Goal: Task Accomplishment & Management: Manage account settings

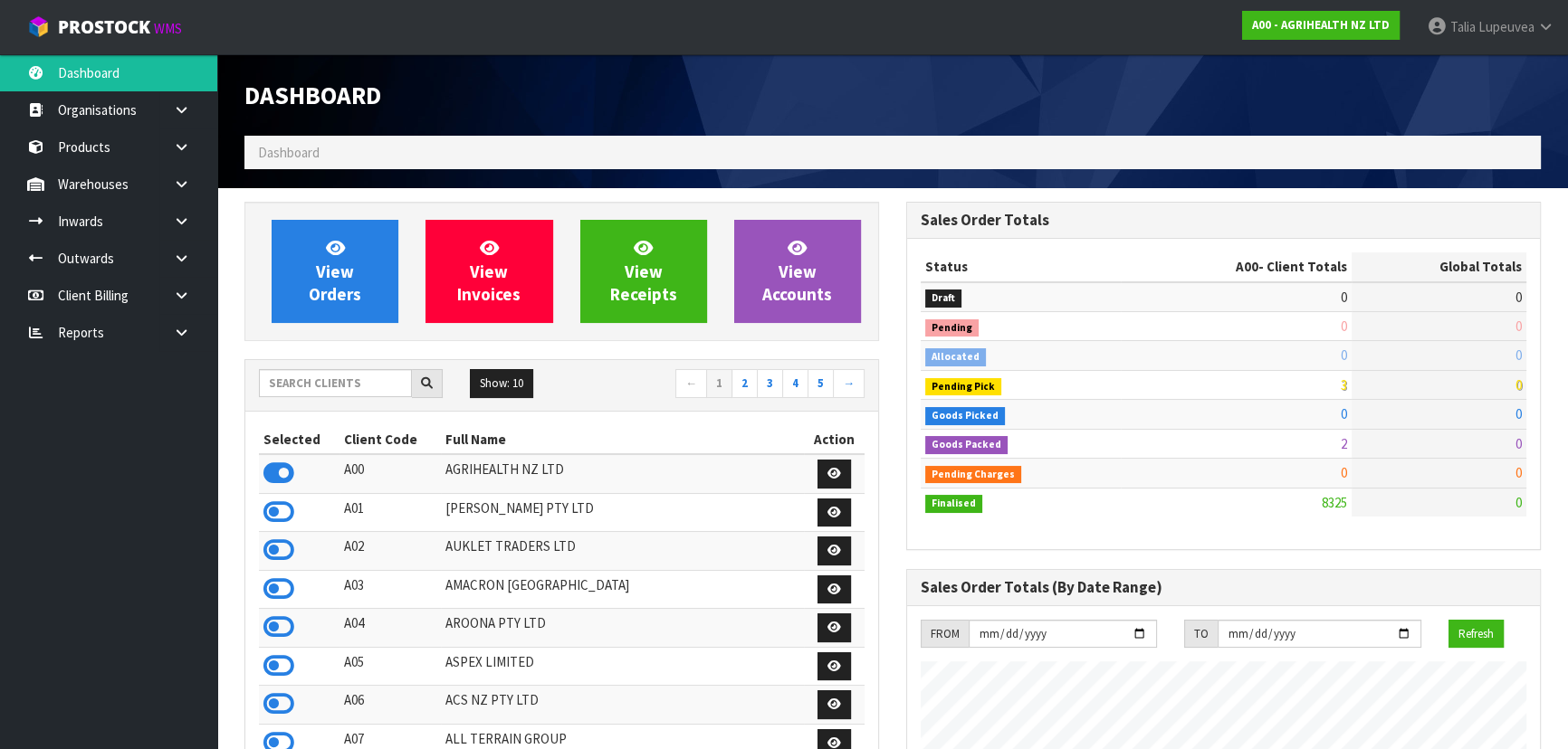
scroll to position [1367, 661]
click at [326, 380] on input "text" at bounding box center [336, 383] width 153 height 28
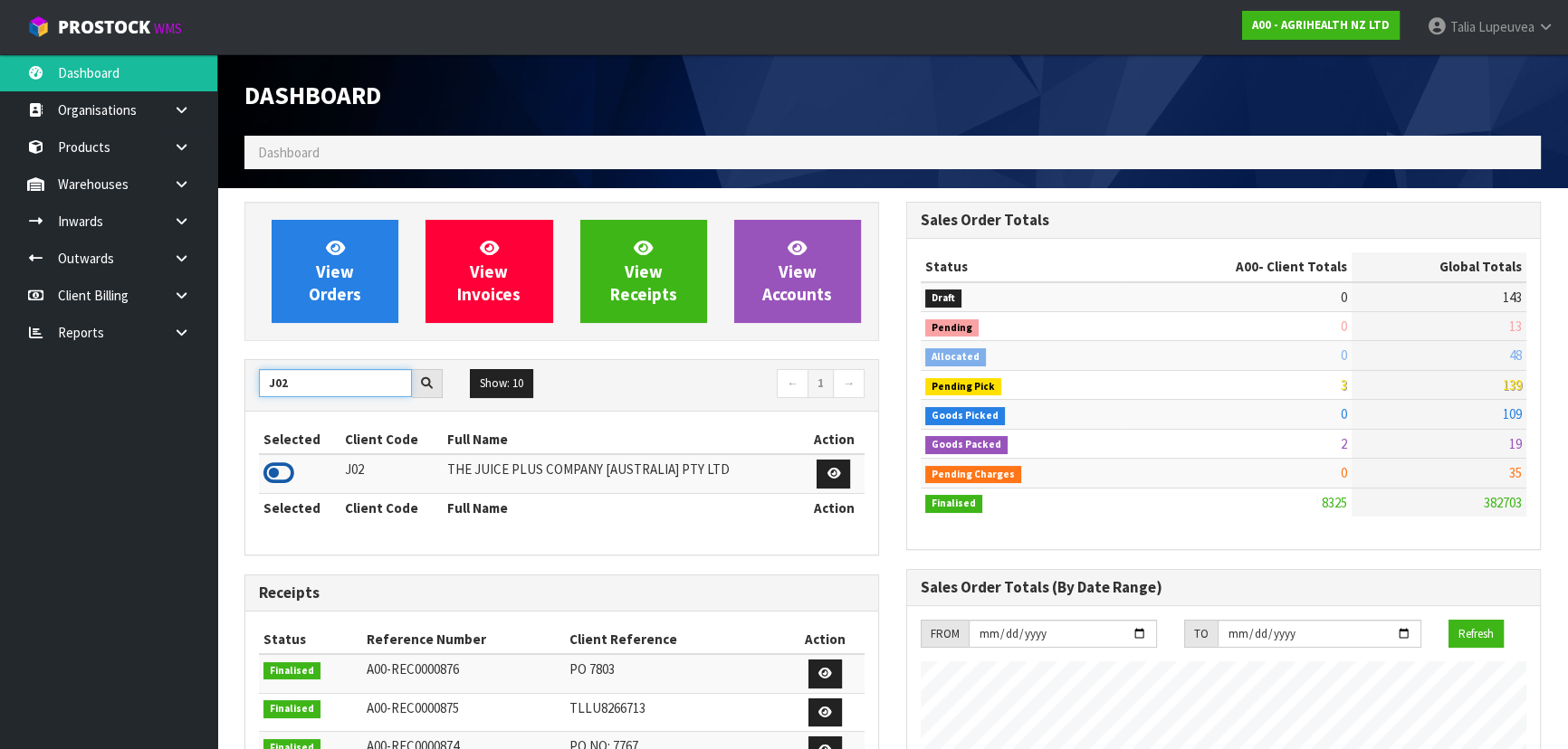
type input "J02"
click at [281, 468] on icon at bounding box center [278, 473] width 31 height 27
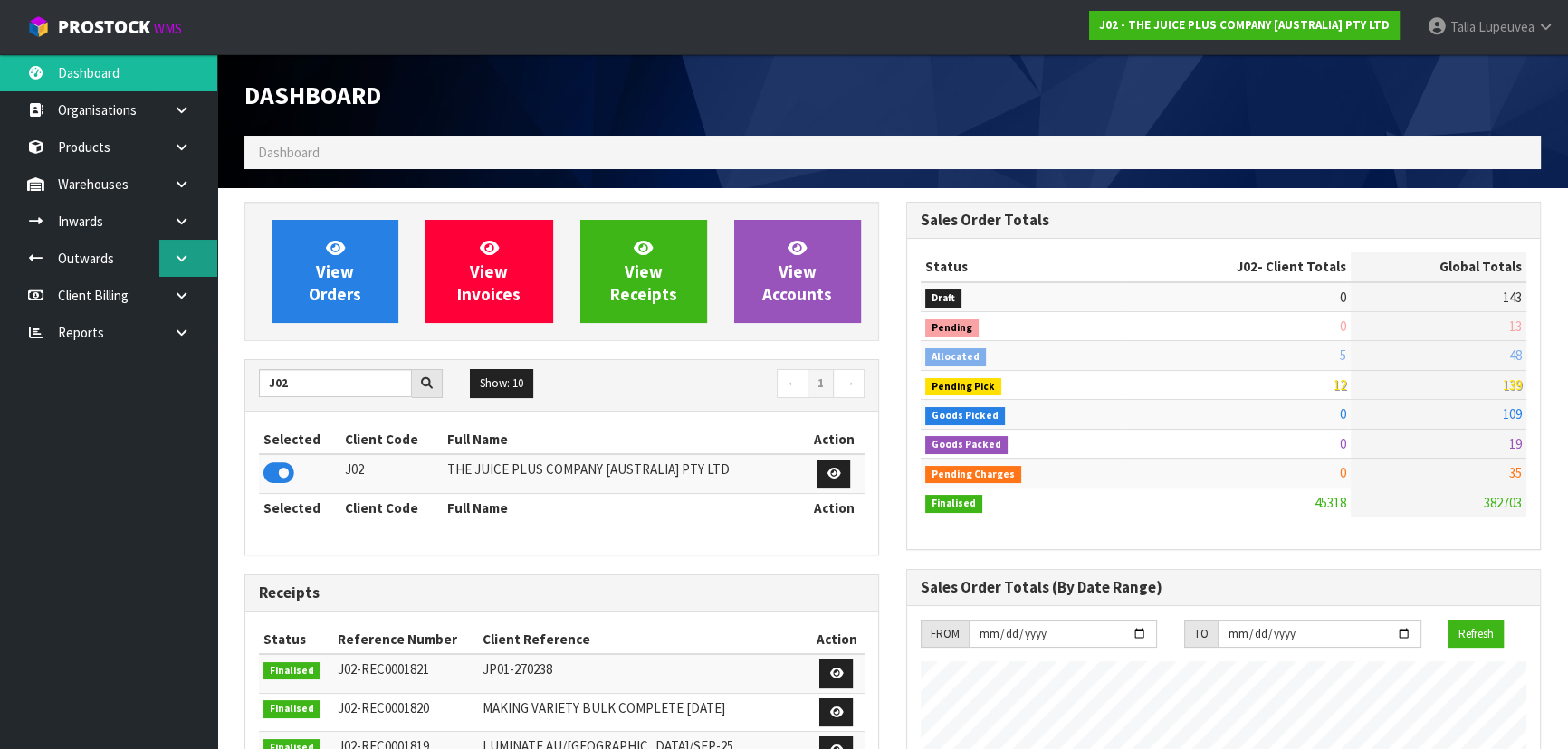
click at [185, 259] on icon at bounding box center [182, 258] width 17 height 13
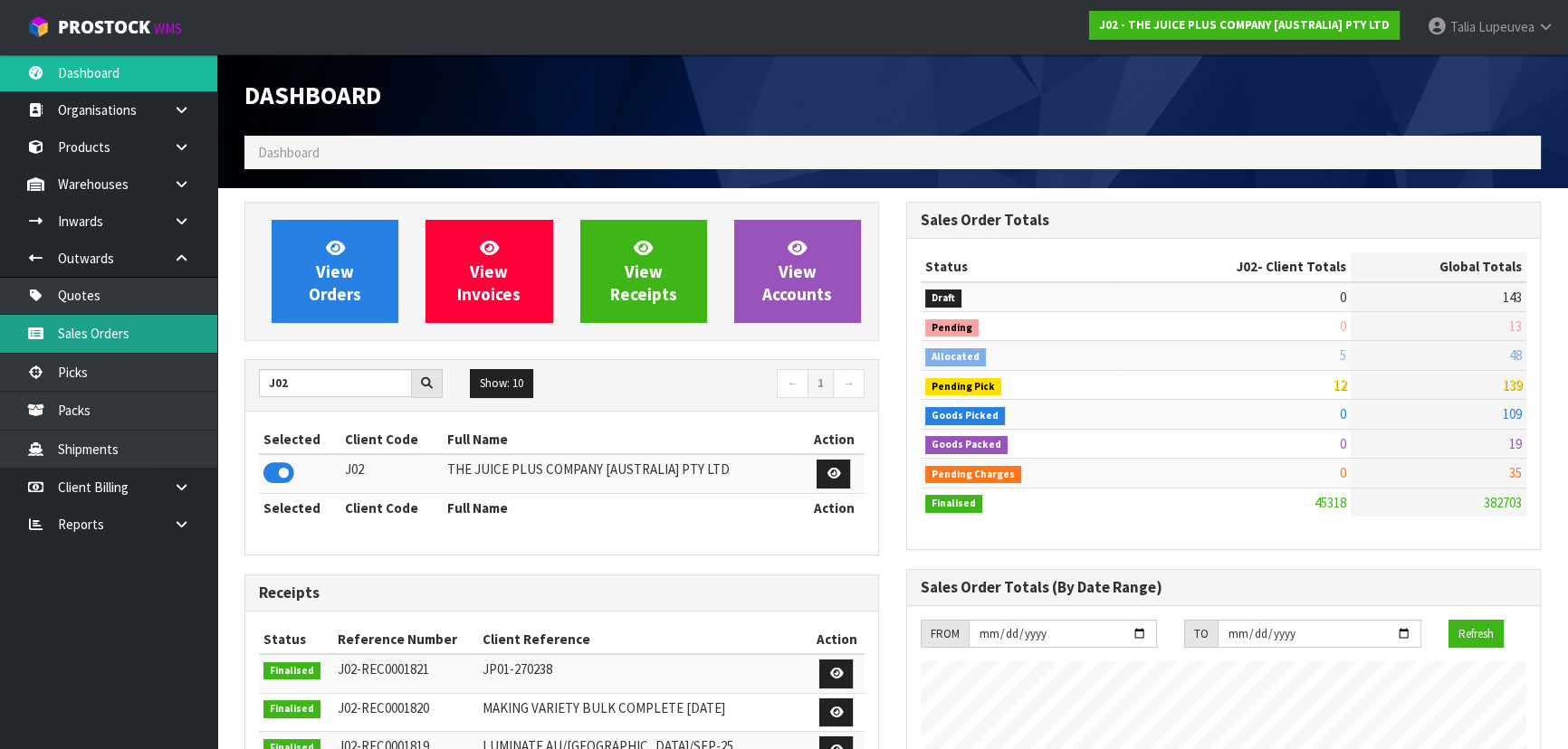
click at [146, 332] on link "Sales Orders" at bounding box center [109, 333] width 218 height 37
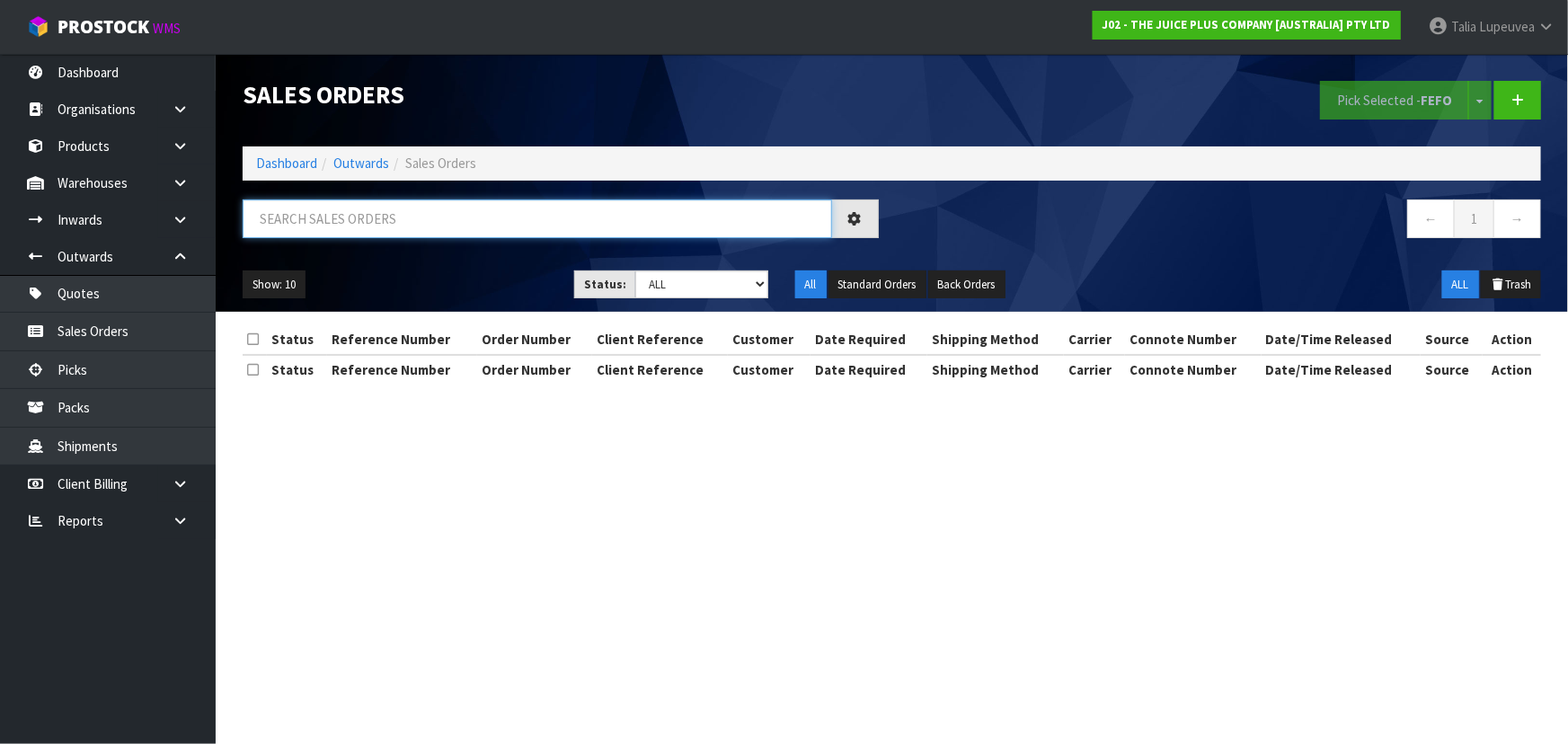
click at [414, 219] on input "text" at bounding box center [536, 218] width 589 height 39
type input "JOB-0414187"
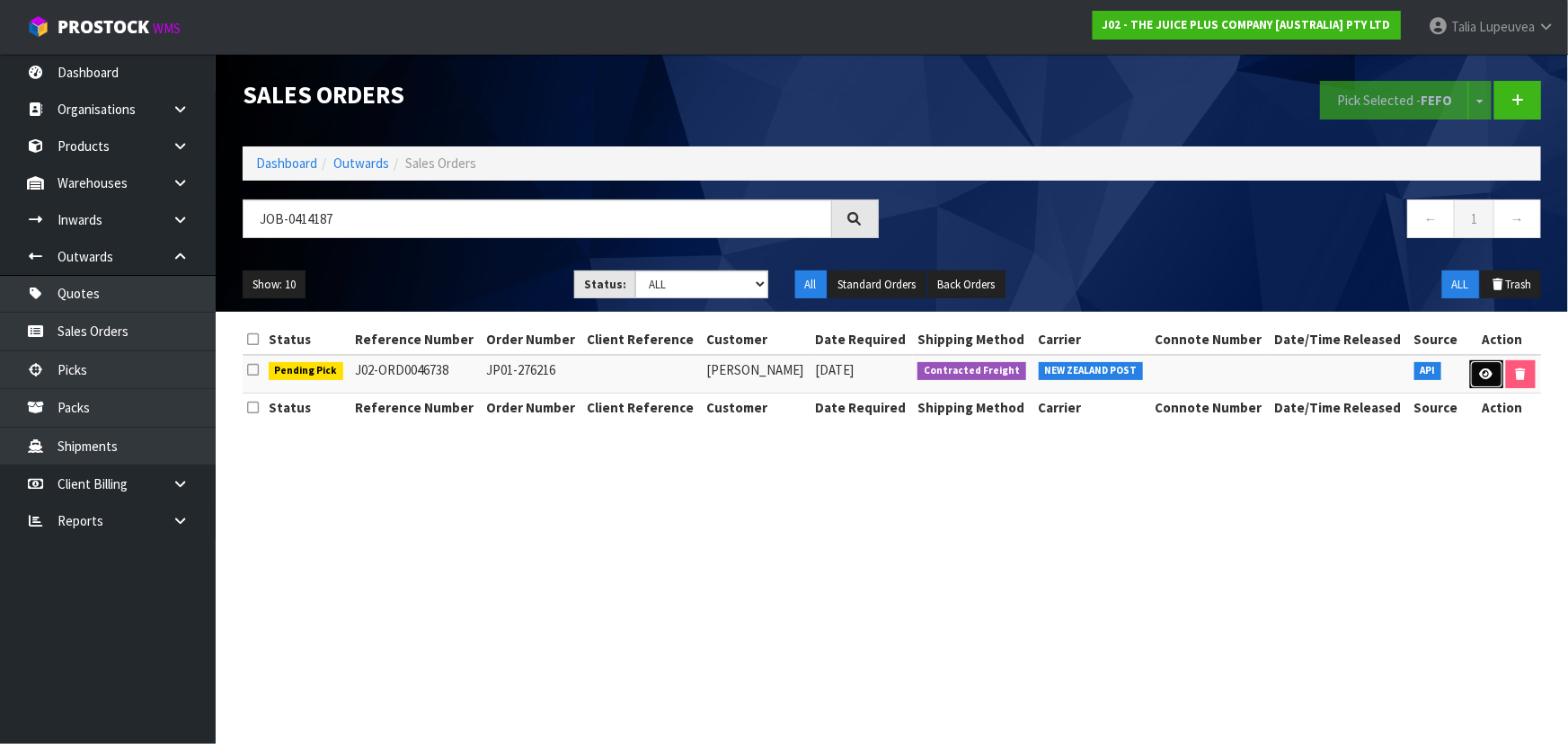
click at [1479, 363] on link at bounding box center [1486, 375] width 33 height 29
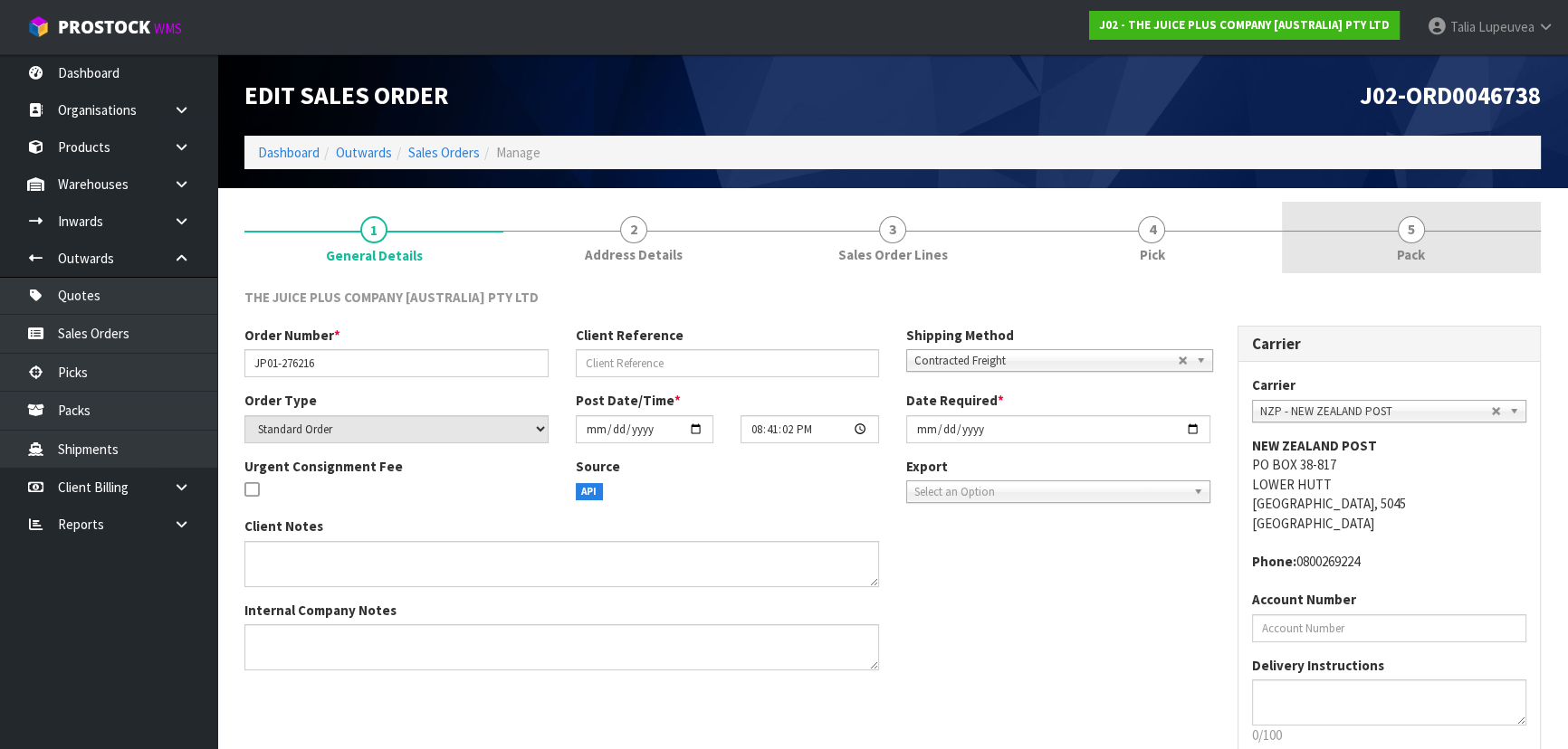
click at [1410, 252] on span "Pack" at bounding box center [1411, 254] width 28 height 19
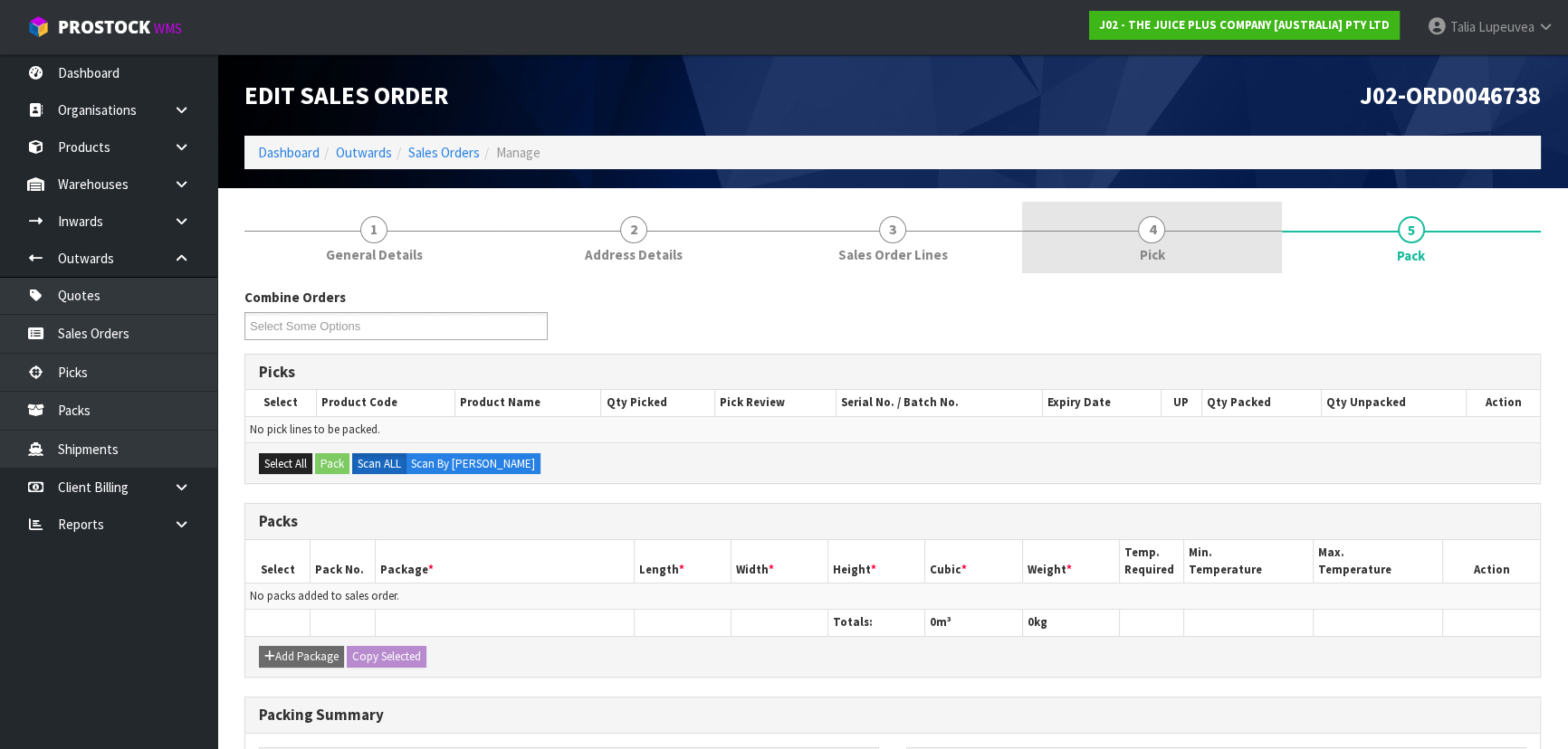
click at [1210, 269] on link "4 Pick" at bounding box center [1152, 237] width 259 height 72
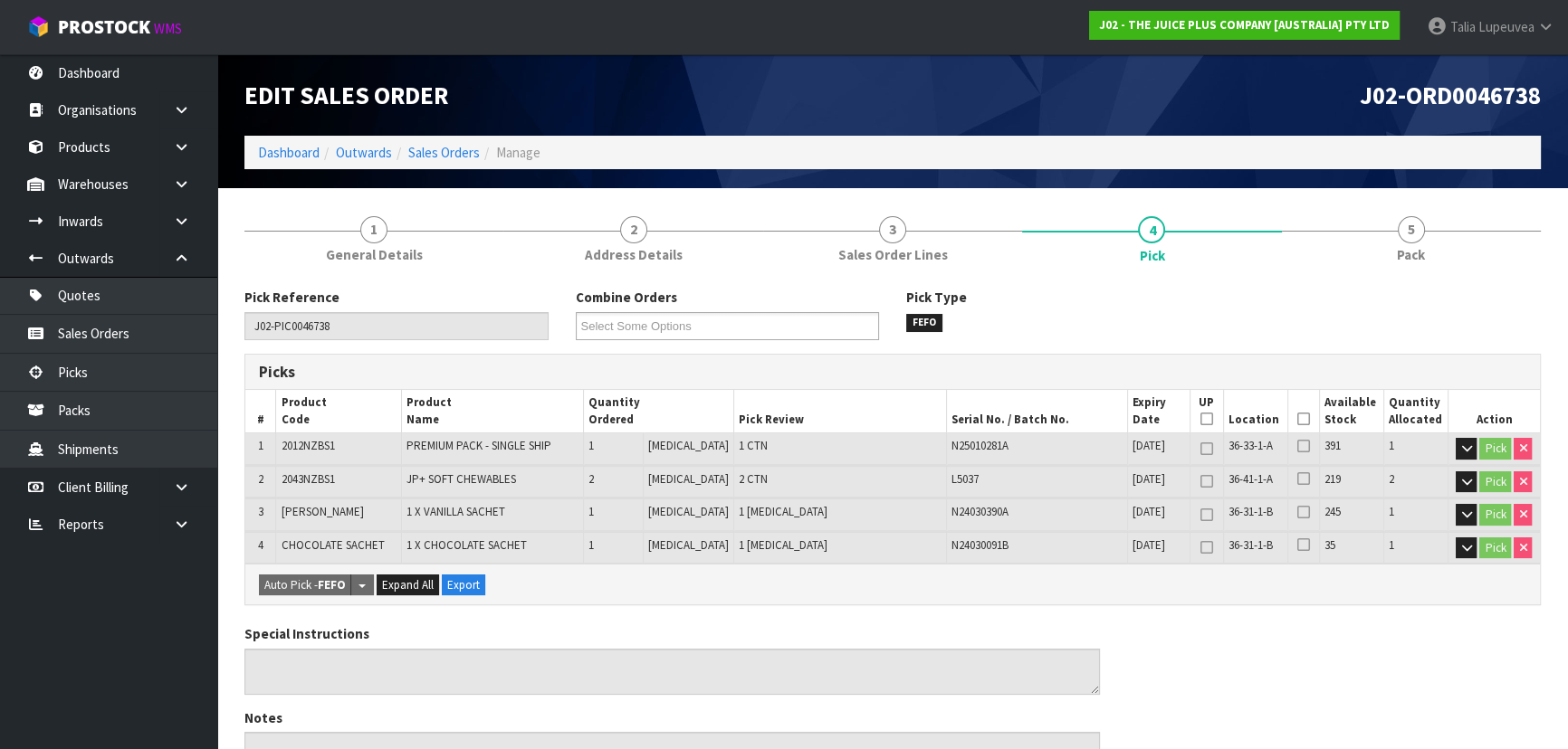
click at [1297, 420] on icon at bounding box center [1303, 419] width 12 height 1
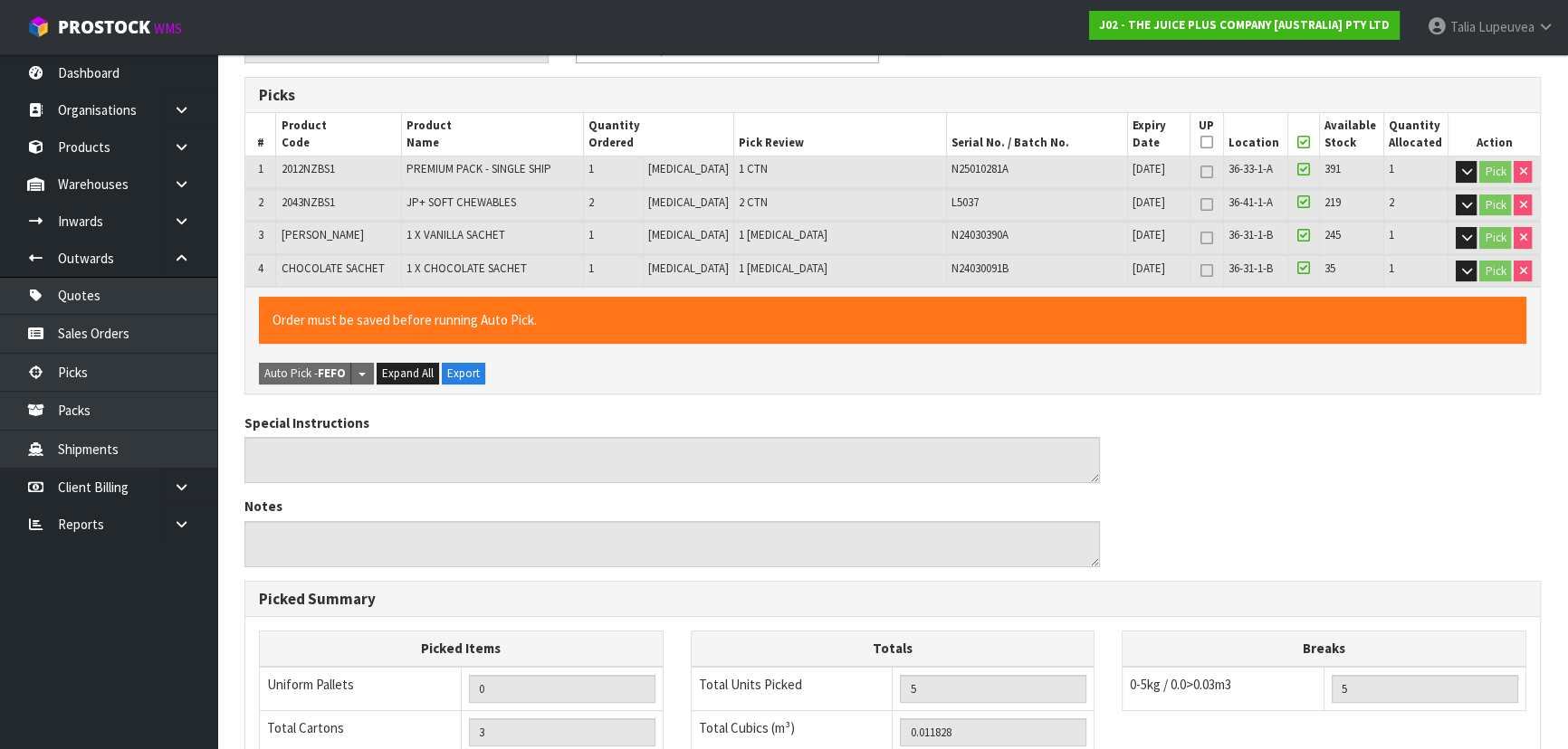
scroll to position [575, 0]
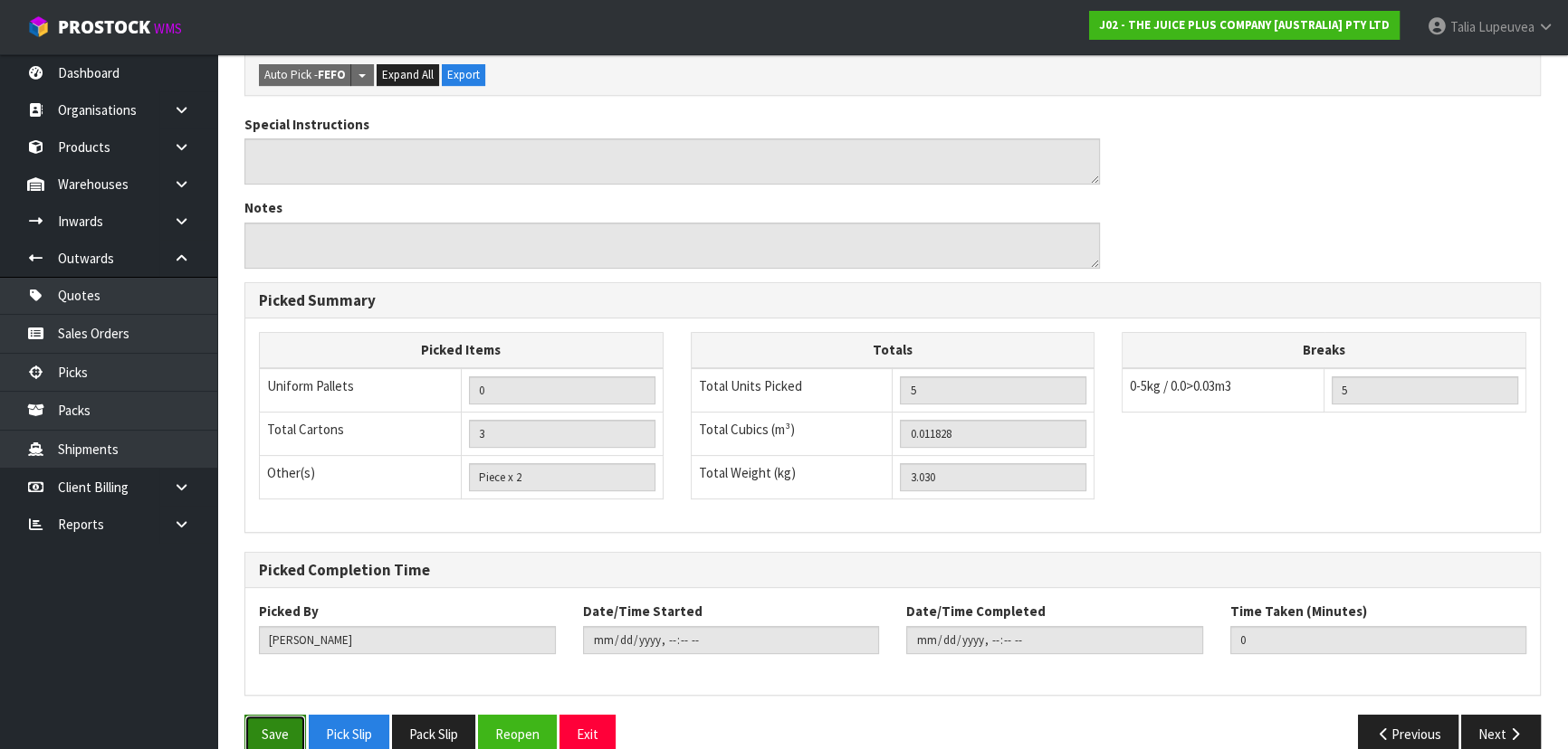
click at [287, 740] on button "Save" at bounding box center [274, 734] width 62 height 39
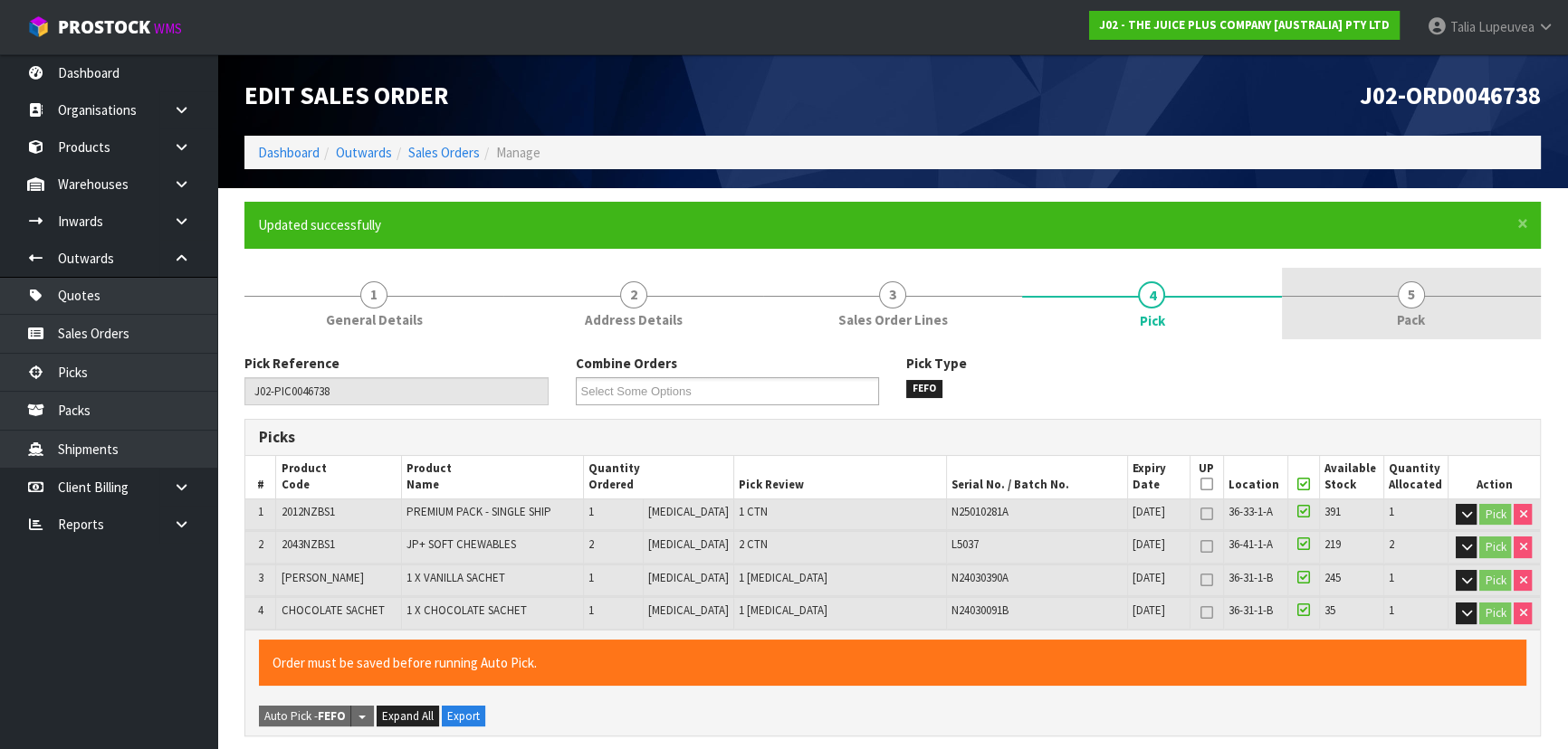
type input "[PERSON_NAME]"
type input "2025-09-24T14:28:09"
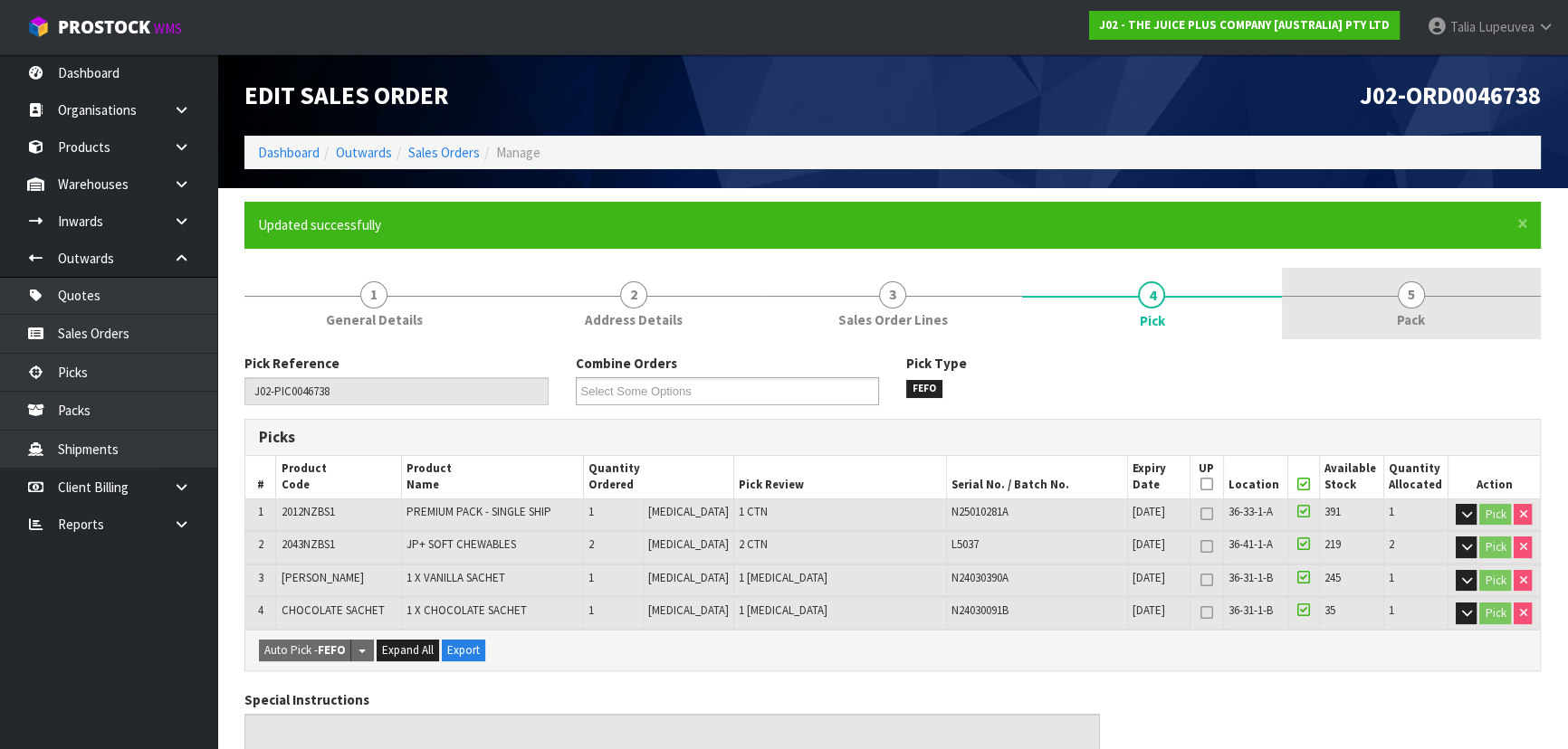
click at [1369, 270] on link "5 Pack" at bounding box center [1411, 304] width 259 height 72
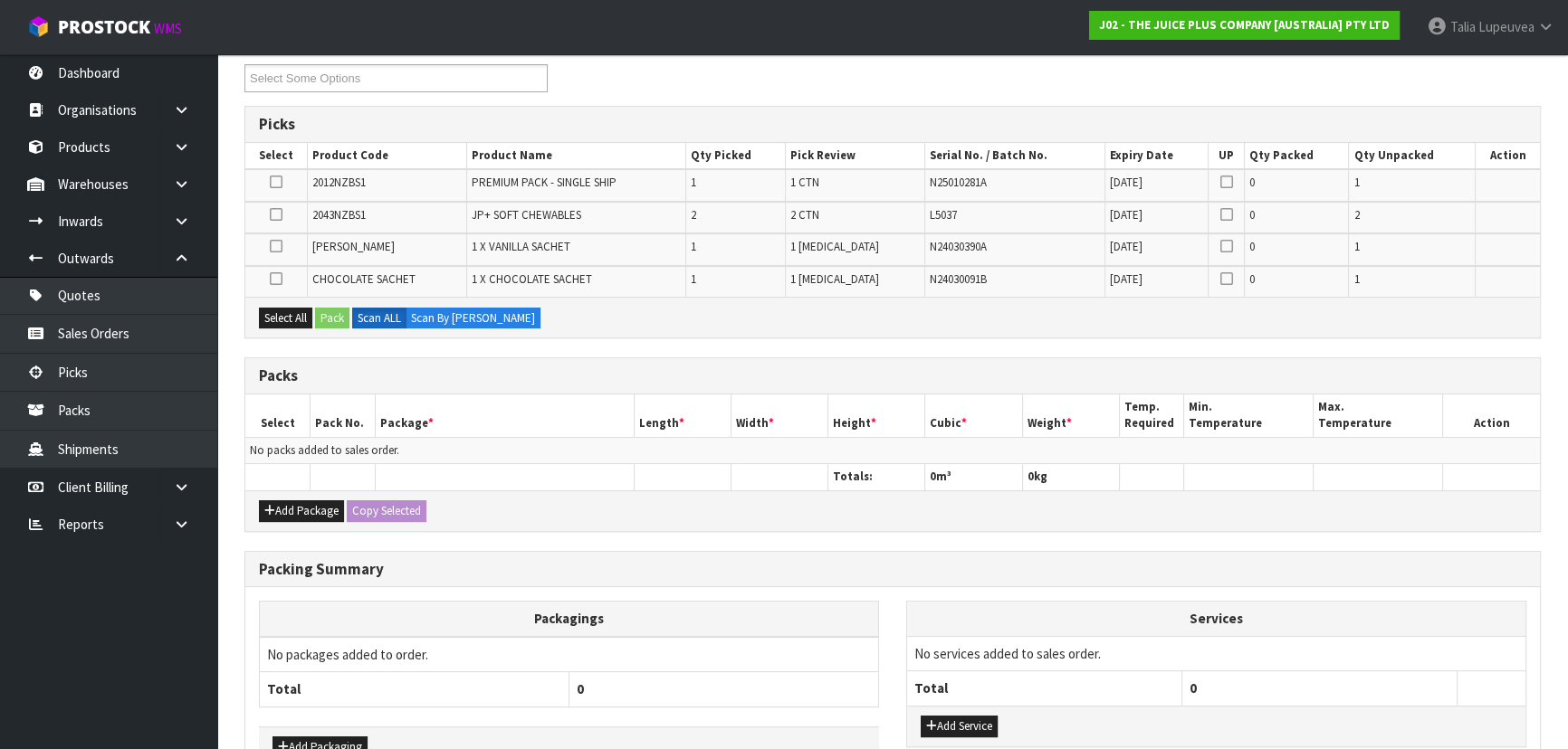
scroll to position [164, 0]
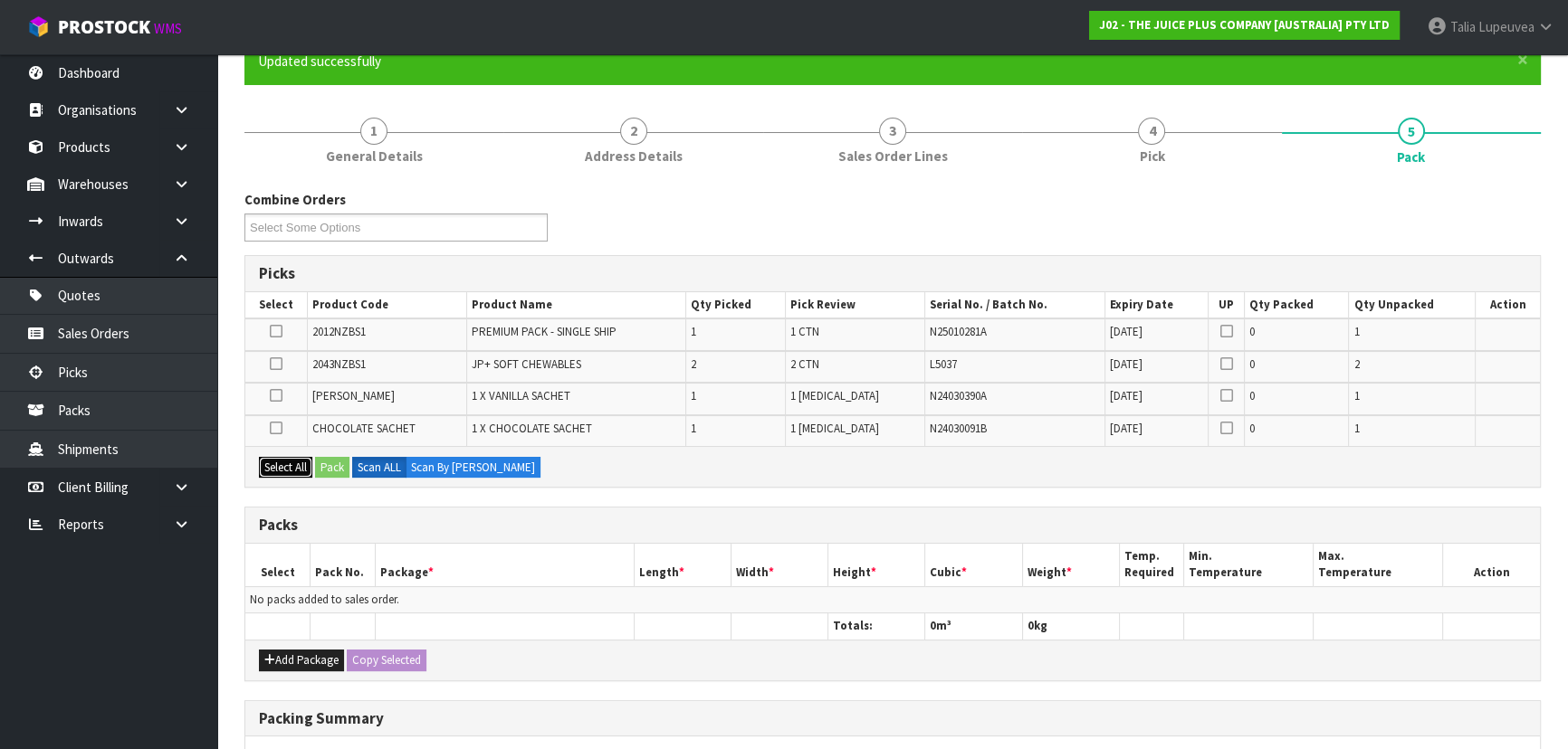
drag, startPoint x: 276, startPoint y: 464, endPoint x: 349, endPoint y: 468, distance: 73.1
click at [281, 464] on button "Select All" at bounding box center [286, 467] width 53 height 22
click at [349, 468] on button "Pack" at bounding box center [332, 467] width 34 height 22
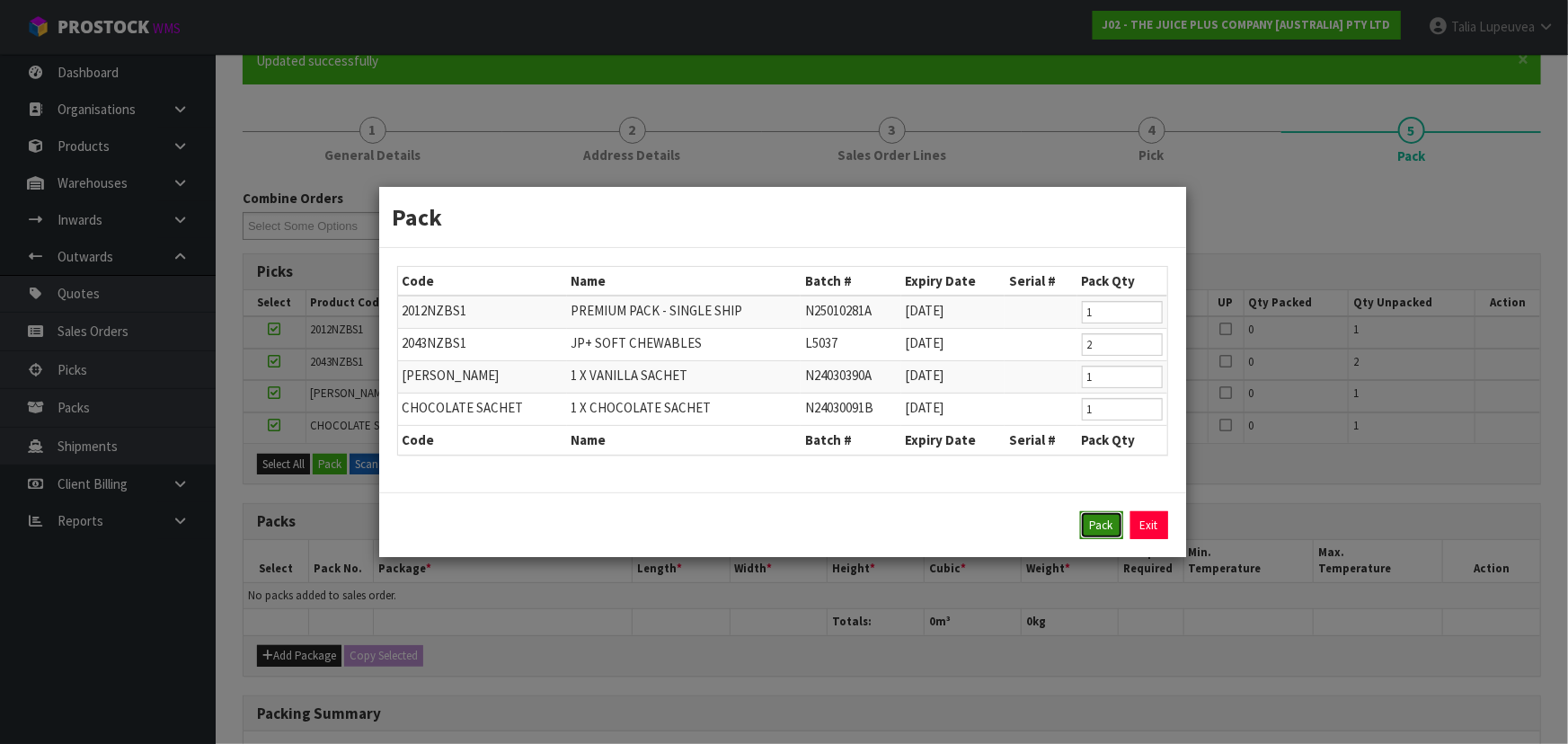
click at [1095, 520] on button "Pack" at bounding box center [1102, 525] width 43 height 29
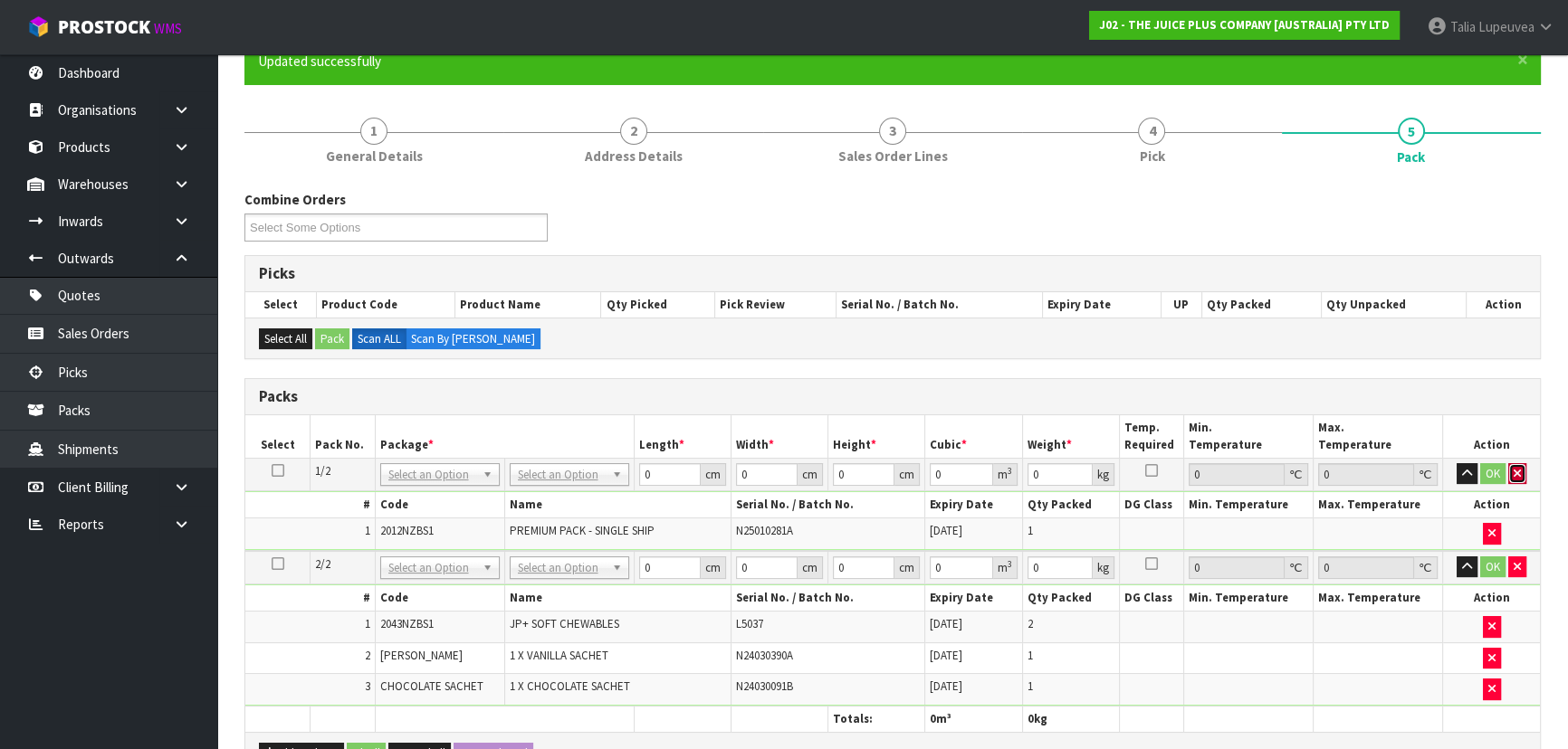
click at [1516, 469] on icon "button" at bounding box center [1517, 474] width 8 height 11
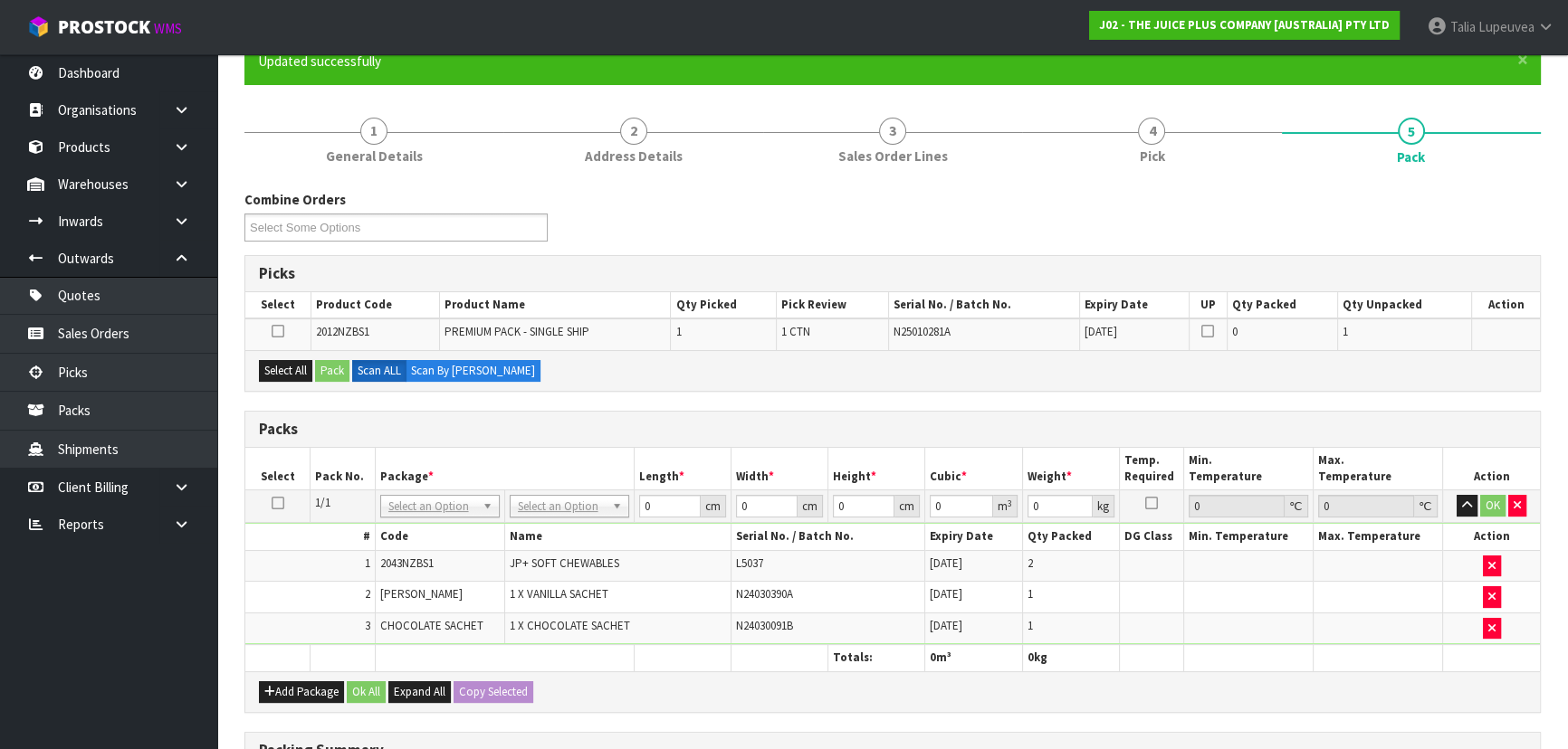
drag, startPoint x: 273, startPoint y: 501, endPoint x: 281, endPoint y: 397, distance: 104.3
click at [274, 491] on td at bounding box center [277, 506] width 65 height 32
drag, startPoint x: 276, startPoint y: 498, endPoint x: 272, endPoint y: 438, distance: 60.1
click at [274, 503] on icon at bounding box center [277, 503] width 12 height 1
click at [288, 353] on div "Select All Pack Scan ALL Scan By Quantity" at bounding box center [892, 370] width 1295 height 41
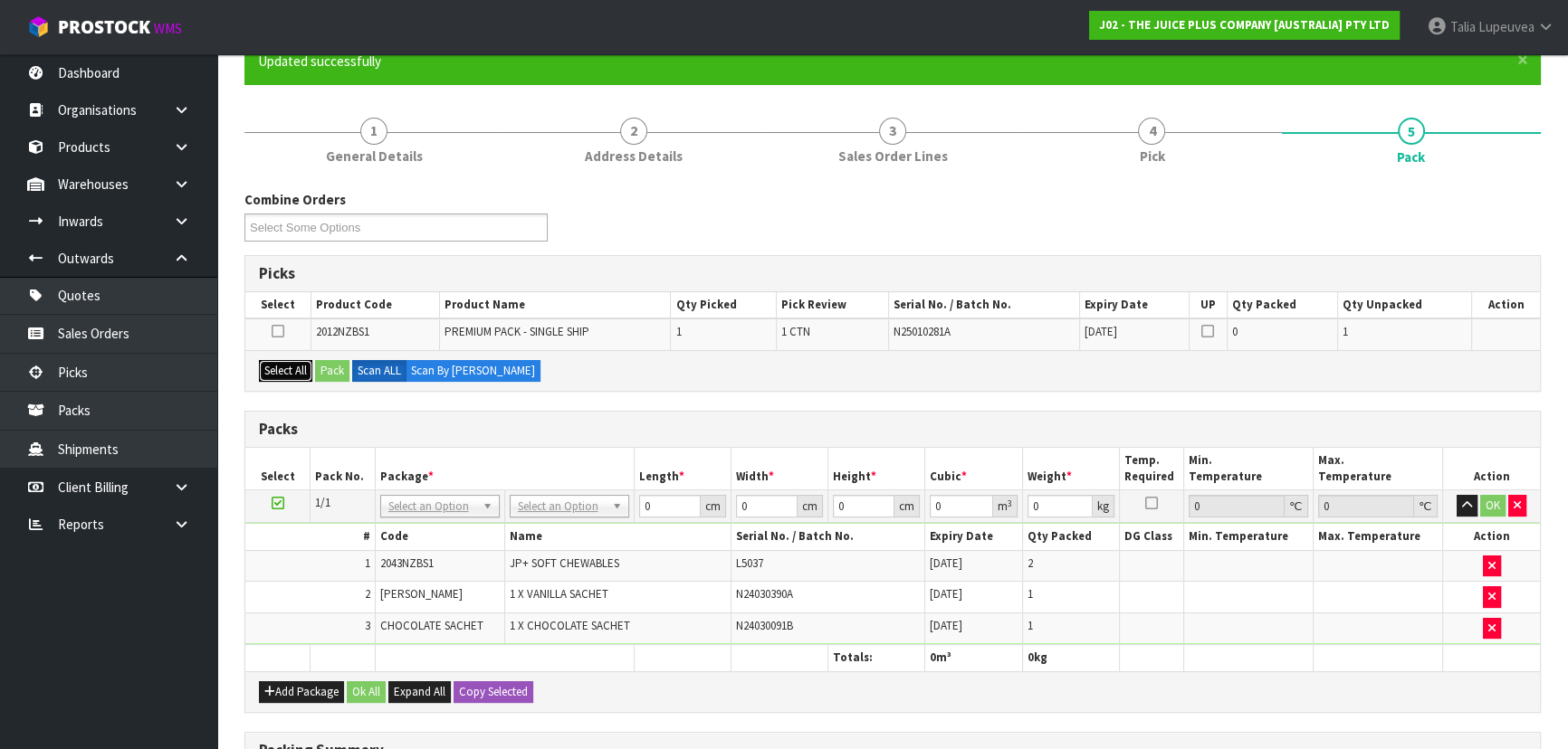
click at [291, 371] on button "Select All" at bounding box center [286, 371] width 53 height 22
click at [326, 371] on button "Pack" at bounding box center [332, 371] width 34 height 22
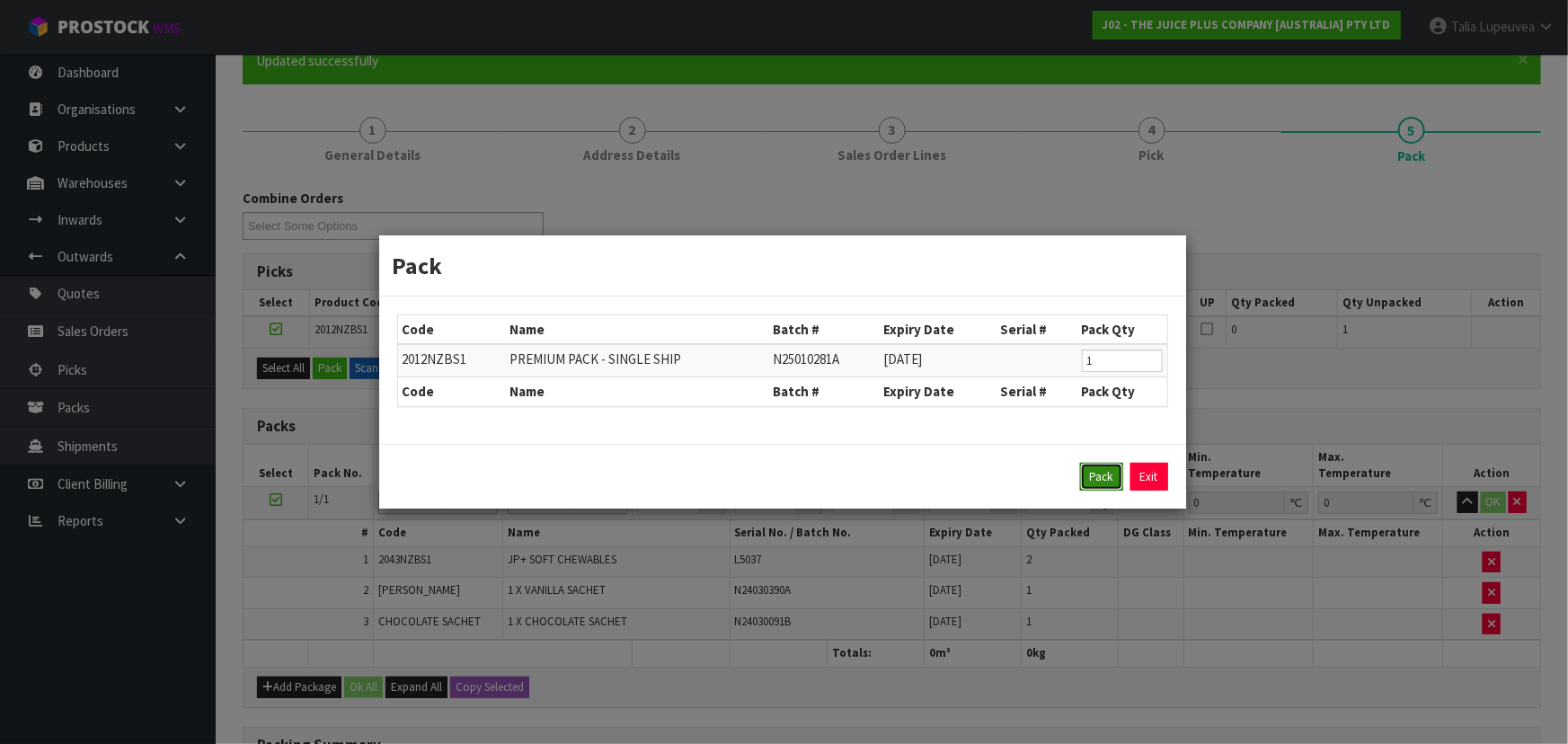
click at [1100, 485] on button "Pack" at bounding box center [1102, 477] width 43 height 29
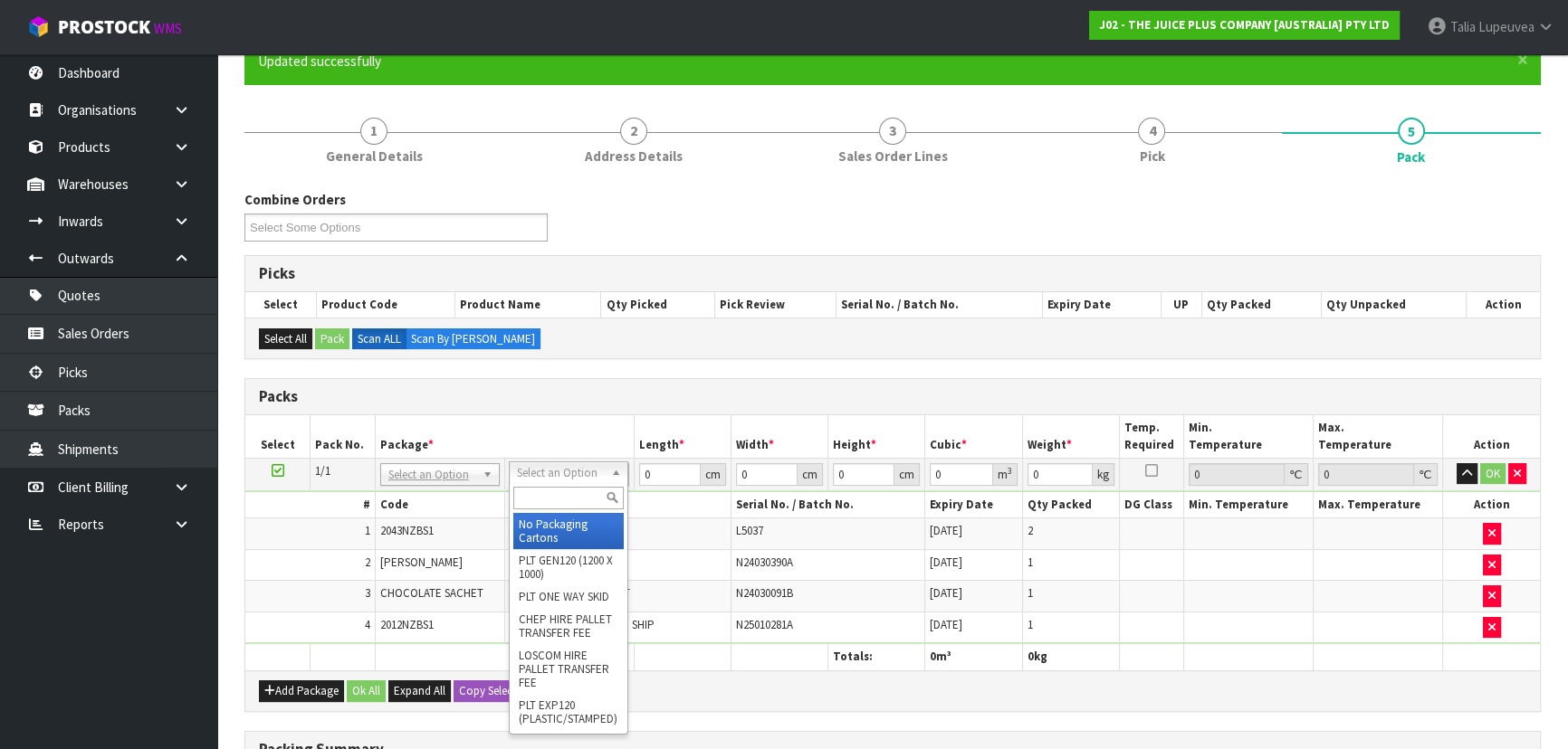
drag, startPoint x: 519, startPoint y: 478, endPoint x: 536, endPoint y: 477, distance: 17.0
click at [559, 495] on input "text" at bounding box center [568, 498] width 111 height 23
type input "CTN6"
drag, startPoint x: 574, startPoint y: 538, endPoint x: 590, endPoint y: 514, distance: 28.8
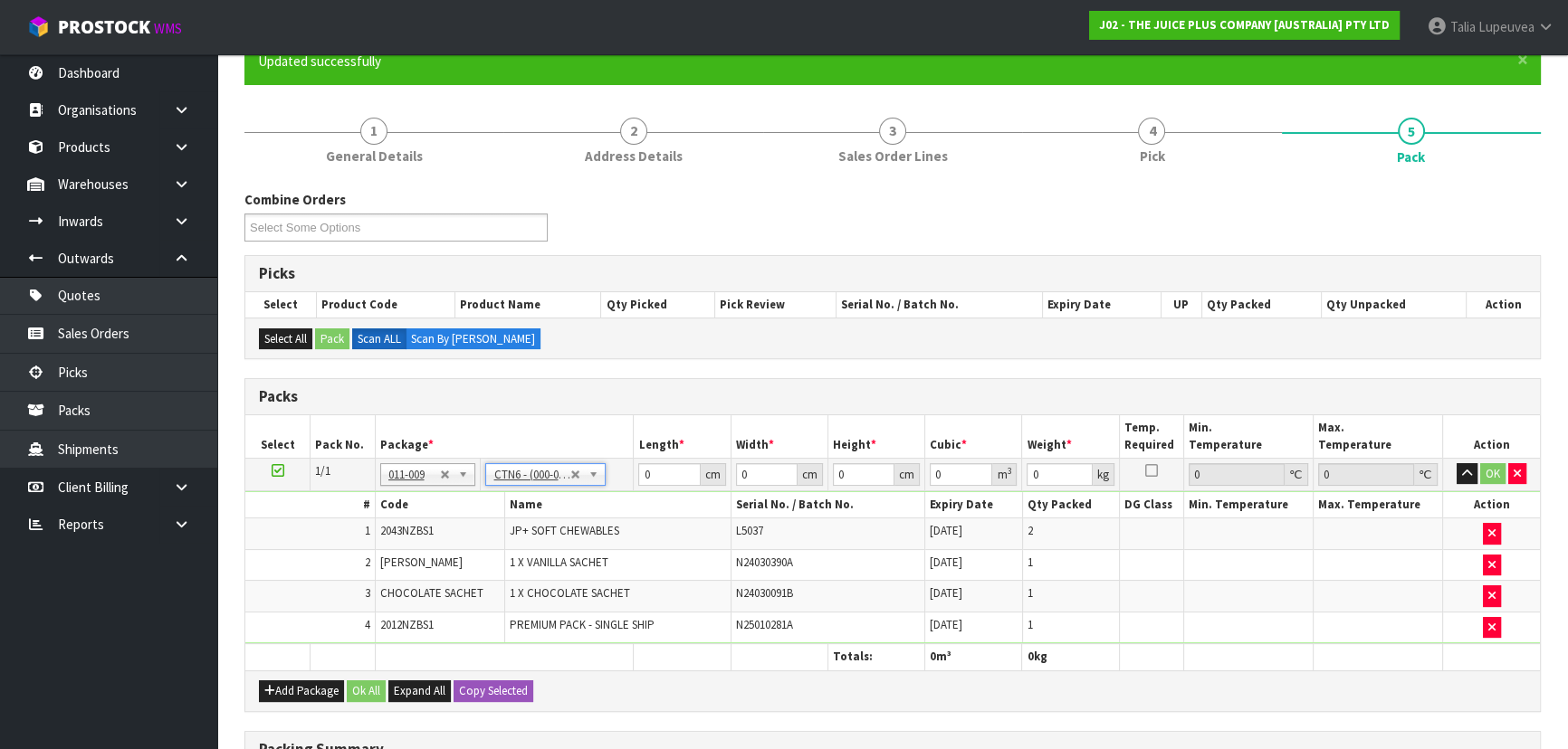
type input "45.5"
type input "30.5"
type input "0.042326"
type input "3.23"
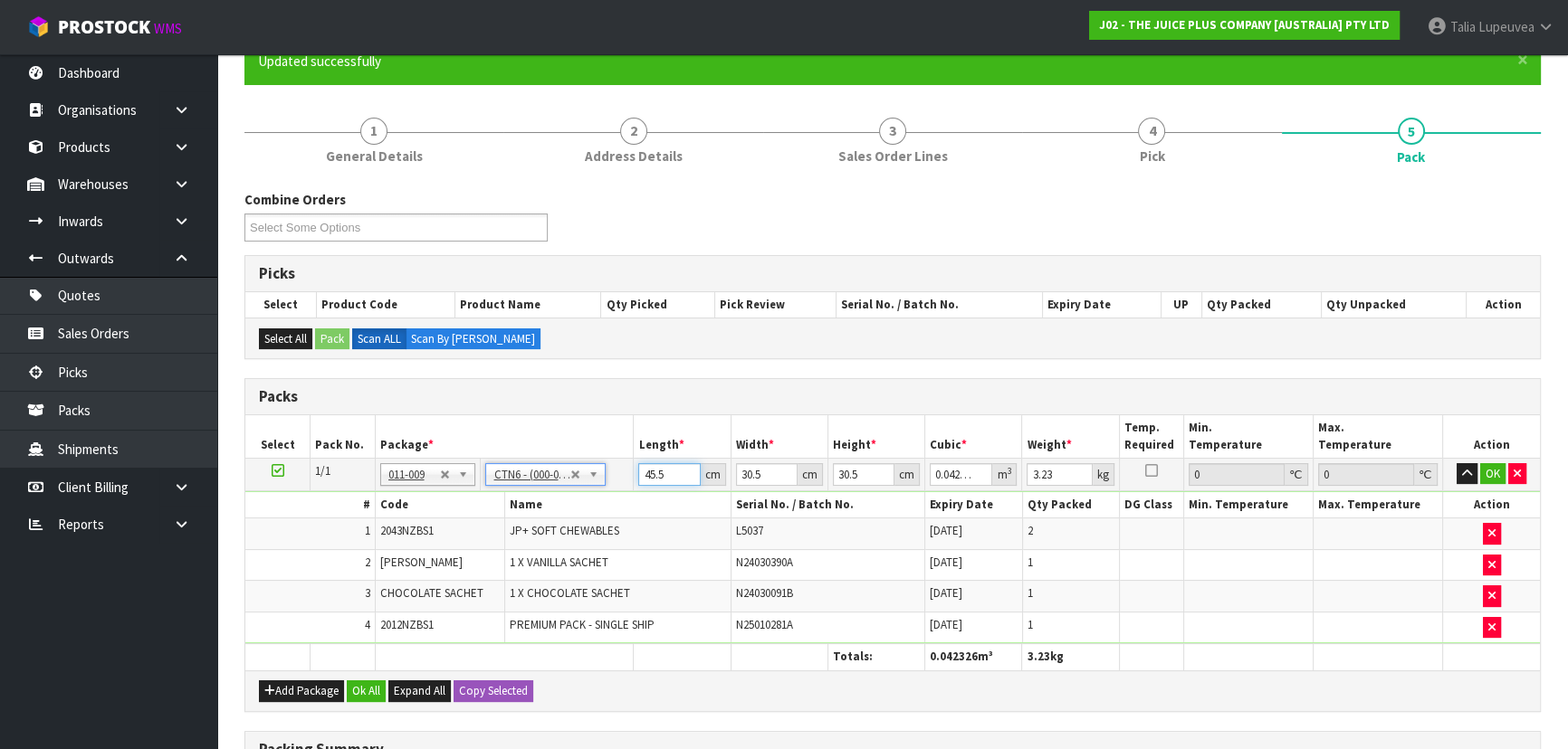
drag, startPoint x: 672, startPoint y: 474, endPoint x: 593, endPoint y: 473, distance: 79.0
click at [593, 473] on tr "1/1 NONE 007-001 007-002 007-004 007-009 007-013 007-014 007-015 007-017 007-01…" at bounding box center [892, 474] width 1295 height 32
type input "4"
type input "0.003721"
type input "44"
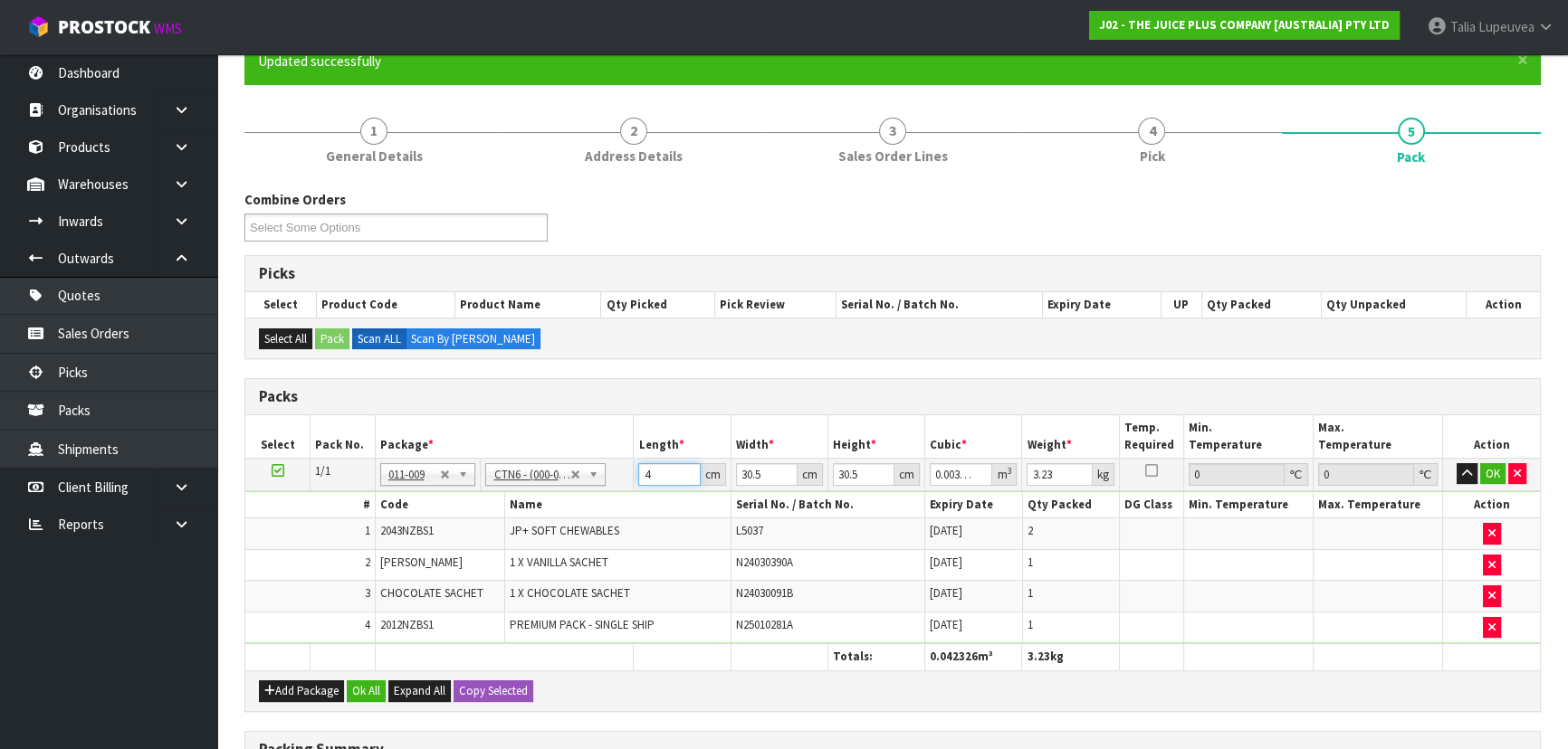
type input "0.040931"
type input "44"
type input "3"
type input "0.004026"
type input "35"
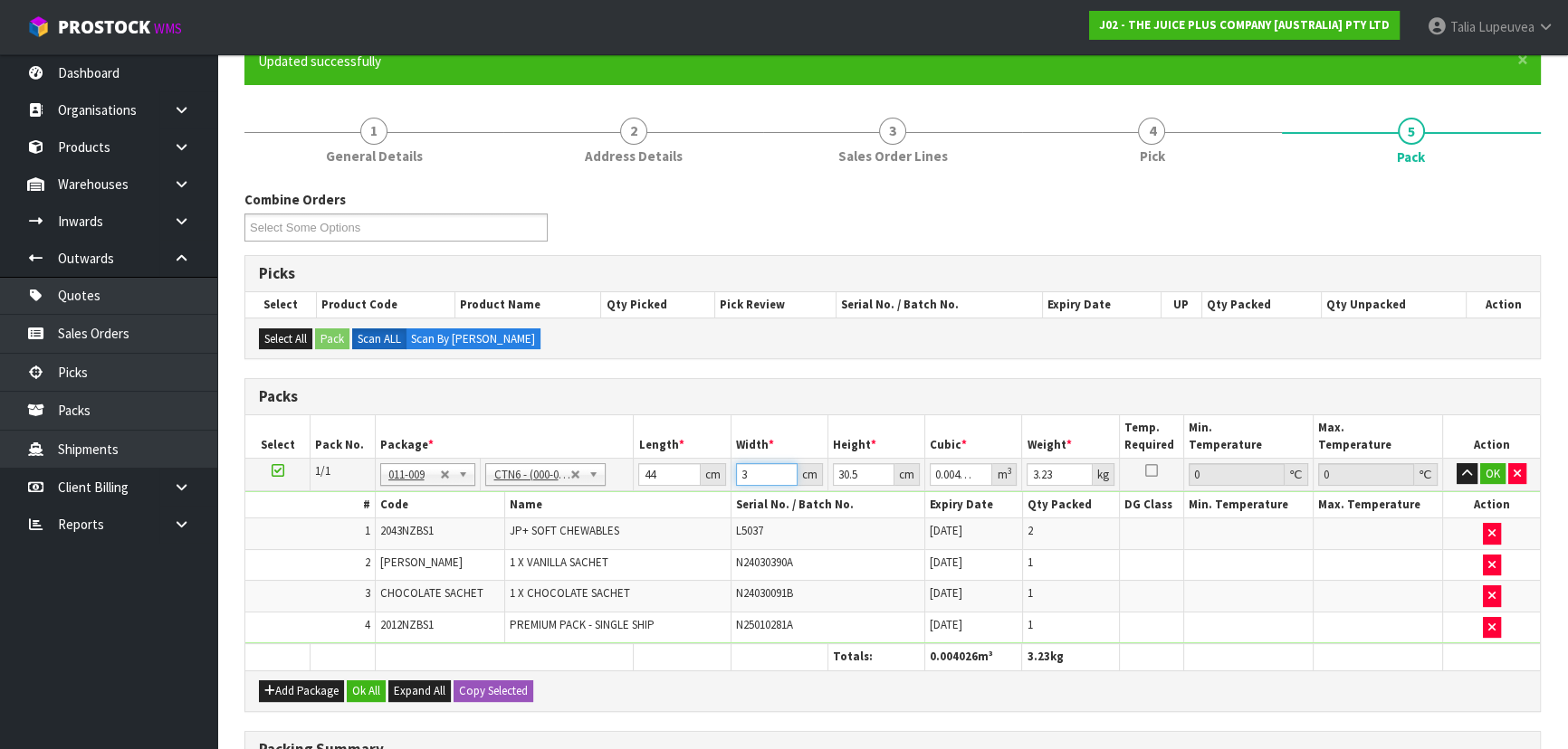
type input "0.04697"
type input "35"
type input "1"
type input "0.00154"
type input "15"
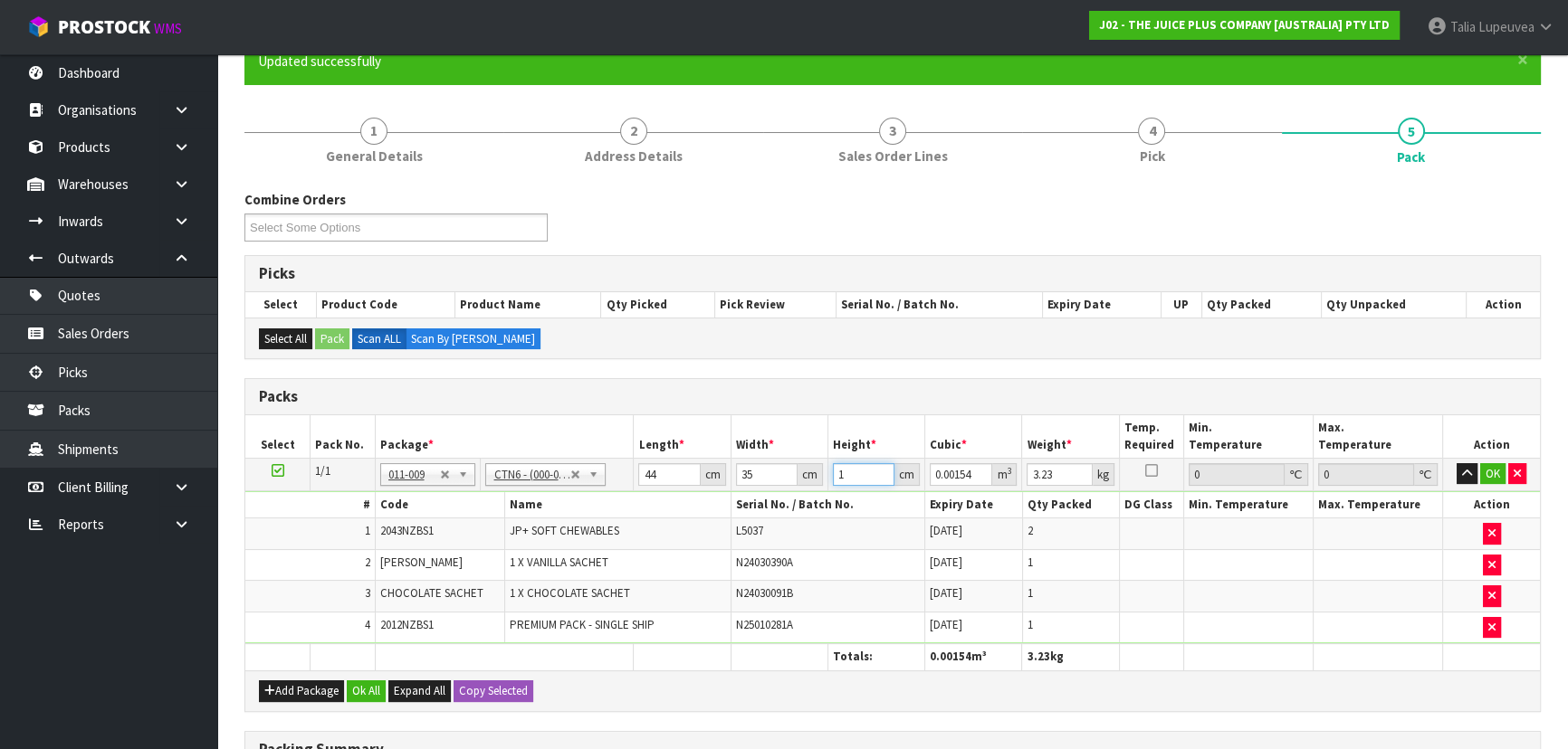
type input "0.0231"
type input "15"
type input "5"
click at [1491, 466] on button "OK" at bounding box center [1492, 474] width 26 height 22
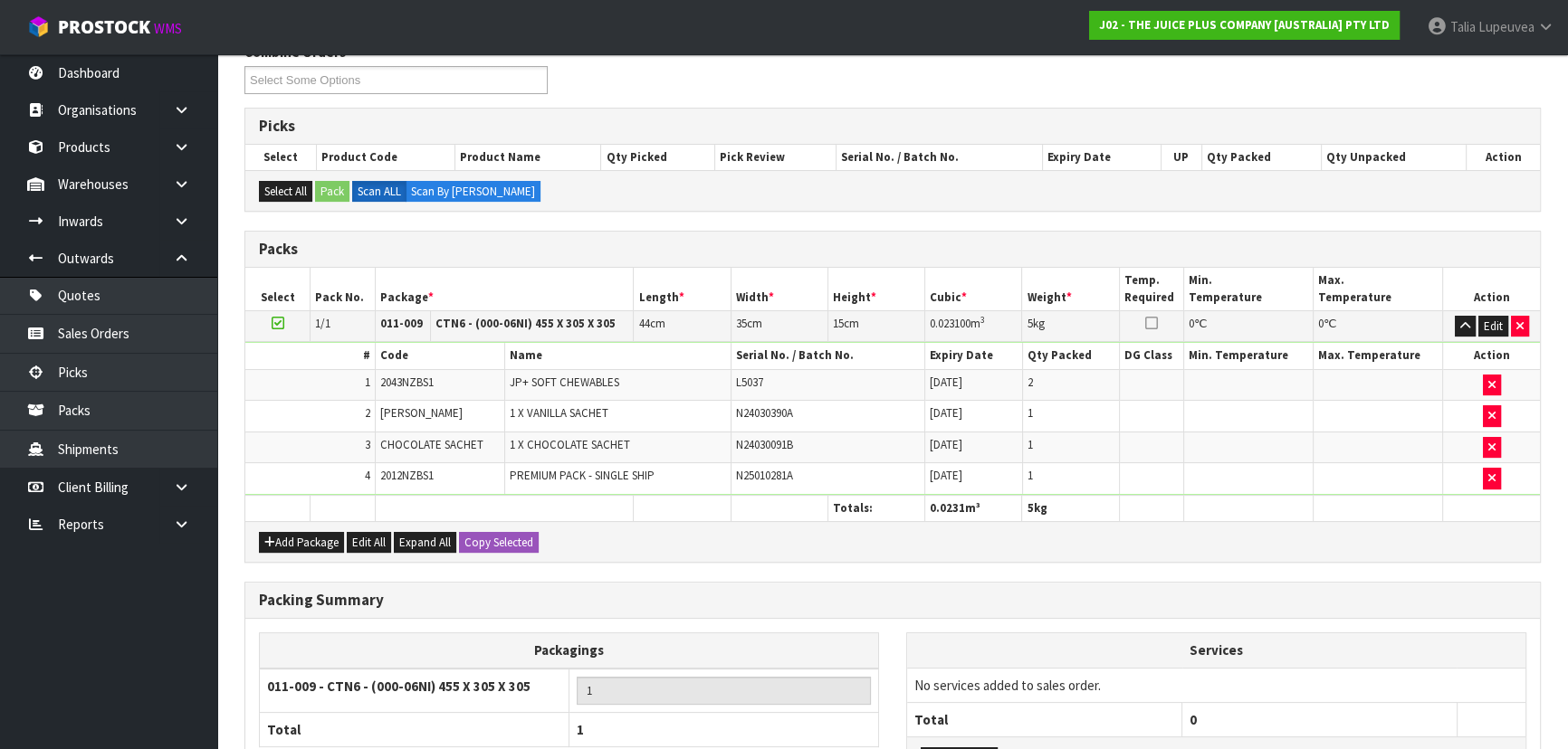
scroll to position [463, 0]
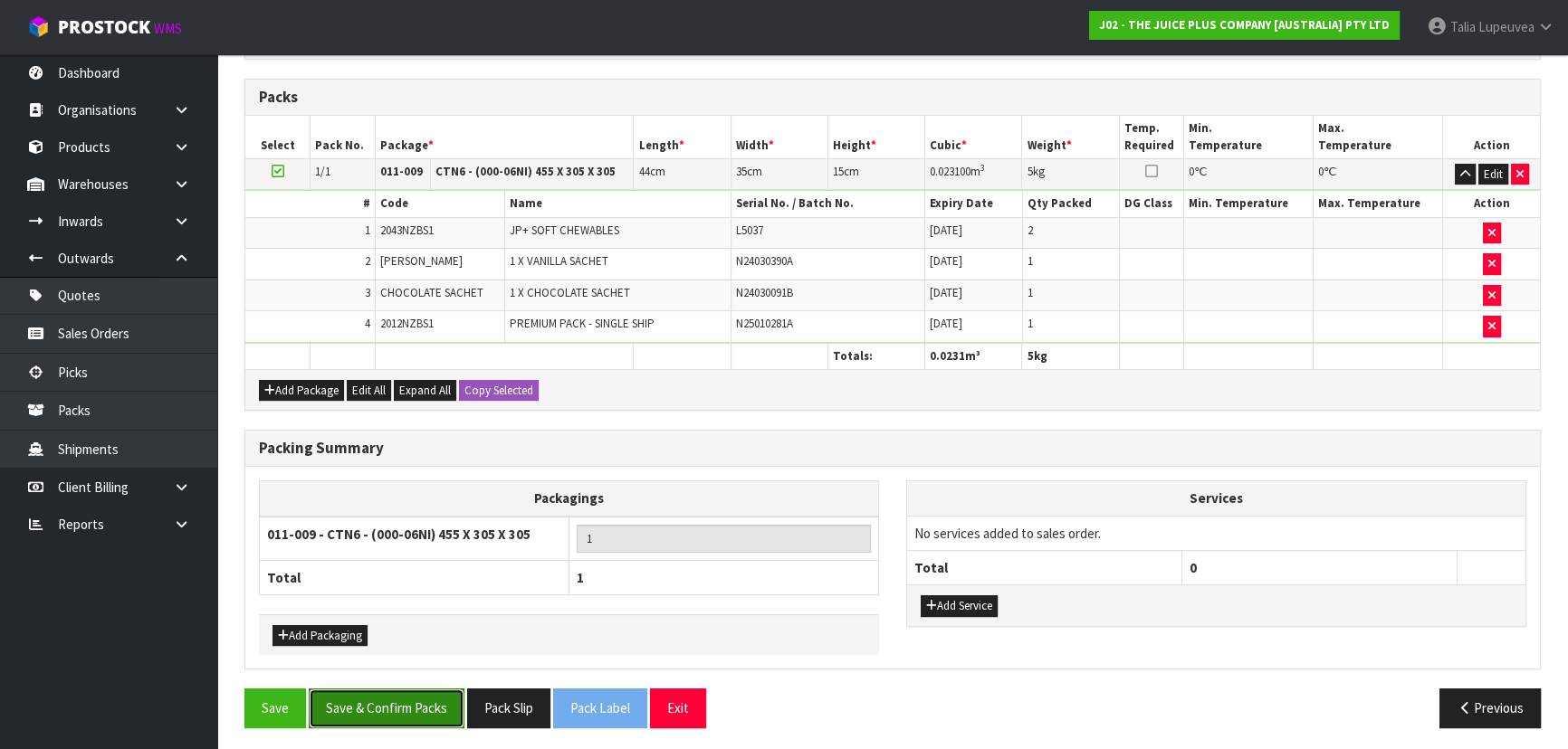
click at [420, 698] on button "Save & Confirm Packs" at bounding box center [386, 707] width 156 height 39
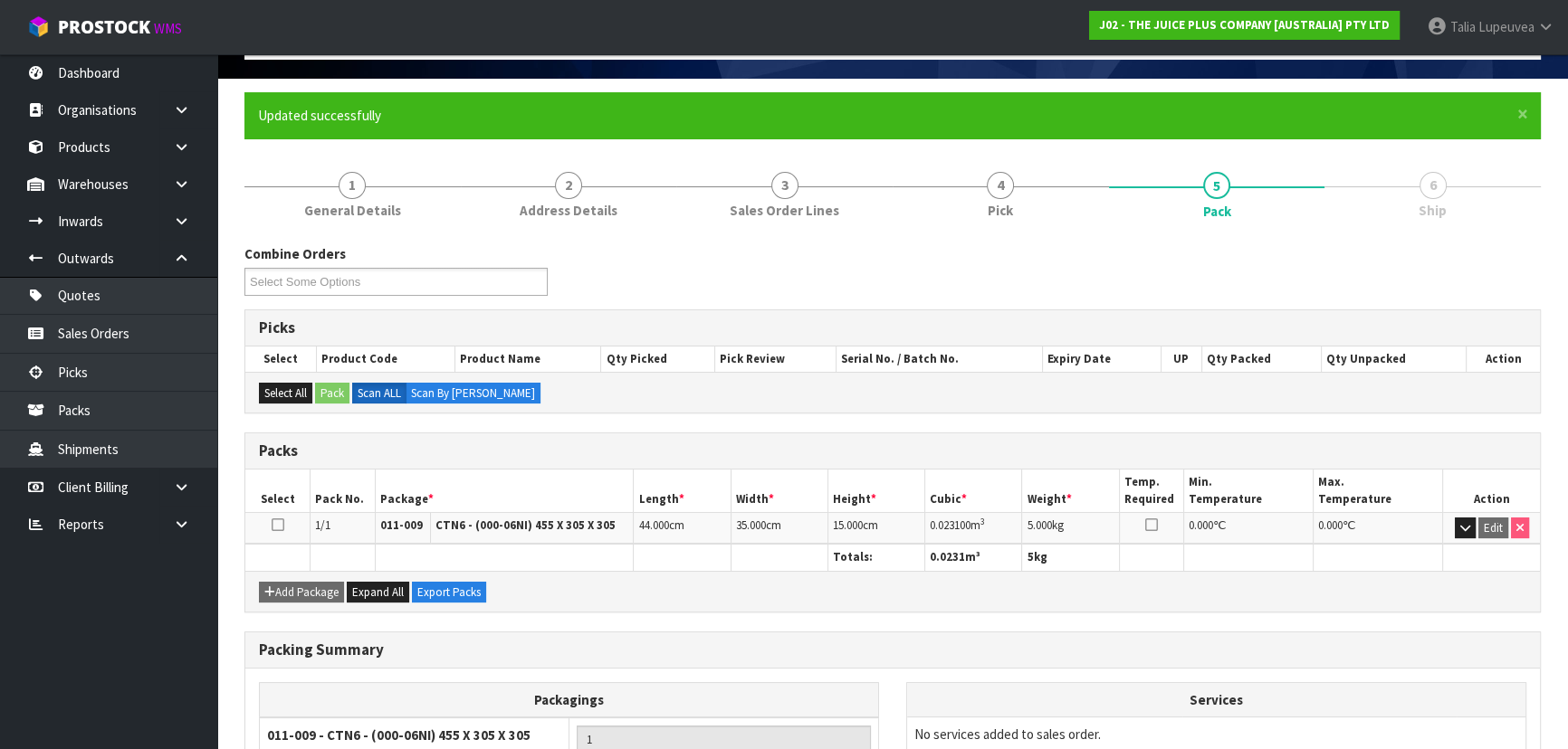
scroll to position [271, 0]
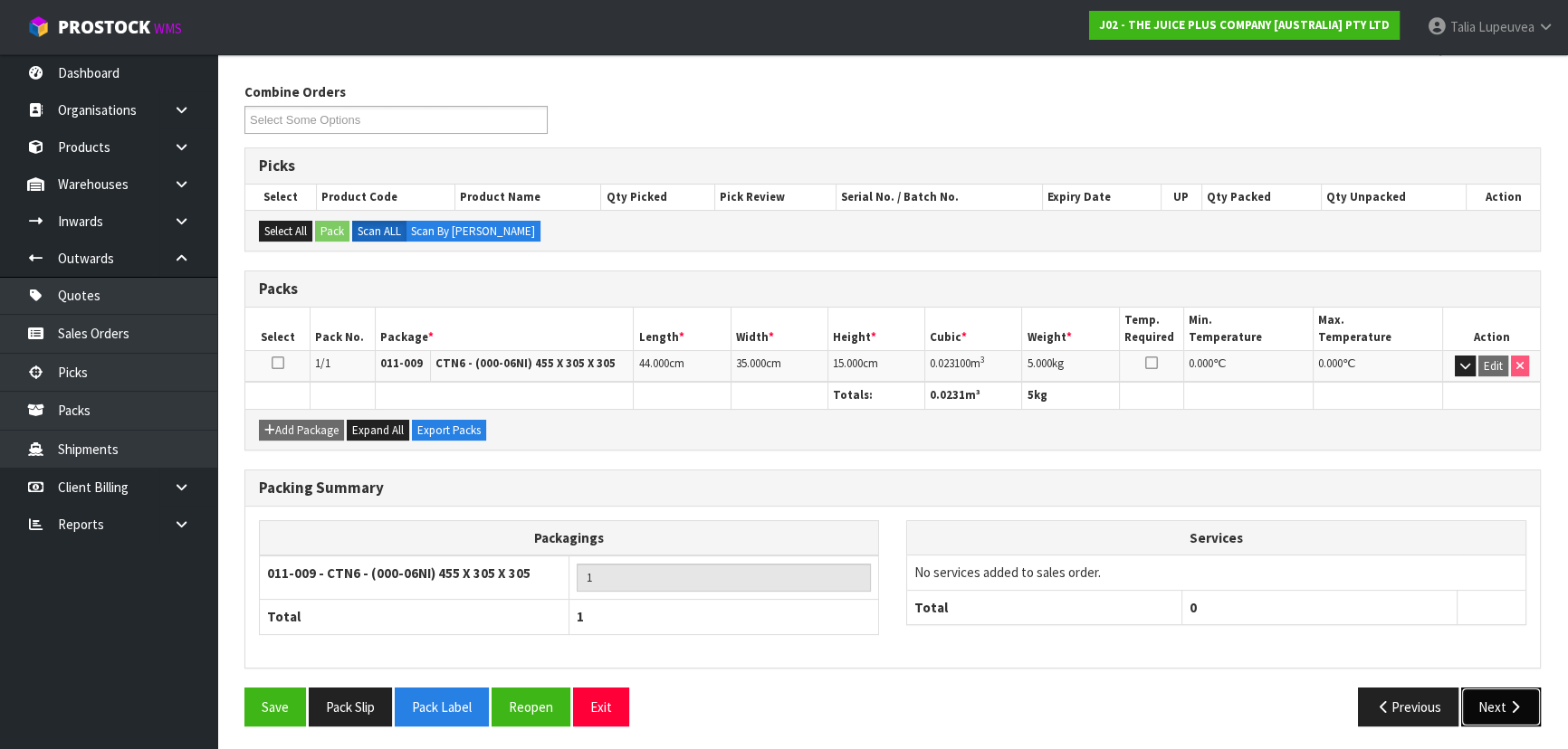
drag, startPoint x: 1487, startPoint y: 705, endPoint x: 1381, endPoint y: 688, distance: 107.4
click at [1487, 705] on button "Next" at bounding box center [1501, 706] width 79 height 39
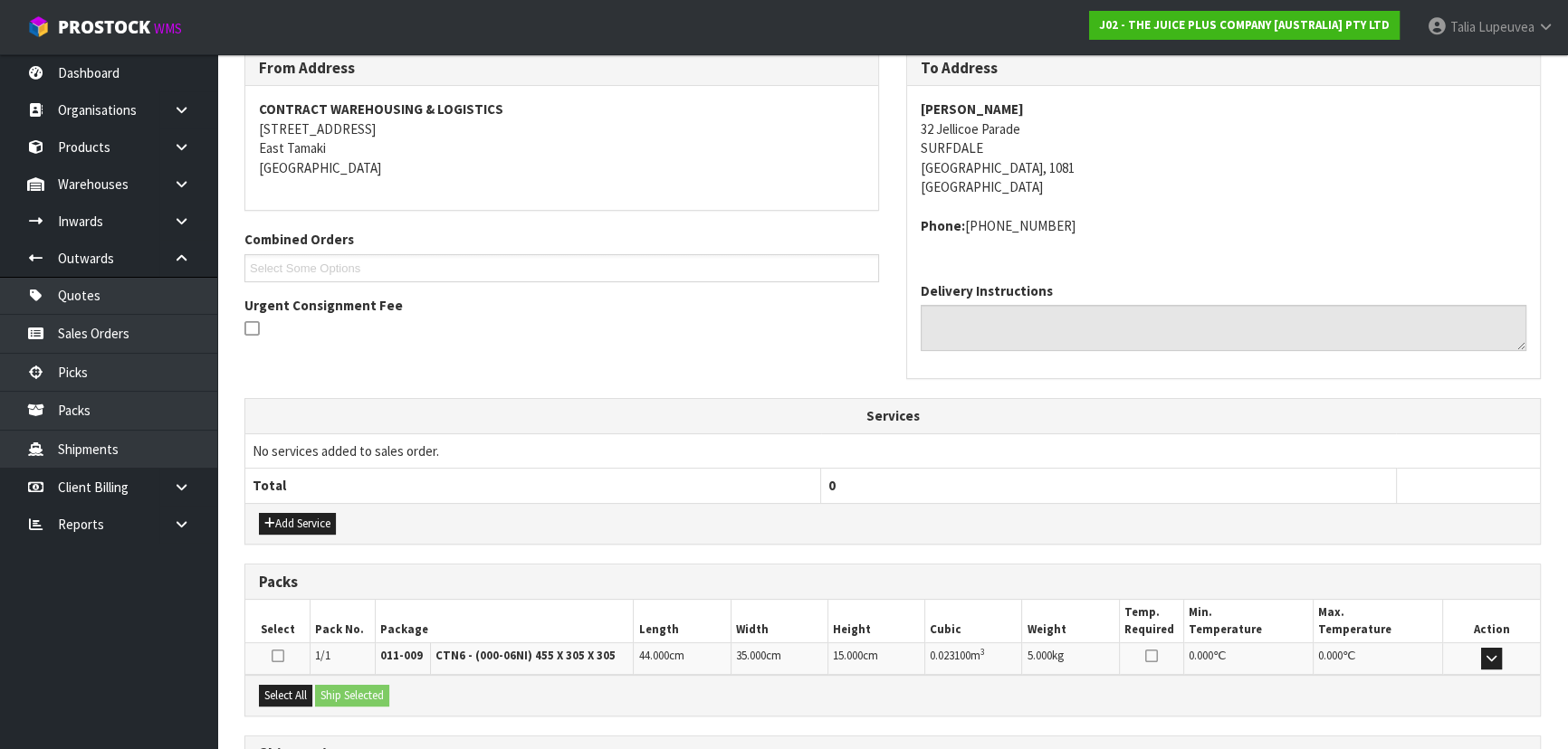
scroll to position [462, 0]
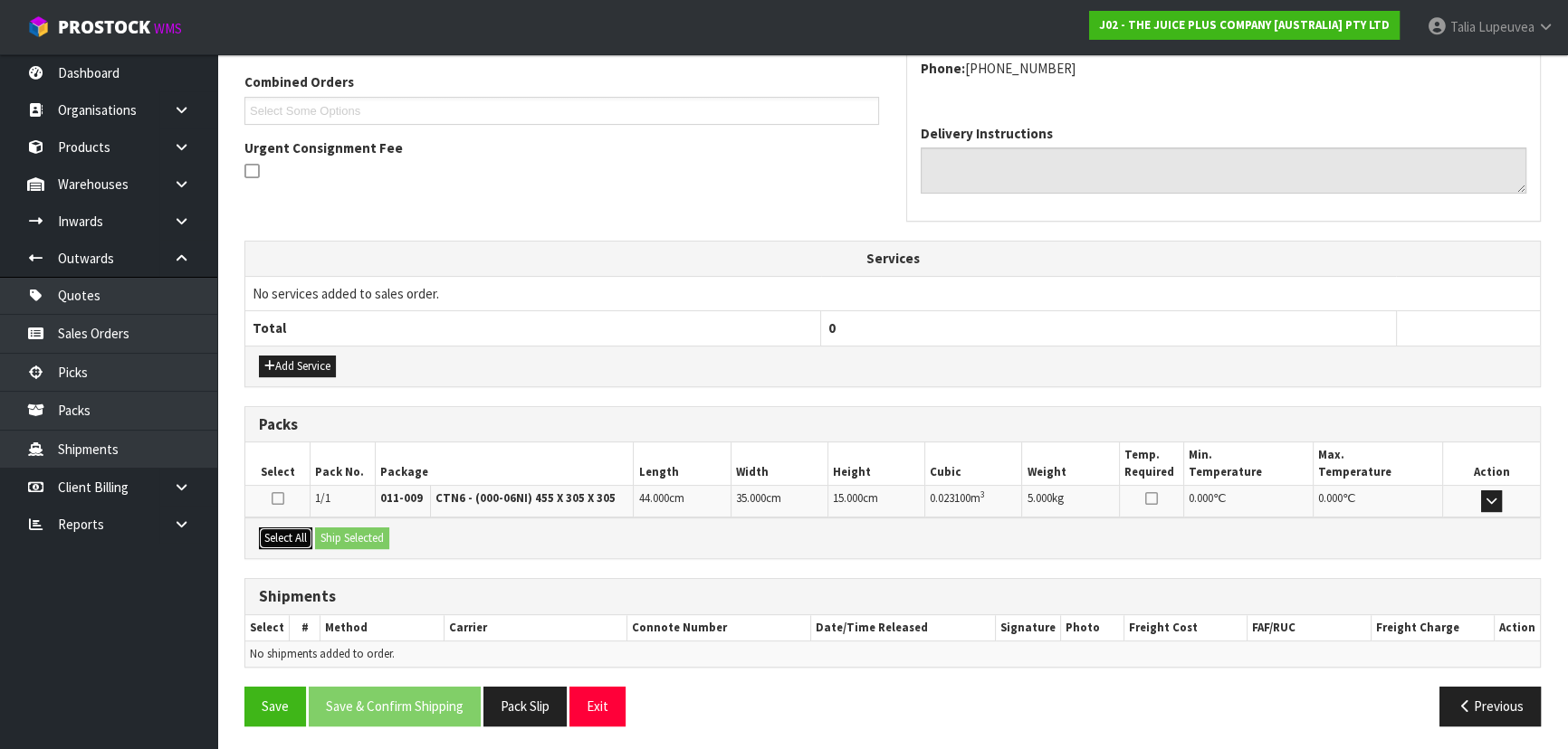
drag, startPoint x: 297, startPoint y: 535, endPoint x: 340, endPoint y: 536, distance: 43.0
click at [301, 535] on button "Select All" at bounding box center [286, 538] width 53 height 22
click at [364, 536] on button "Ship Selected" at bounding box center [352, 538] width 74 height 22
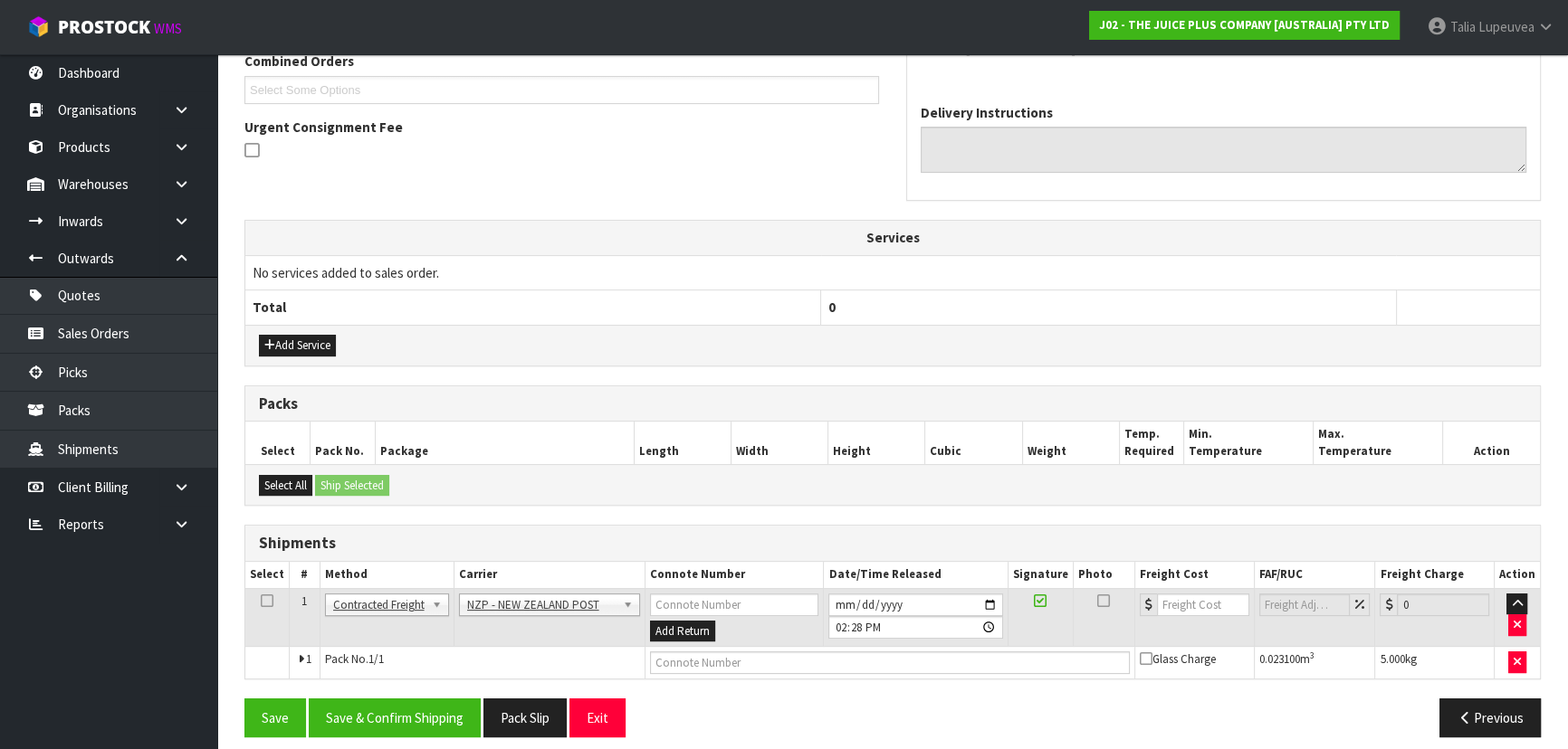
scroll to position [494, 0]
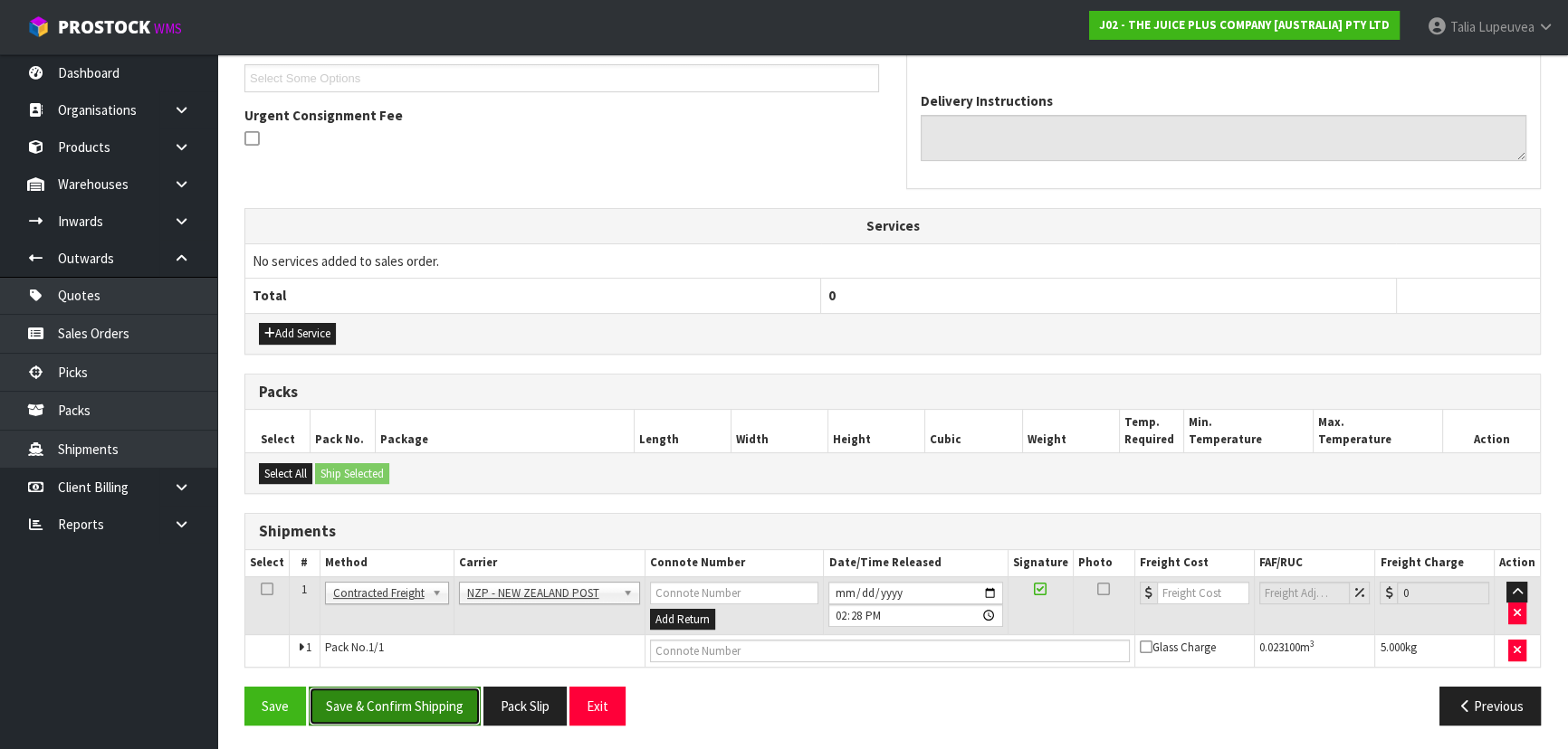
click at [404, 708] on button "Save & Confirm Shipping" at bounding box center [395, 705] width 172 height 39
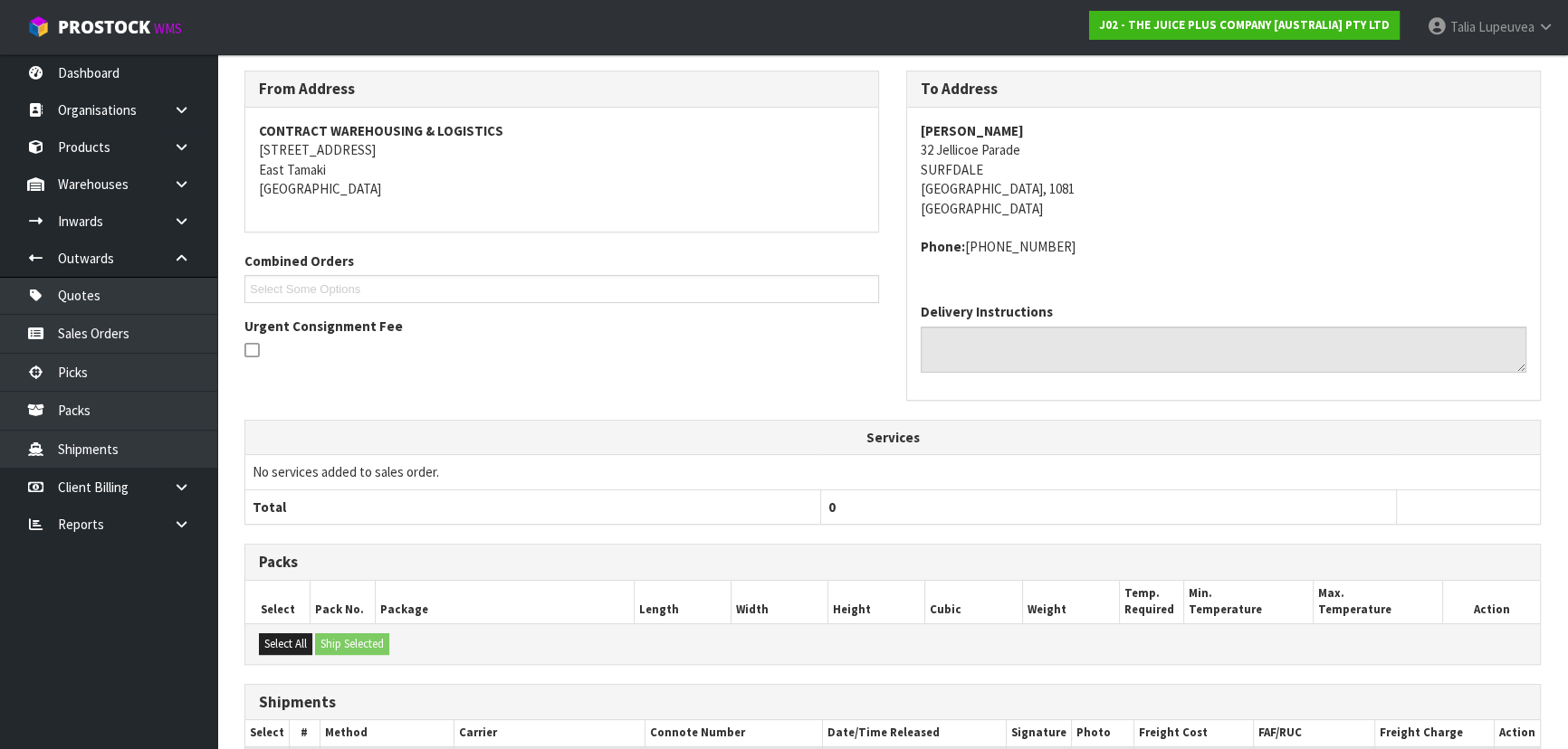
scroll to position [468, 0]
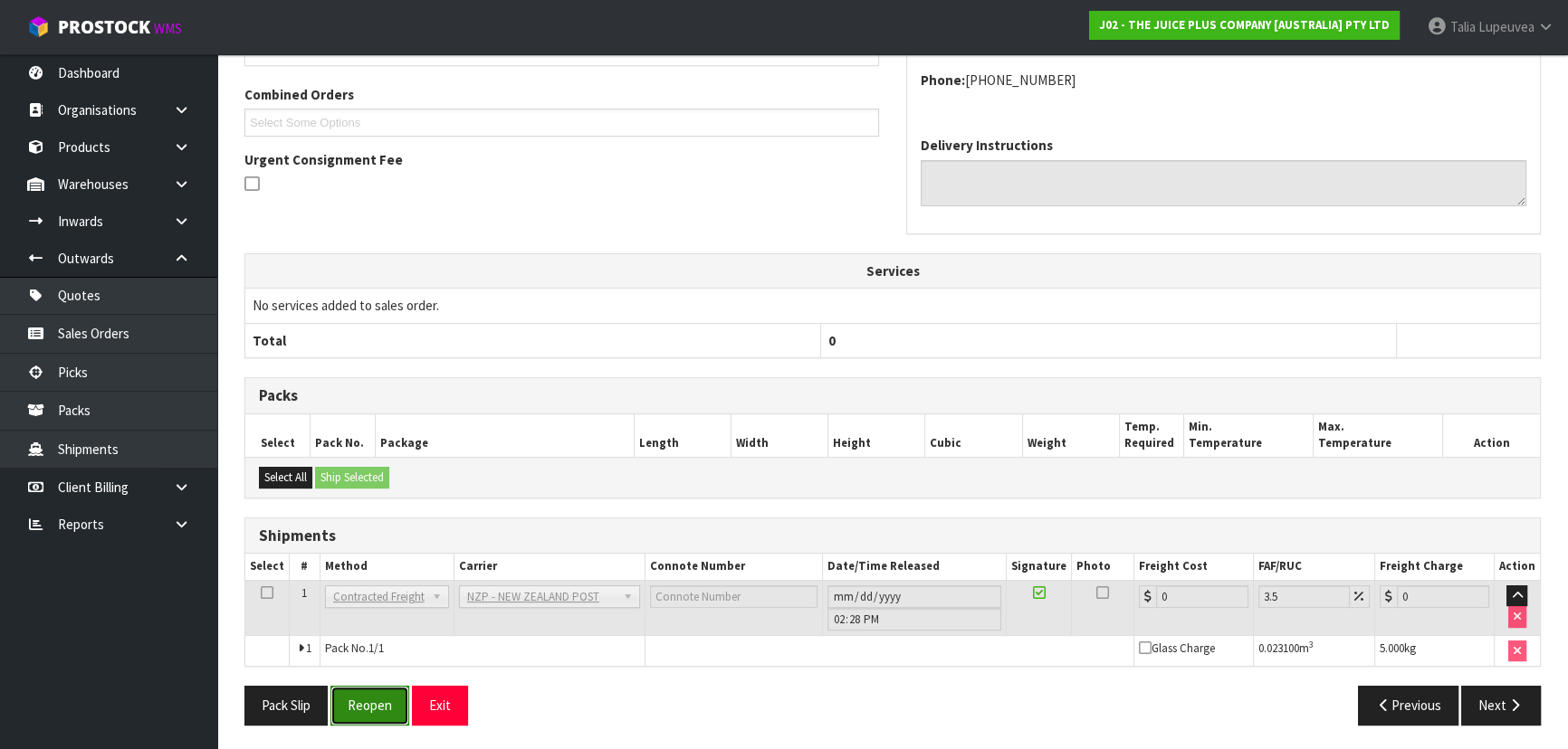
click at [360, 711] on button "Reopen" at bounding box center [369, 705] width 79 height 39
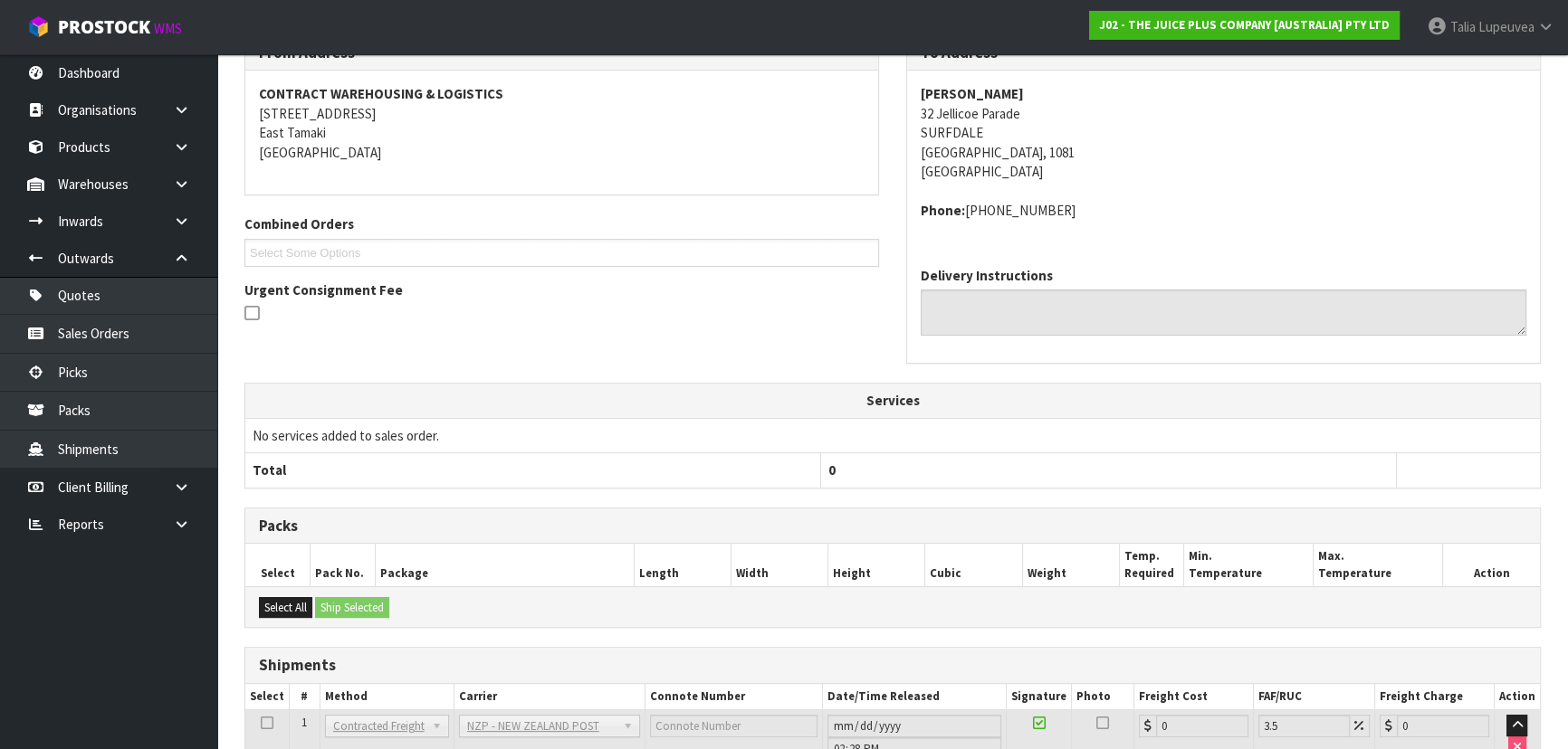
scroll to position [449, 0]
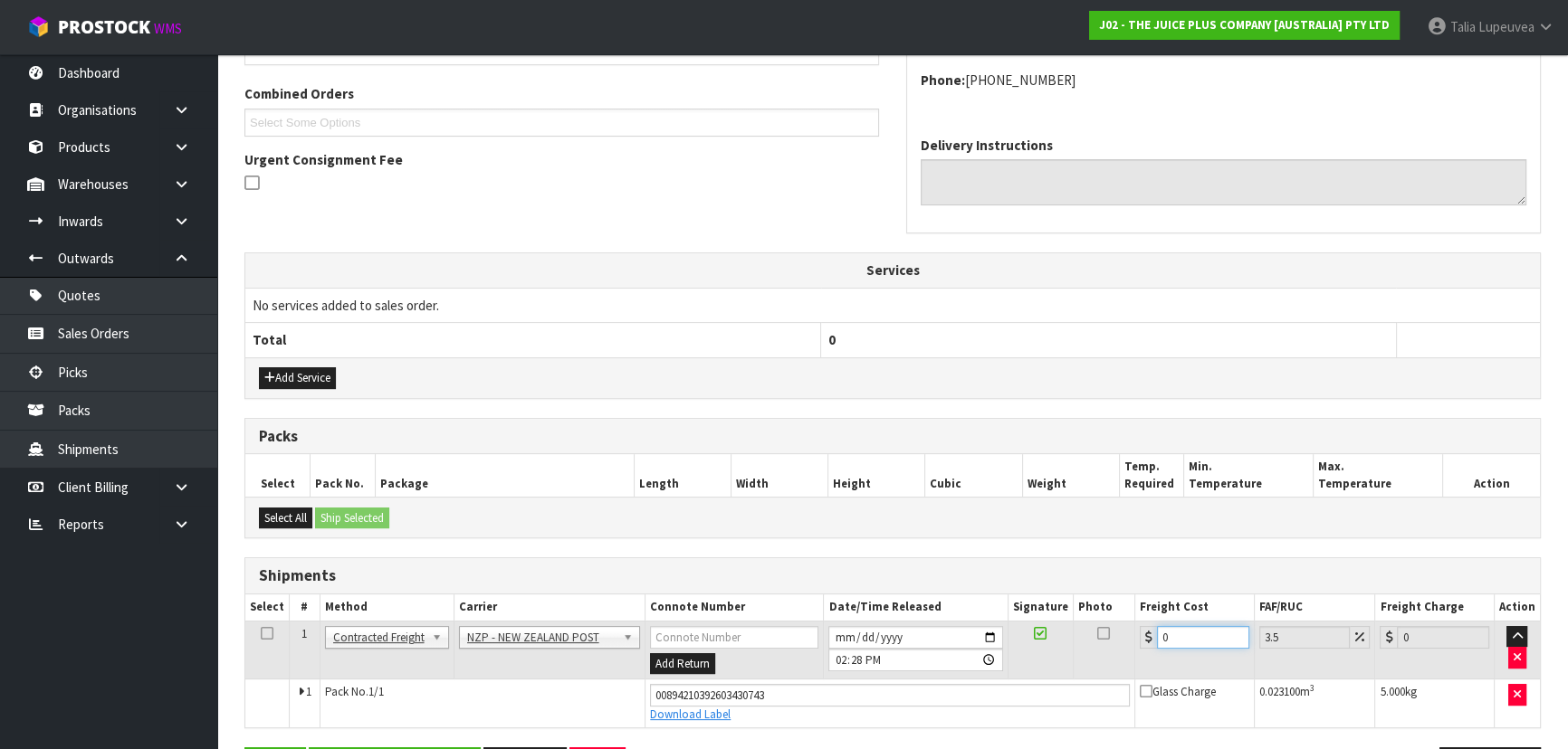
drag, startPoint x: 1176, startPoint y: 631, endPoint x: 1050, endPoint y: 674, distance: 133.1
click at [1050, 674] on tr "1 Client Local Pickup Customer Local Pickup Company Freight Contracted Freight …" at bounding box center [892, 650] width 1295 height 59
type input "7"
type input "7.24"
type input "7.3"
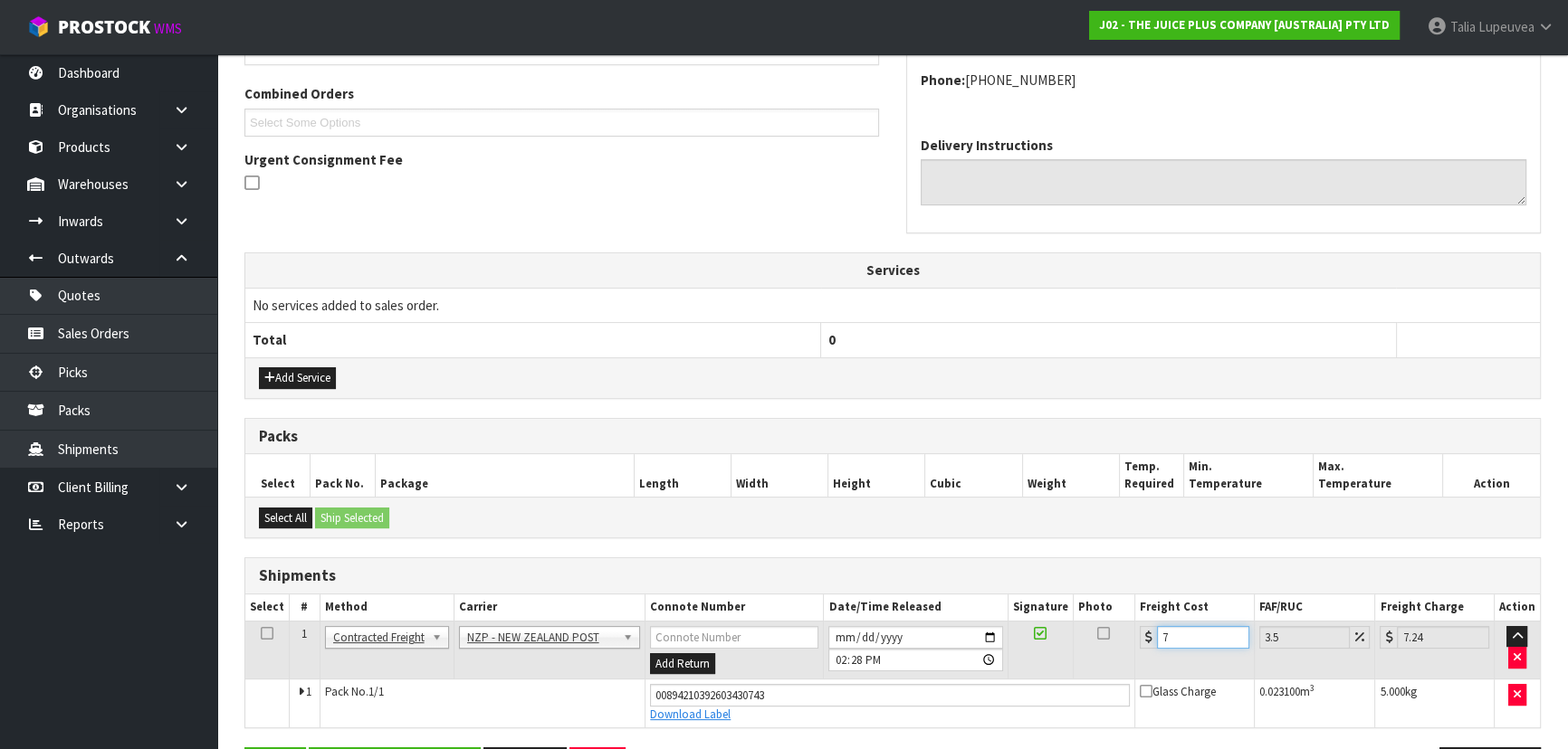
type input "7.56"
type input "7.31"
type input "7.57"
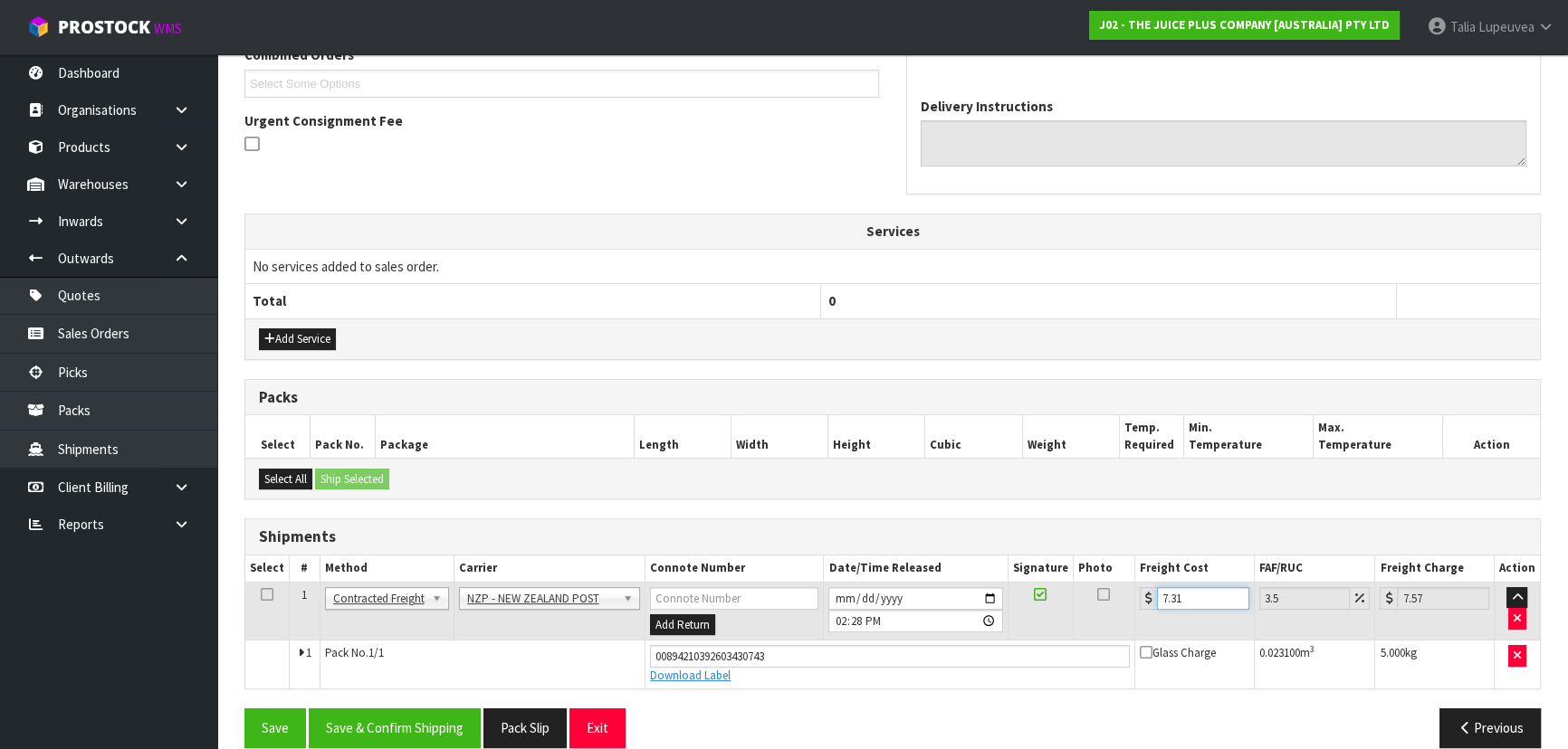
scroll to position [510, 0]
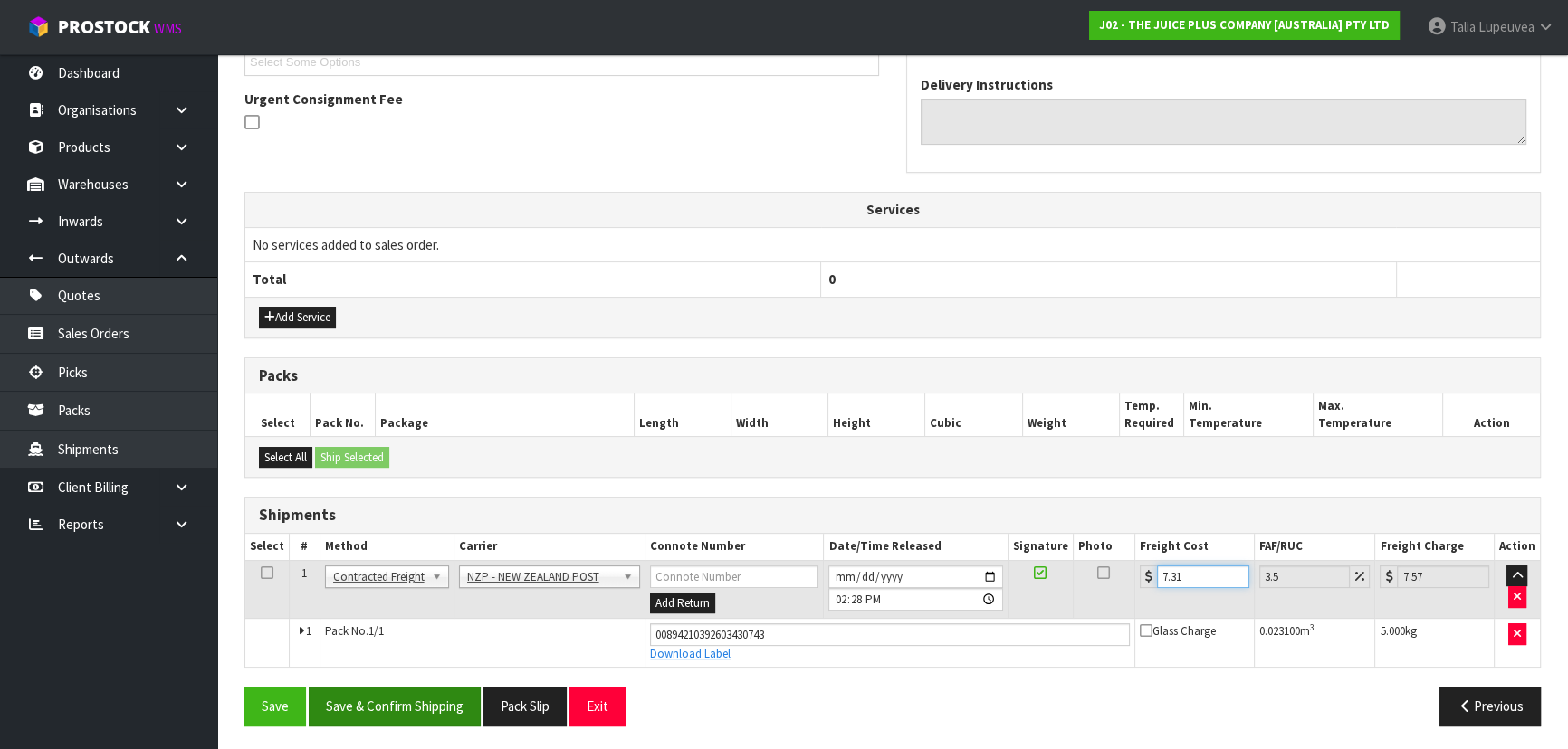
type input "7.31"
click at [443, 698] on button "Save & Confirm Shipping" at bounding box center [395, 705] width 172 height 39
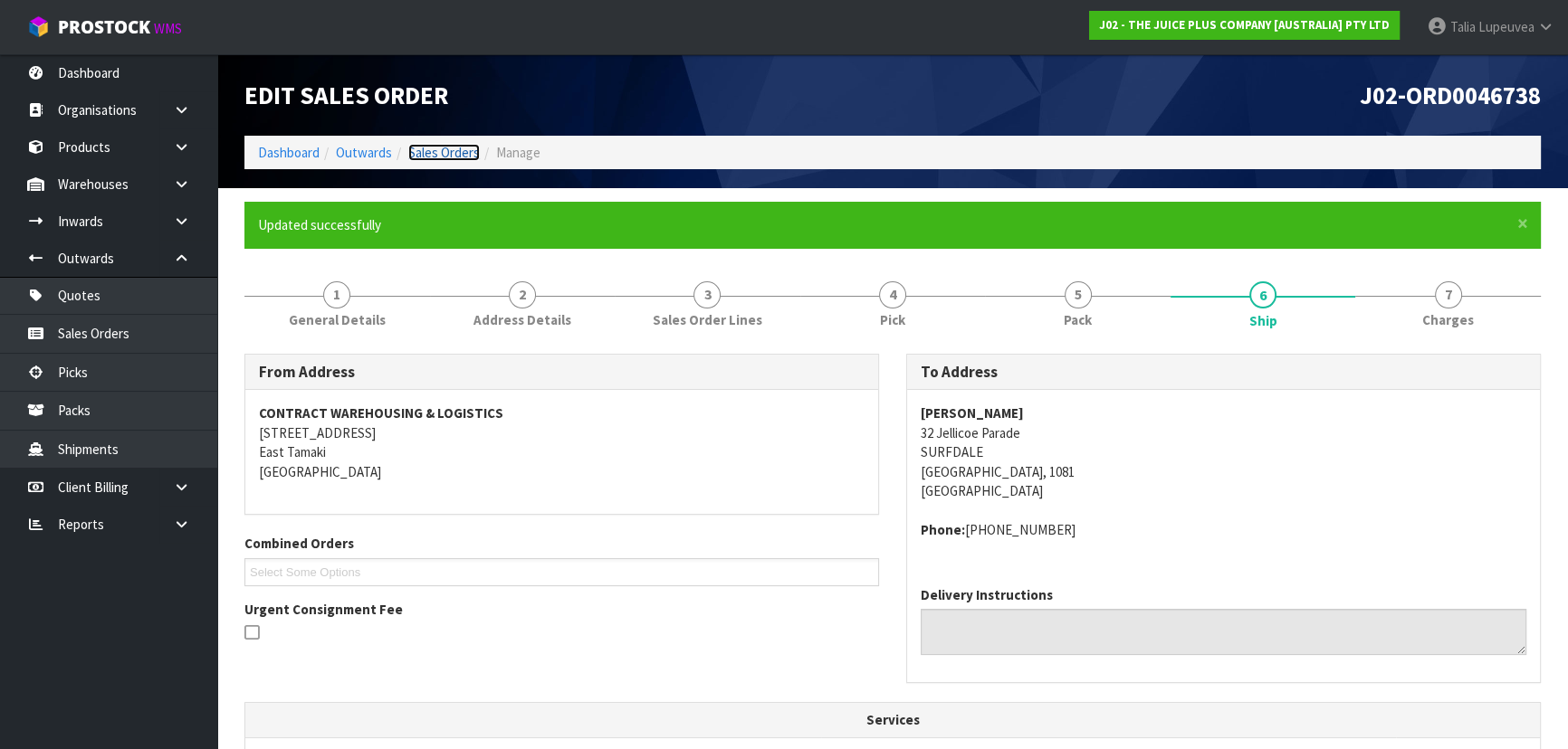
click at [445, 156] on link "Sales Orders" at bounding box center [444, 152] width 72 height 17
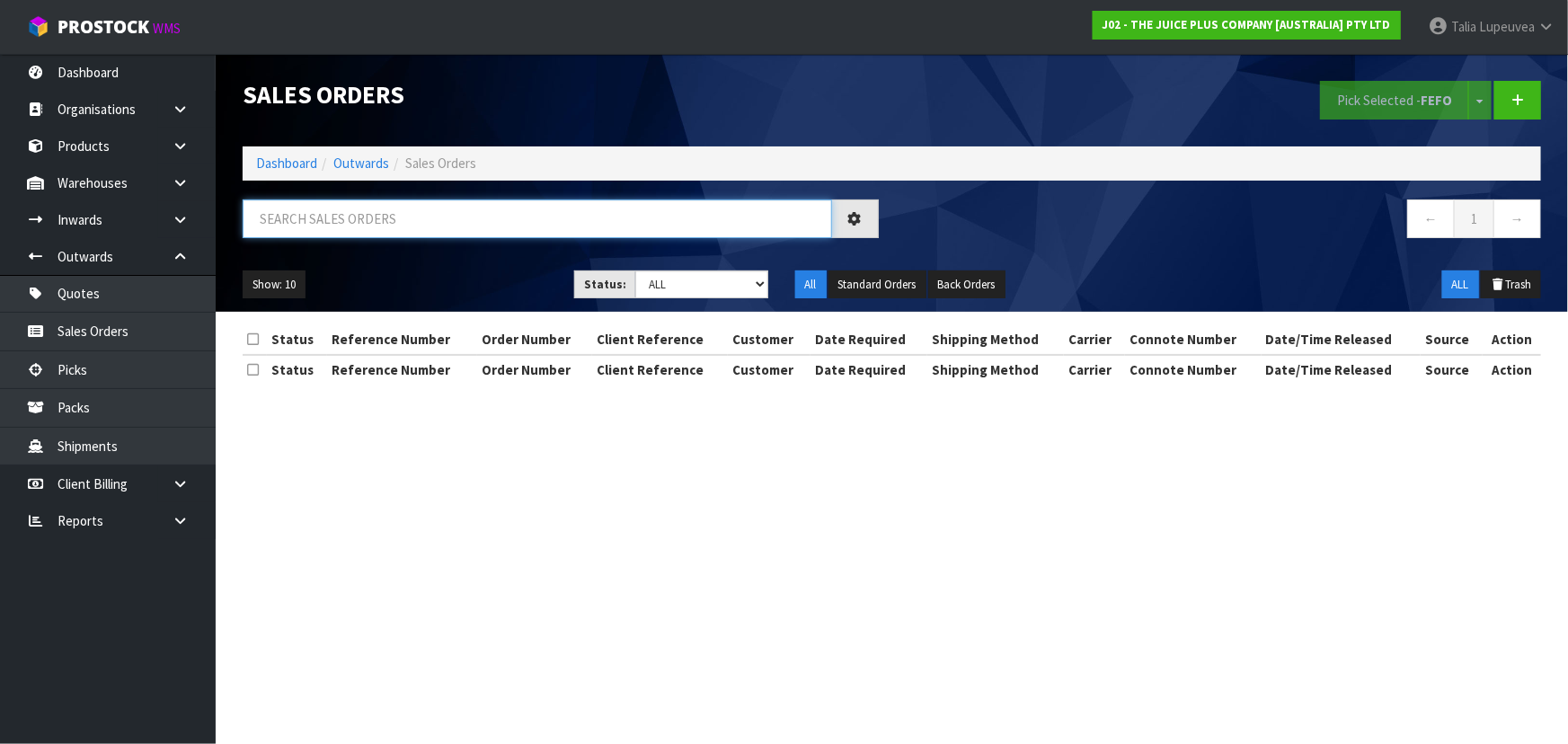
click at [507, 216] on input "text" at bounding box center [536, 218] width 589 height 39
type input "JOB-0414188"
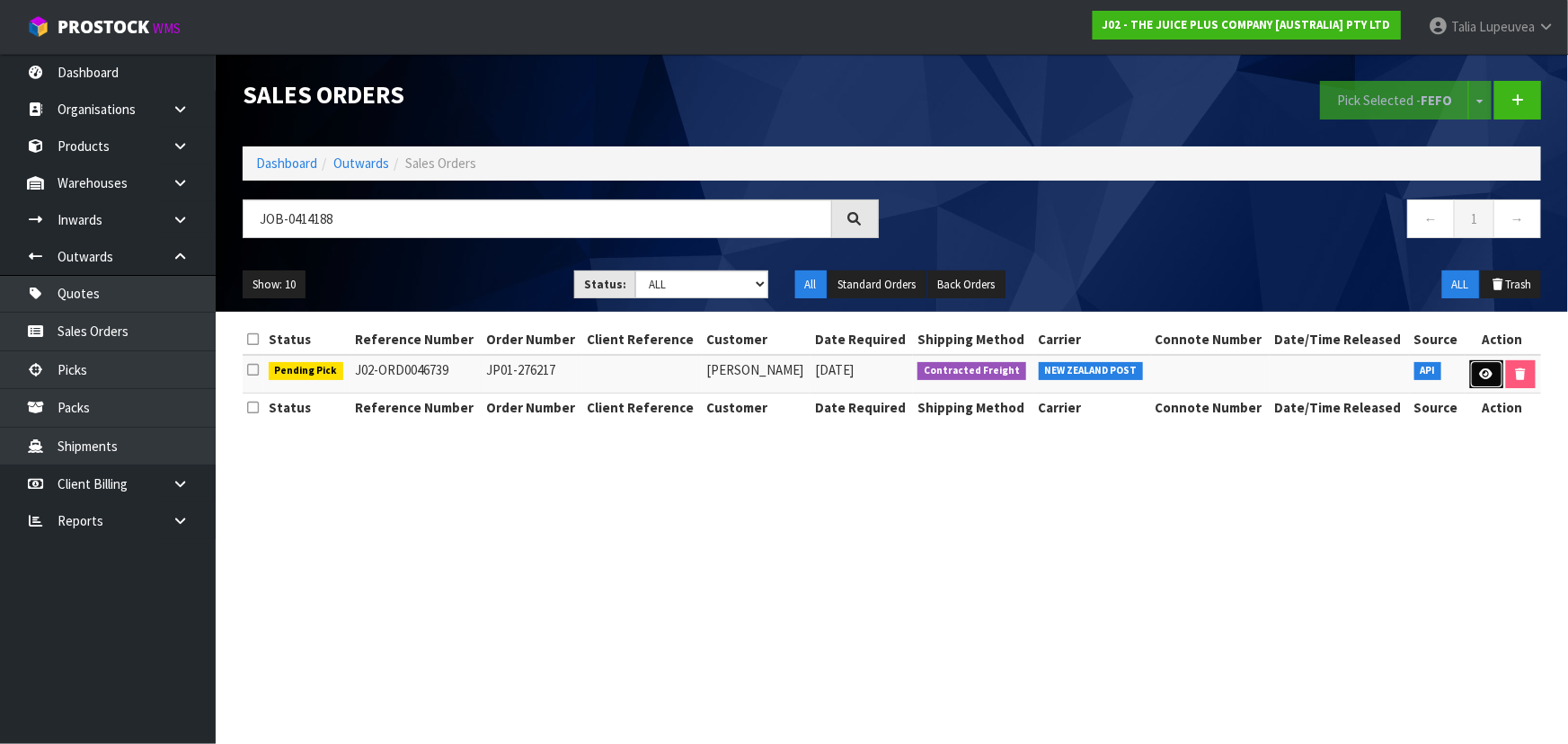
click at [1483, 380] on link at bounding box center [1486, 375] width 33 height 29
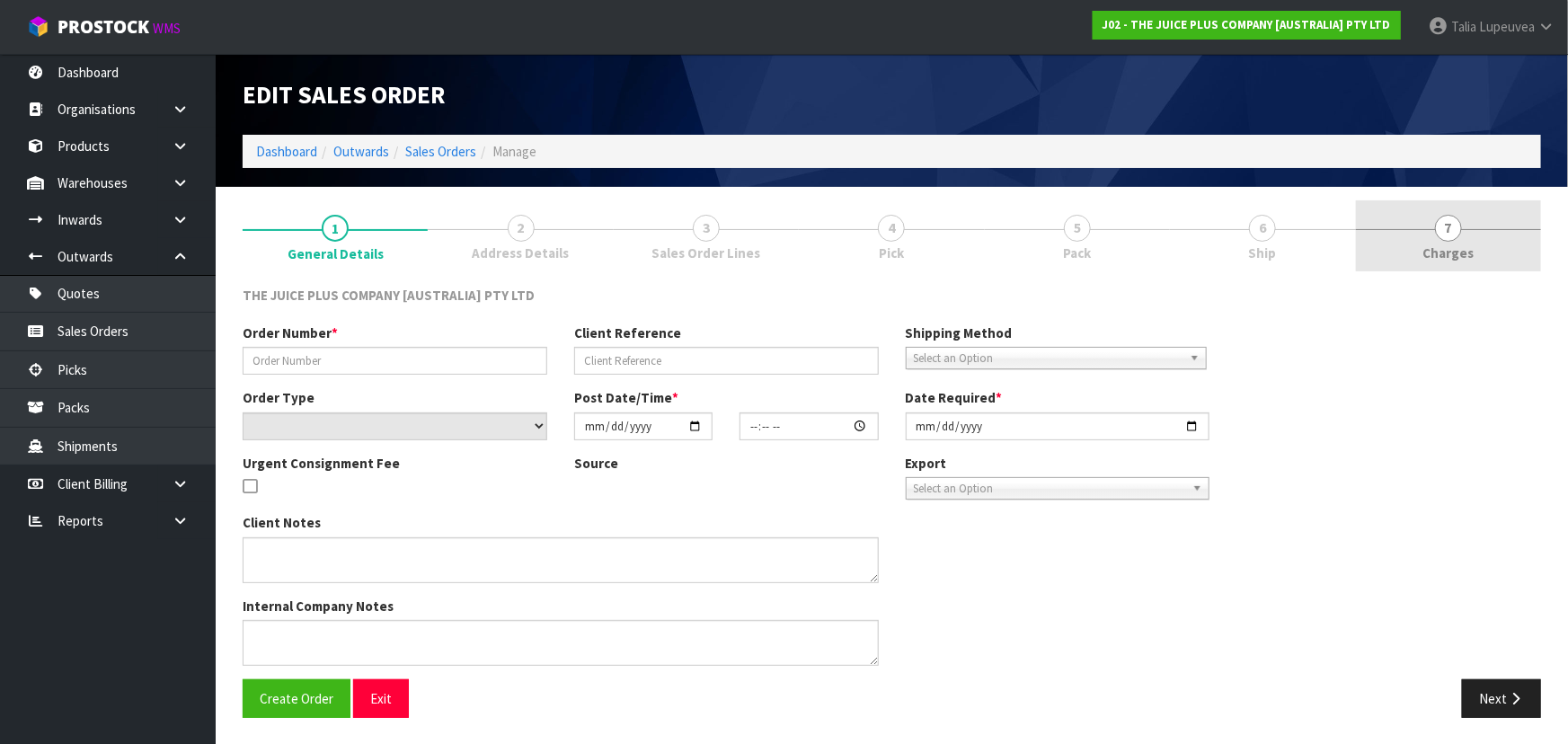
type input "JP01-276217"
select select "number:0"
type input "[DATE]"
type input "20:55:28.000"
type input "[DATE]"
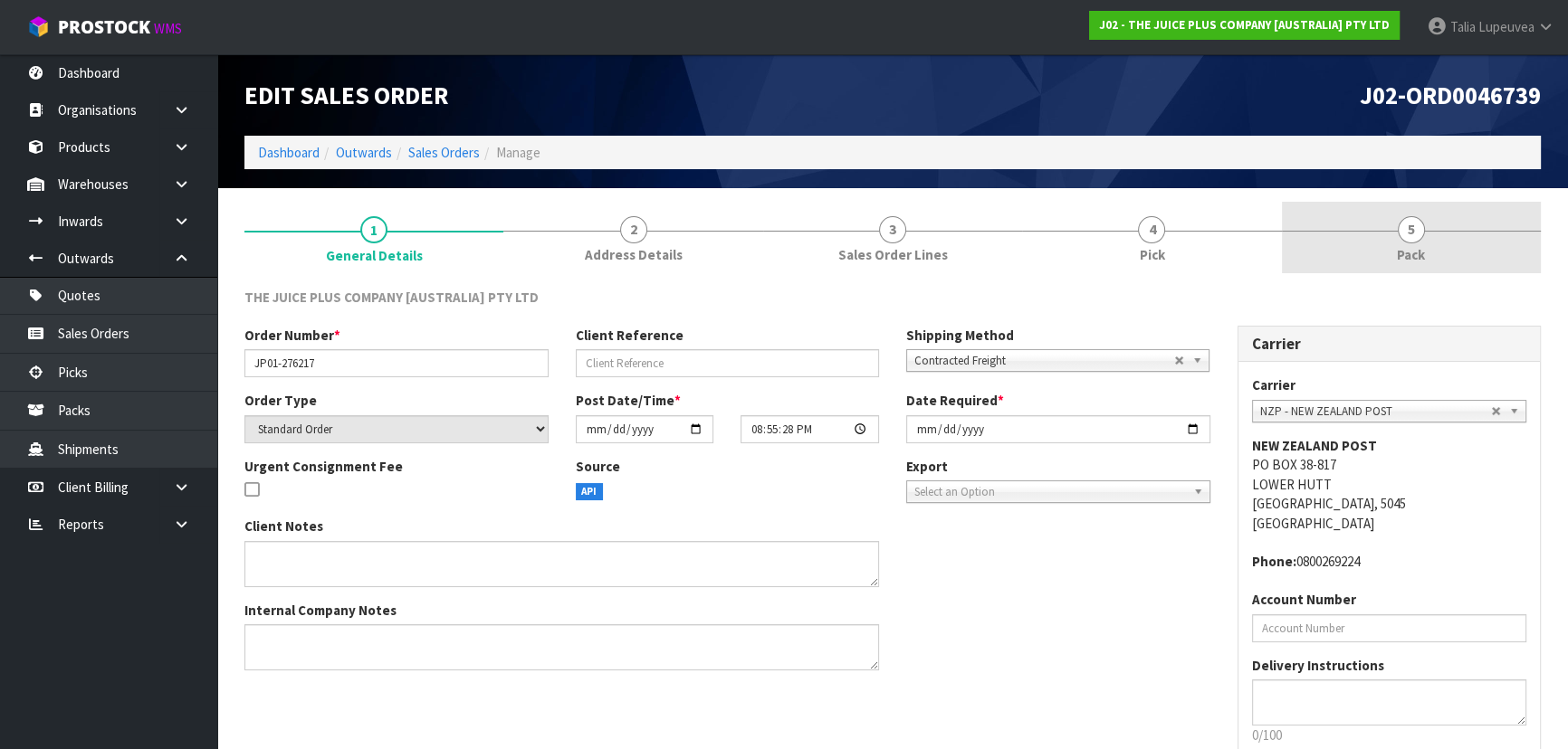
click at [1489, 254] on link "5 Pack" at bounding box center [1411, 237] width 259 height 72
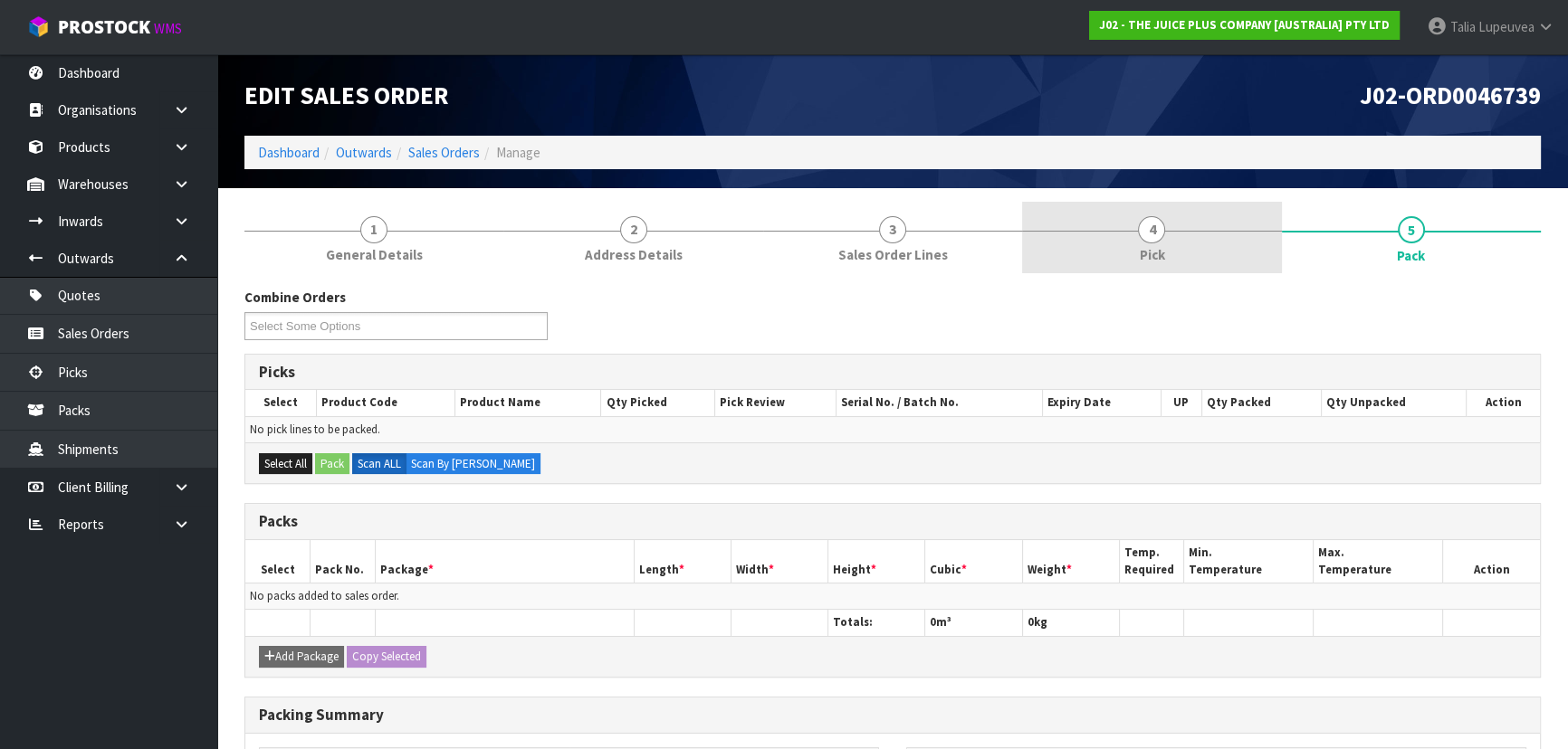
click at [1169, 250] on link "4 Pick" at bounding box center [1152, 237] width 259 height 72
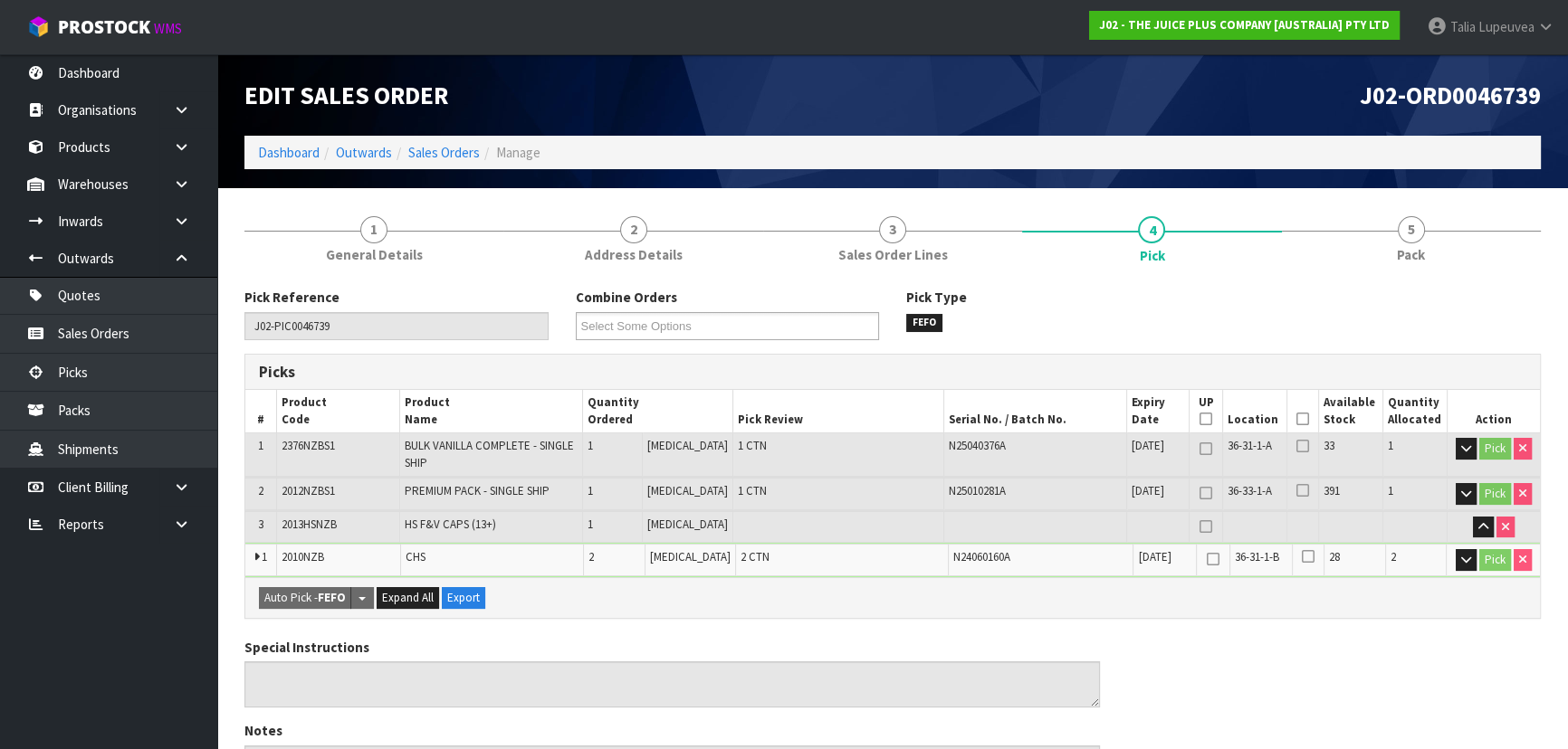
click at [1296, 419] on icon at bounding box center [1302, 419] width 12 height 1
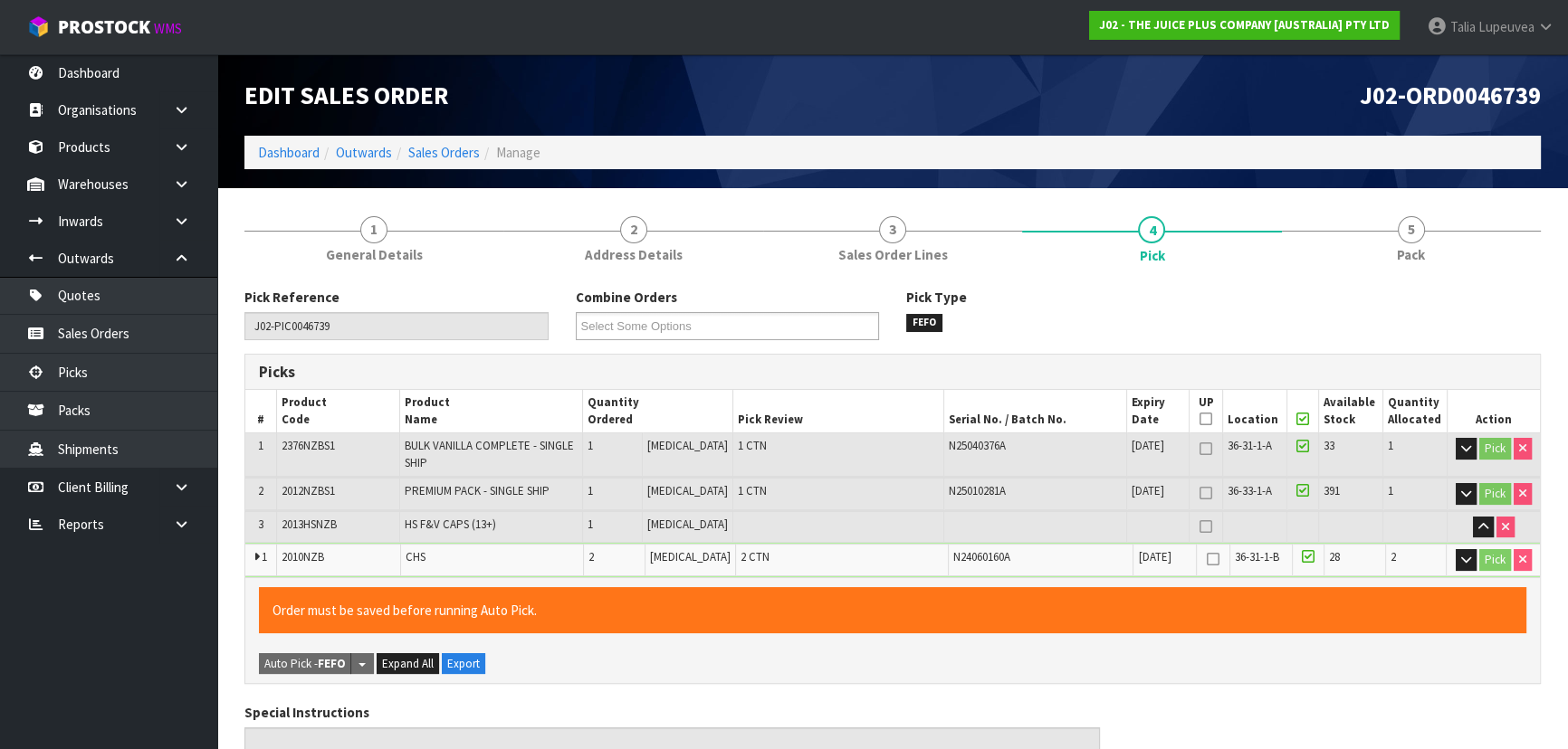
scroll to position [615, 0]
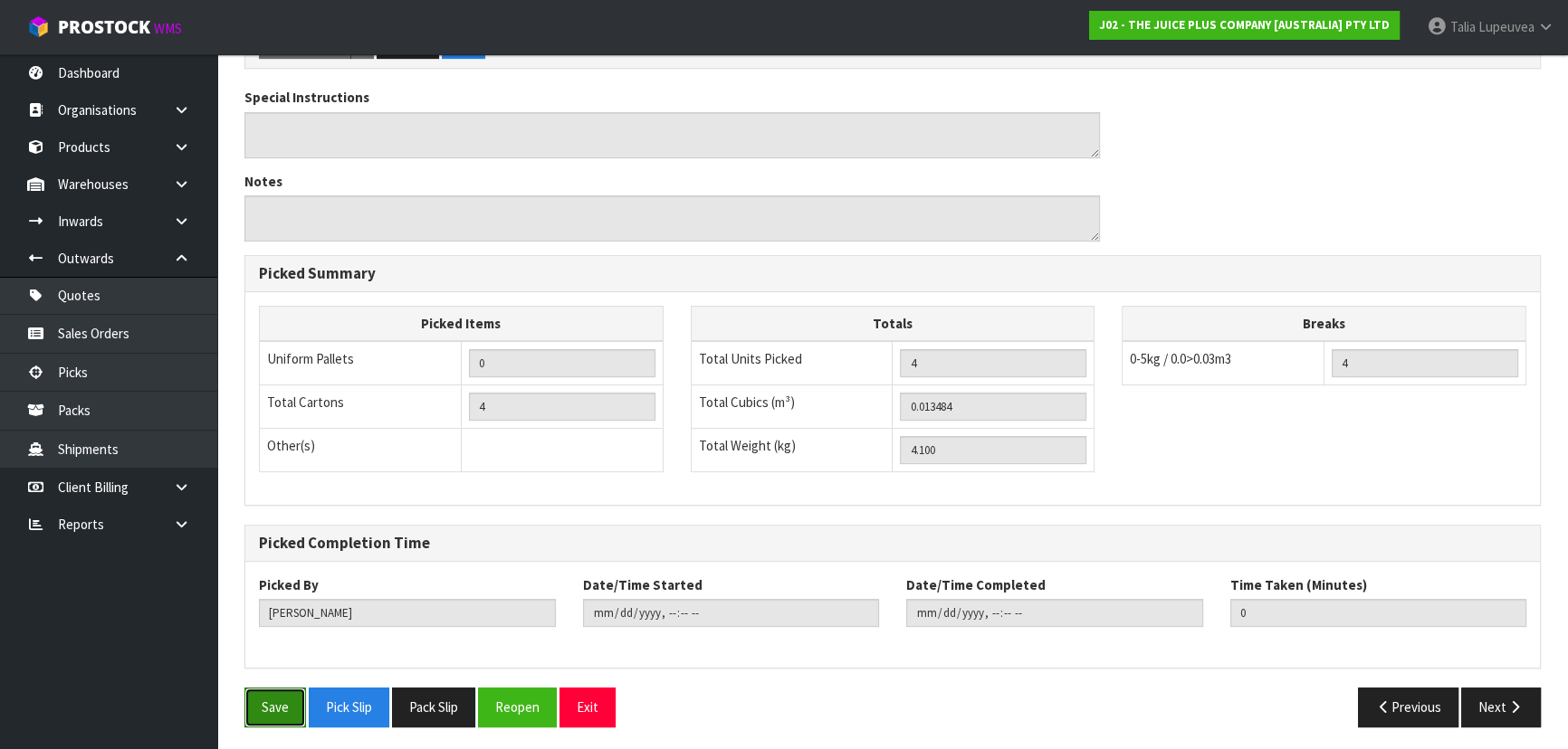
drag, startPoint x: 292, startPoint y: 690, endPoint x: 462, endPoint y: 640, distance: 177.2
click at [299, 690] on button "Save" at bounding box center [274, 706] width 62 height 39
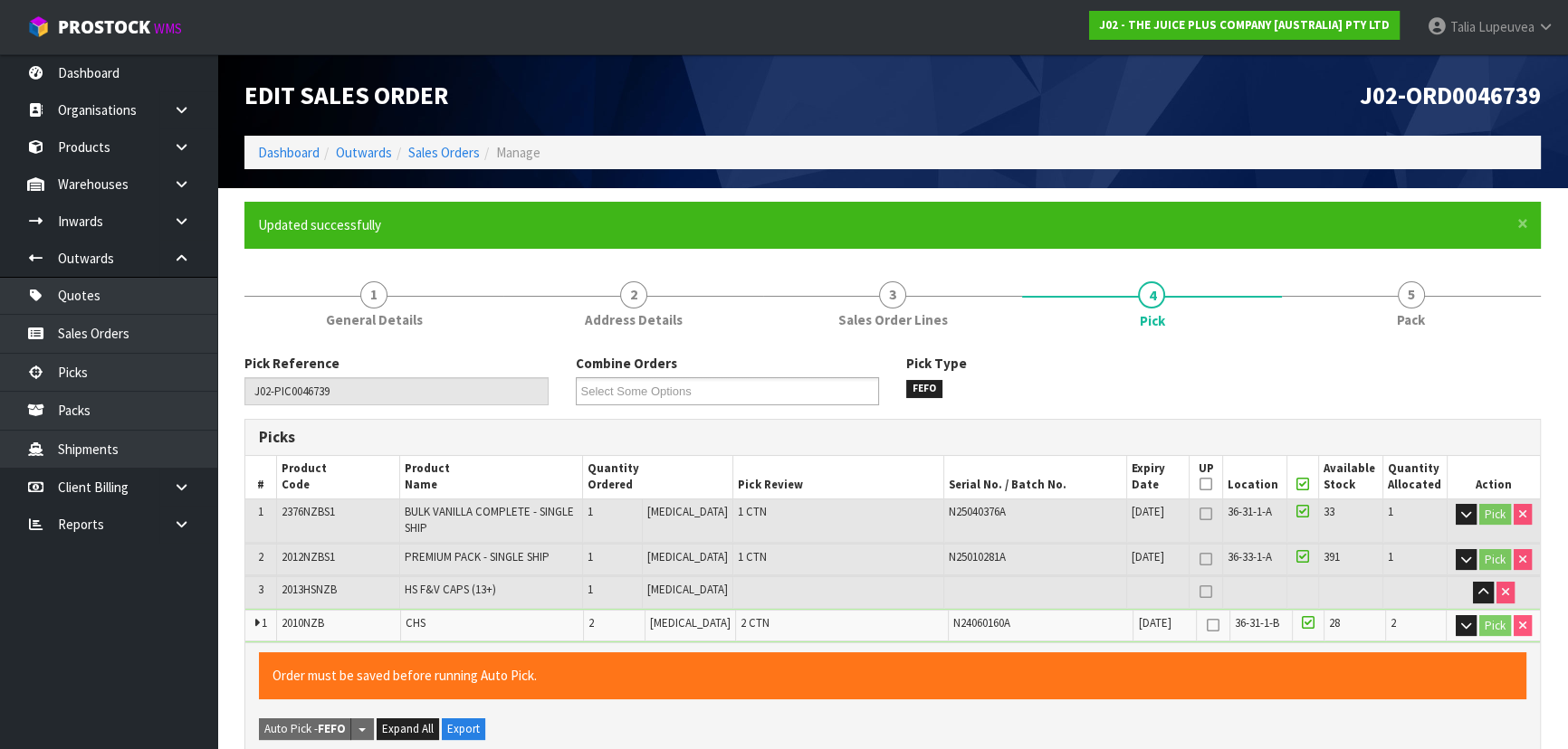
type input "[PERSON_NAME]"
type input "2025-09-24T14:31:04"
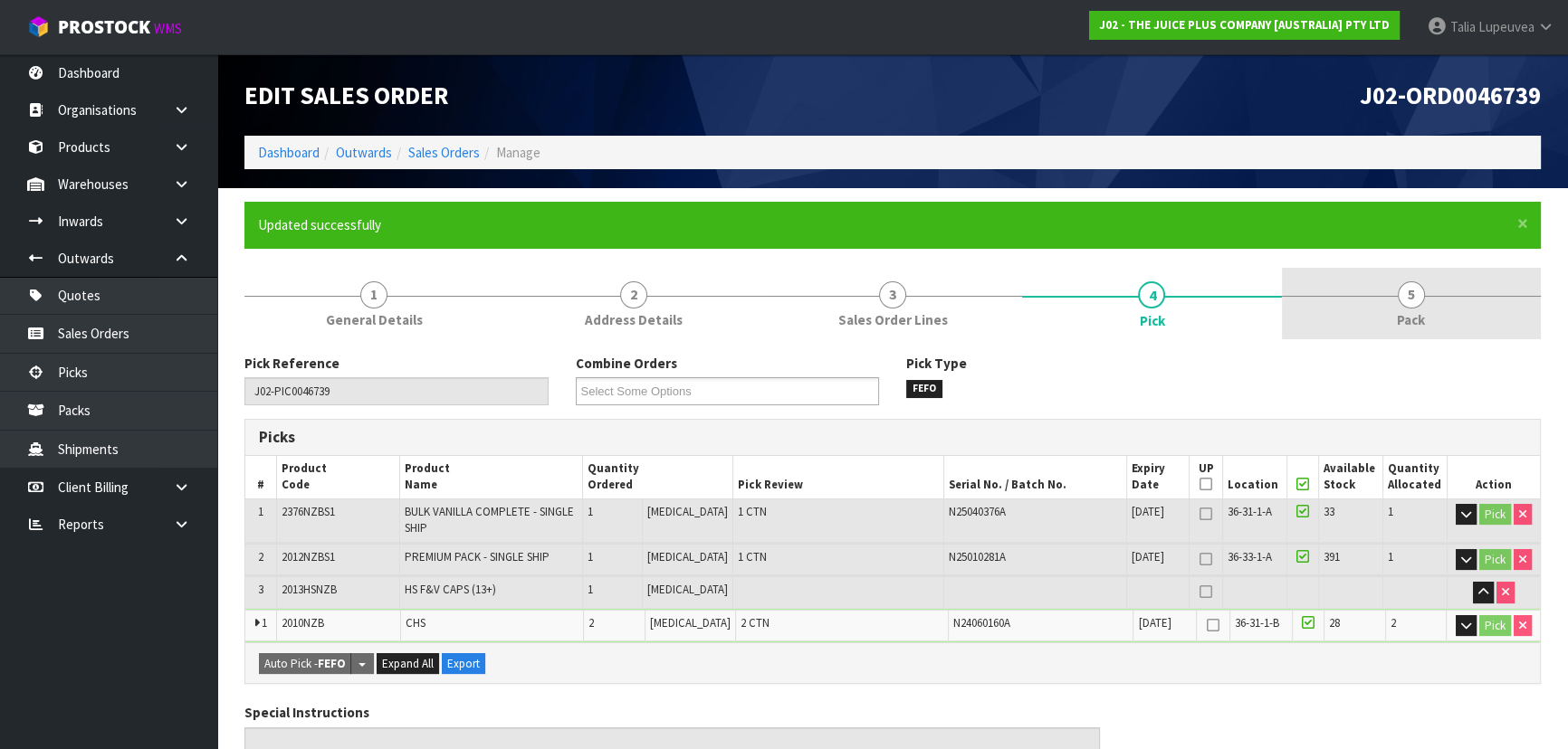
click at [1418, 307] on link "5 Pack" at bounding box center [1411, 304] width 259 height 72
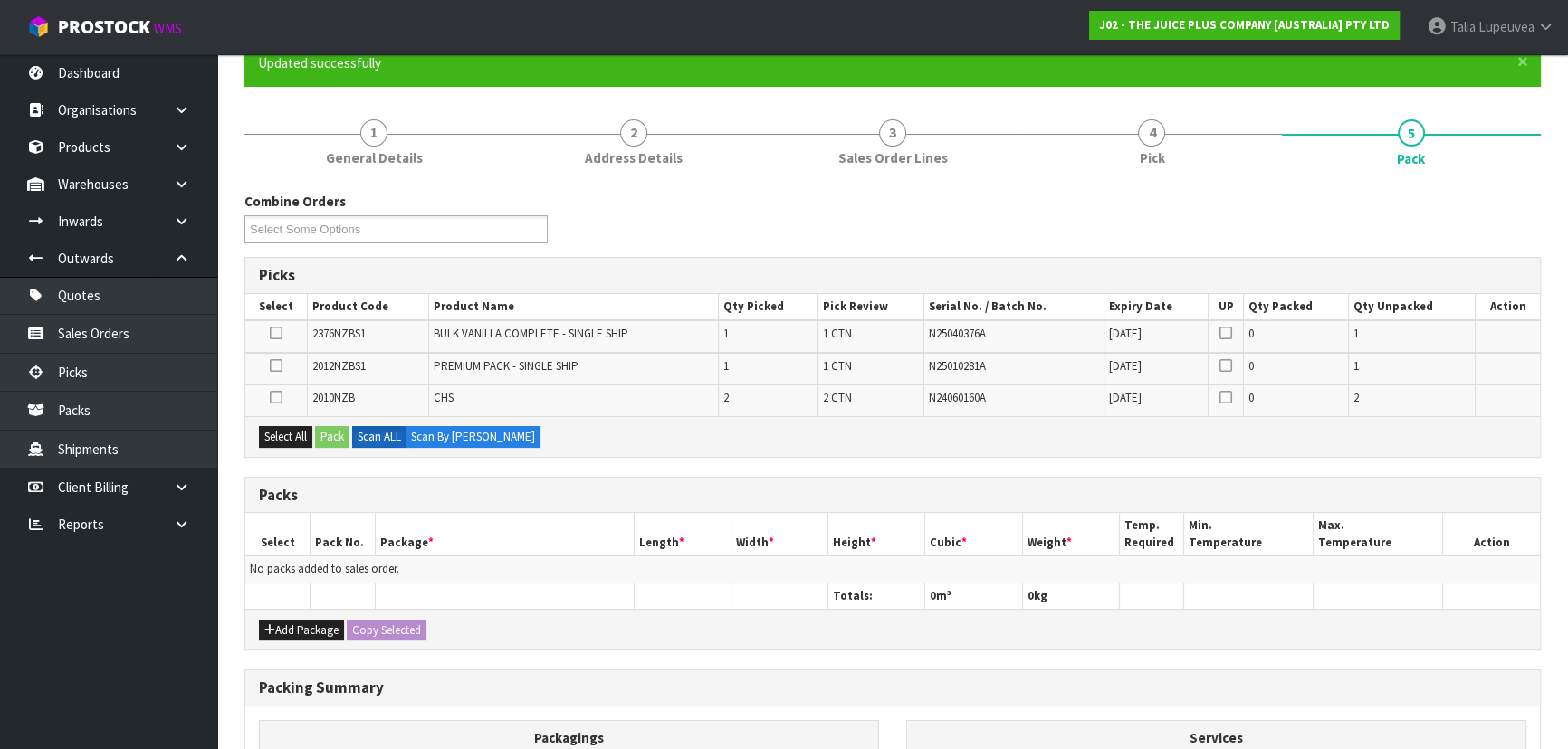
scroll to position [164, 0]
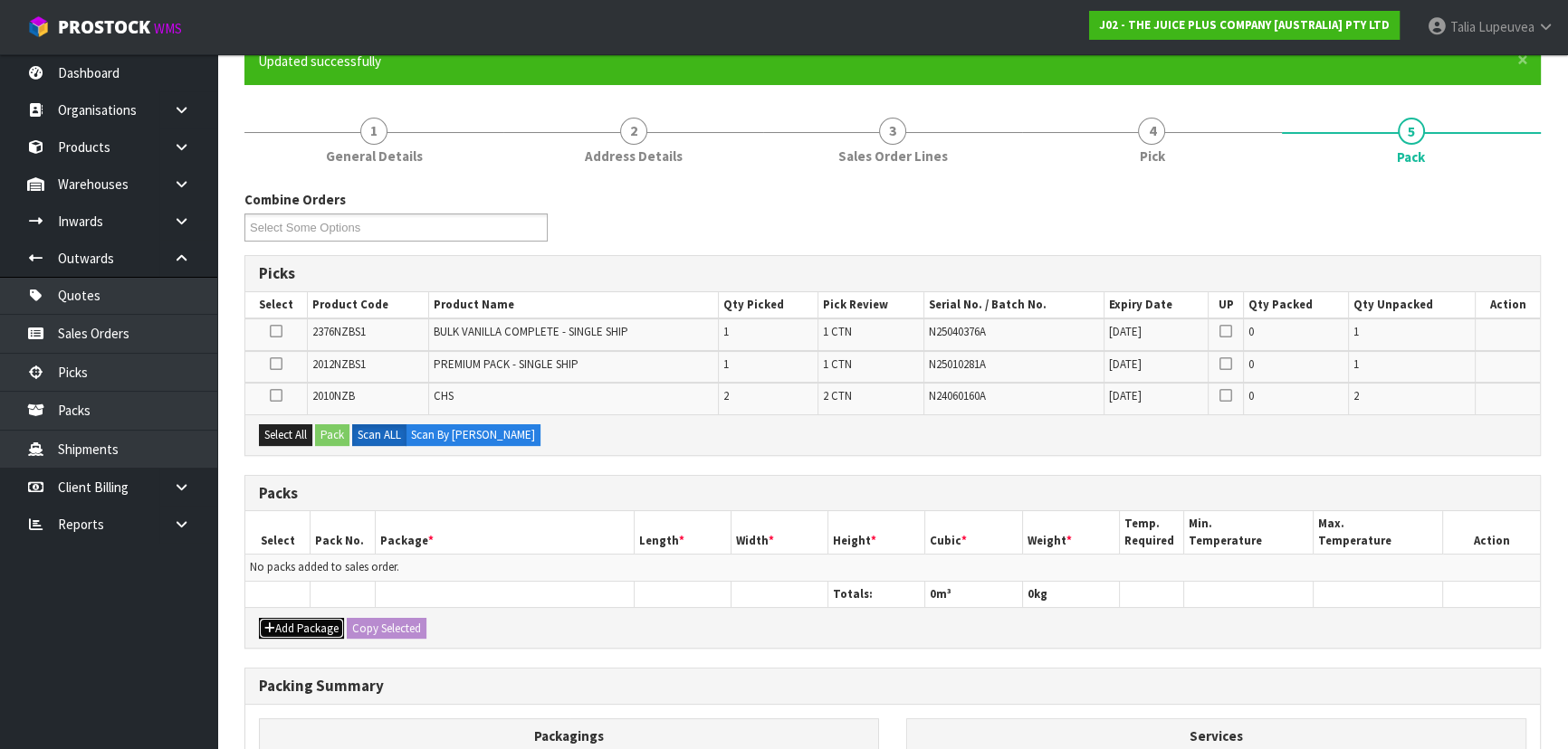
drag, startPoint x: 297, startPoint y: 626, endPoint x: 288, endPoint y: 482, distance: 144.3
click at [297, 620] on button "Add Package" at bounding box center [302, 628] width 85 height 22
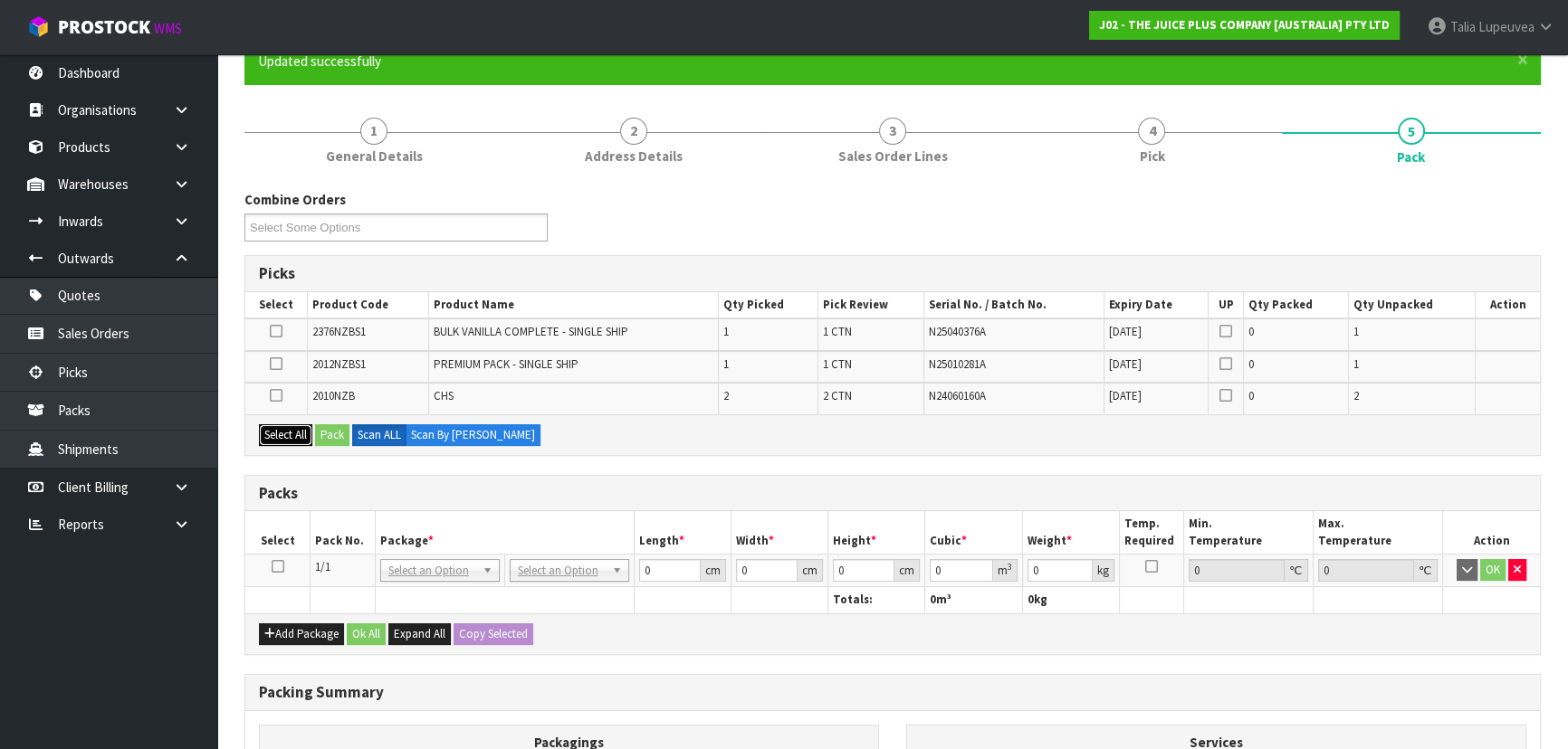
drag, startPoint x: 281, startPoint y: 440, endPoint x: 286, endPoint y: 431, distance: 10.3
click at [281, 437] on button "Select All" at bounding box center [286, 435] width 53 height 22
click at [335, 437] on button "Pack" at bounding box center [332, 435] width 34 height 22
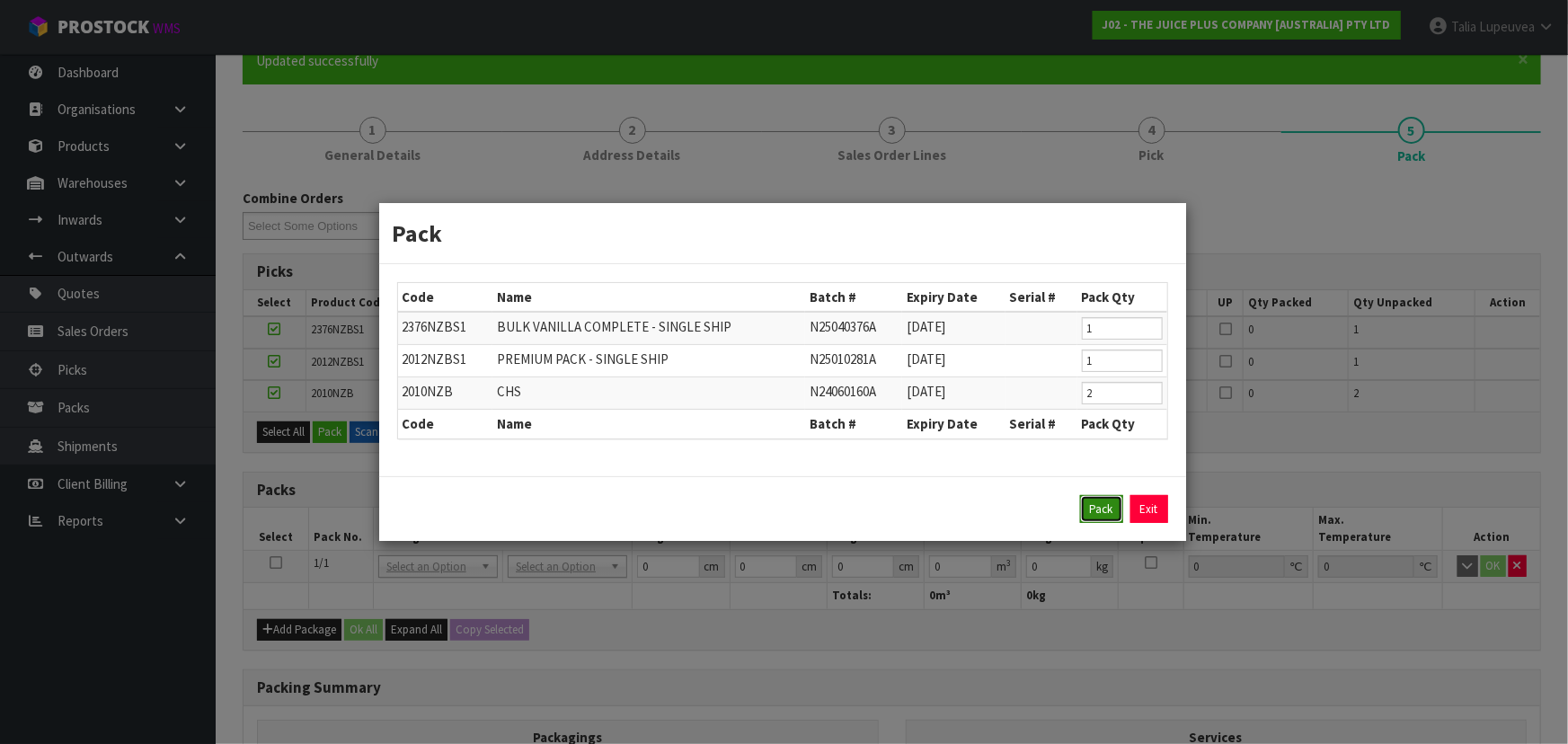
click at [1098, 502] on button "Pack" at bounding box center [1102, 509] width 43 height 29
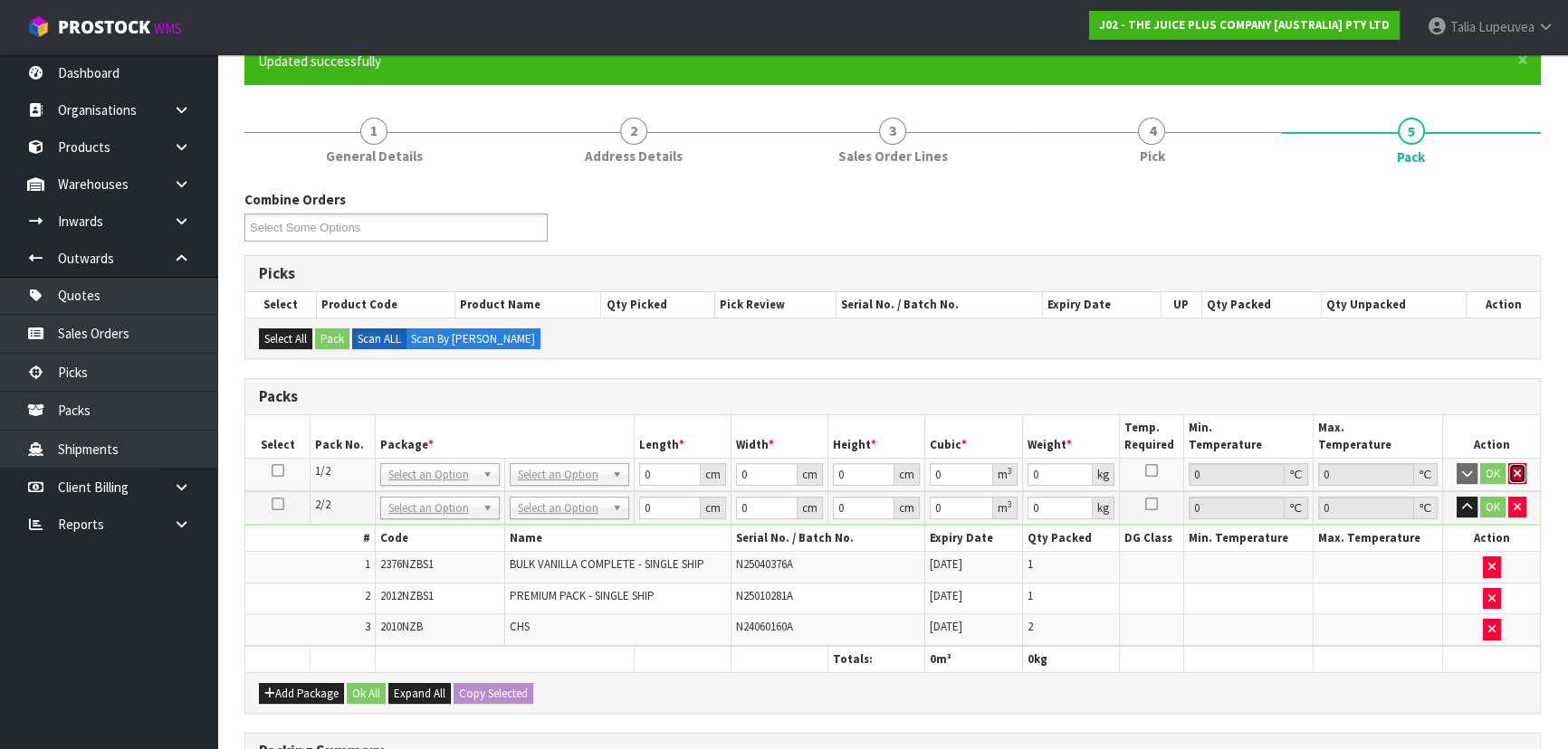
click at [1520, 470] on icon "button" at bounding box center [1517, 474] width 8 height 11
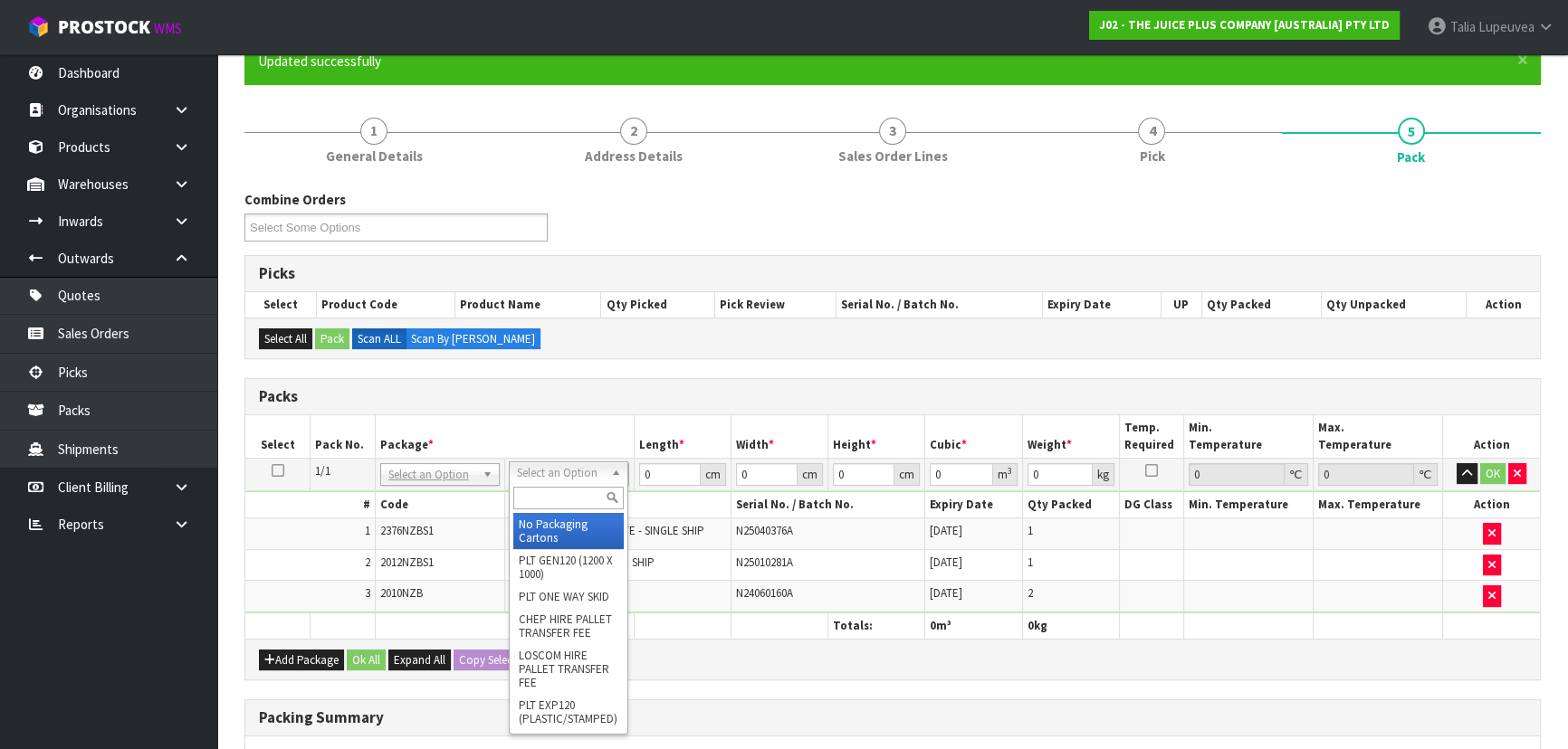
click at [560, 496] on input "text" at bounding box center [568, 498] width 111 height 23
type input "CTNA4"
drag, startPoint x: 573, startPoint y: 537, endPoint x: 598, endPoint y: 500, distance: 44.7
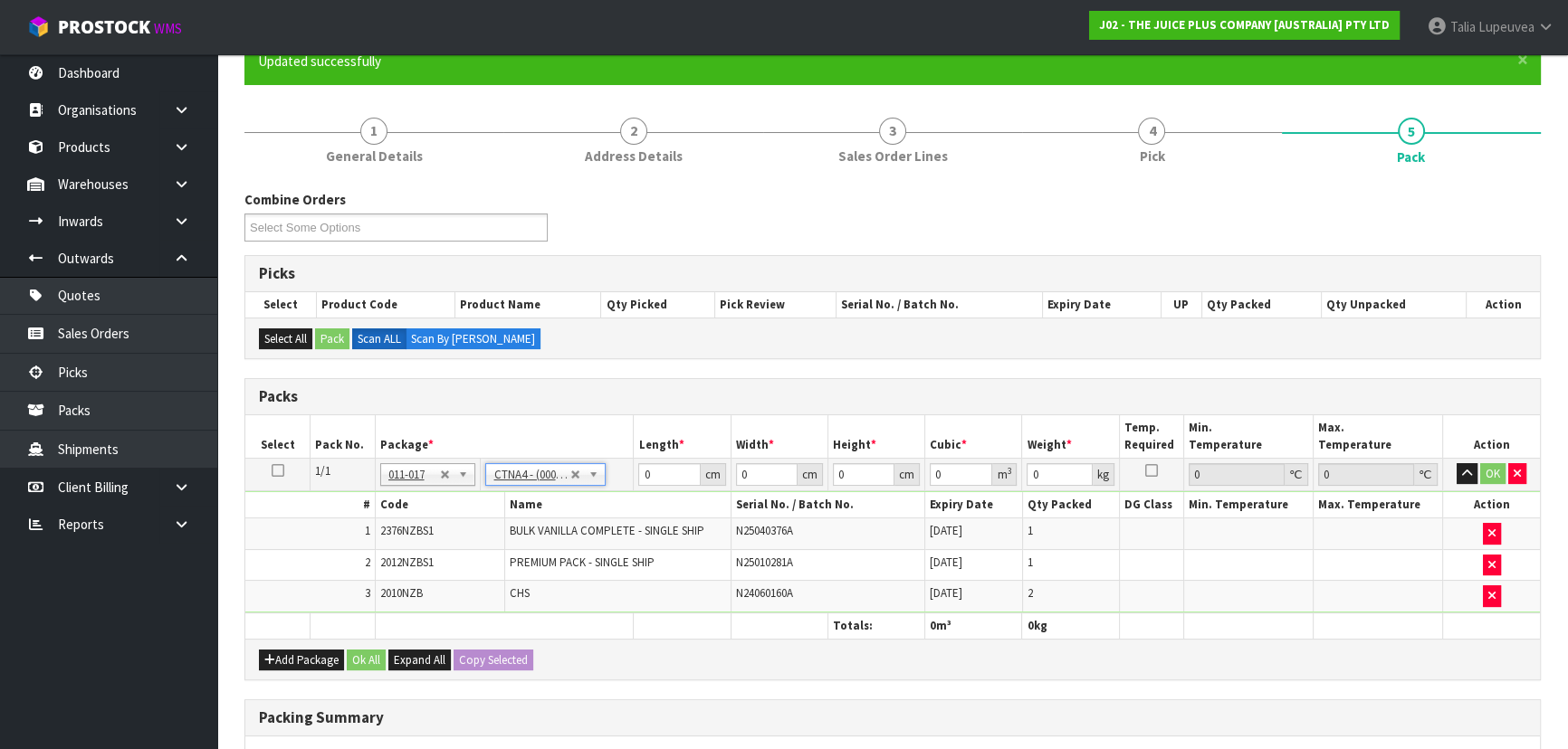
type input "31"
type input "22.5"
type input "25"
type input "0.017438"
type input "4.3"
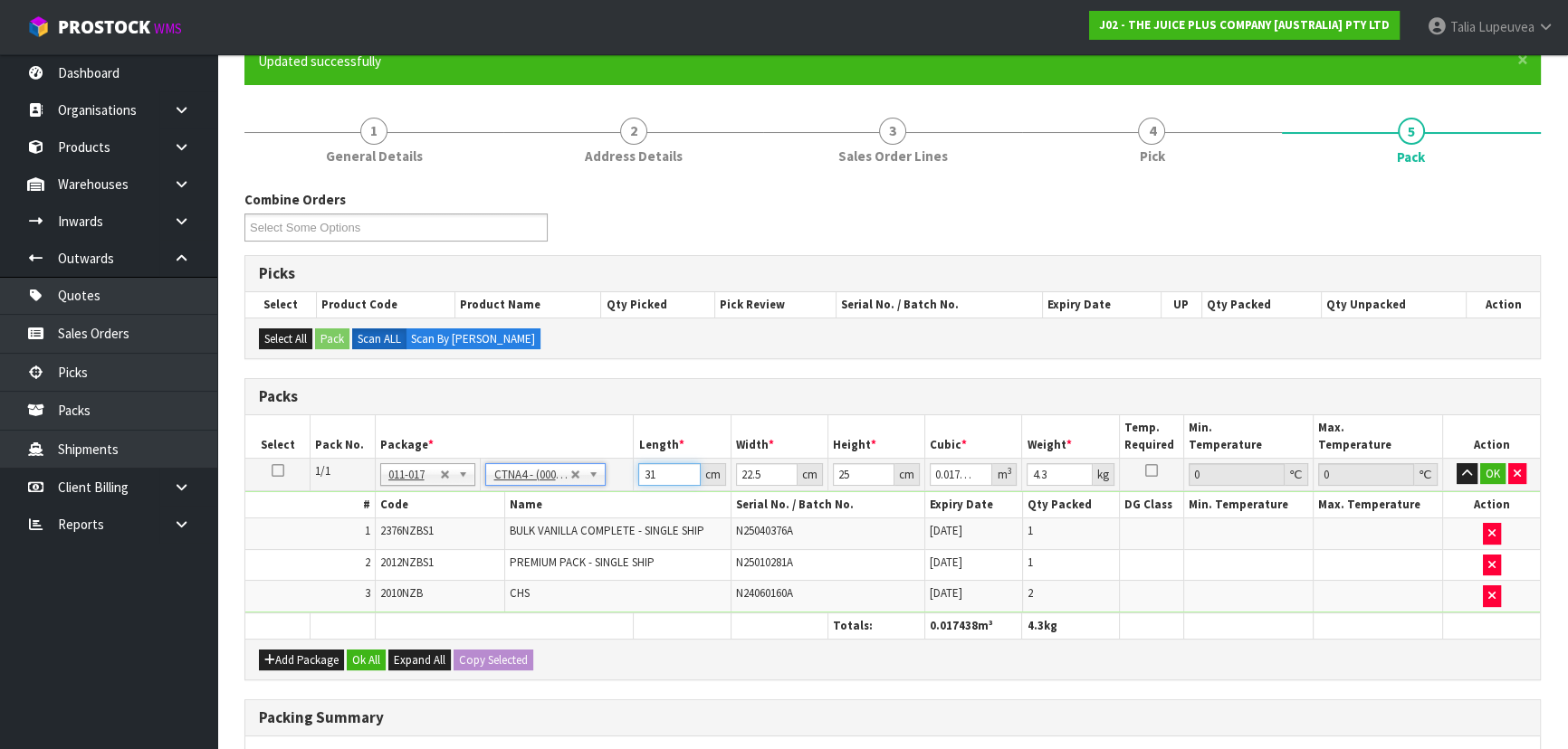
drag, startPoint x: 627, startPoint y: 482, endPoint x: 576, endPoint y: 480, distance: 51.0
click at [577, 480] on tr "1/1 NONE 007-001 007-002 007-004 007-009 007-013 007-014 007-015 007-017 007-01…" at bounding box center [892, 474] width 1295 height 32
type input "3"
type input "0.001687"
type input "32"
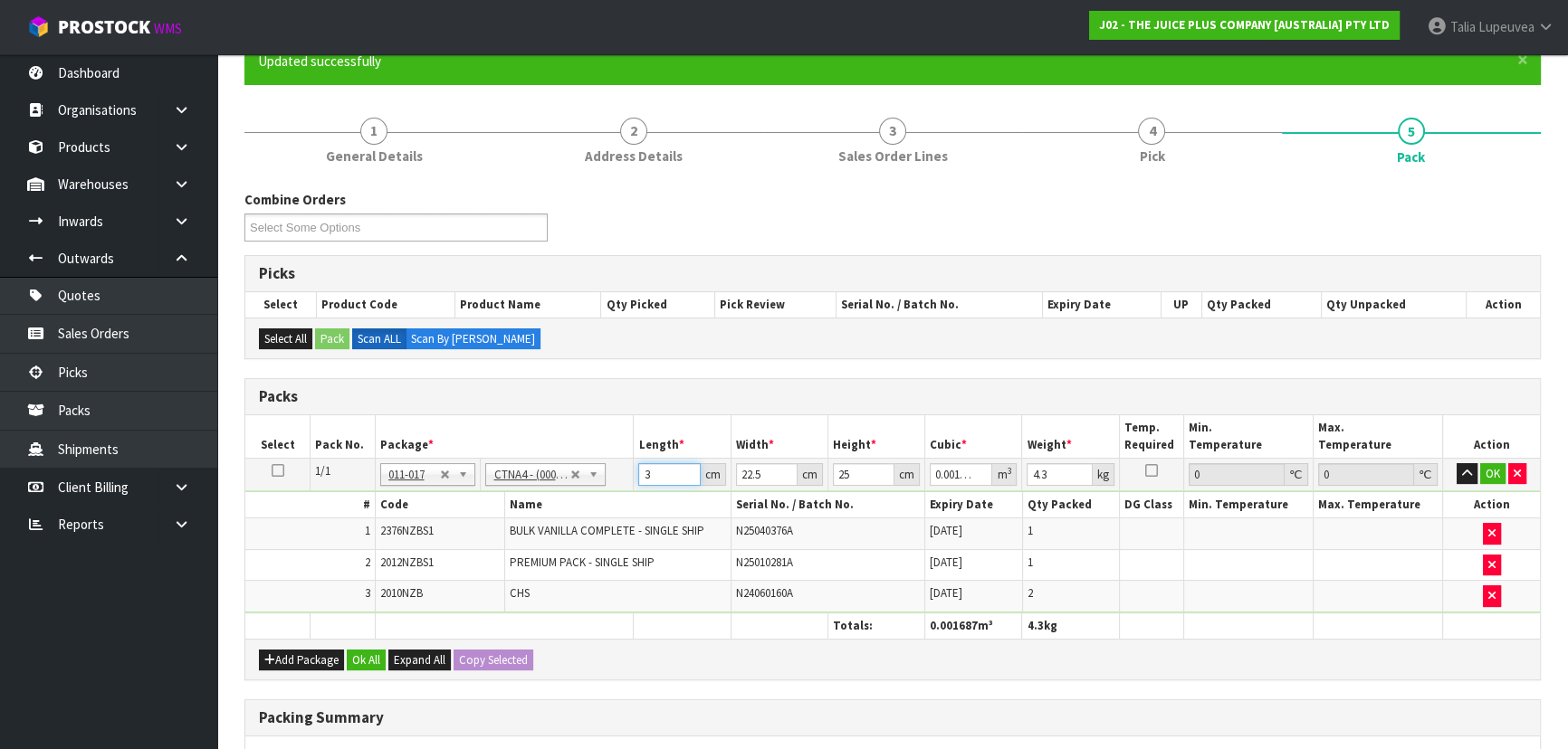
type input "0.018"
type input "32"
type input "2"
type input "0.0016"
type input "23"
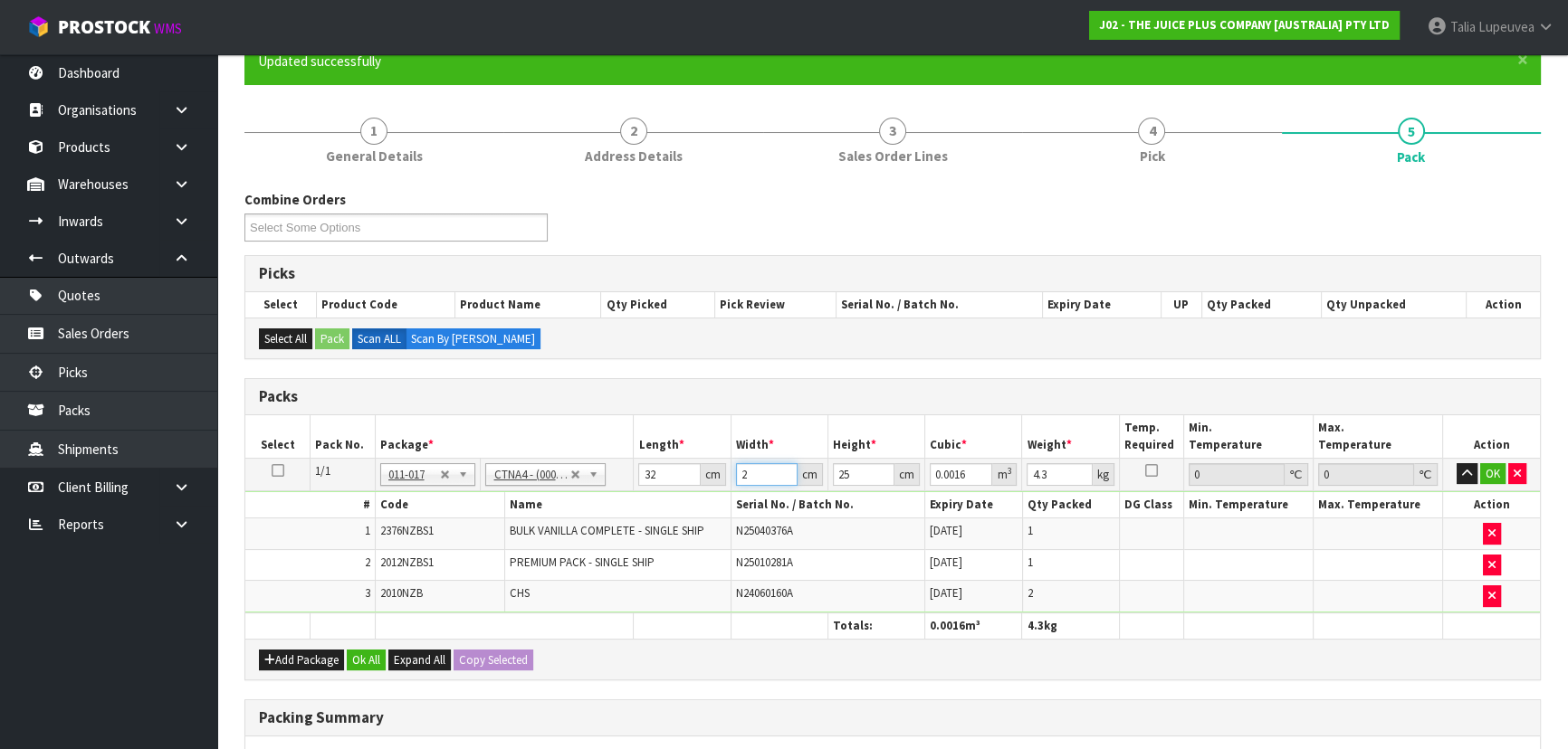
type input "0.0184"
type input "23"
type input "2"
type input "0.001472"
type input "27"
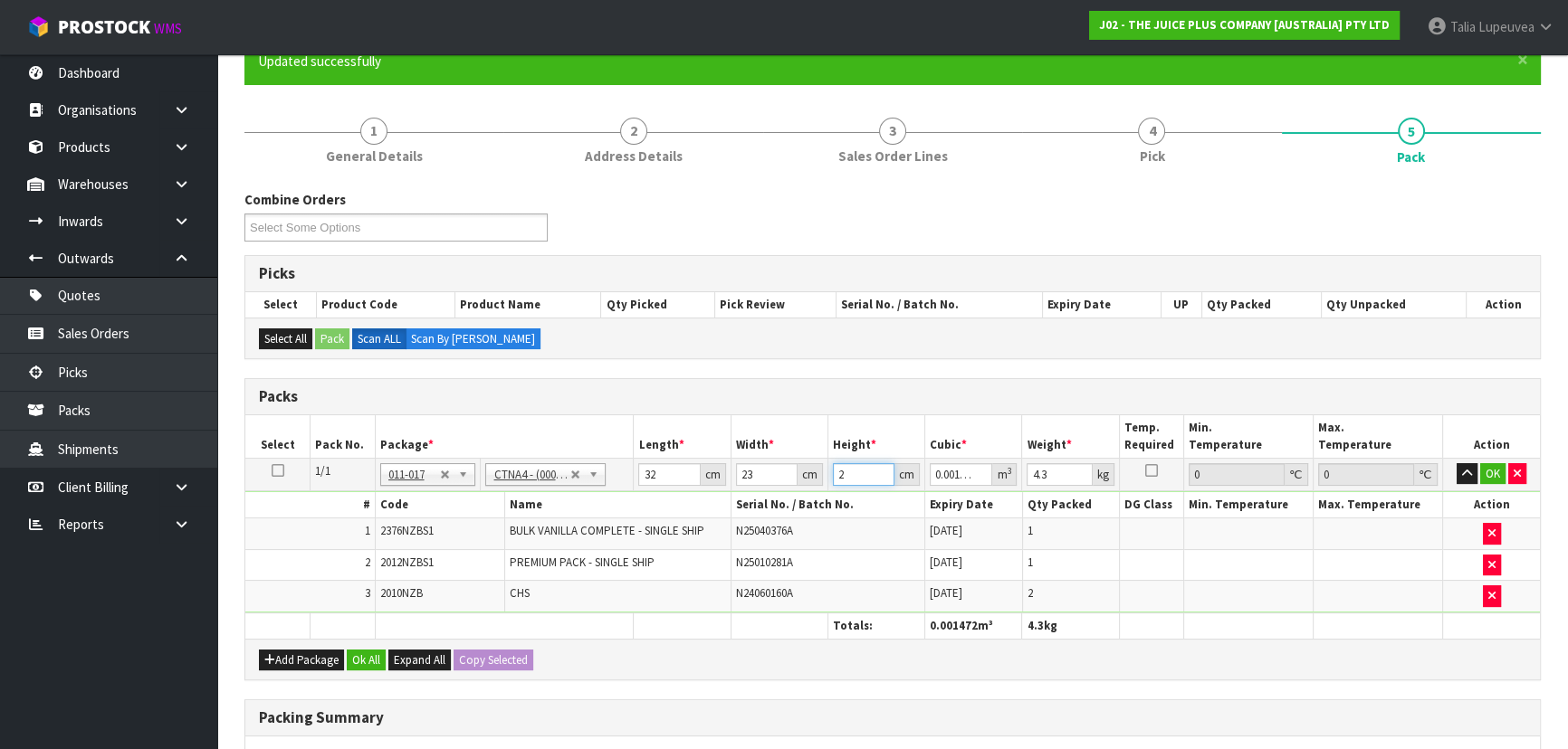
type input "0.019872"
type input "27"
type input "5"
click at [1498, 468] on button "OK" at bounding box center [1492, 474] width 26 height 22
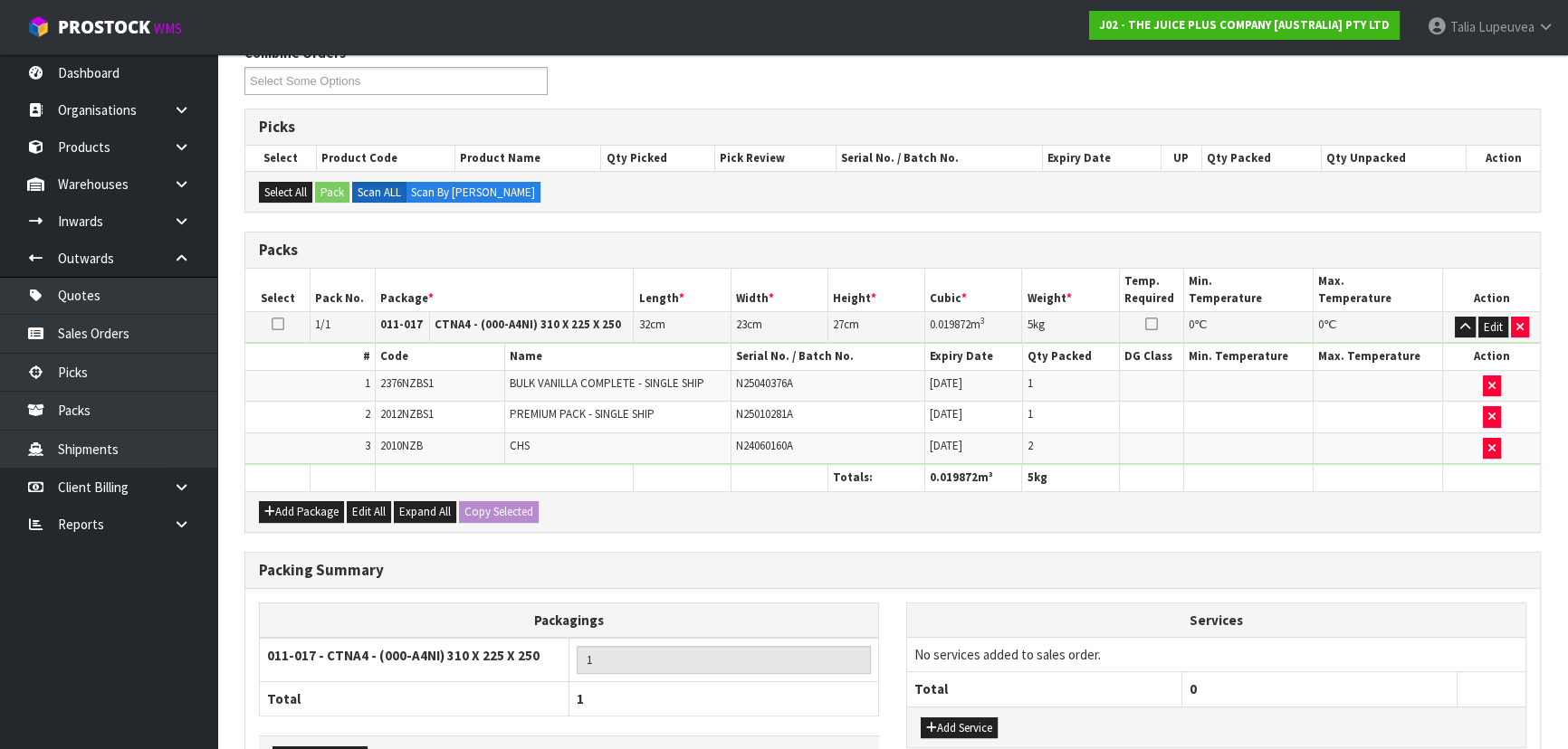
scroll to position [432, 0]
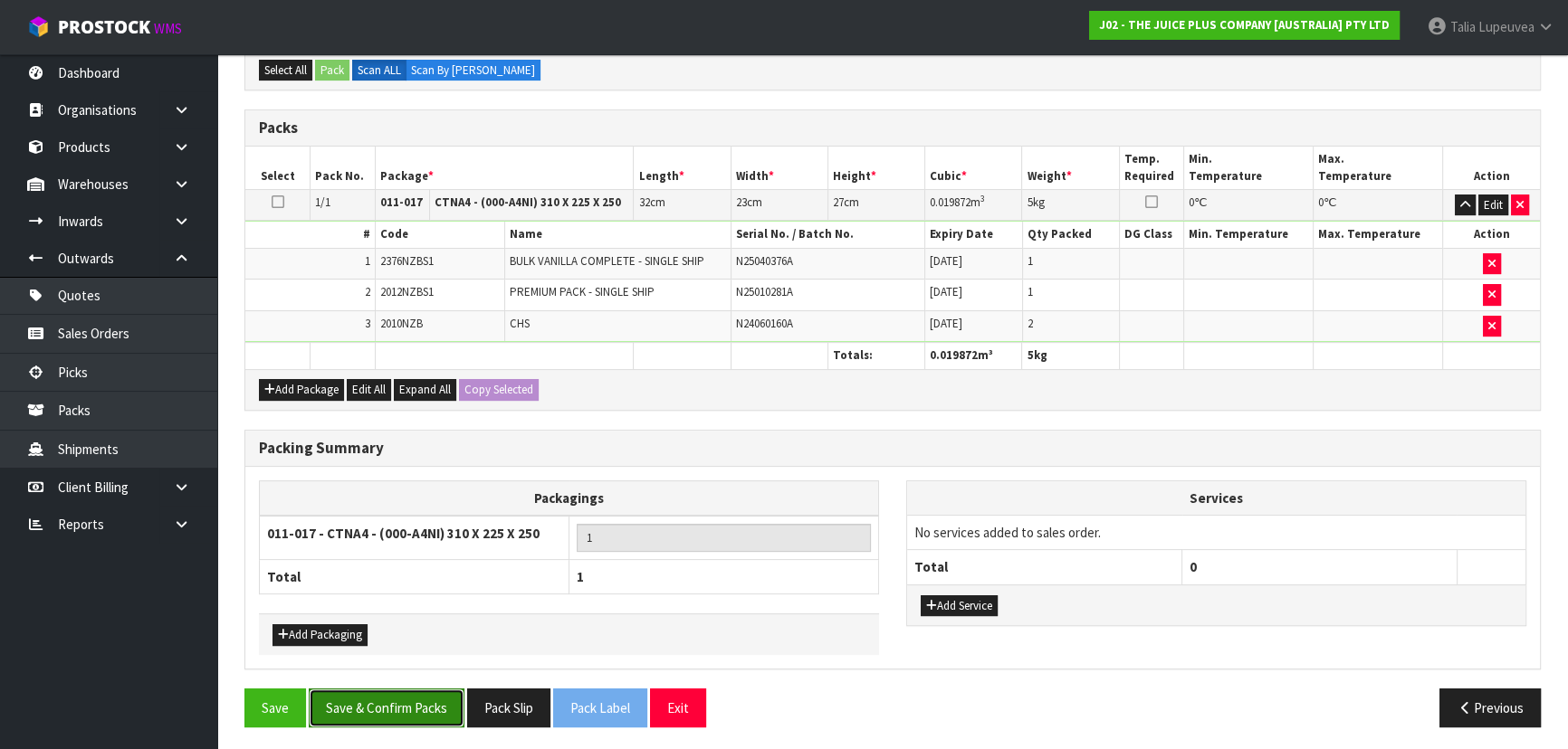
click at [408, 693] on button "Save & Confirm Packs" at bounding box center [386, 707] width 156 height 39
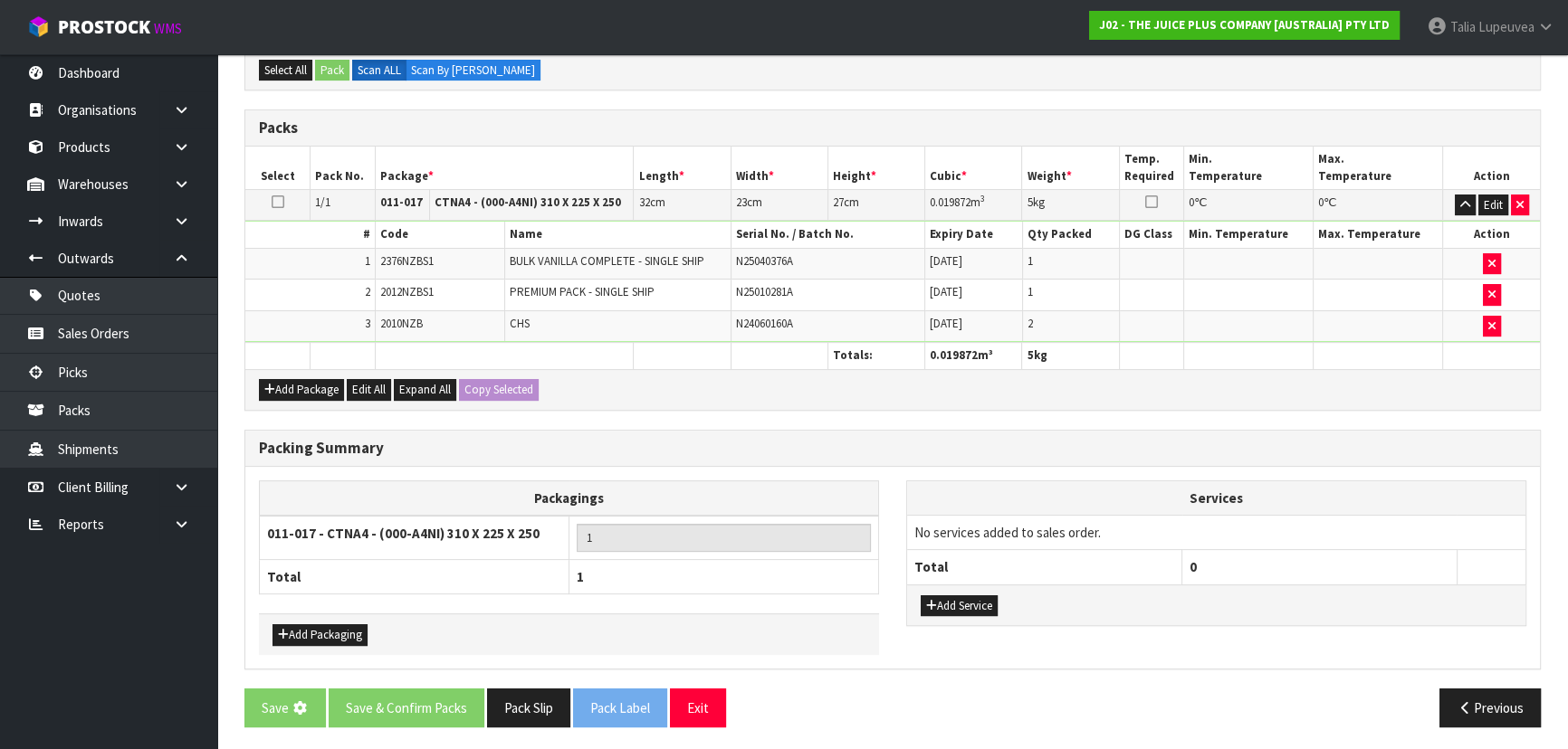
scroll to position [0, 0]
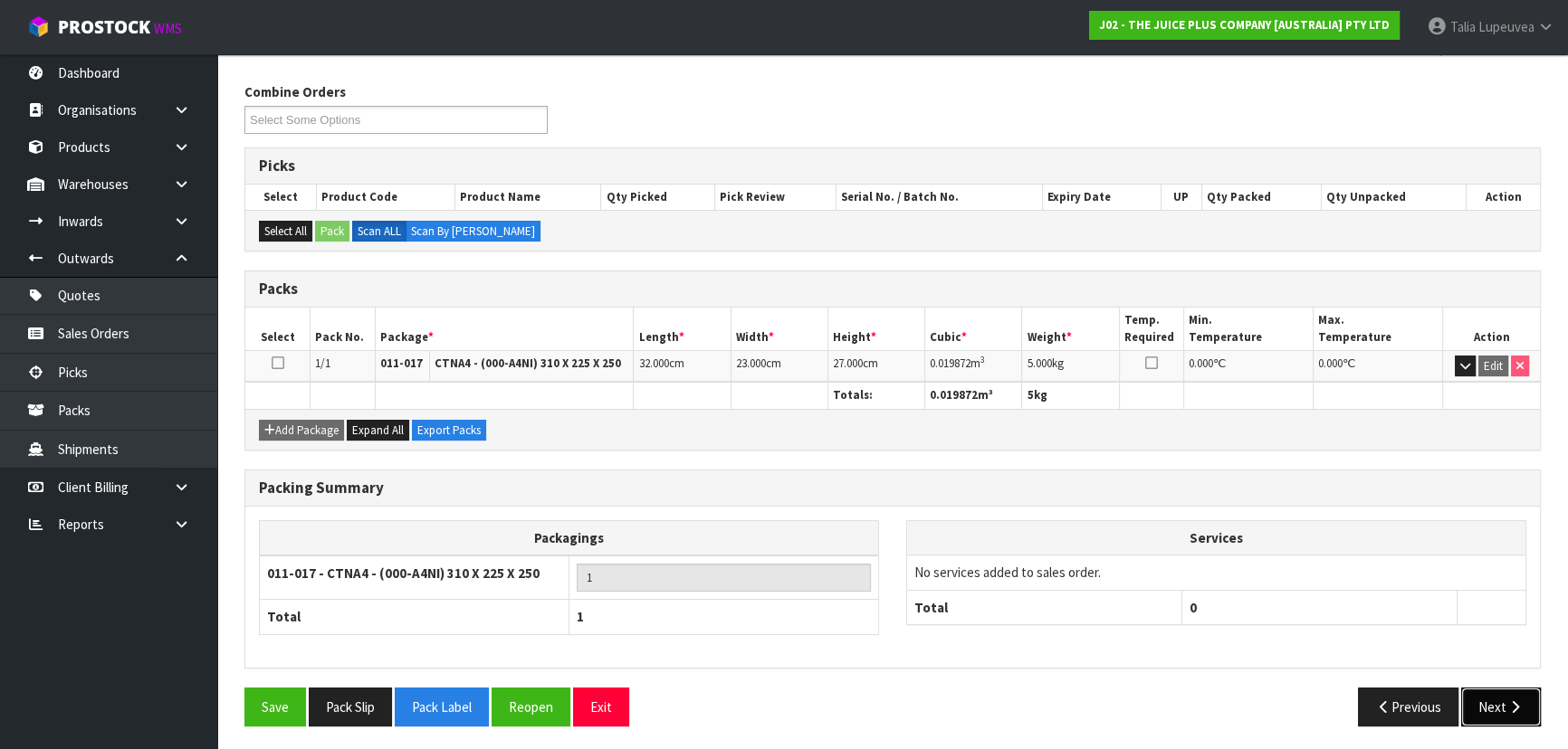
click at [1486, 696] on button "Next" at bounding box center [1501, 706] width 79 height 39
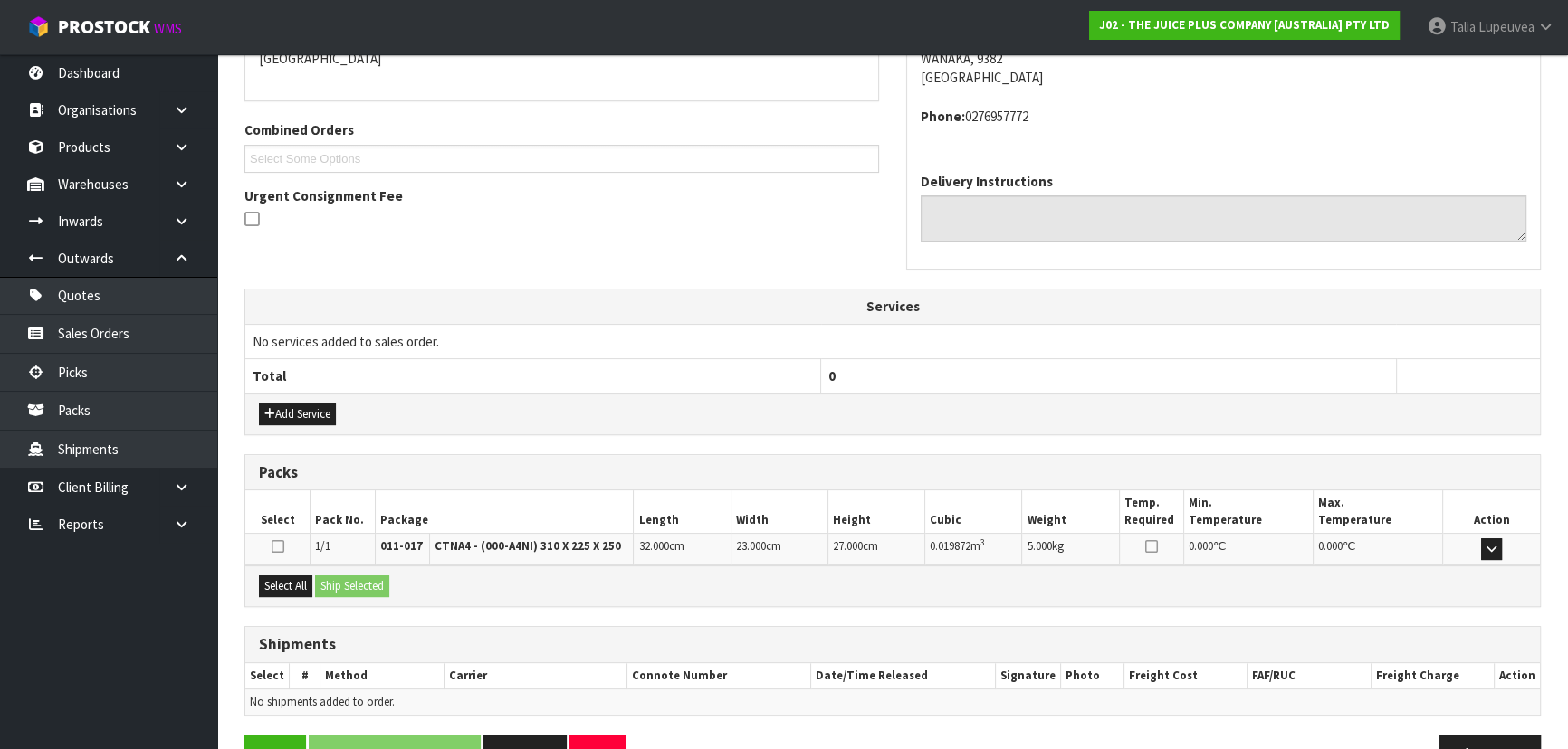
scroll to position [462, 0]
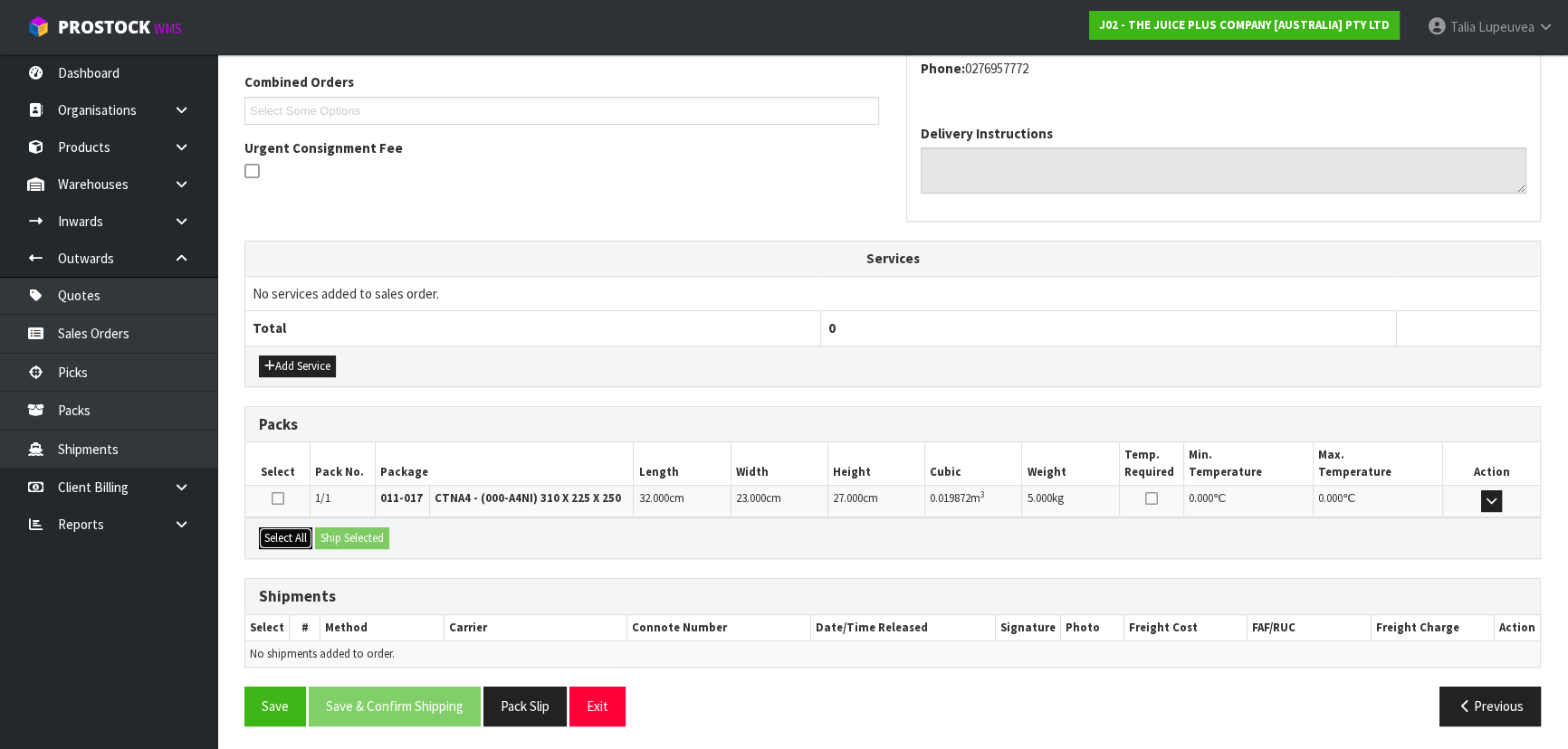
drag, startPoint x: 288, startPoint y: 533, endPoint x: 340, endPoint y: 532, distance: 52.0
click at [289, 533] on button "Select All" at bounding box center [286, 538] width 53 height 22
click at [341, 532] on button "Ship Selected" at bounding box center [352, 538] width 74 height 22
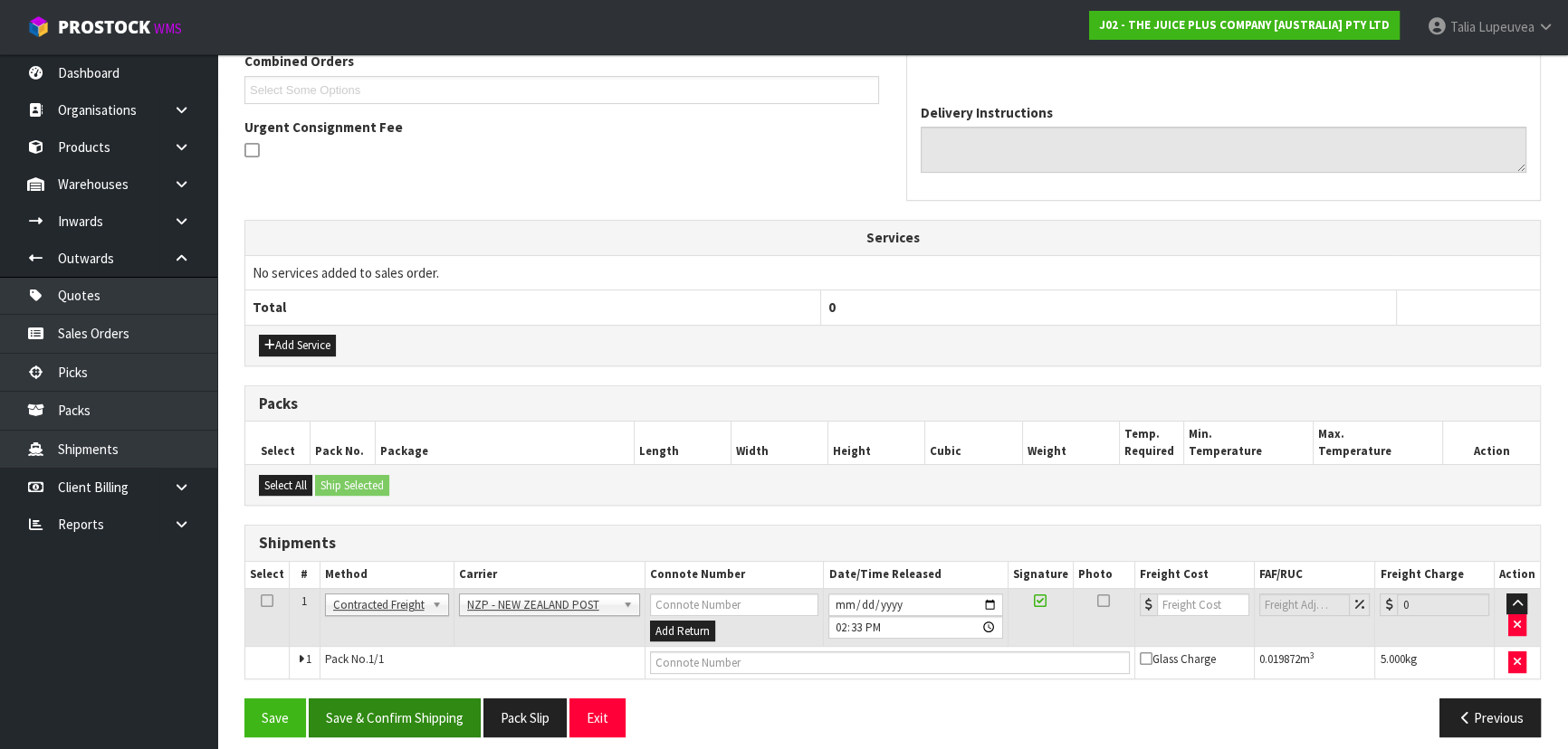
scroll to position [494, 0]
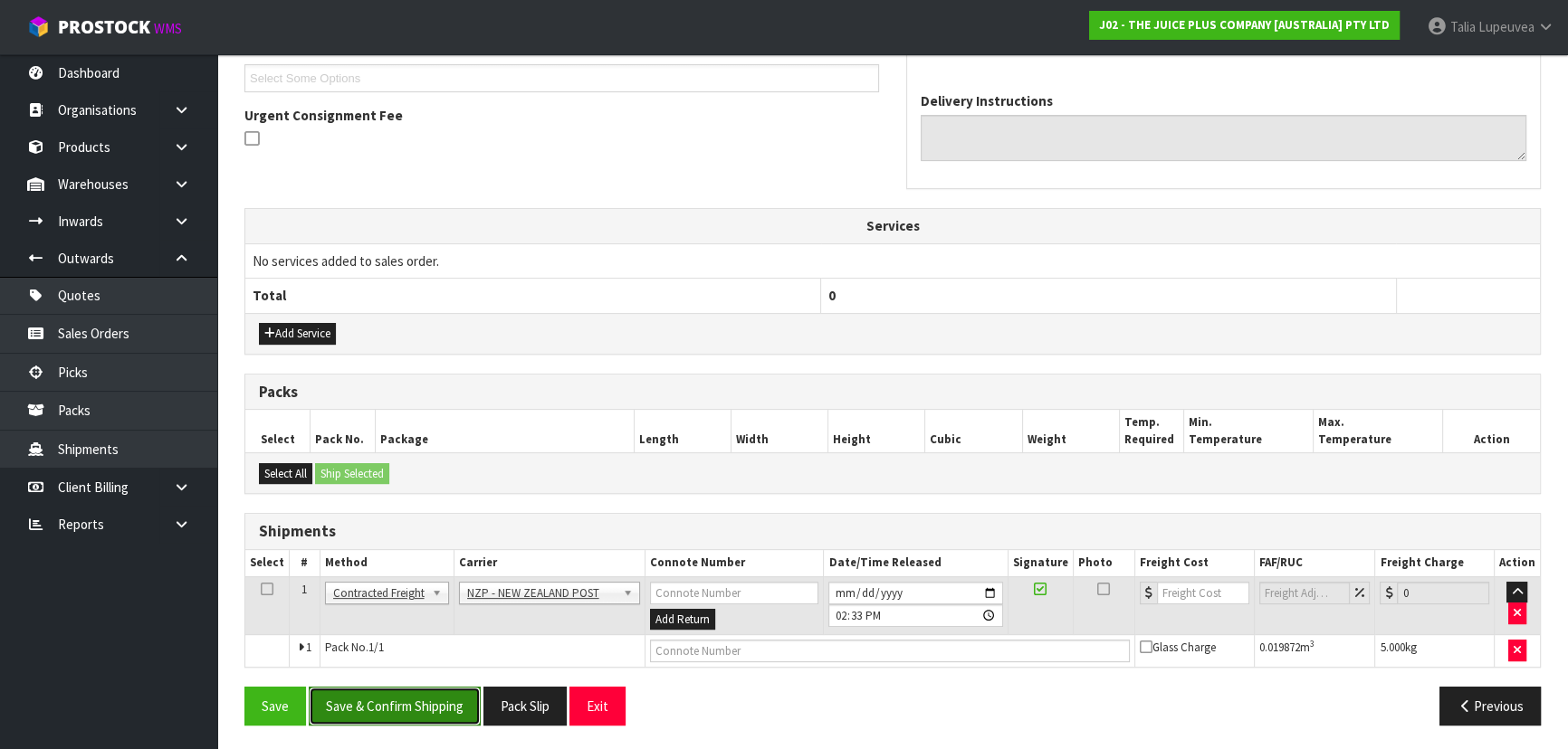
click at [400, 698] on button "Save & Confirm Shipping" at bounding box center [395, 705] width 172 height 39
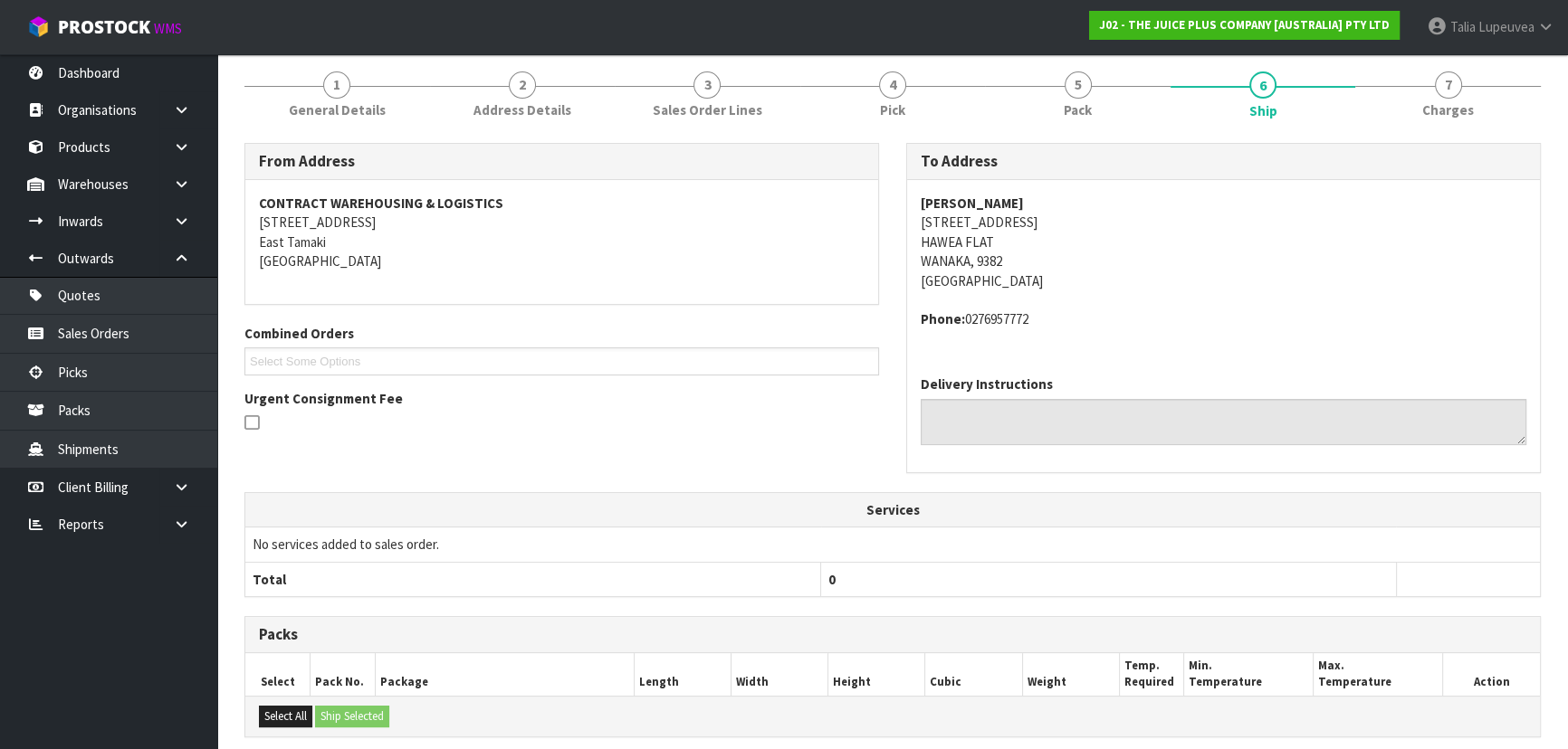
scroll to position [468, 0]
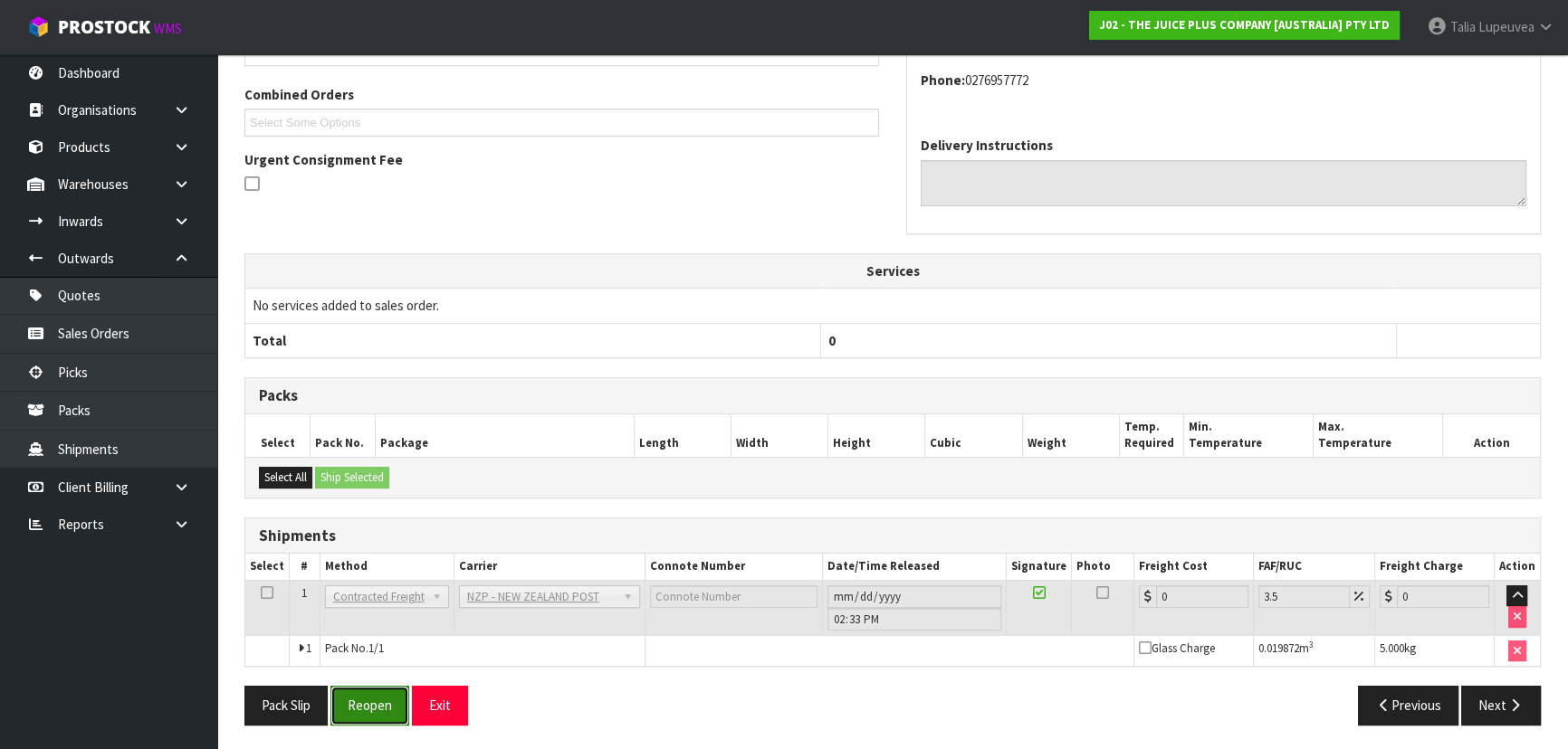
click at [398, 707] on button "Reopen" at bounding box center [369, 705] width 79 height 39
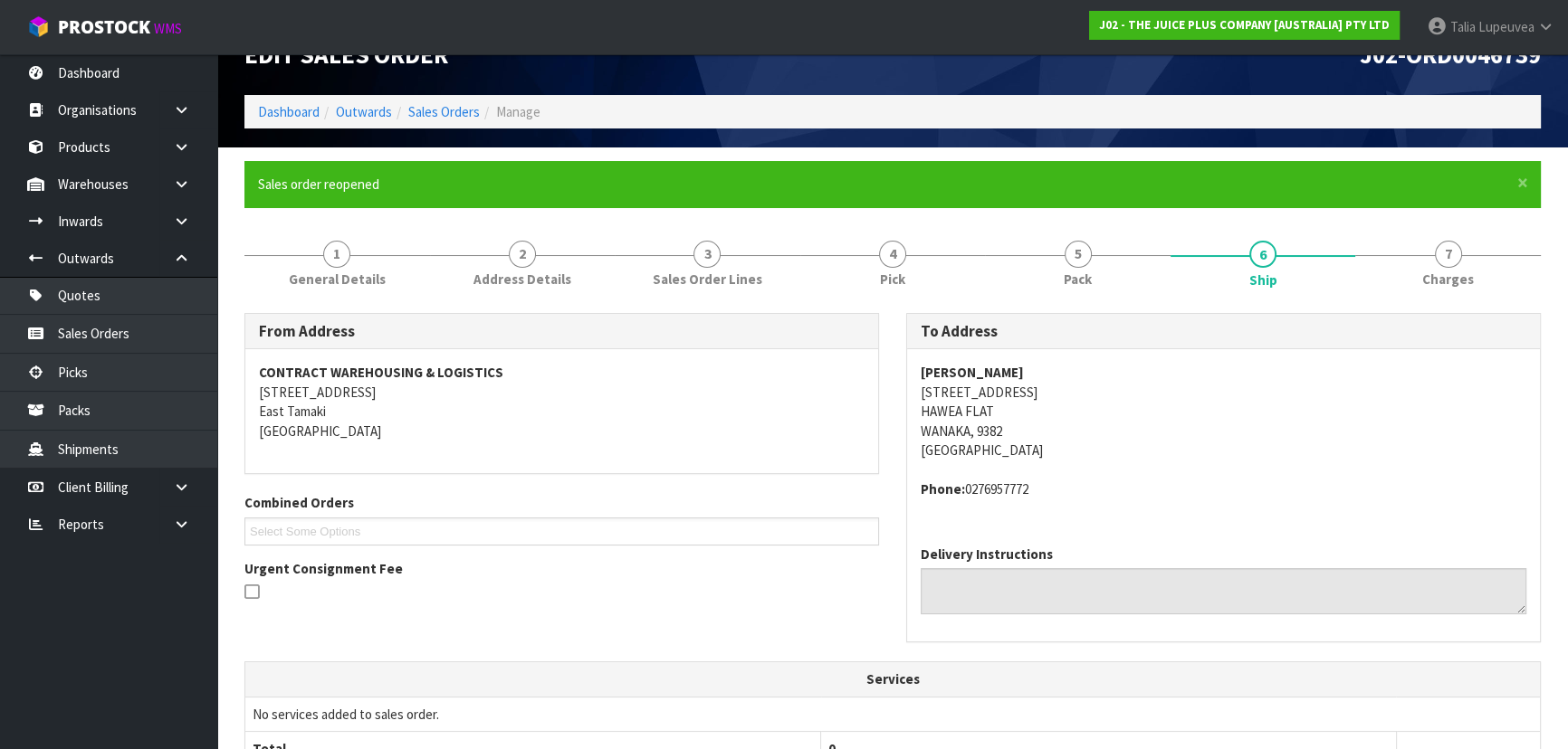
scroll to position [510, 0]
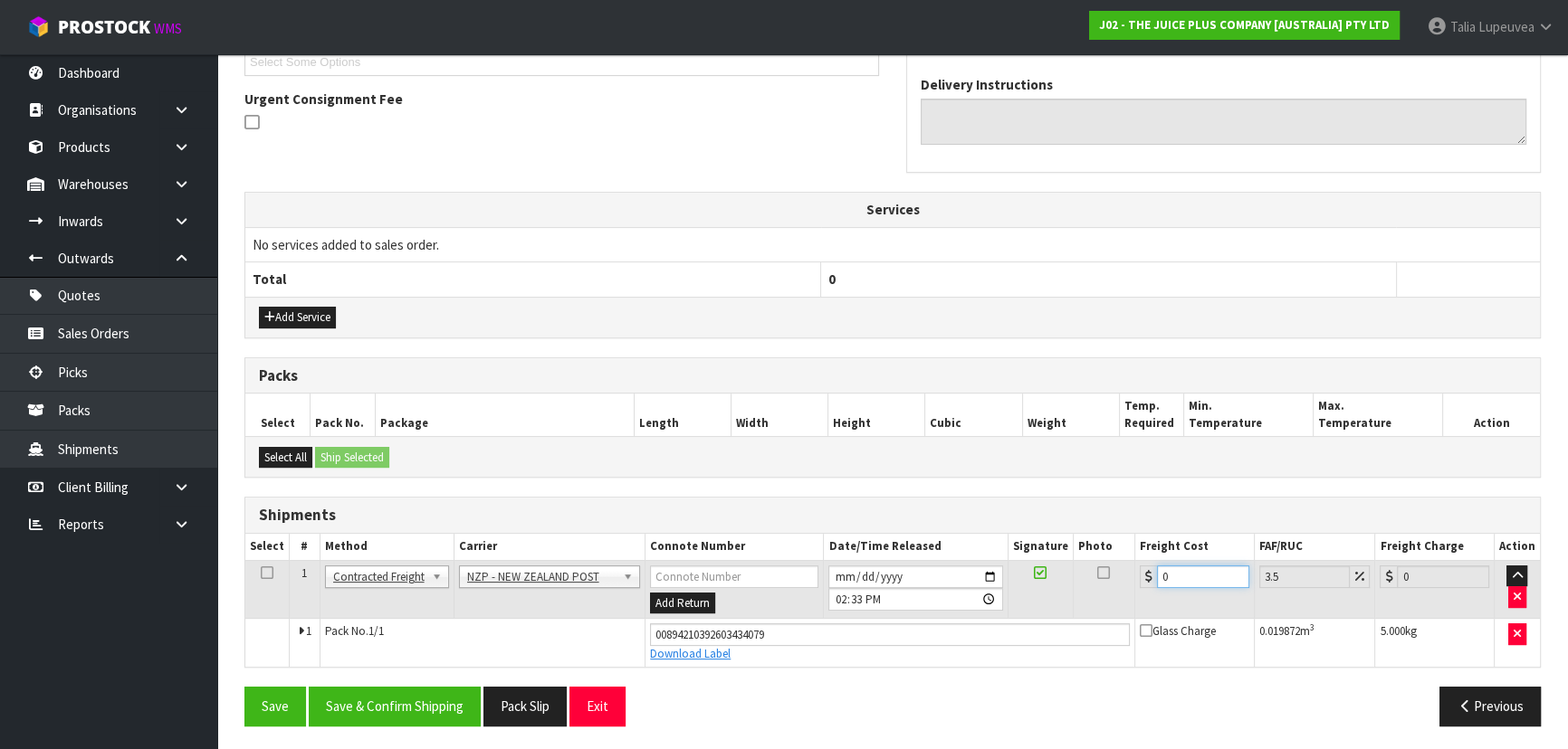
drag, startPoint x: 1140, startPoint y: 573, endPoint x: 1098, endPoint y: 578, distance: 42.3
click at [1098, 578] on tr "1 Client Local Pickup Customer Local Pickup Company Freight Contracted Freight …" at bounding box center [892, 589] width 1295 height 59
type input "1"
type input "1.03"
type input "11"
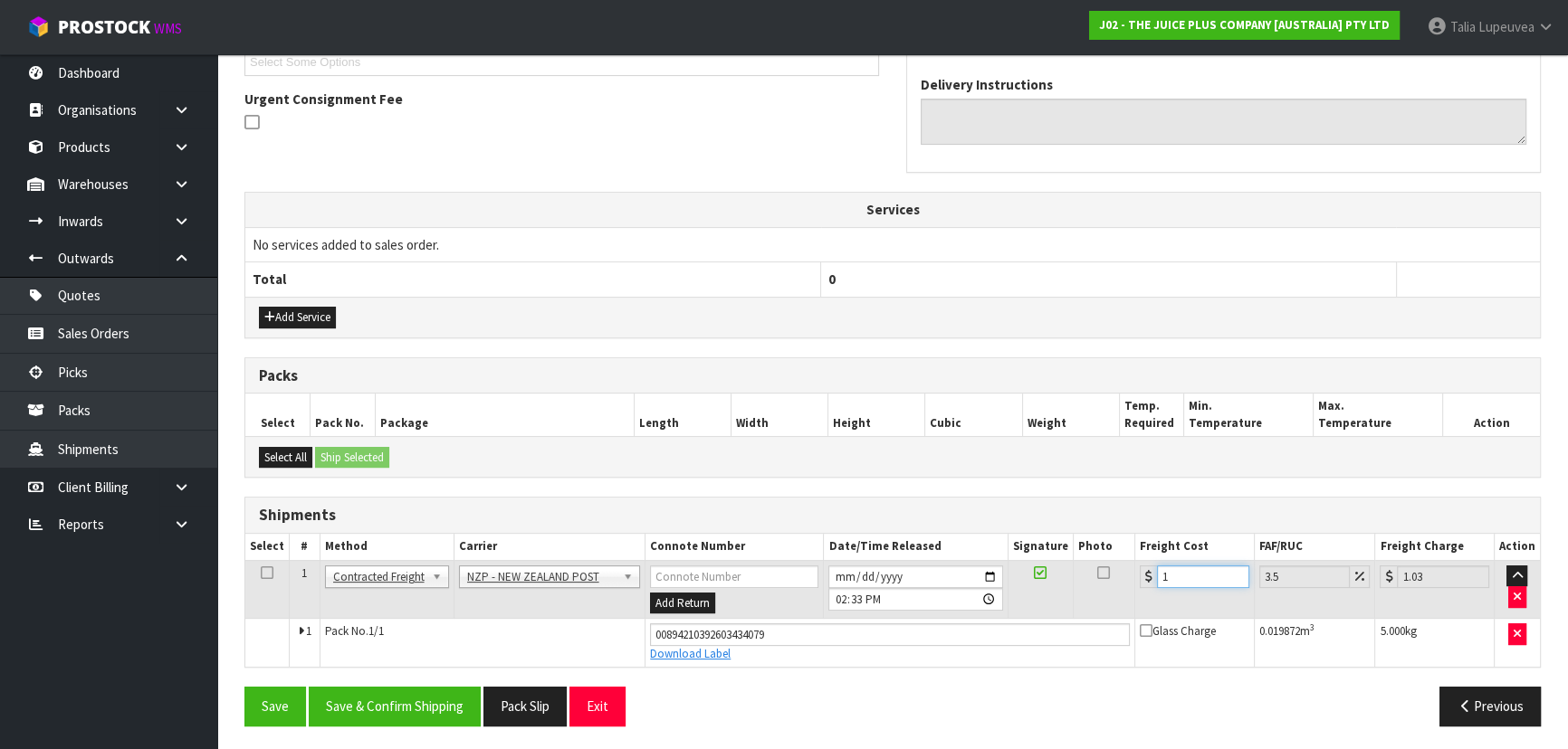
type input "11.38"
type input "11.6"
type input "12.01"
type input "11.61"
type input "12.02"
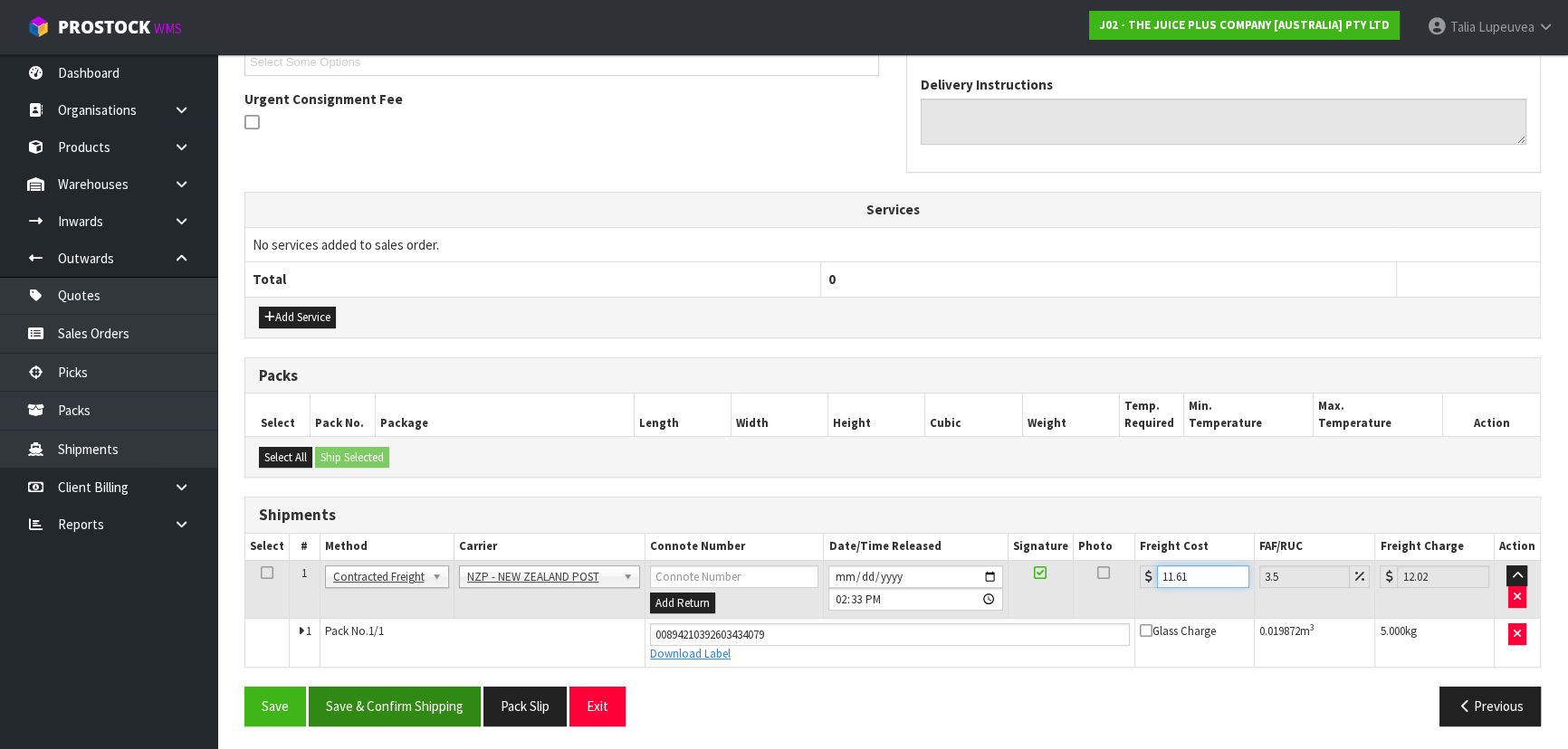
type input "11.61"
click at [386, 703] on button "Save & Confirm Shipping" at bounding box center [395, 705] width 172 height 39
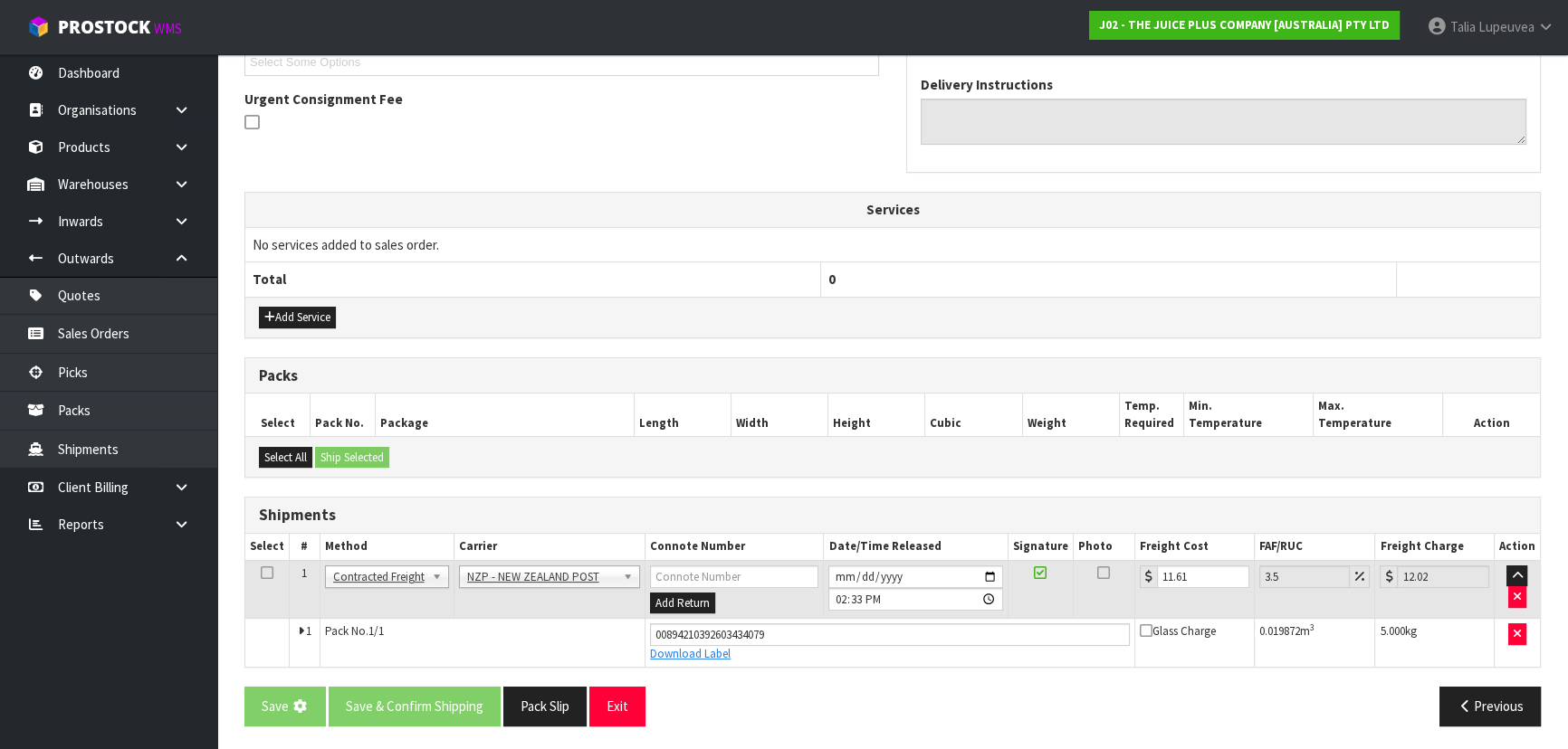
scroll to position [0, 0]
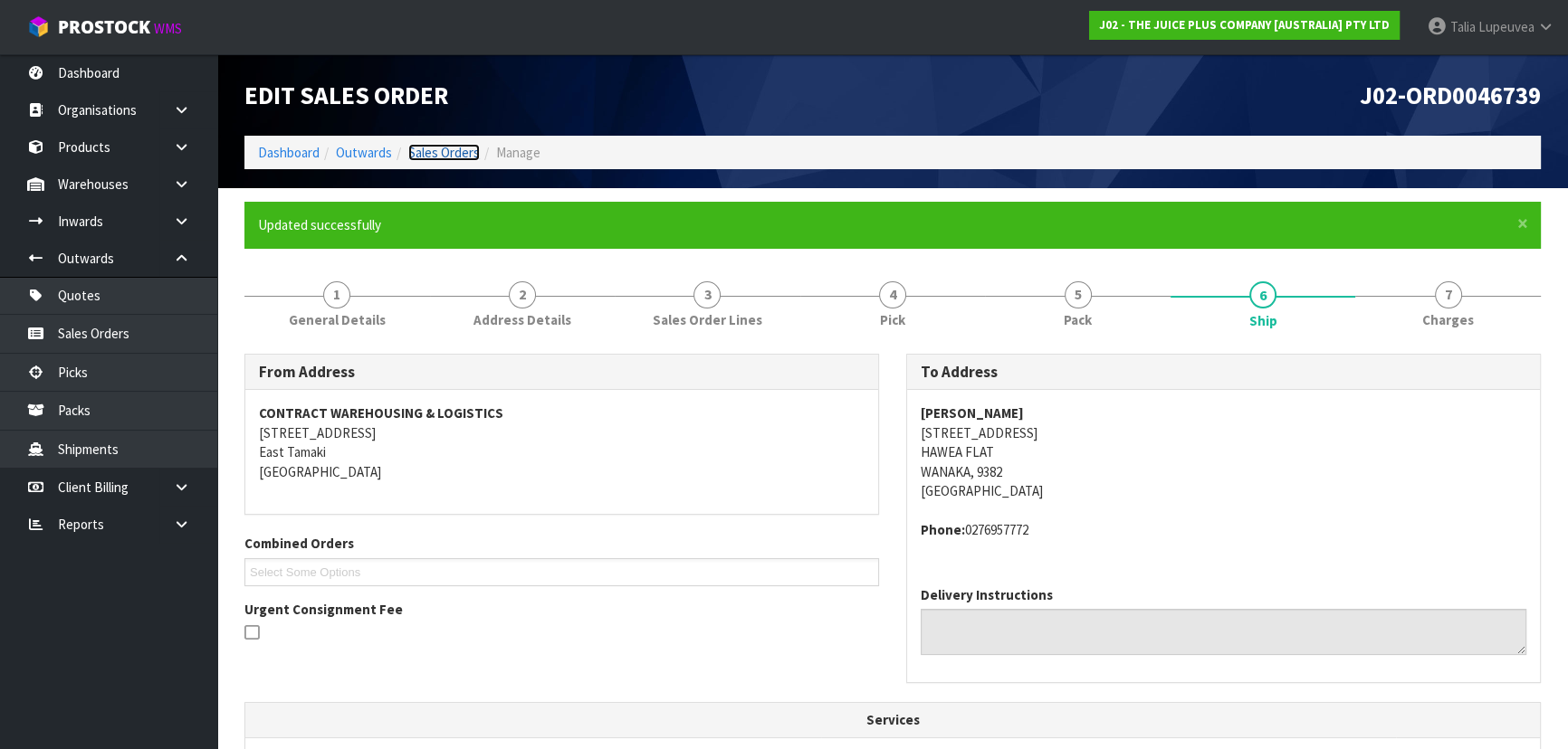
drag, startPoint x: 467, startPoint y: 150, endPoint x: 464, endPoint y: 161, distance: 11.4
click at [467, 150] on link "Sales Orders" at bounding box center [444, 152] width 72 height 17
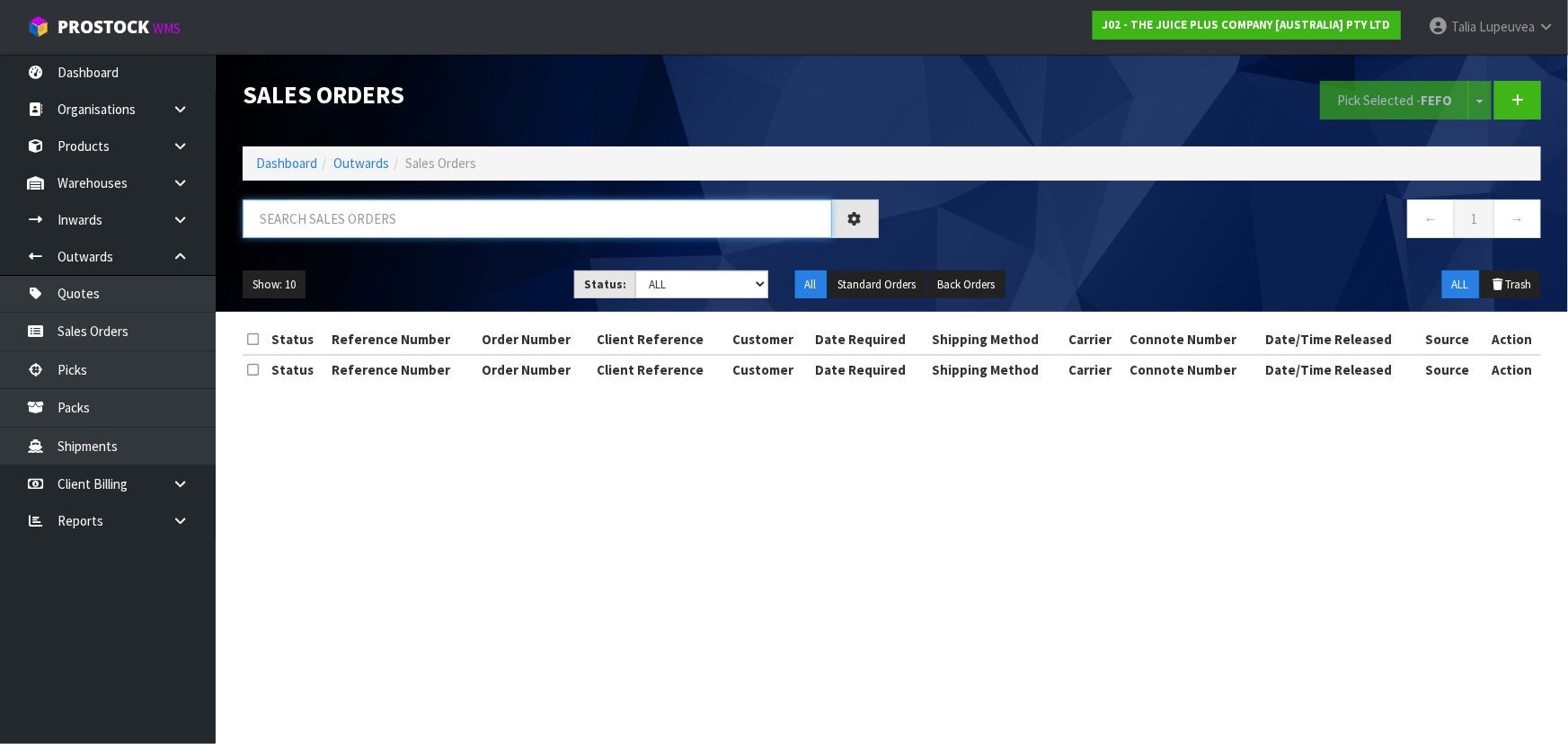
click at [442, 209] on input "text" at bounding box center [536, 218] width 589 height 39
type input "JOB-0414179"
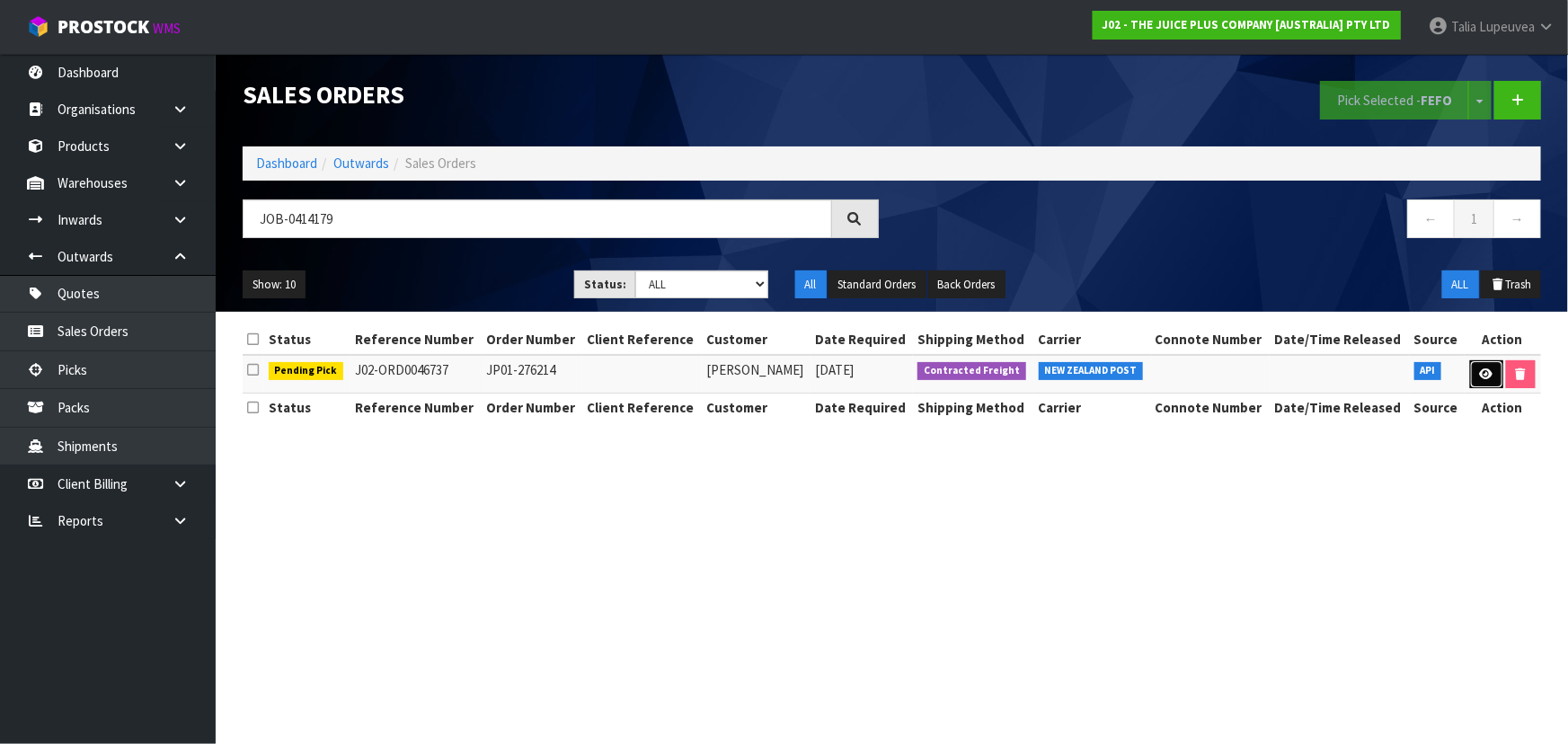
click at [1492, 380] on link at bounding box center [1486, 375] width 33 height 29
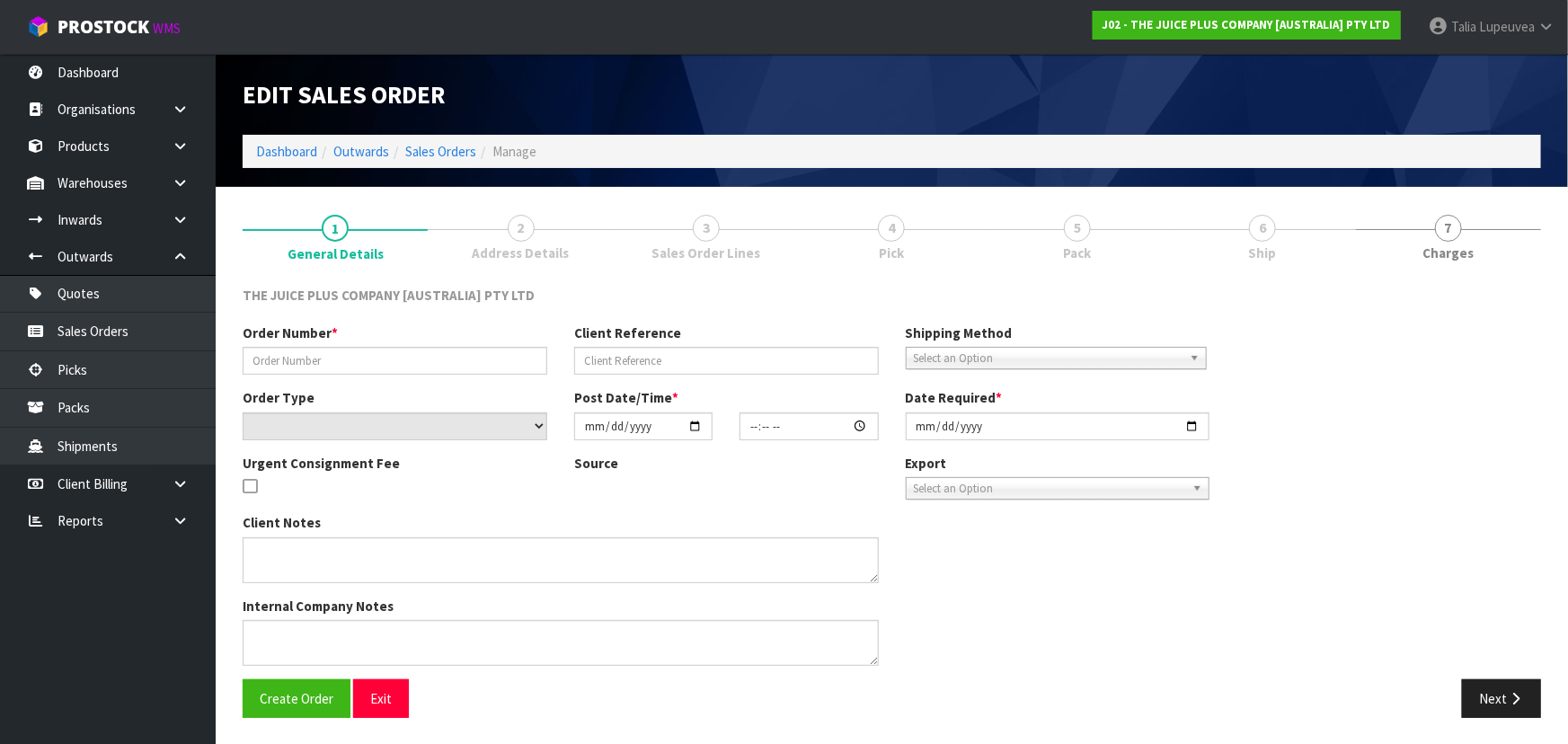
type input "JP01-276214"
select select "number:0"
type input "[DATE]"
type input "19:24:10.000"
type input "[DATE]"
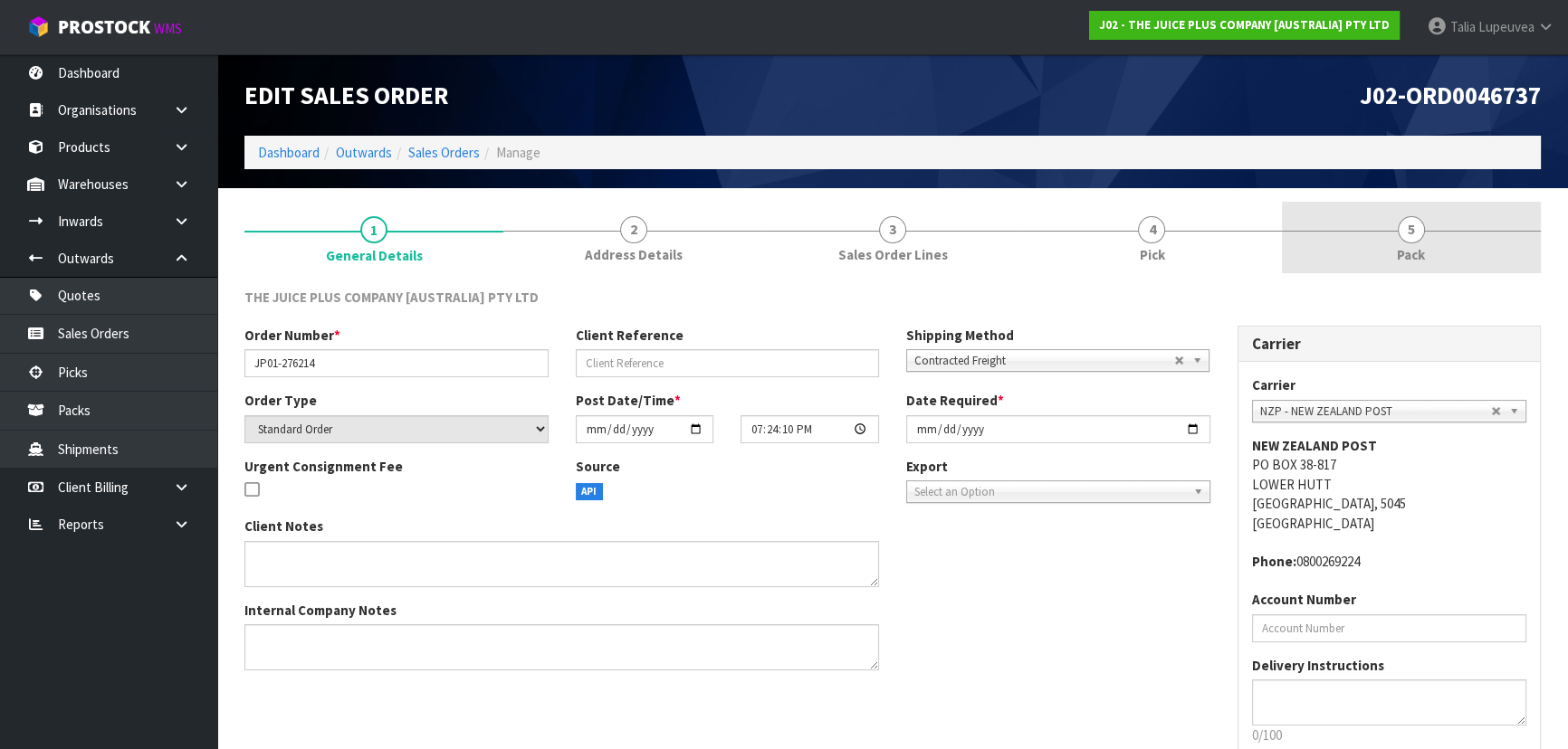
click at [1415, 245] on span "Pack" at bounding box center [1411, 254] width 28 height 19
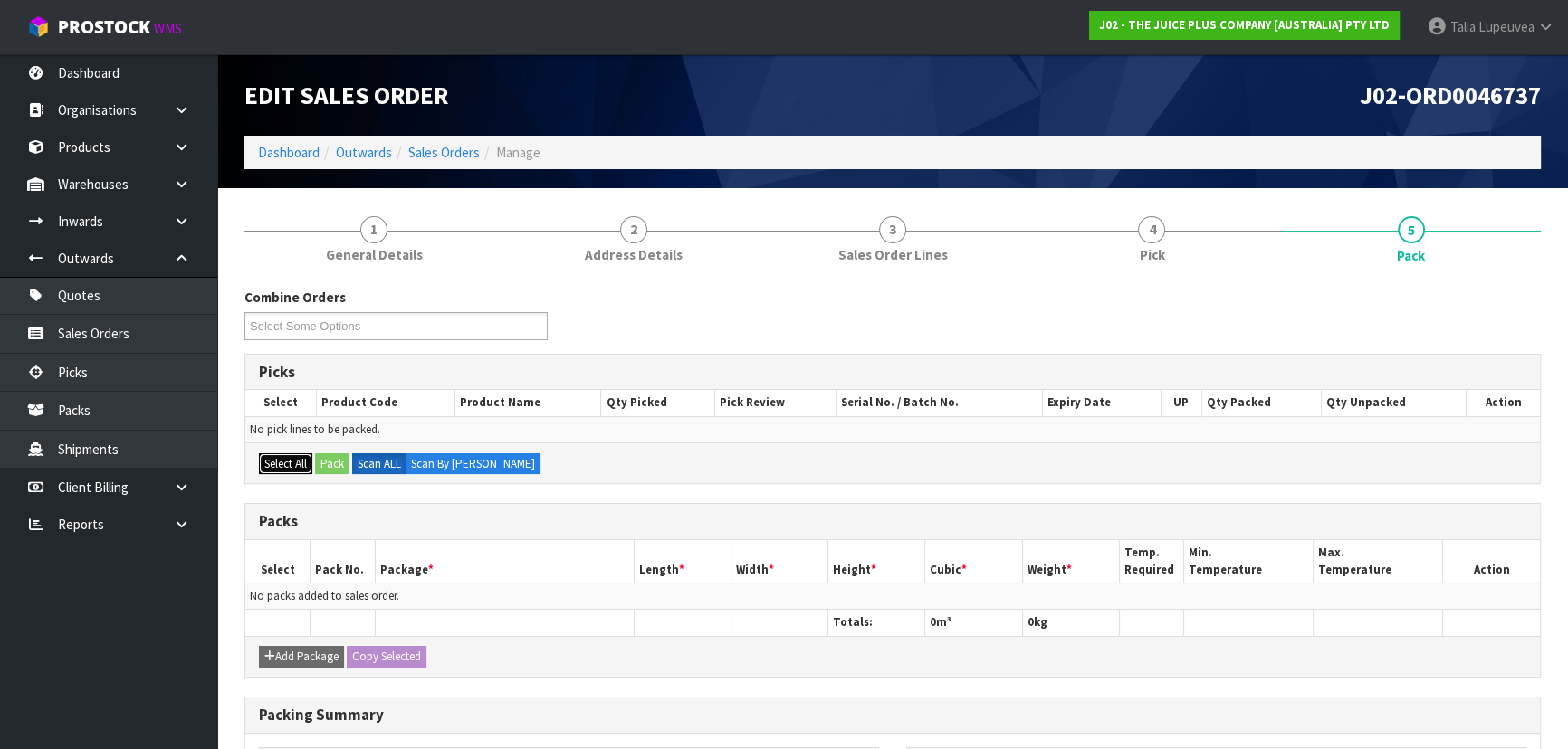
click at [299, 458] on button "Select All" at bounding box center [286, 463] width 53 height 22
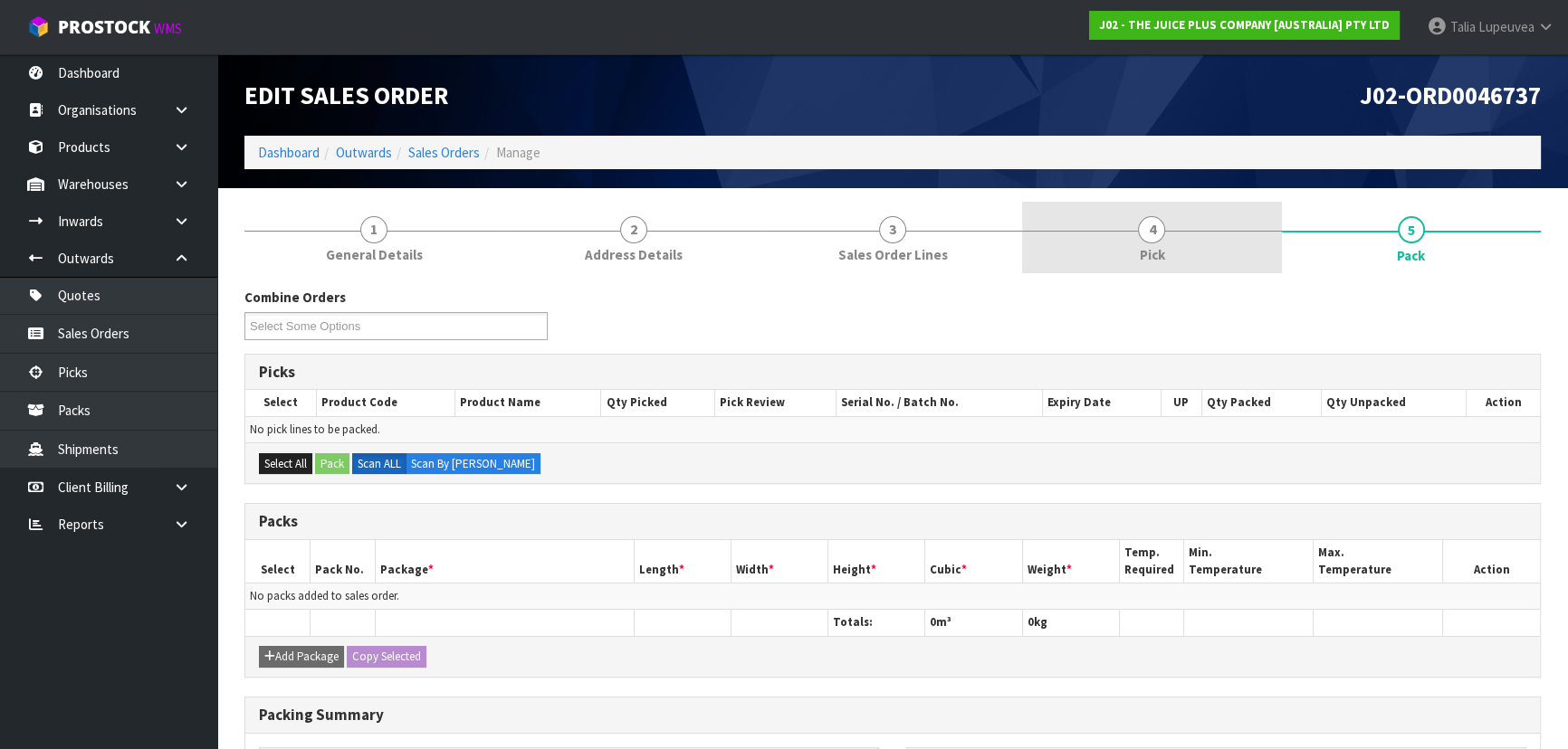
click at [1153, 234] on span "4" at bounding box center [1151, 230] width 27 height 27
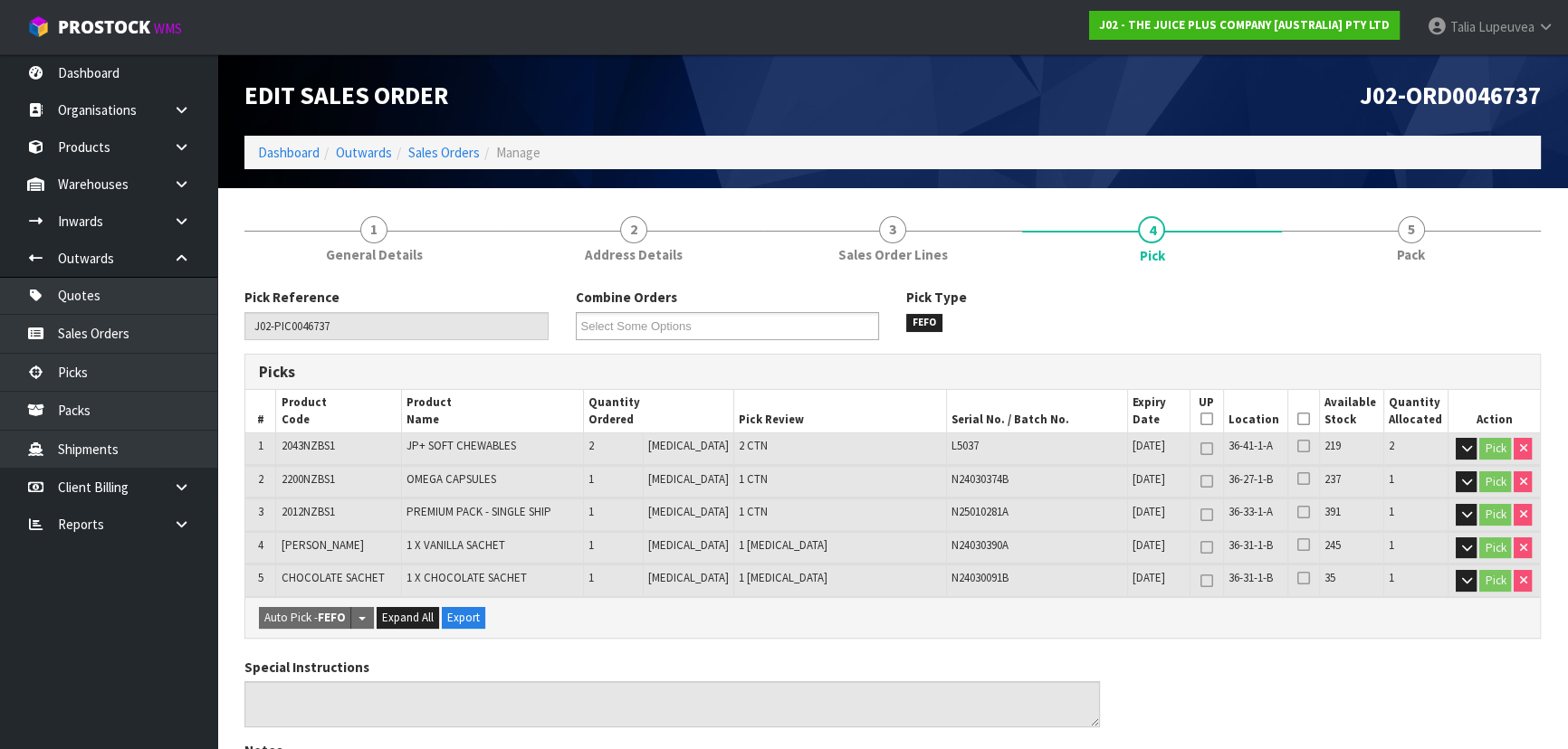
click at [1297, 419] on icon at bounding box center [1303, 419] width 12 height 1
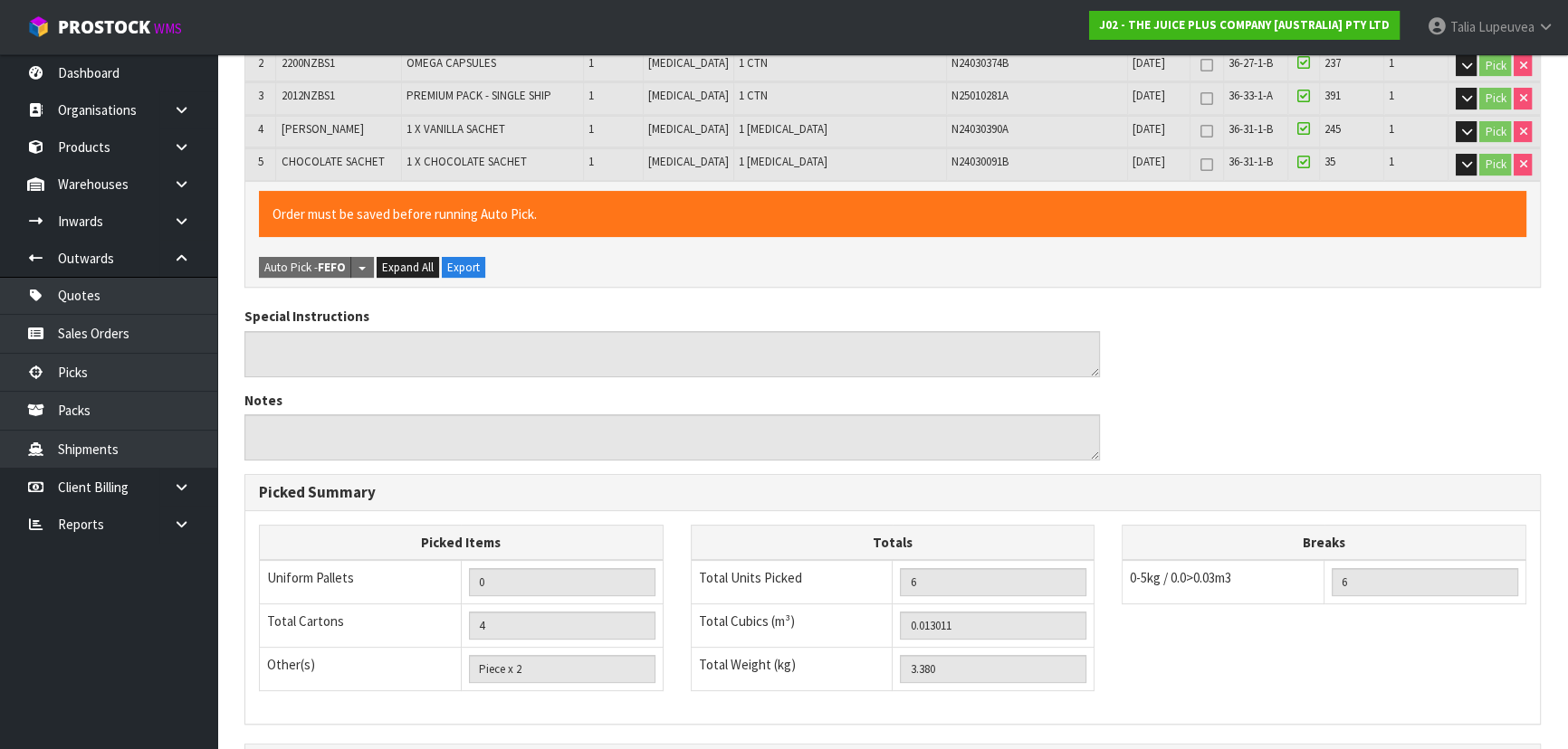
scroll to position [635, 0]
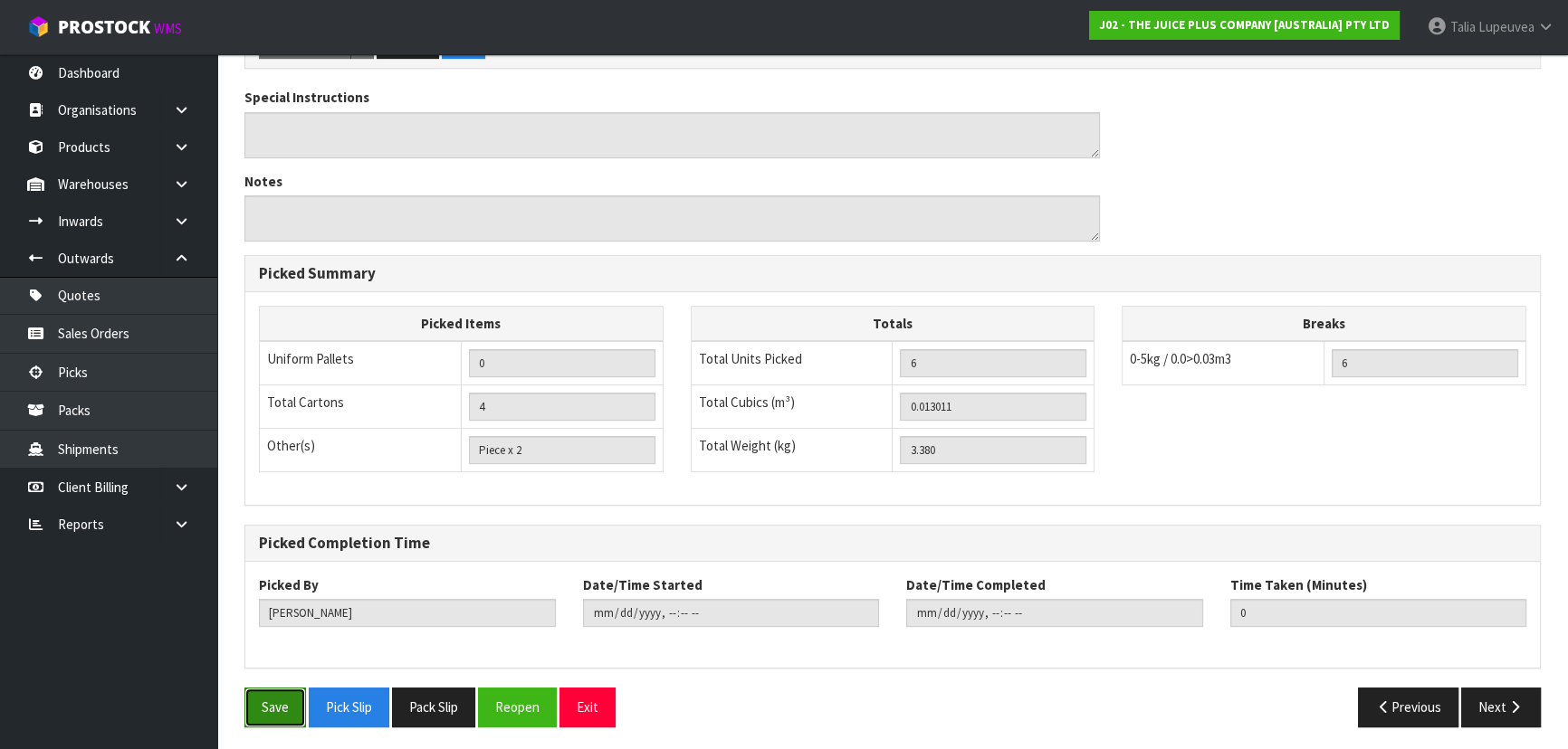
click at [265, 693] on button "Save" at bounding box center [274, 706] width 62 height 39
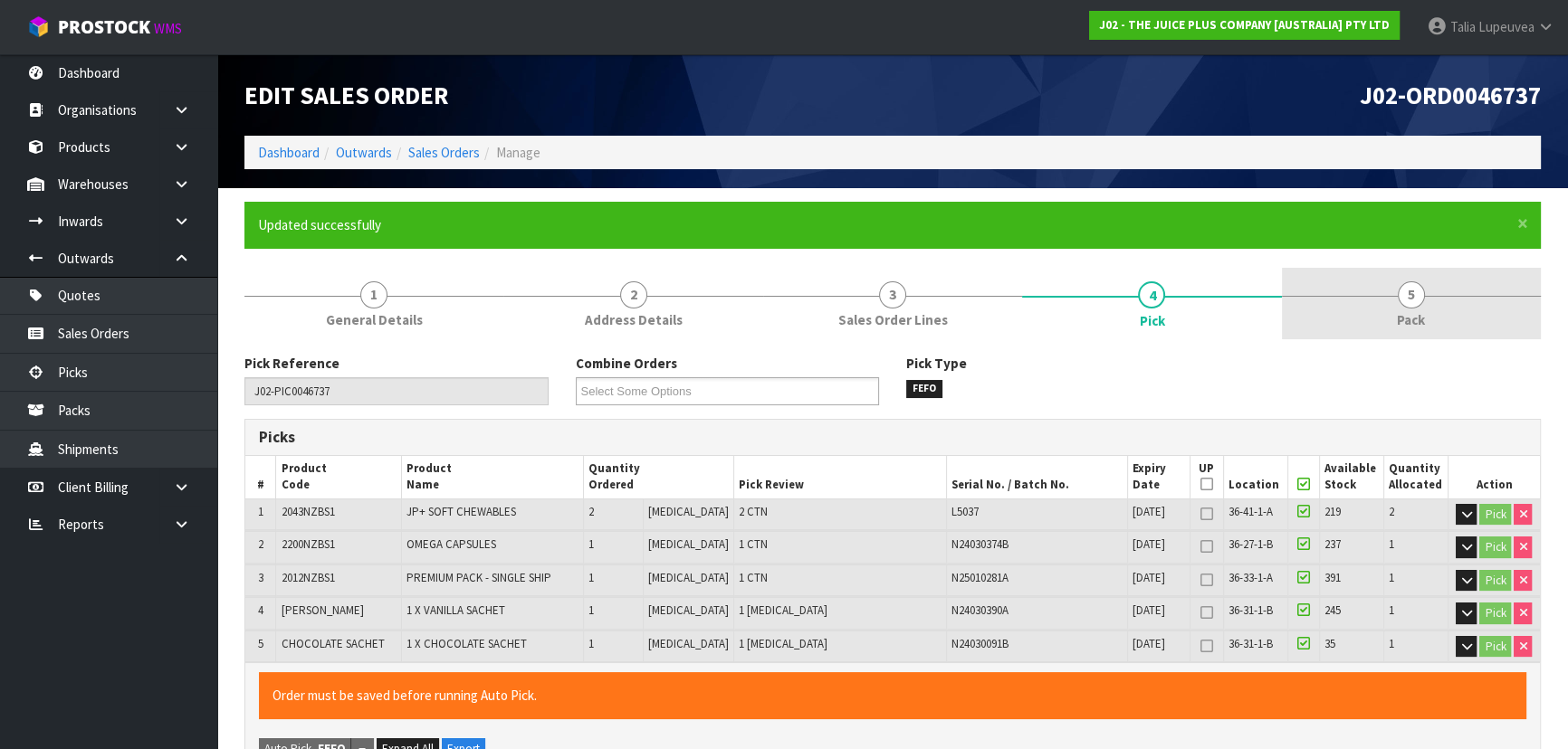
type input "[PERSON_NAME]"
type input "2025-09-24T14:38:45"
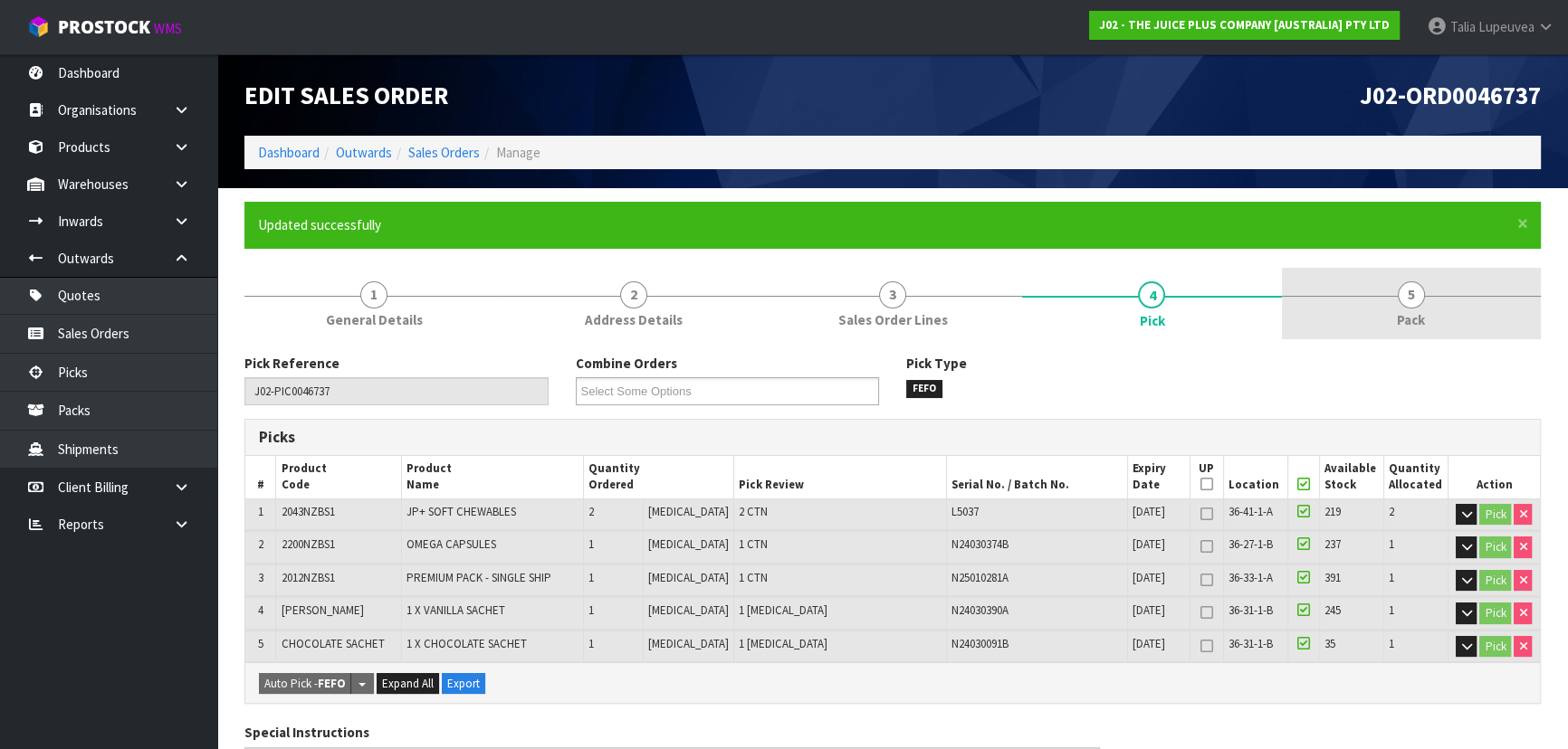
click at [1389, 303] on link "5 Pack" at bounding box center [1411, 304] width 259 height 72
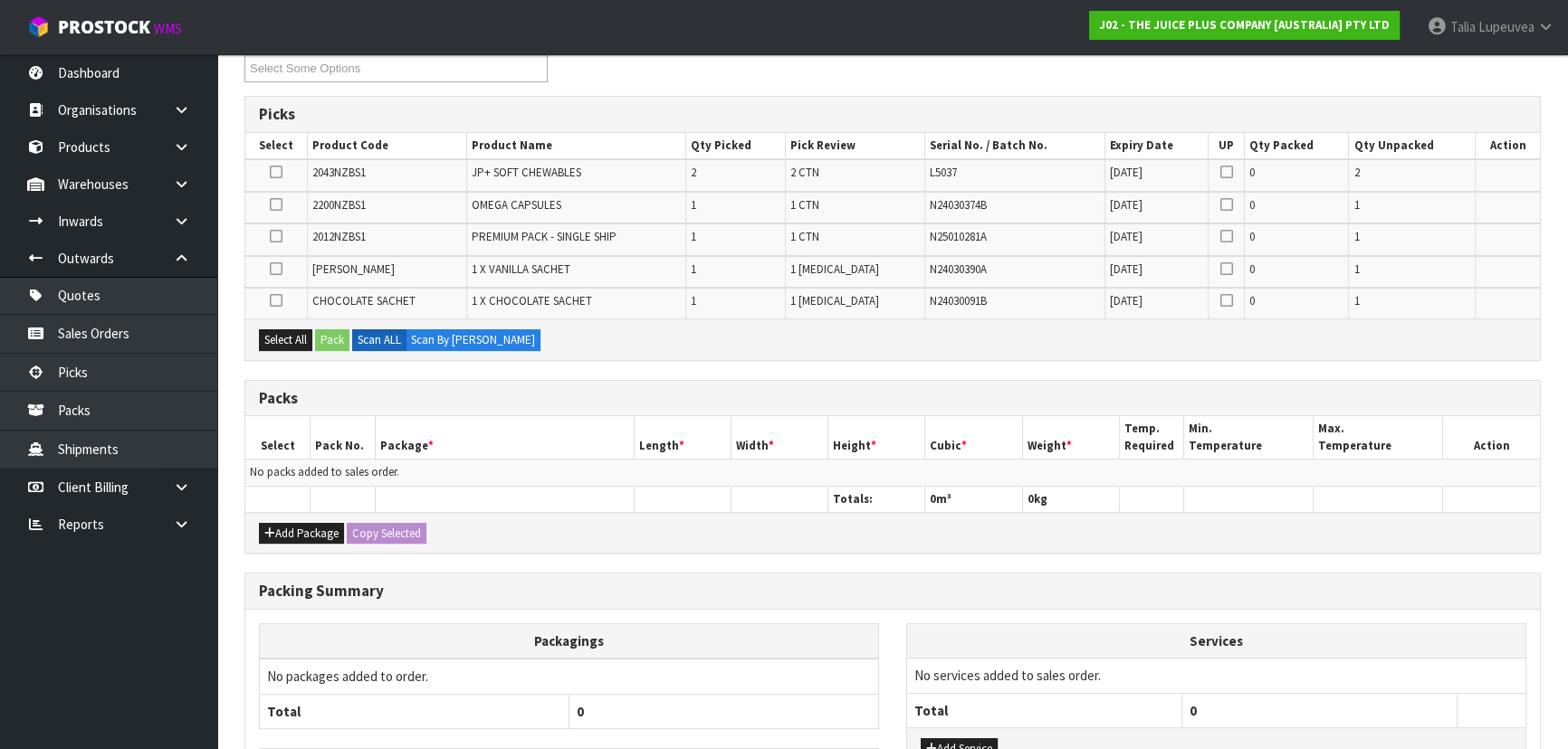
scroll to position [458, 0]
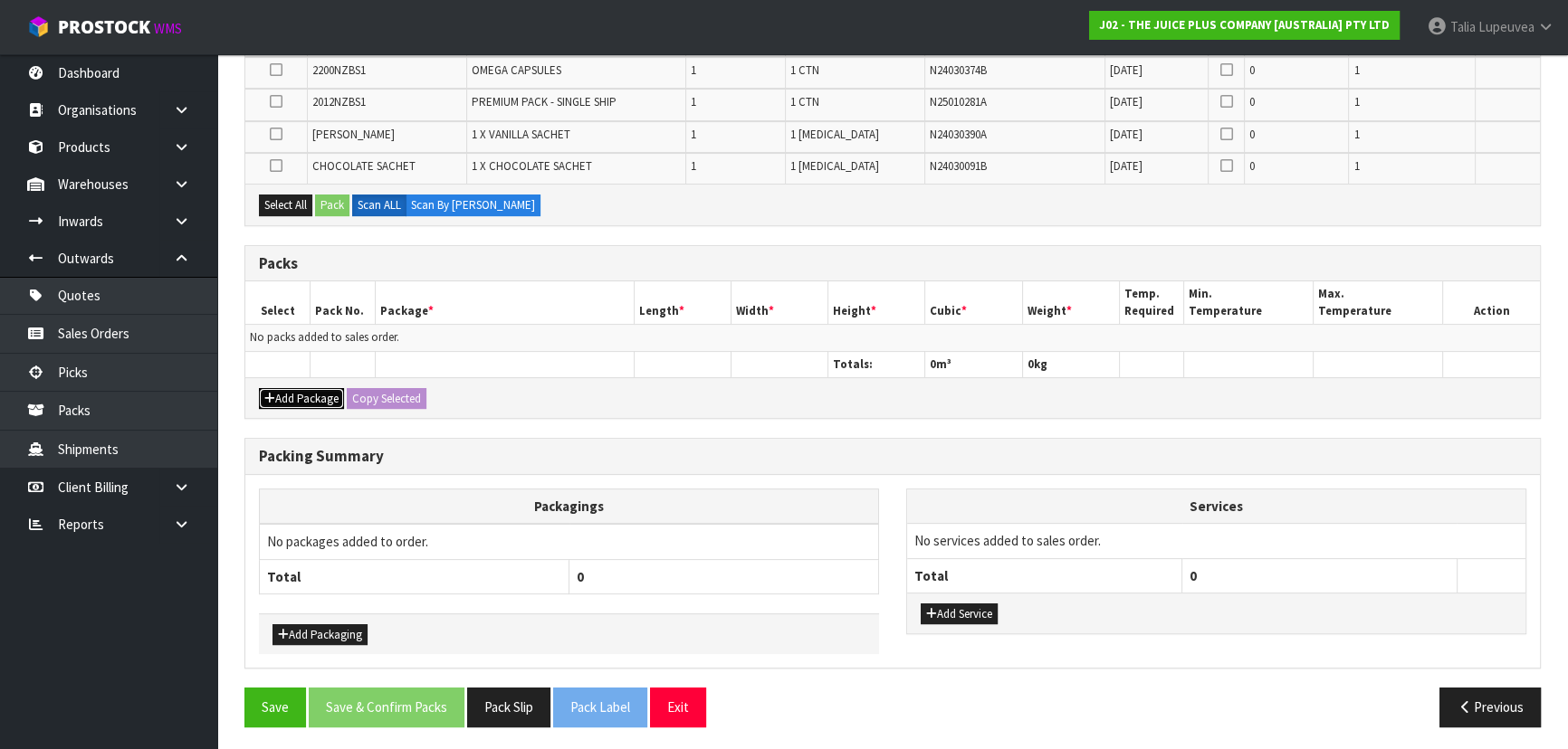
drag, startPoint x: 286, startPoint y: 391, endPoint x: 270, endPoint y: 373, distance: 24.1
click at [283, 388] on button "Add Package" at bounding box center [302, 398] width 85 height 22
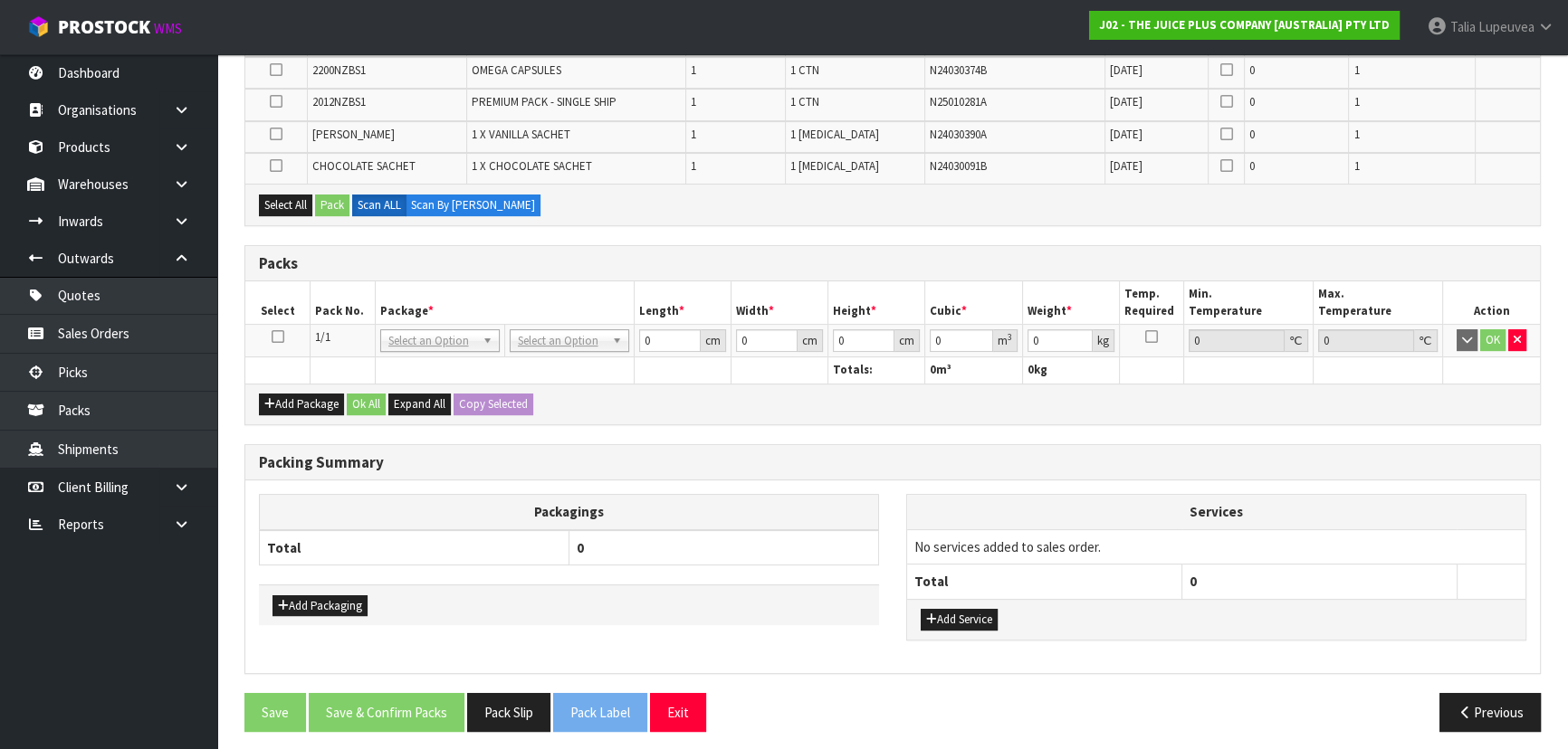
click at [281, 337] on icon at bounding box center [277, 337] width 12 height 1
drag, startPoint x: 288, startPoint y: 202, endPoint x: 312, endPoint y: 202, distance: 24.0
click at [290, 201] on button "Select All" at bounding box center [286, 205] width 53 height 22
click at [321, 207] on button "Pack" at bounding box center [332, 205] width 34 height 22
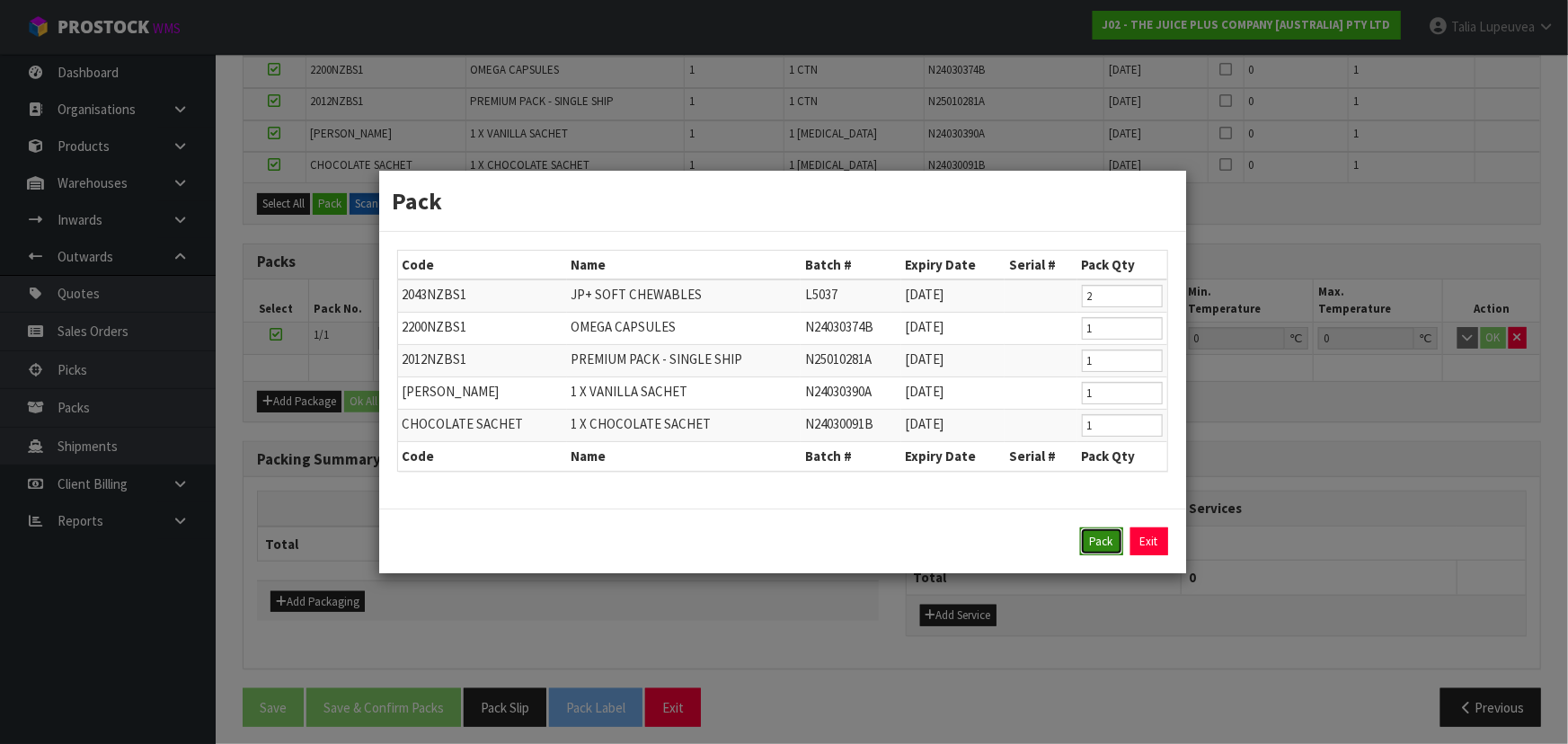
click at [1094, 537] on button "Pack" at bounding box center [1102, 541] width 43 height 29
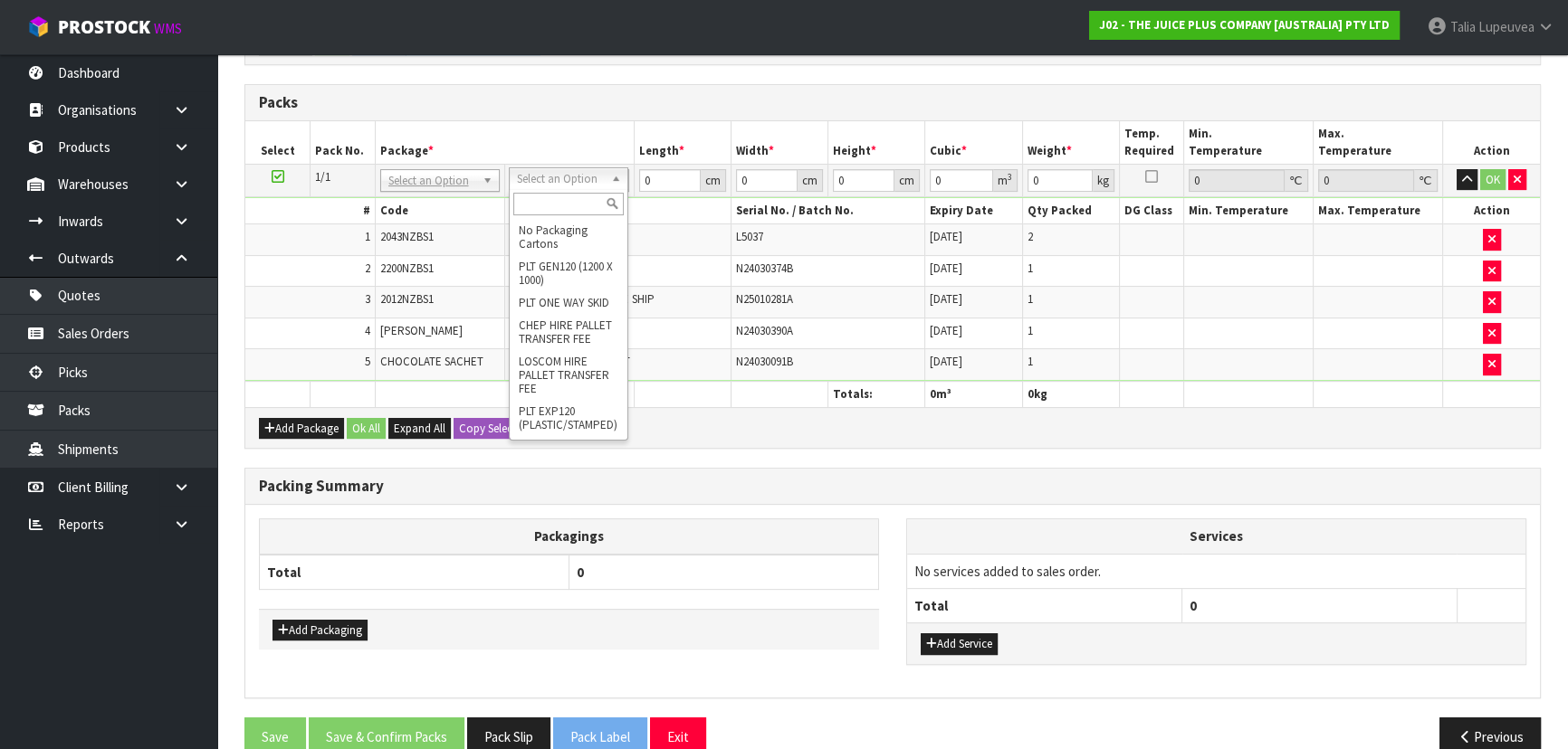
click at [573, 200] on input "text" at bounding box center [568, 204] width 111 height 23
type input "CTN5"
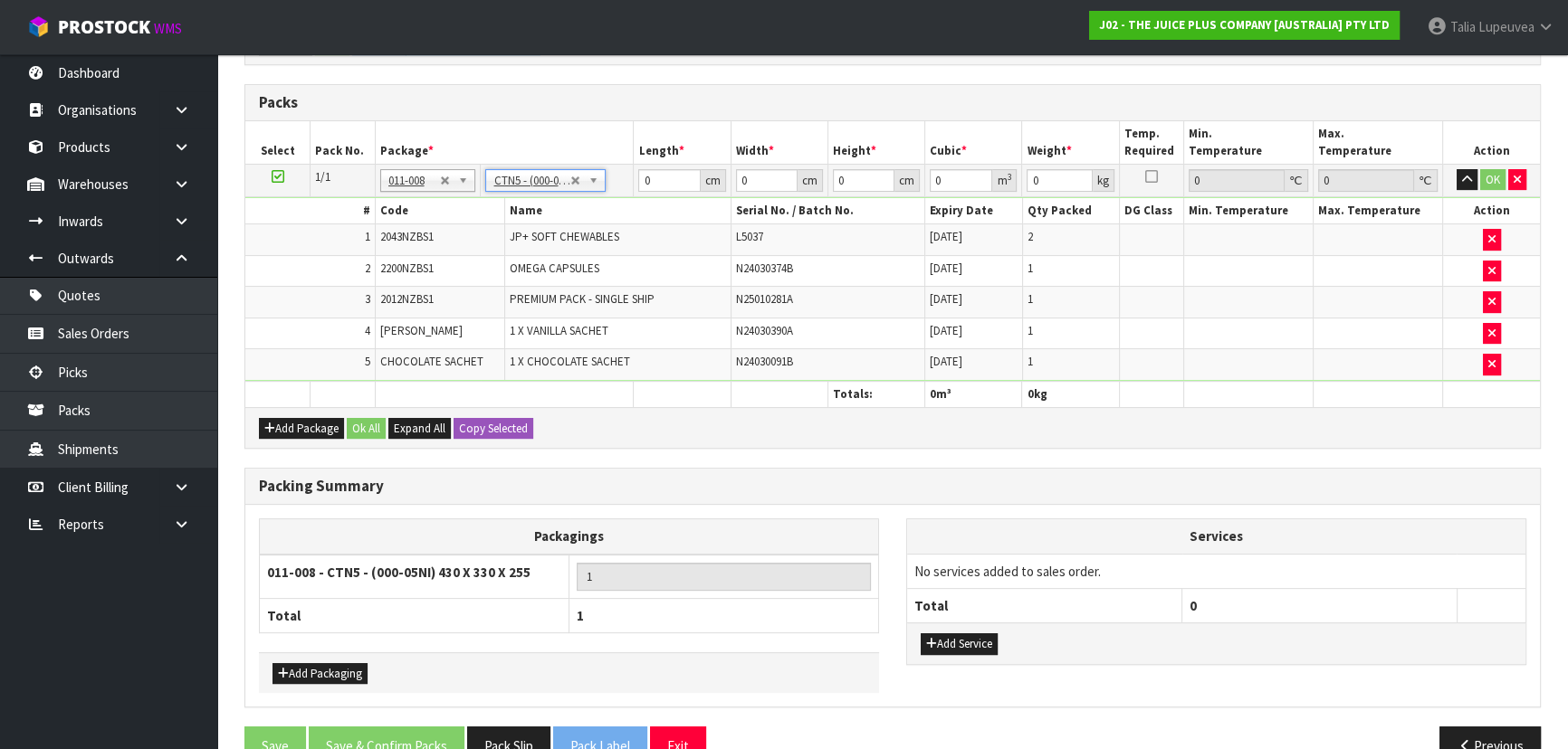
type input "43"
type input "33"
type input "25.5"
type input "0.036185"
type input "3.58"
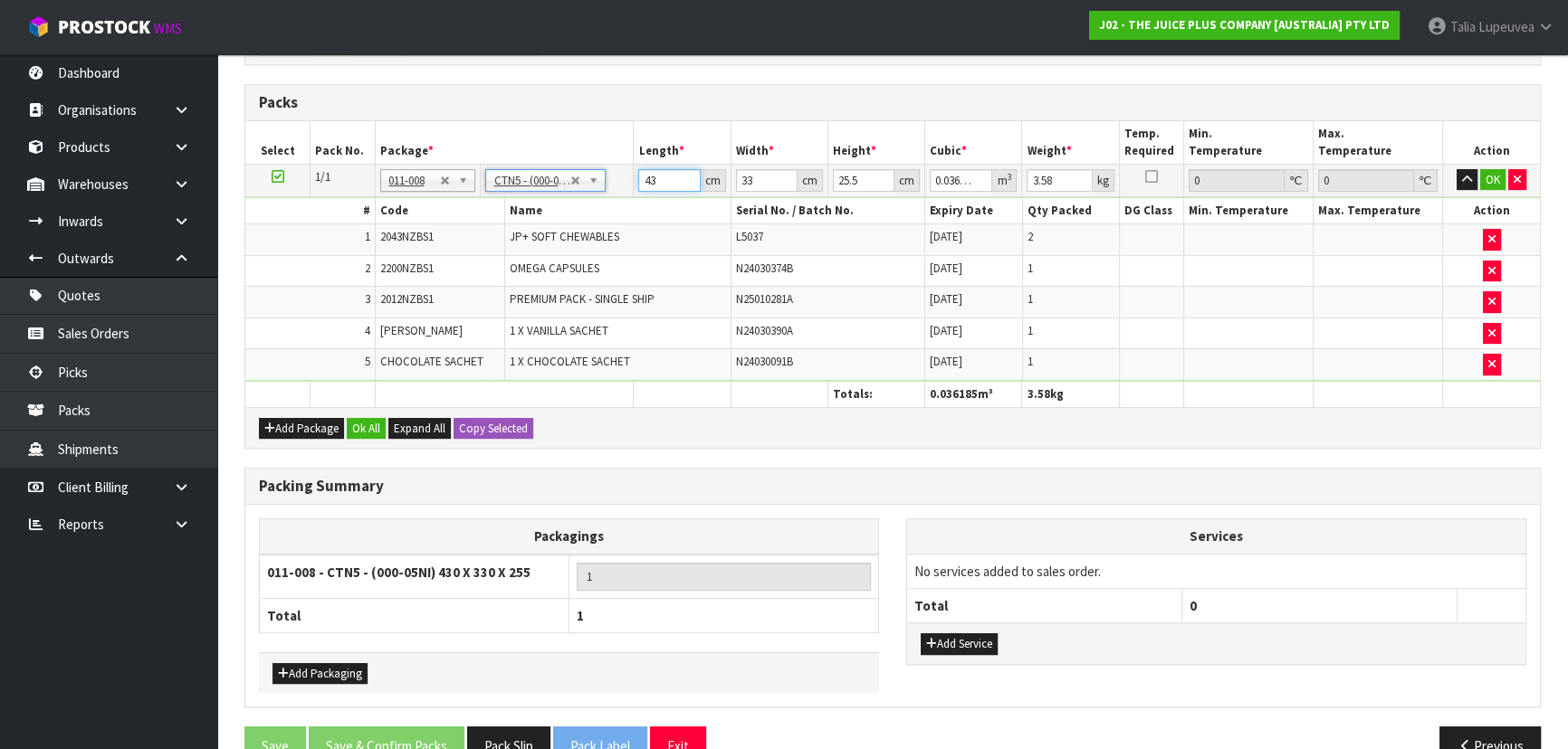
click at [548, 177] on tr "1/1 NONE 007-001 007-002 007-004 007-009 007-013 007-014 007-015 007-017 007-01…" at bounding box center [892, 180] width 1295 height 32
type input "4"
type input "0.003366"
type input "44"
type input "0.037026"
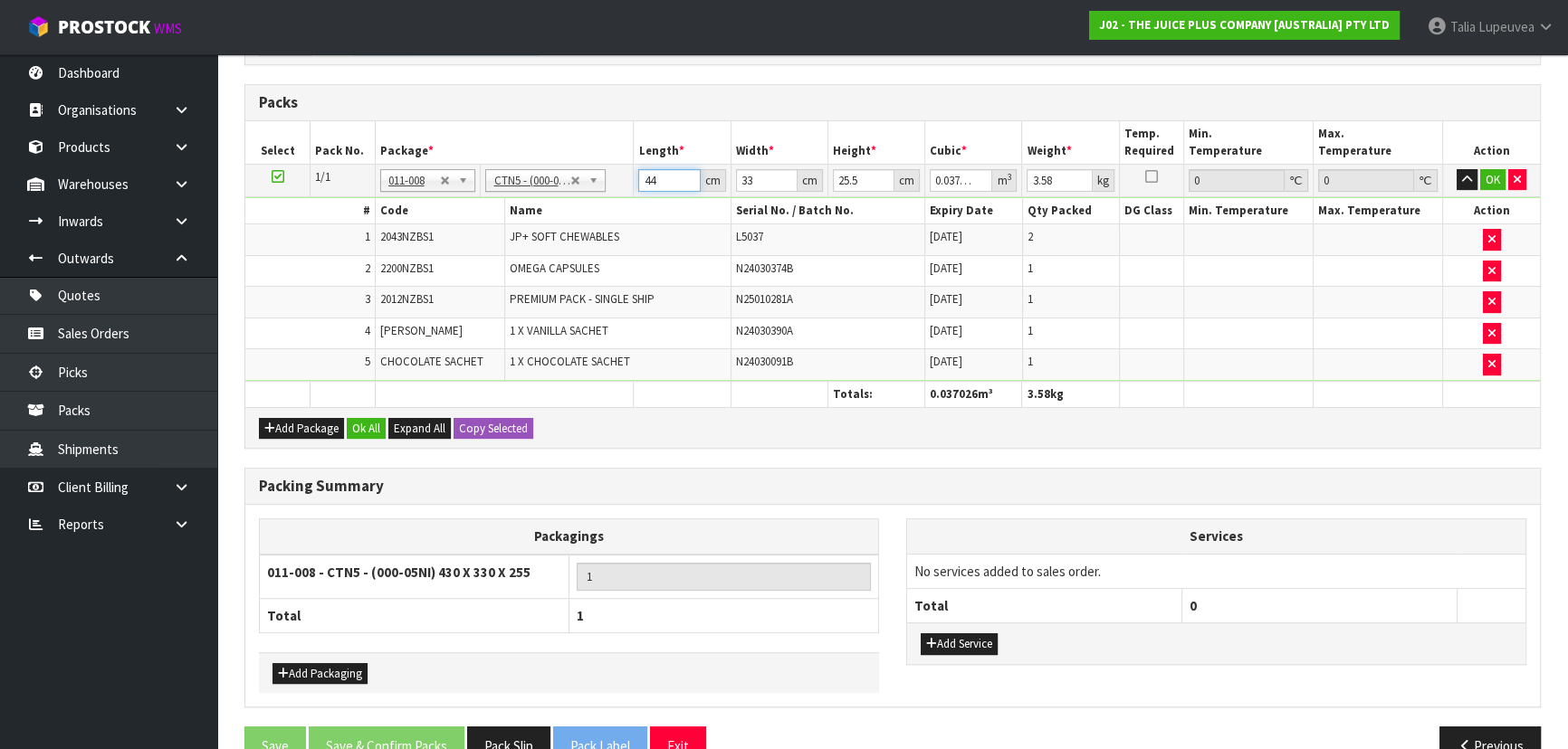
type input "44"
type input "3"
type input "0.003366"
type input "35"
type input "0.03927"
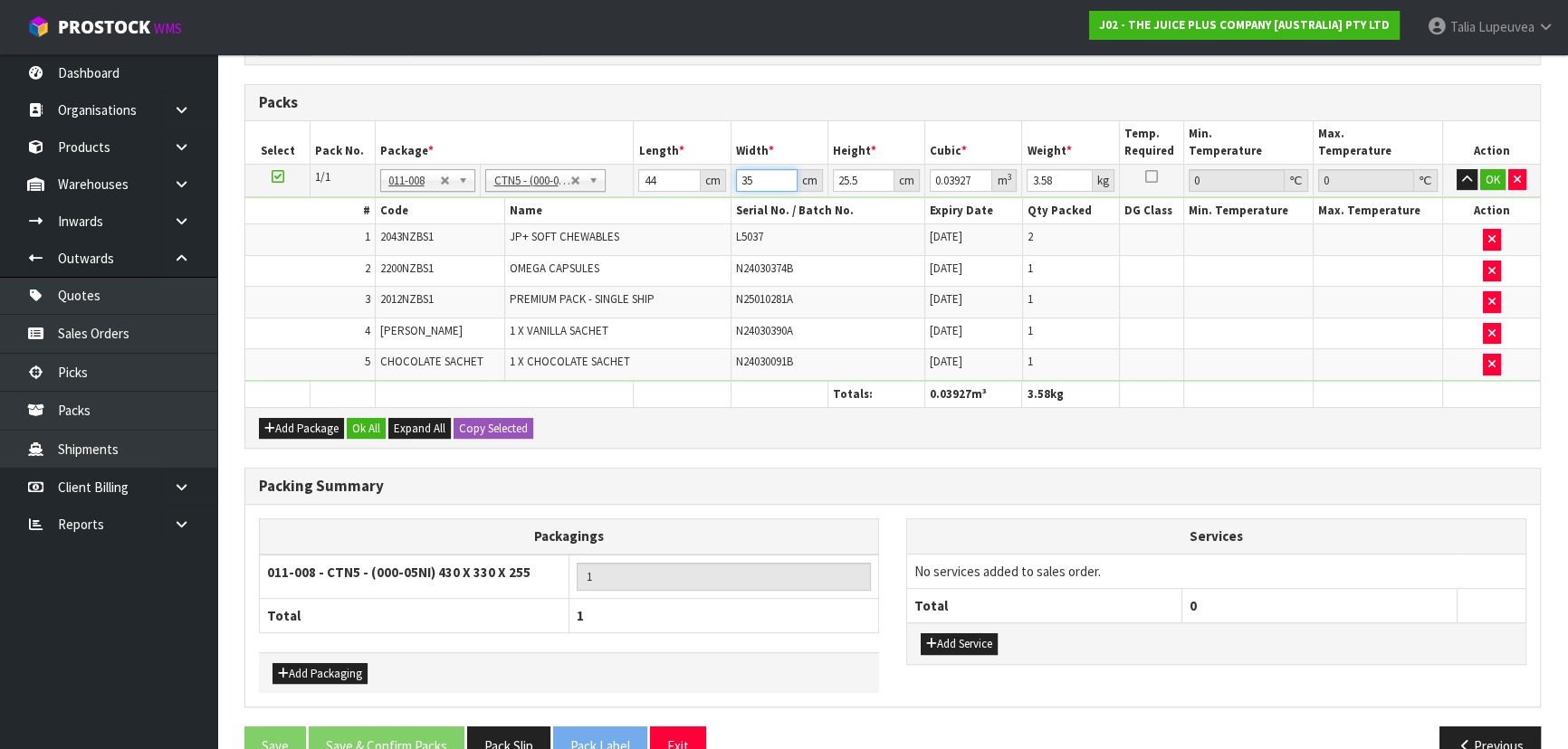
type input "35"
type input "1"
type input "0.00154"
type input "15"
type input "0.0231"
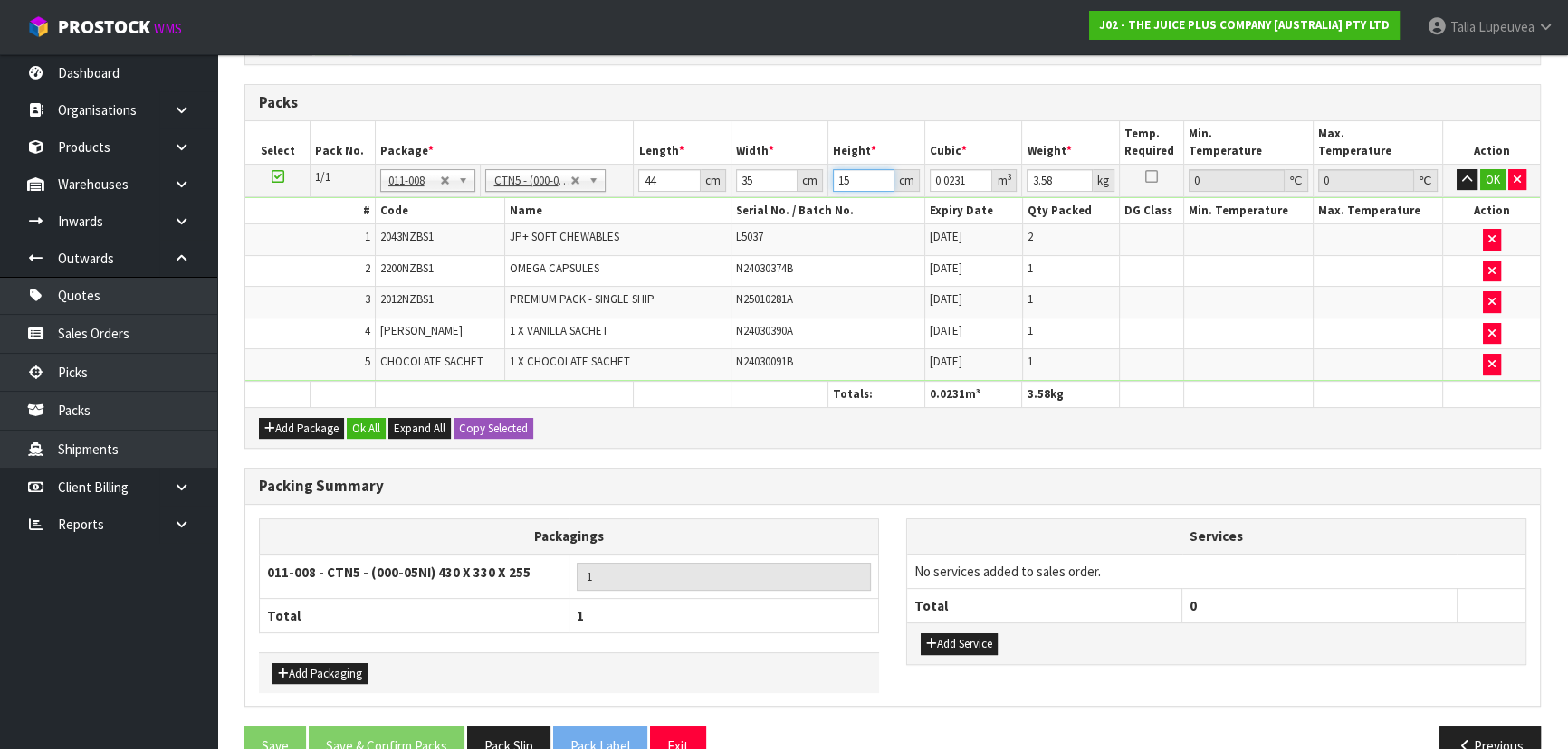
type input "15"
type input "5"
click at [1489, 174] on button "OK" at bounding box center [1492, 180] width 26 height 22
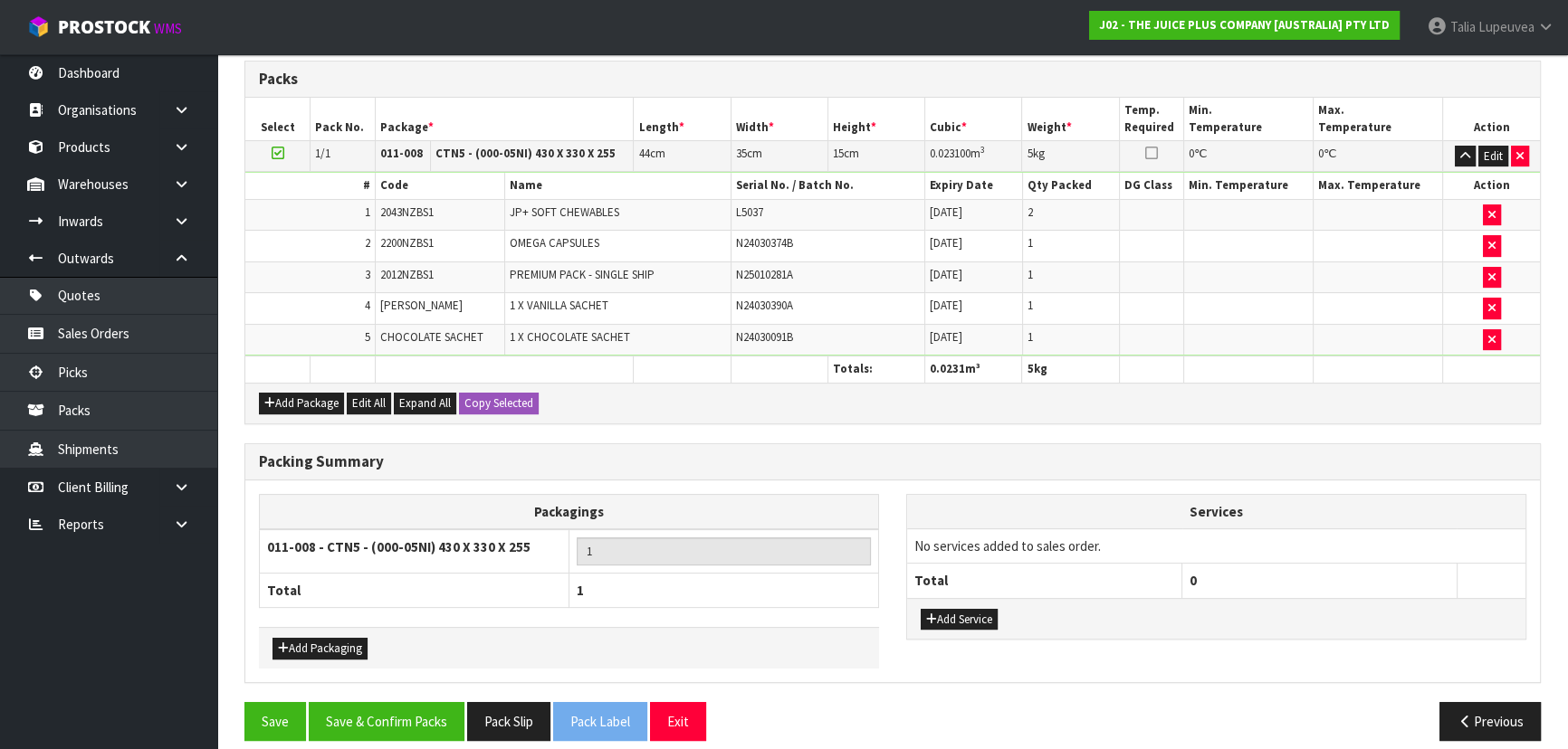
scroll to position [494, 0]
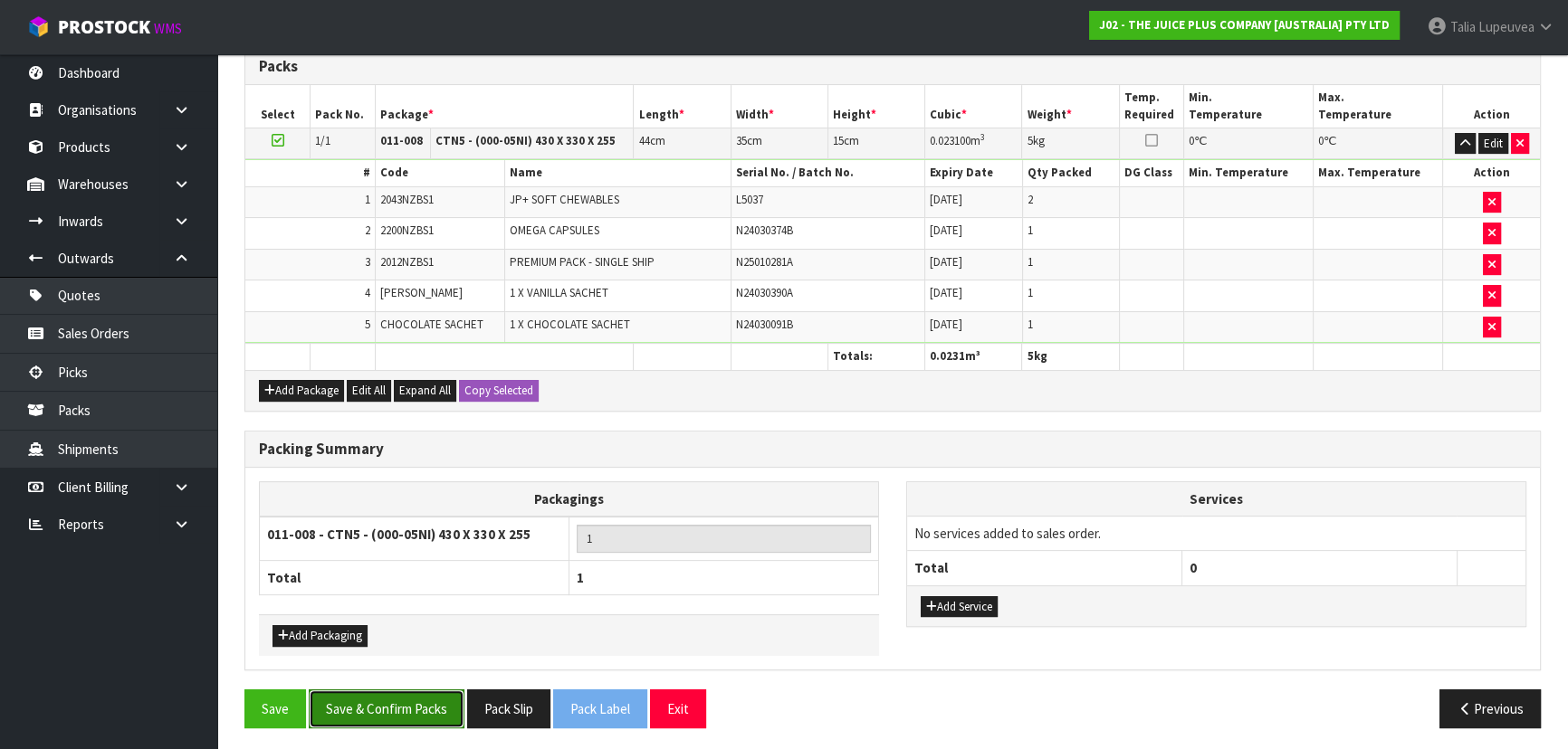
click at [355, 689] on button "Save & Confirm Packs" at bounding box center [386, 708] width 156 height 39
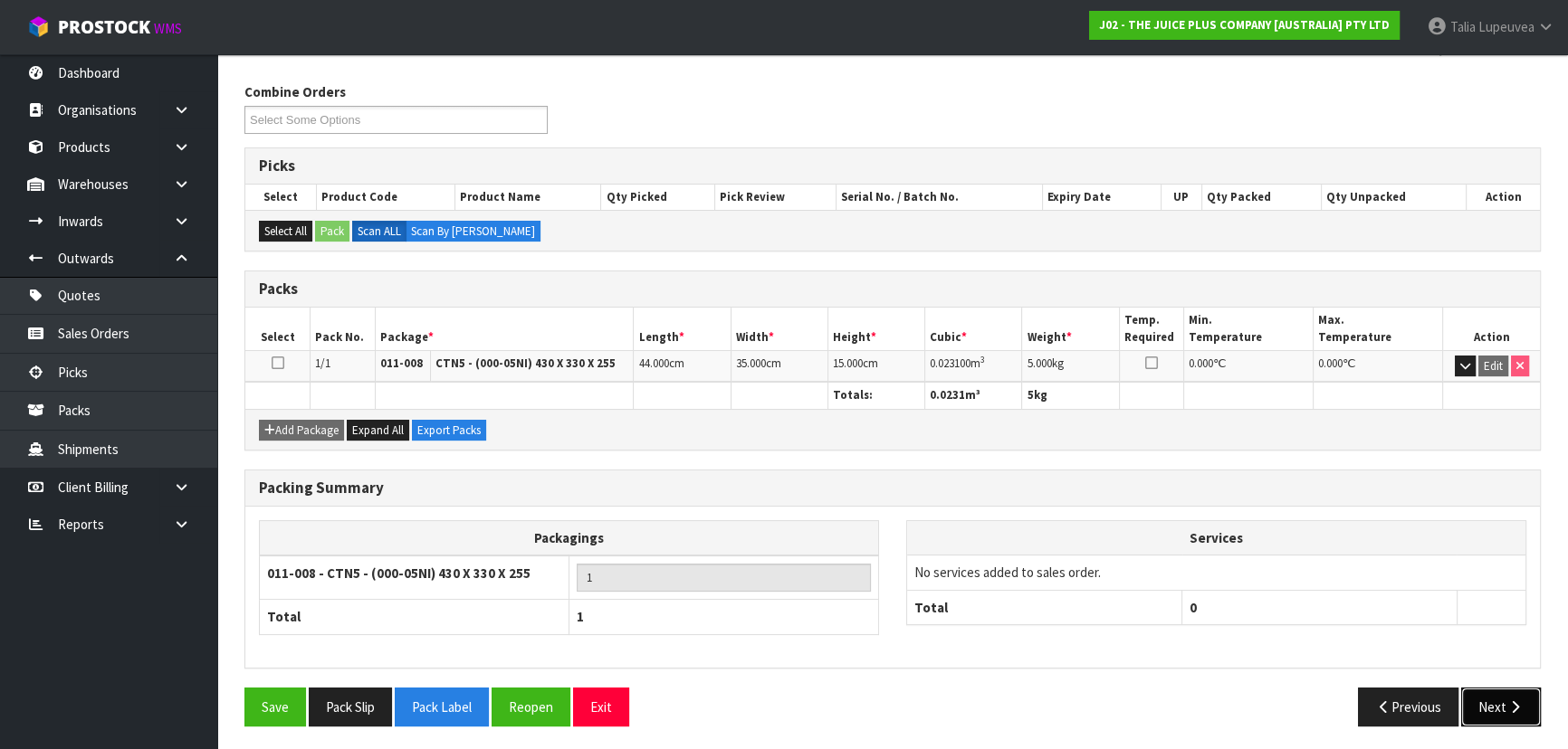
drag, startPoint x: 1481, startPoint y: 678, endPoint x: 1481, endPoint y: 693, distance: 15.0
click at [1481, 693] on button "Next" at bounding box center [1501, 706] width 79 height 39
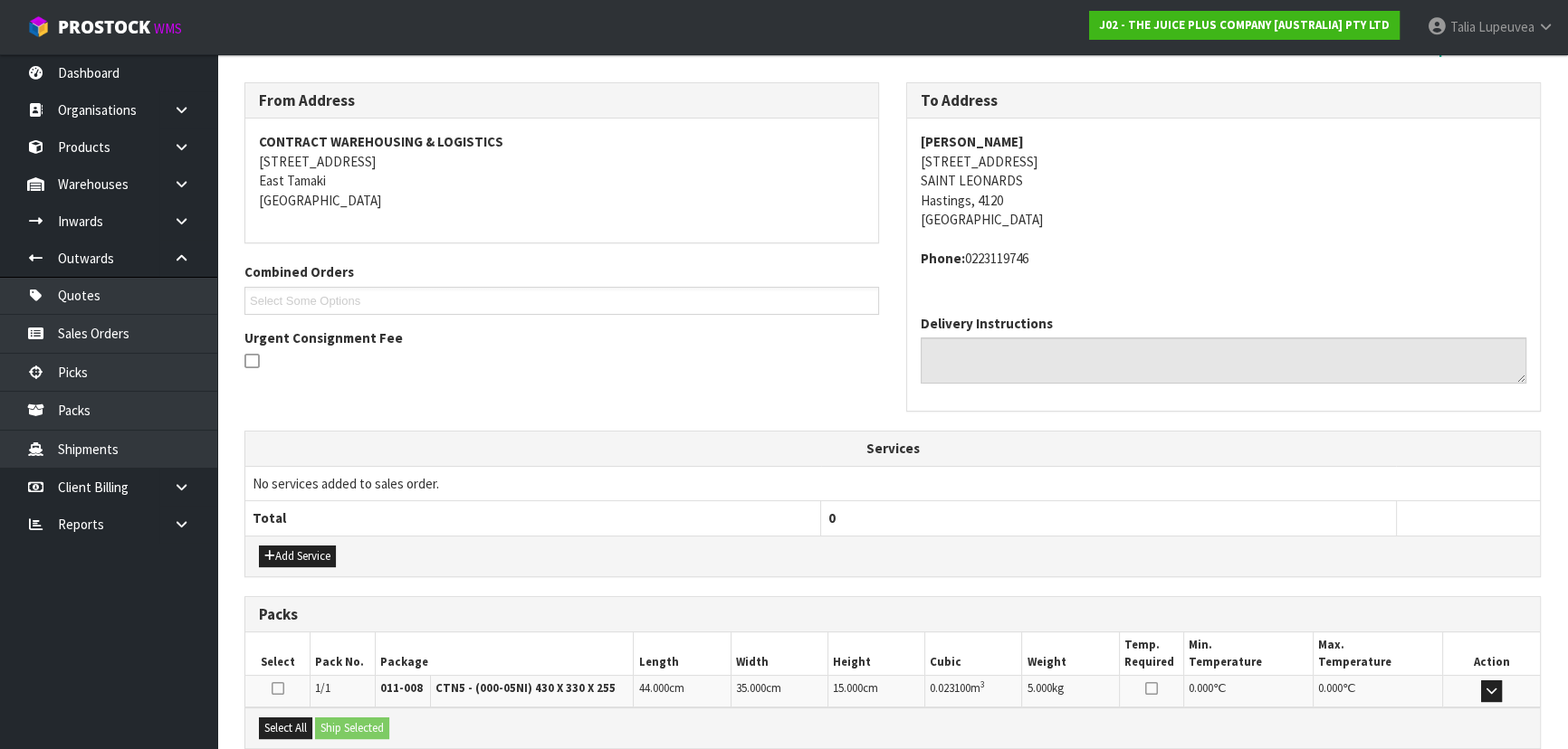
scroll to position [462, 0]
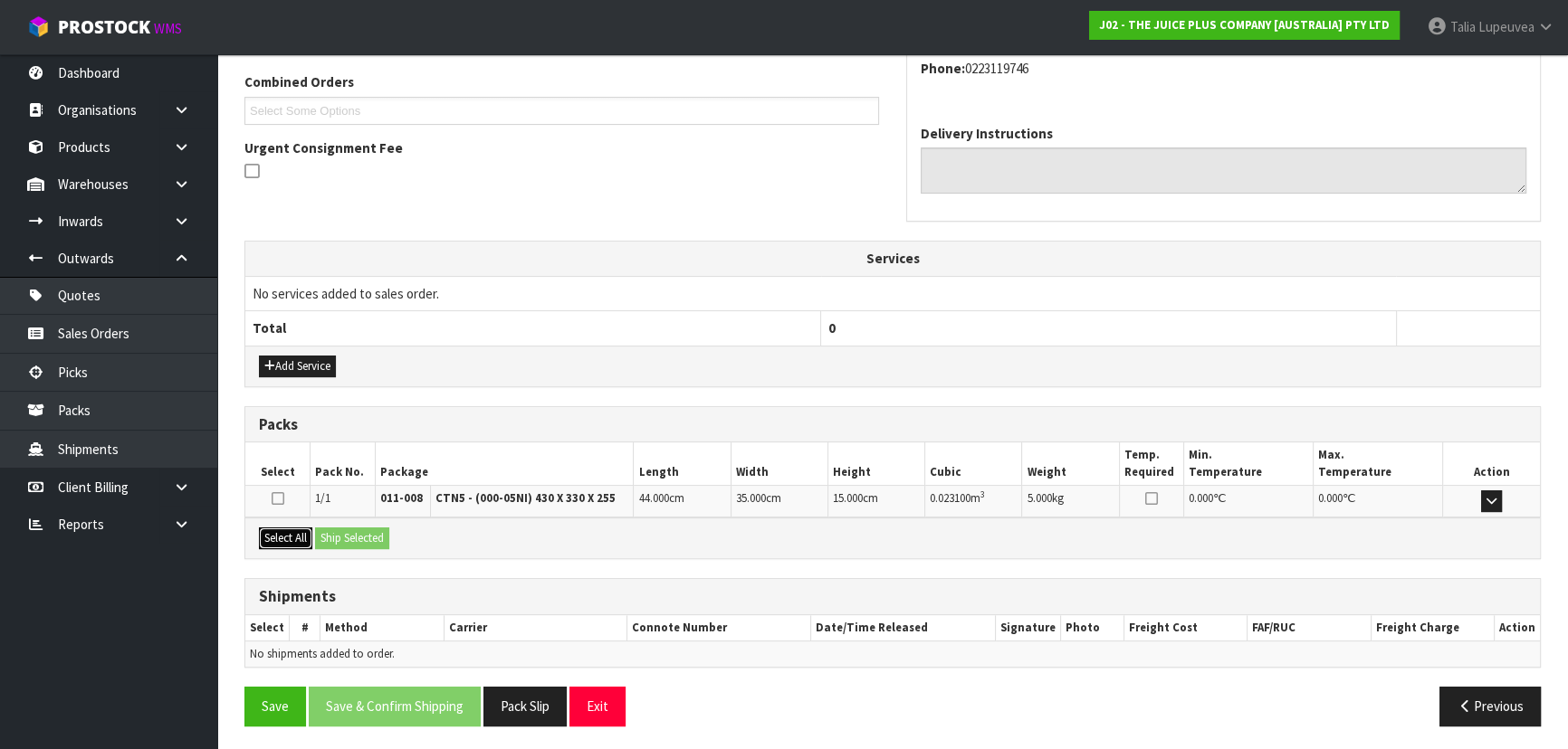
drag, startPoint x: 278, startPoint y: 529, endPoint x: 336, endPoint y: 529, distance: 58.0
click at [281, 529] on button "Select All" at bounding box center [286, 538] width 53 height 22
click at [336, 530] on button "Ship Selected" at bounding box center [352, 538] width 74 height 22
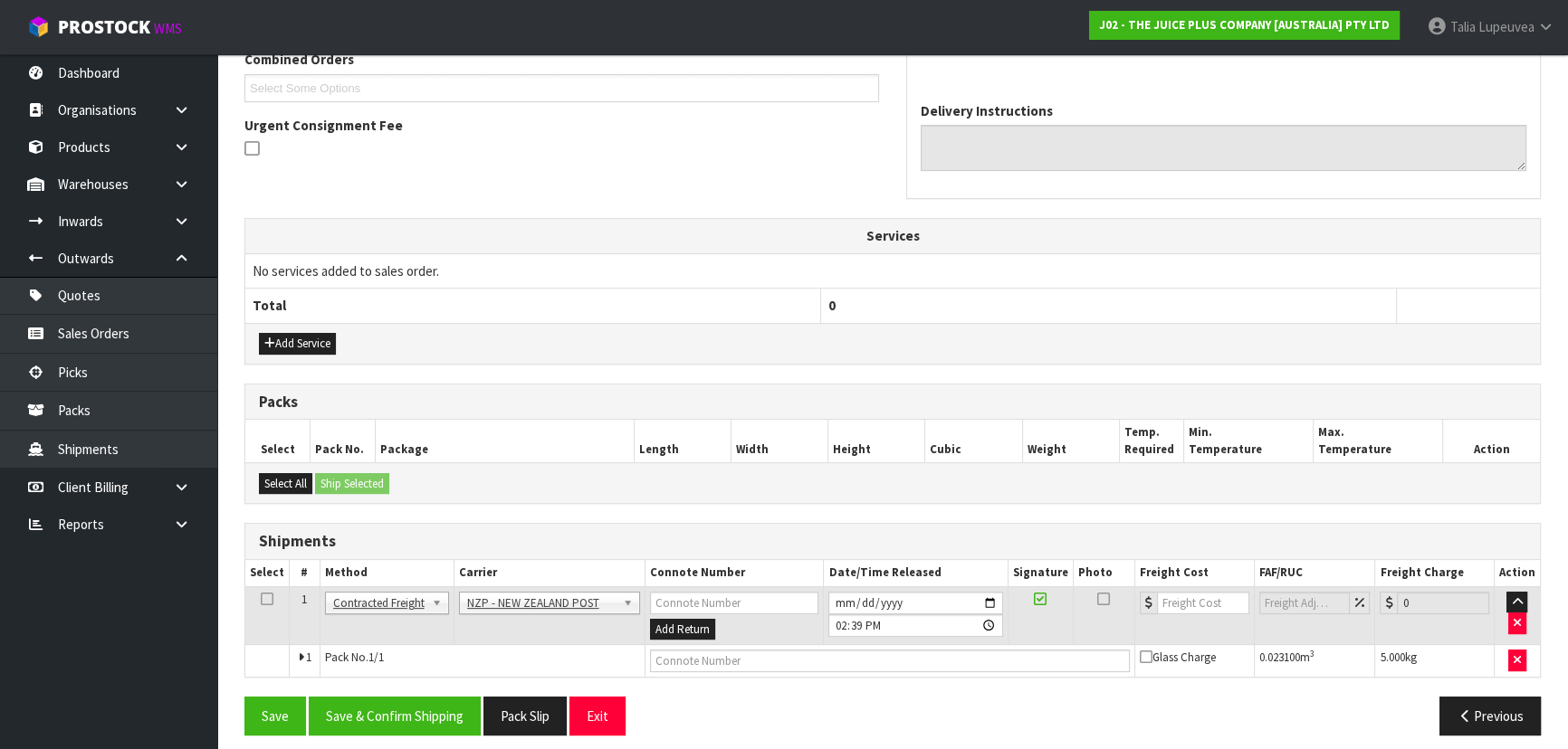
scroll to position [494, 0]
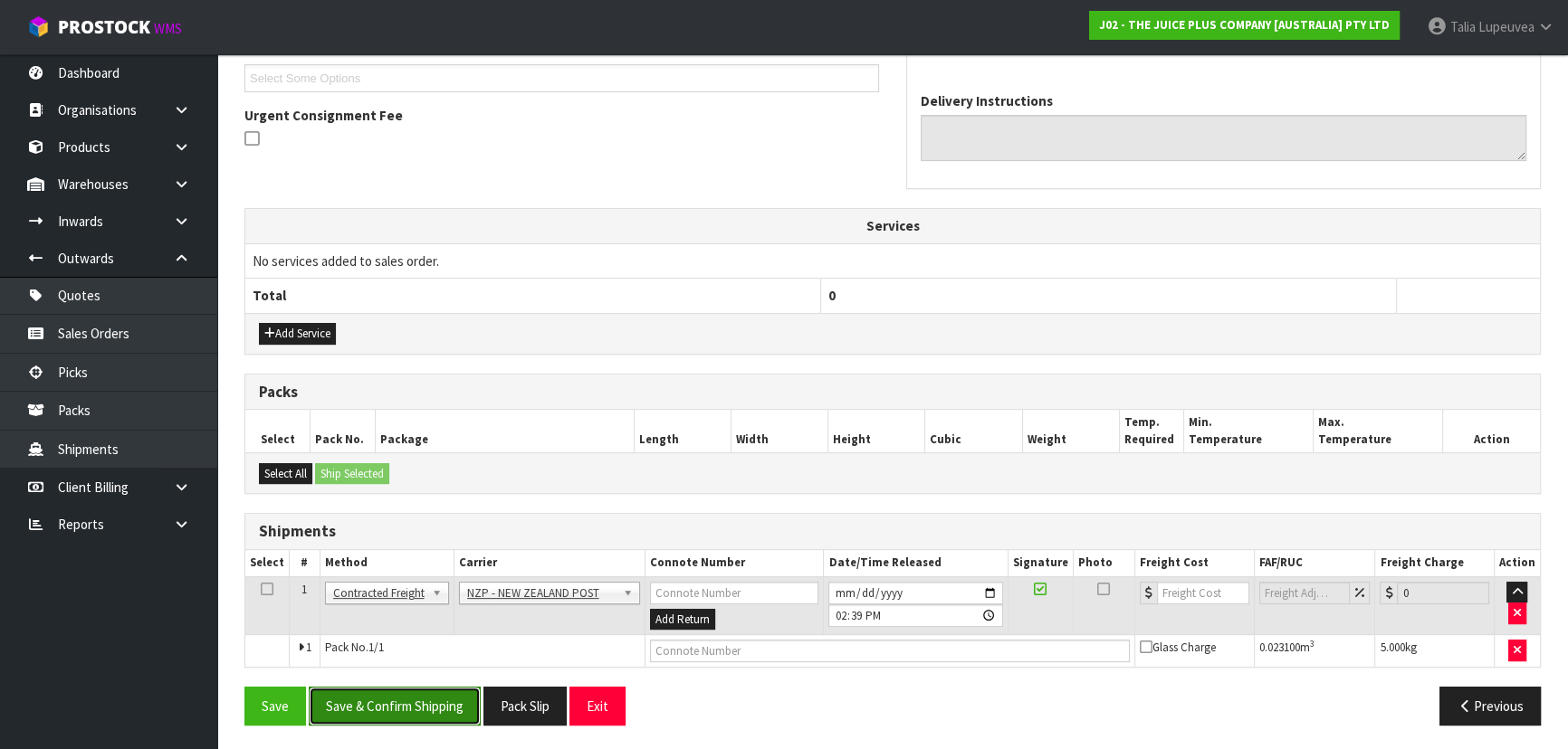
click at [456, 699] on button "Save & Confirm Shipping" at bounding box center [395, 705] width 172 height 39
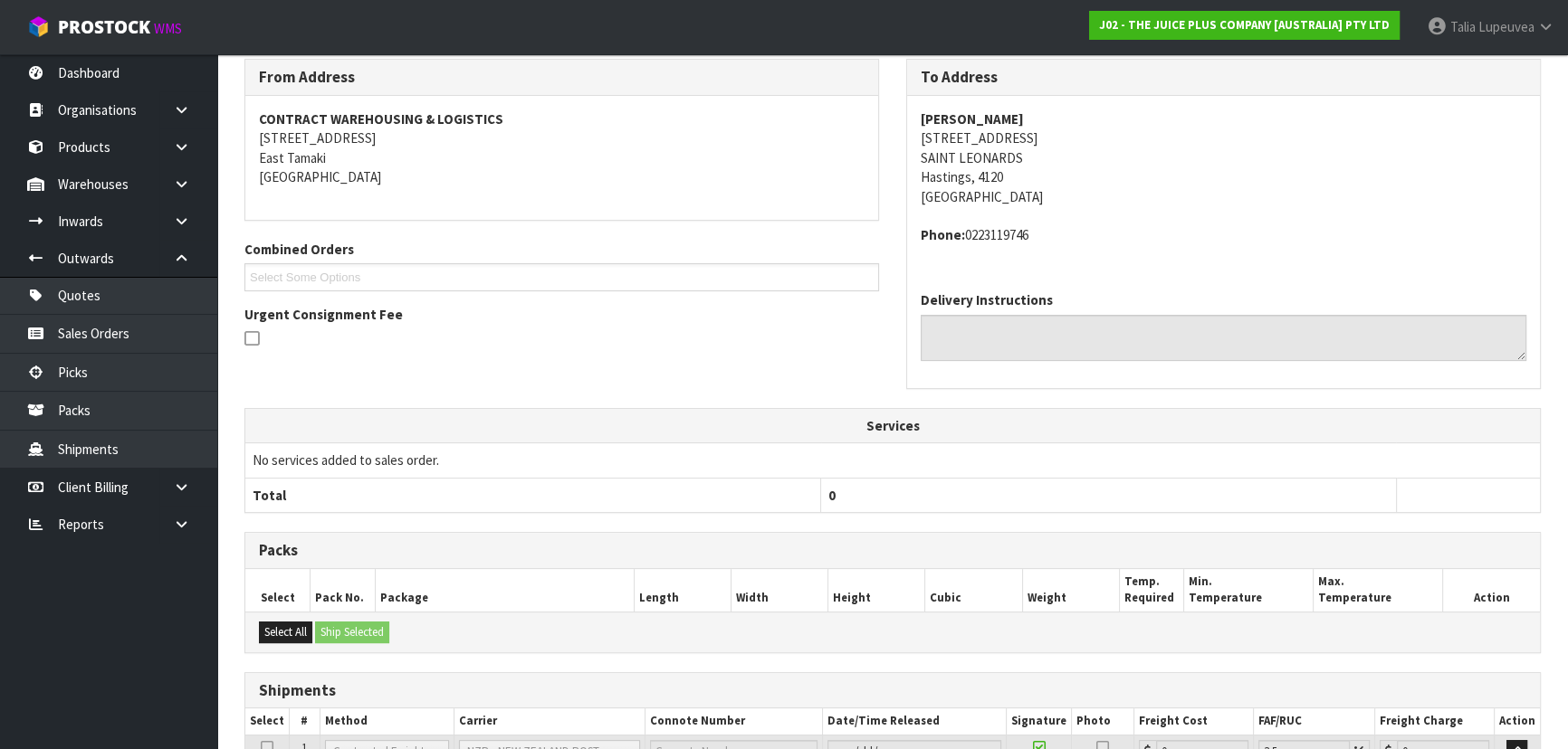
scroll to position [468, 0]
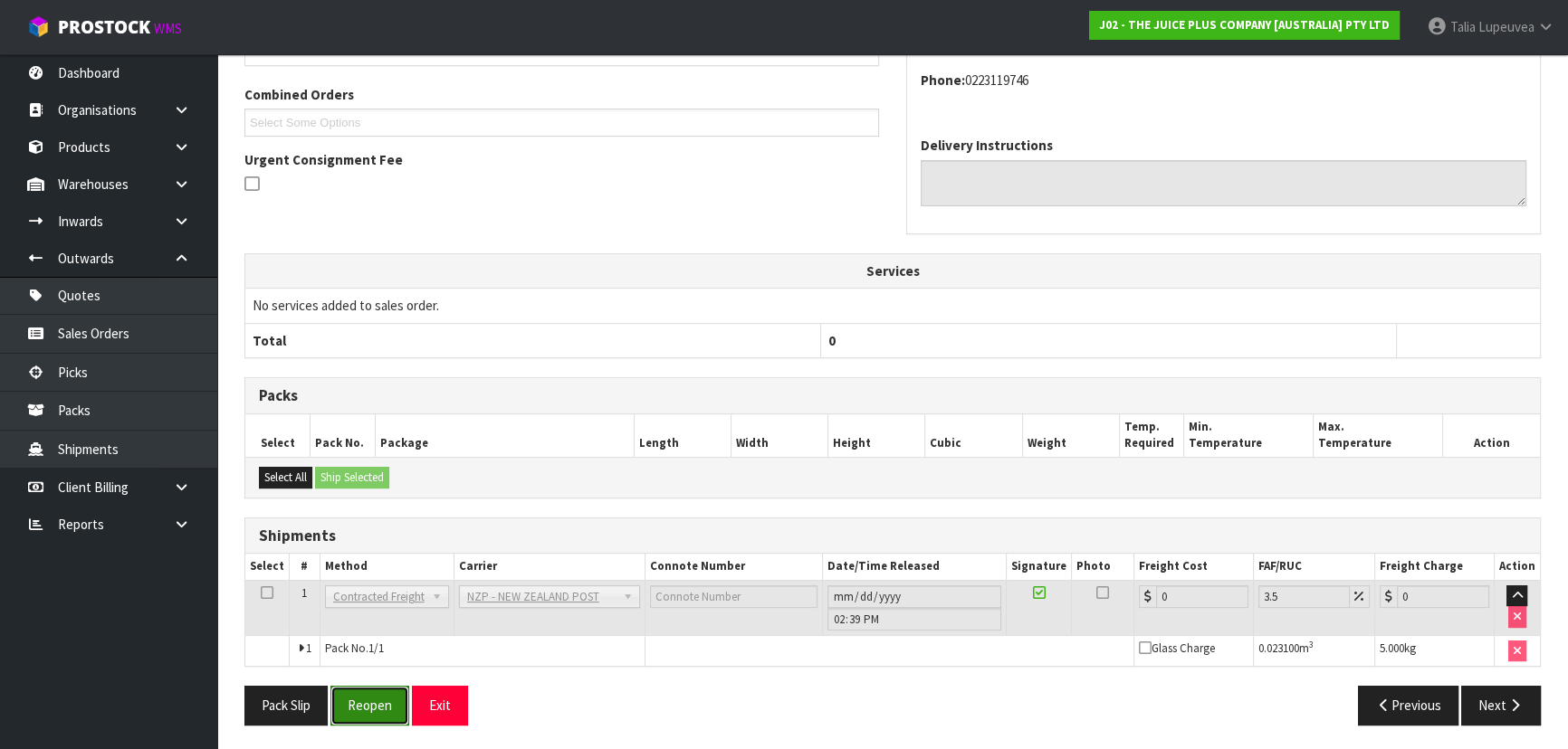
click at [364, 705] on button "Reopen" at bounding box center [369, 705] width 79 height 39
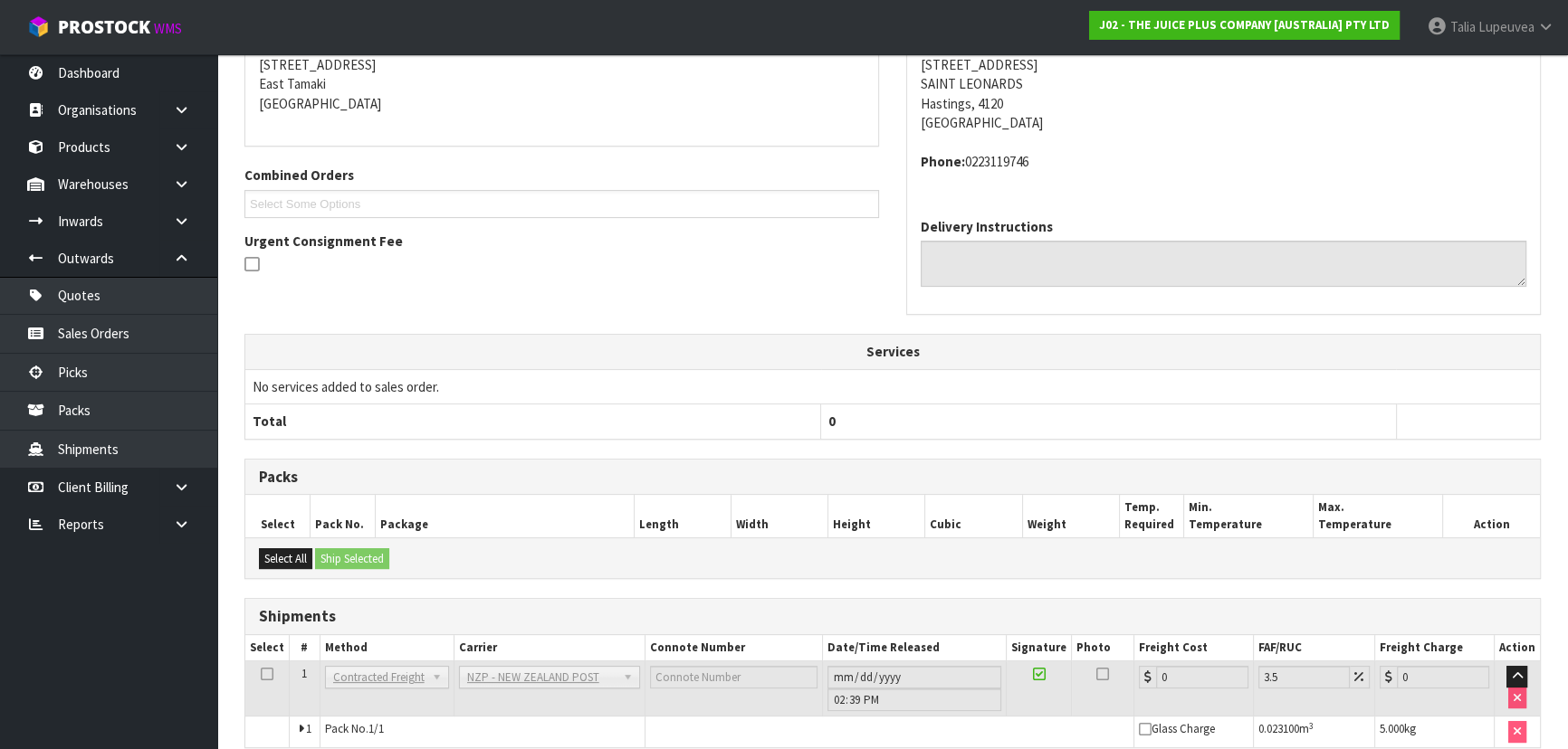
scroll to position [449, 0]
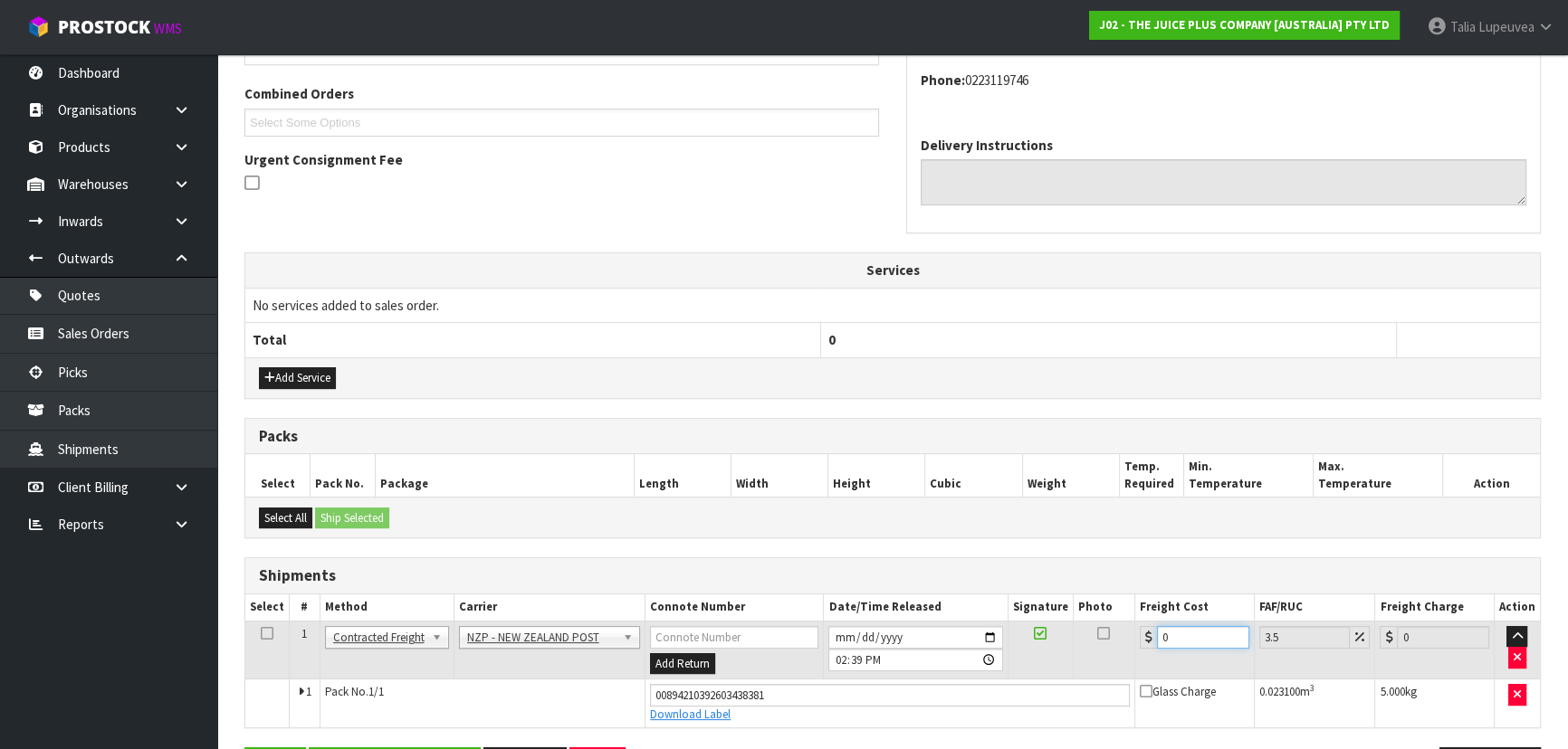
drag, startPoint x: 1173, startPoint y: 634, endPoint x: 1153, endPoint y: 615, distance: 27.6
click at [1140, 626] on div "0" at bounding box center [1194, 637] width 110 height 23
type input "8"
type input "8.28"
type input "8.4"
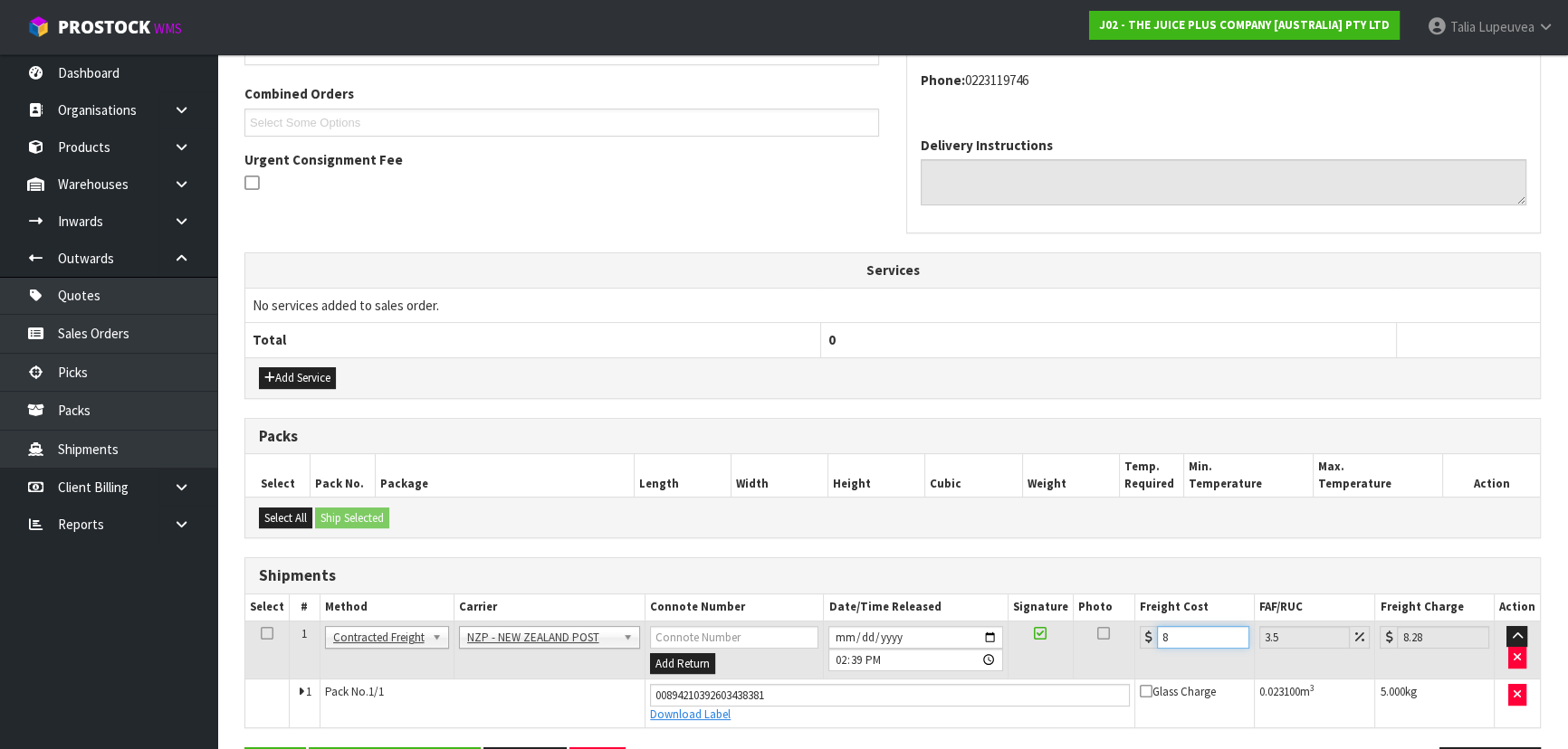
type input "8.69"
type input "8.45"
type input "8.75"
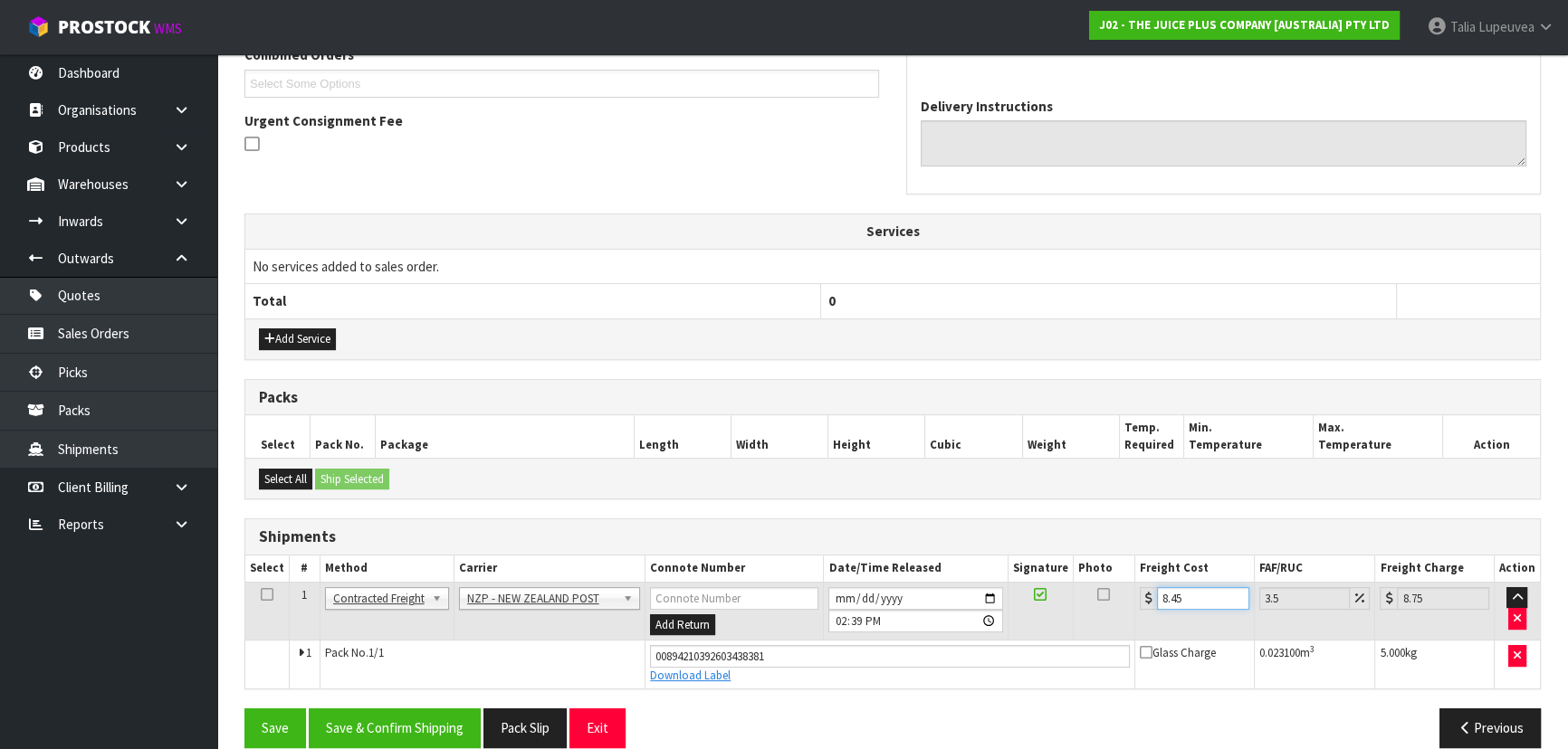
scroll to position [510, 0]
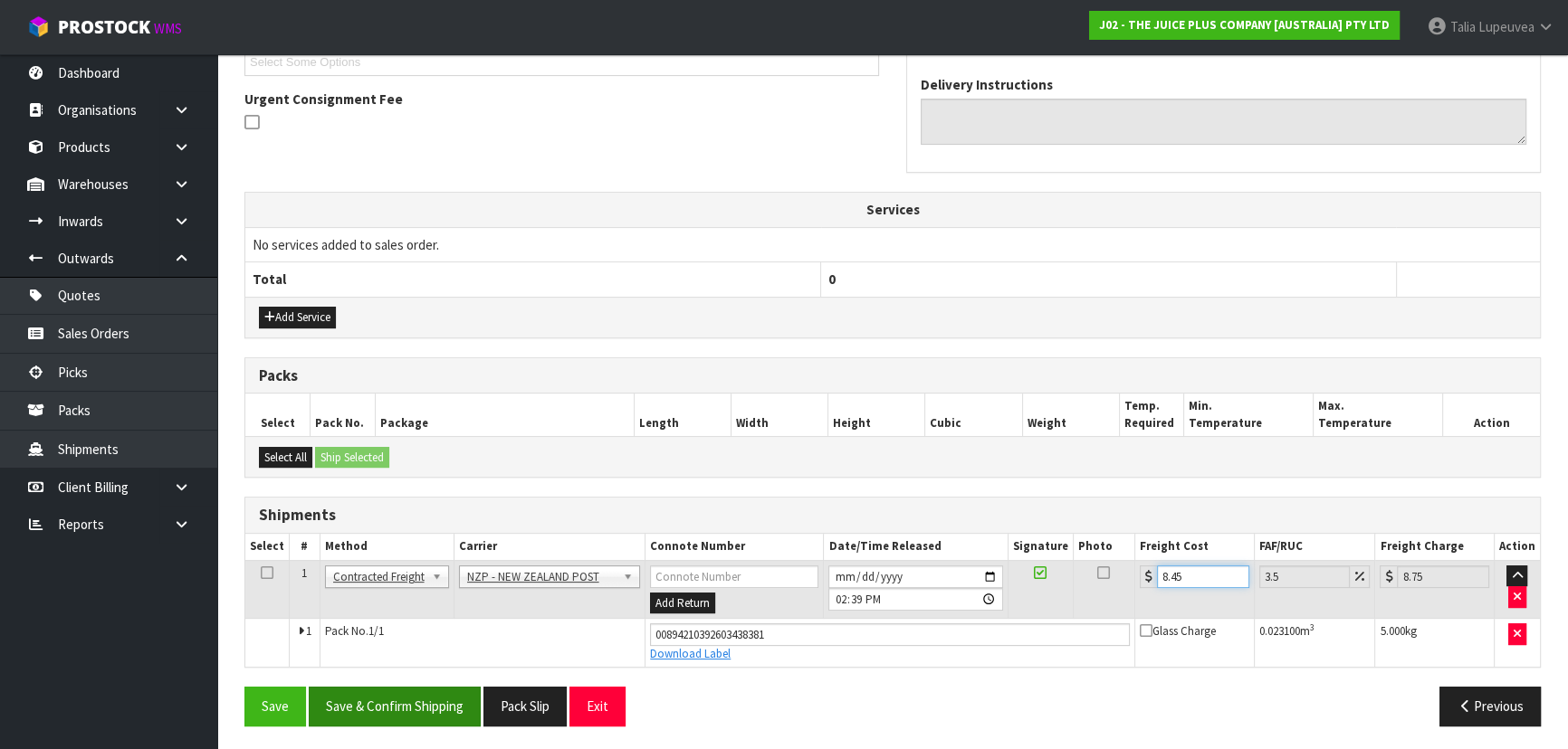
type input "8.45"
click at [470, 710] on button "Save & Confirm Shipping" at bounding box center [395, 705] width 172 height 39
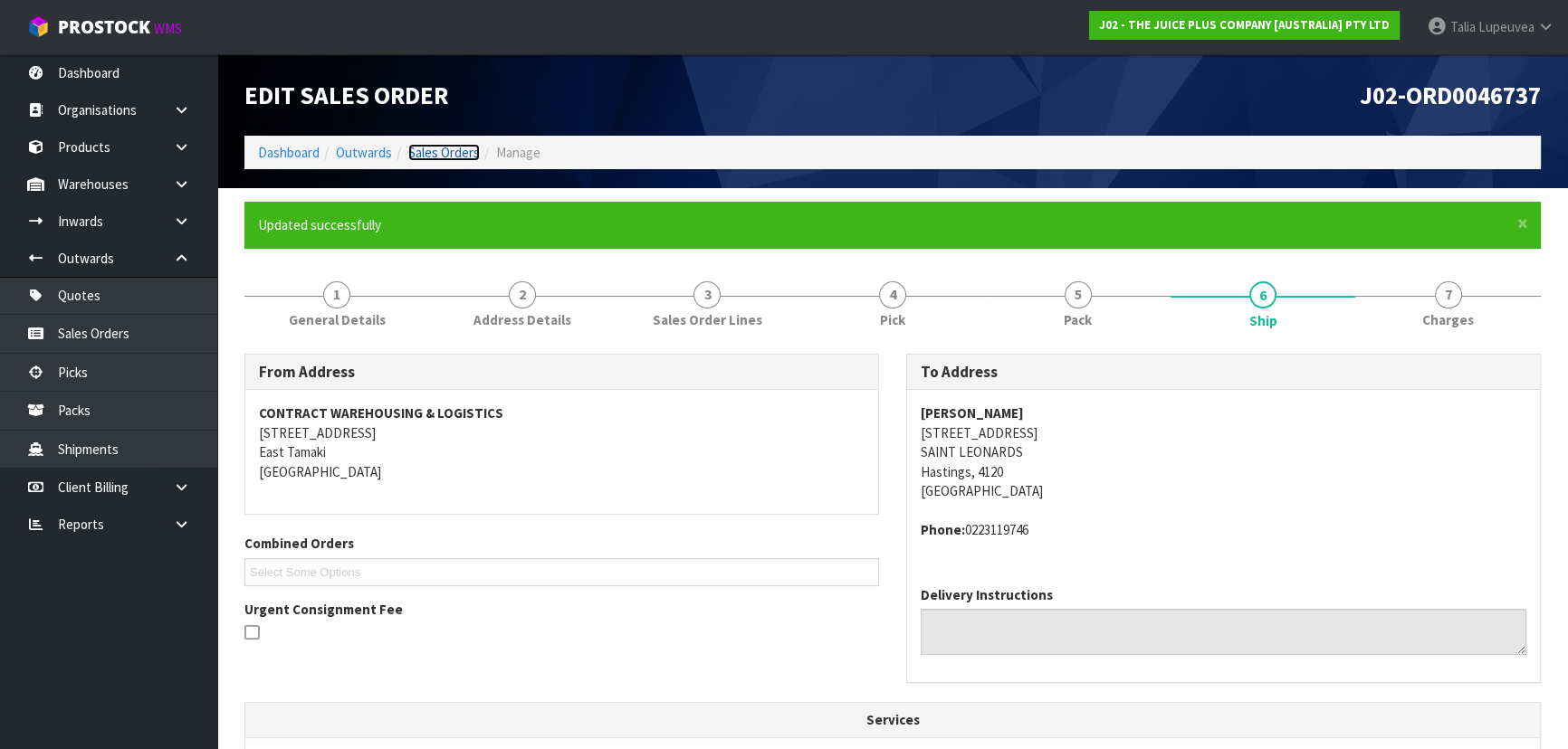
drag, startPoint x: 459, startPoint y: 157, endPoint x: 692, endPoint y: 150, distance: 233.1
click at [459, 157] on link "Sales Orders" at bounding box center [444, 152] width 72 height 17
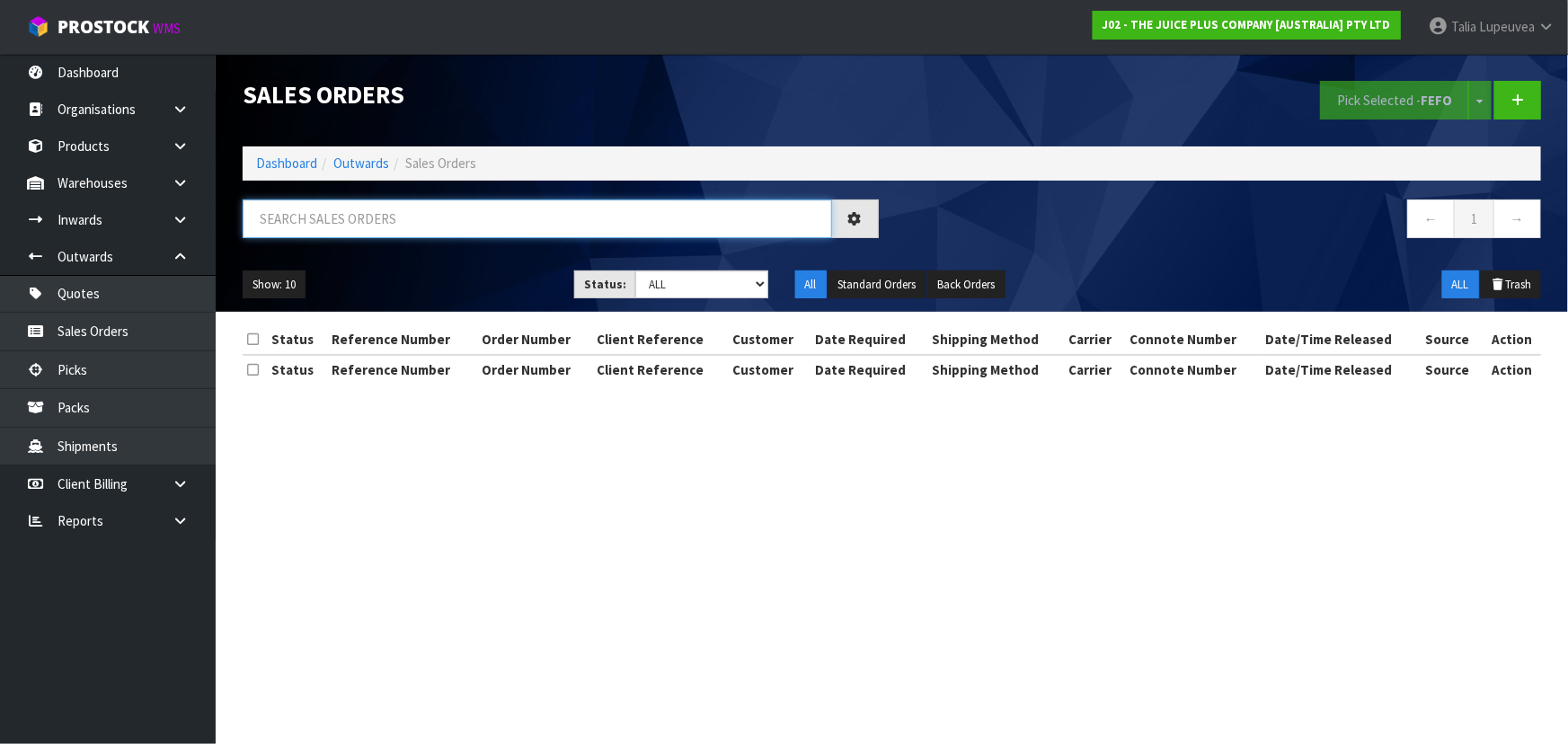
click at [748, 220] on input "text" at bounding box center [536, 218] width 589 height 39
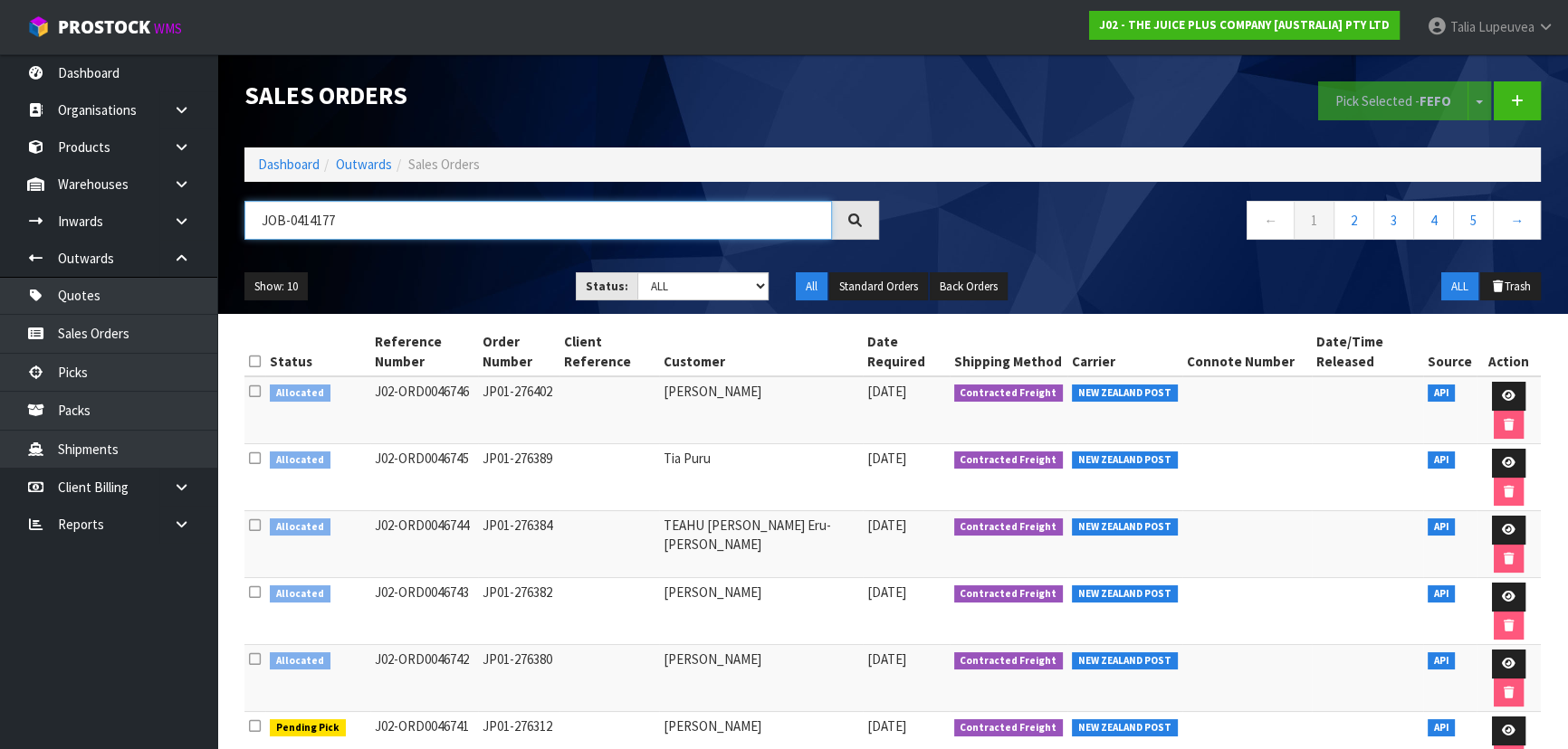
type input "JOB-0414177"
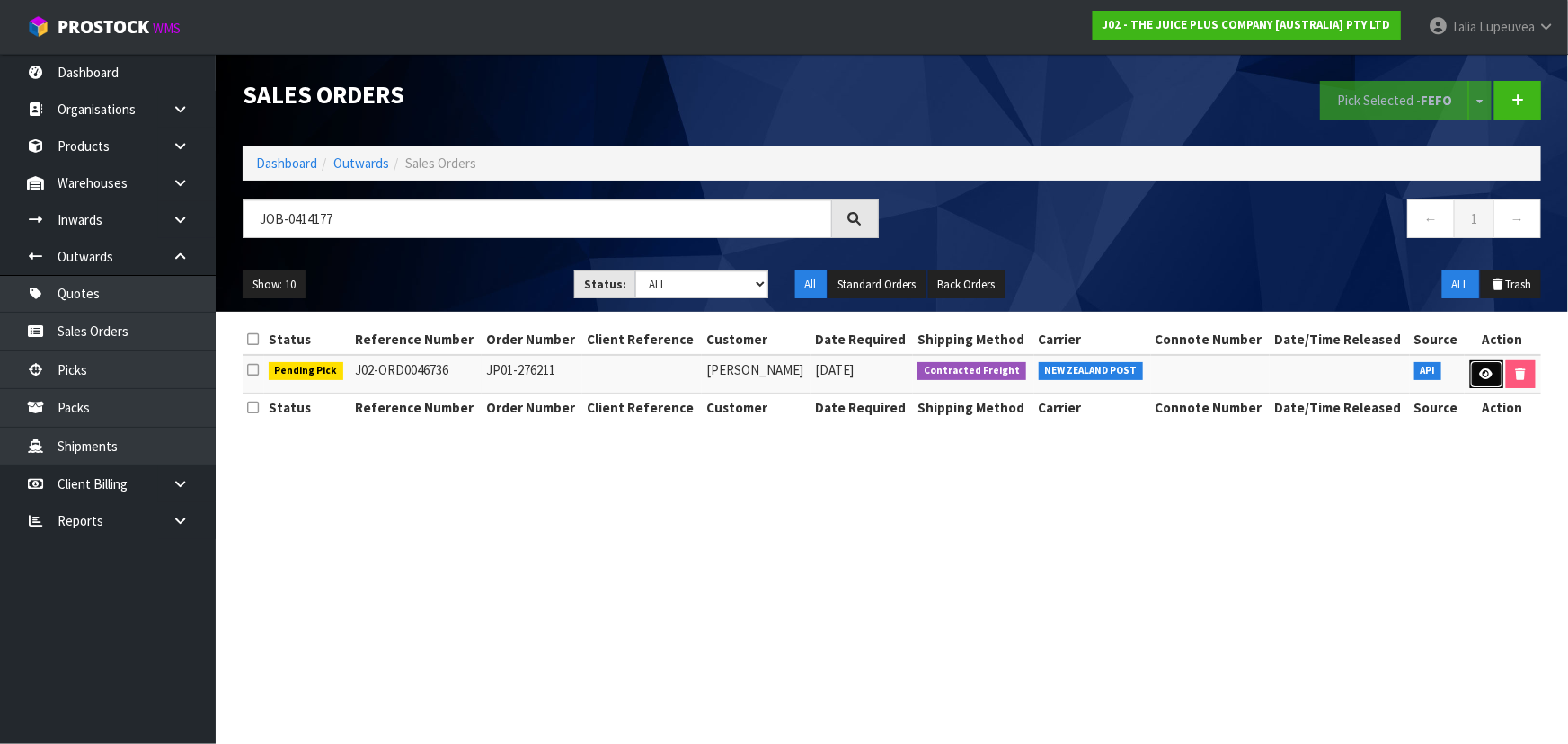
click at [1483, 384] on link at bounding box center [1486, 375] width 33 height 29
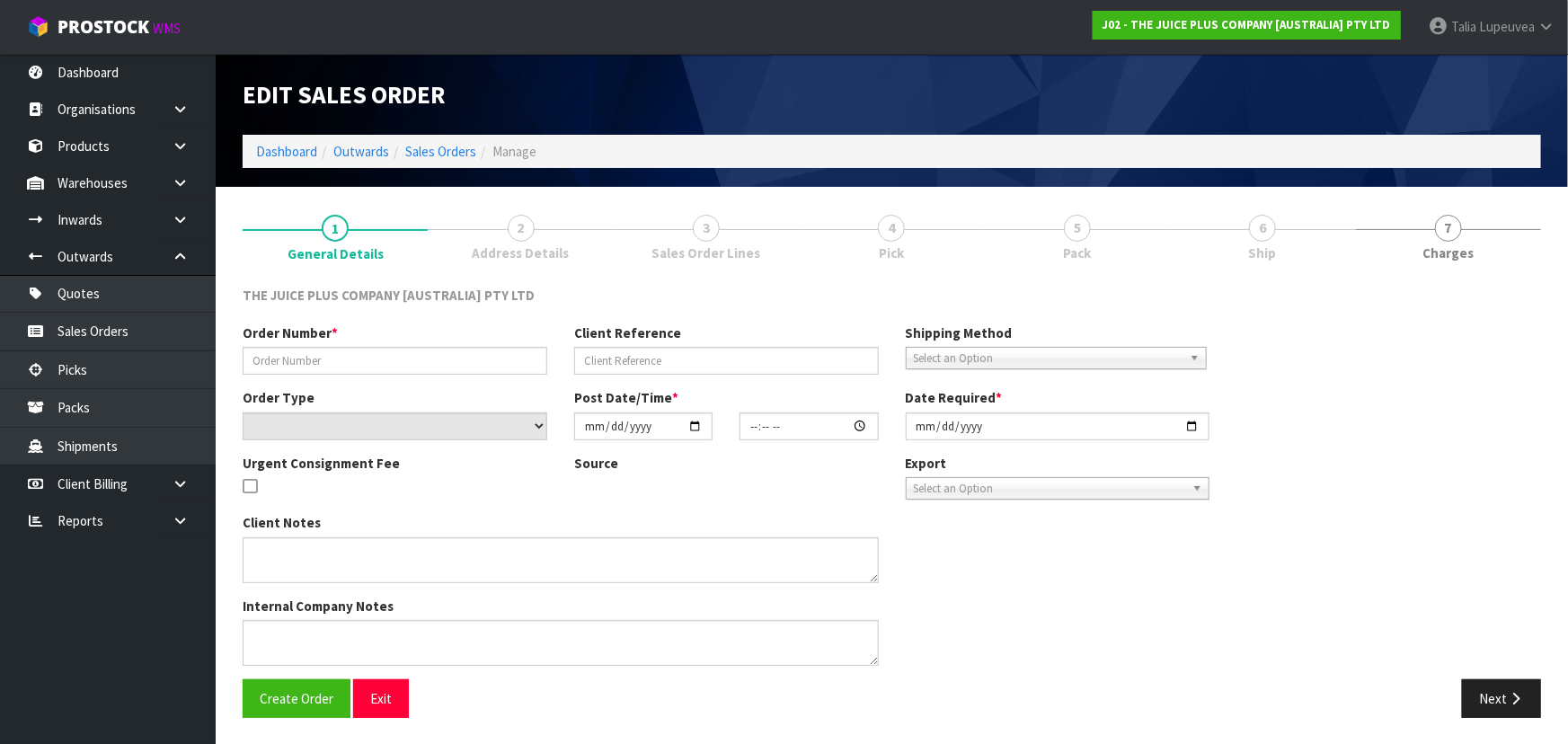
type input "JP01-276211"
select select "number:0"
type input "[DATE]"
type input "18:42:22.000"
type input "[DATE]"
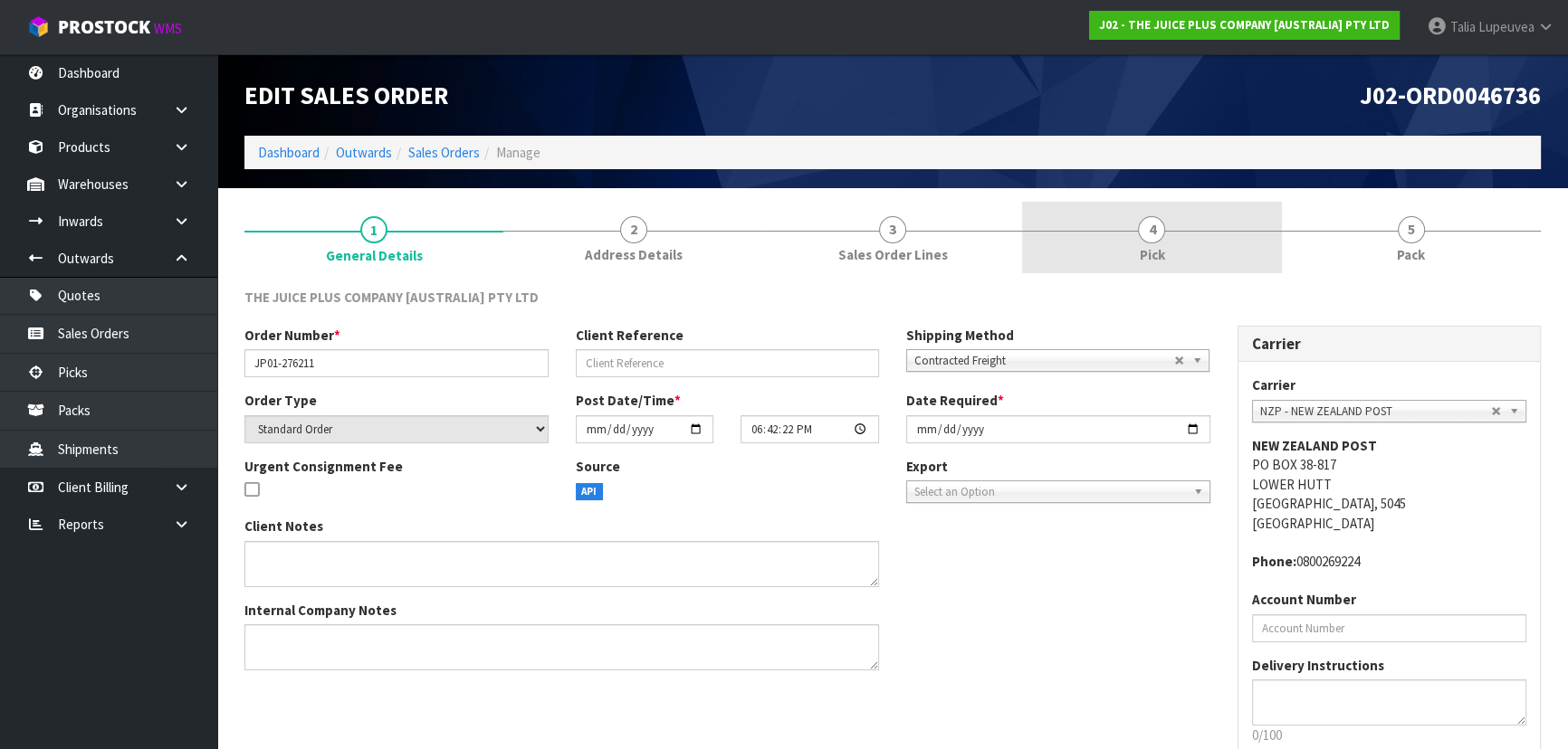
click at [1223, 241] on link "4 Pick" at bounding box center [1152, 237] width 259 height 72
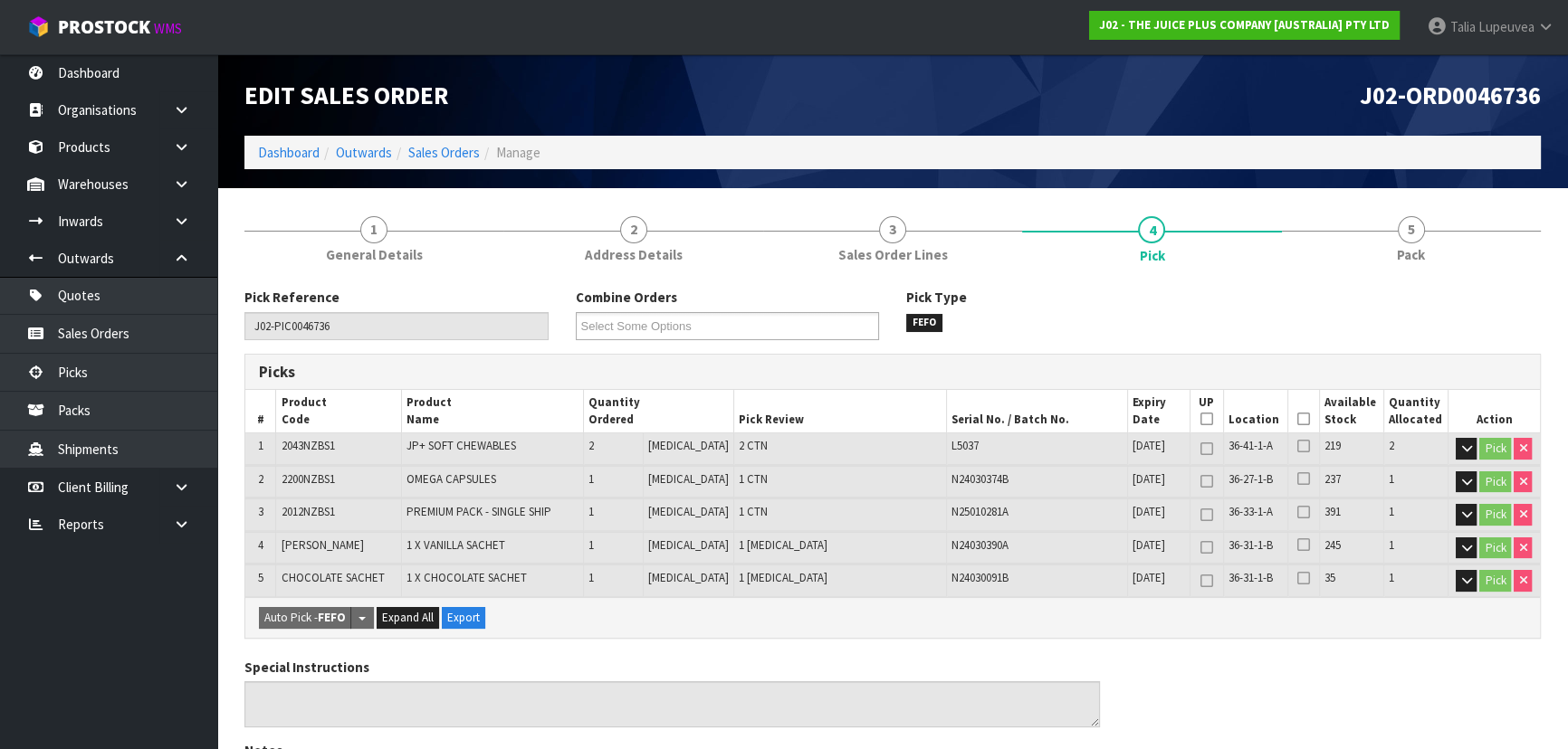
click at [1297, 420] on icon at bounding box center [1303, 419] width 12 height 1
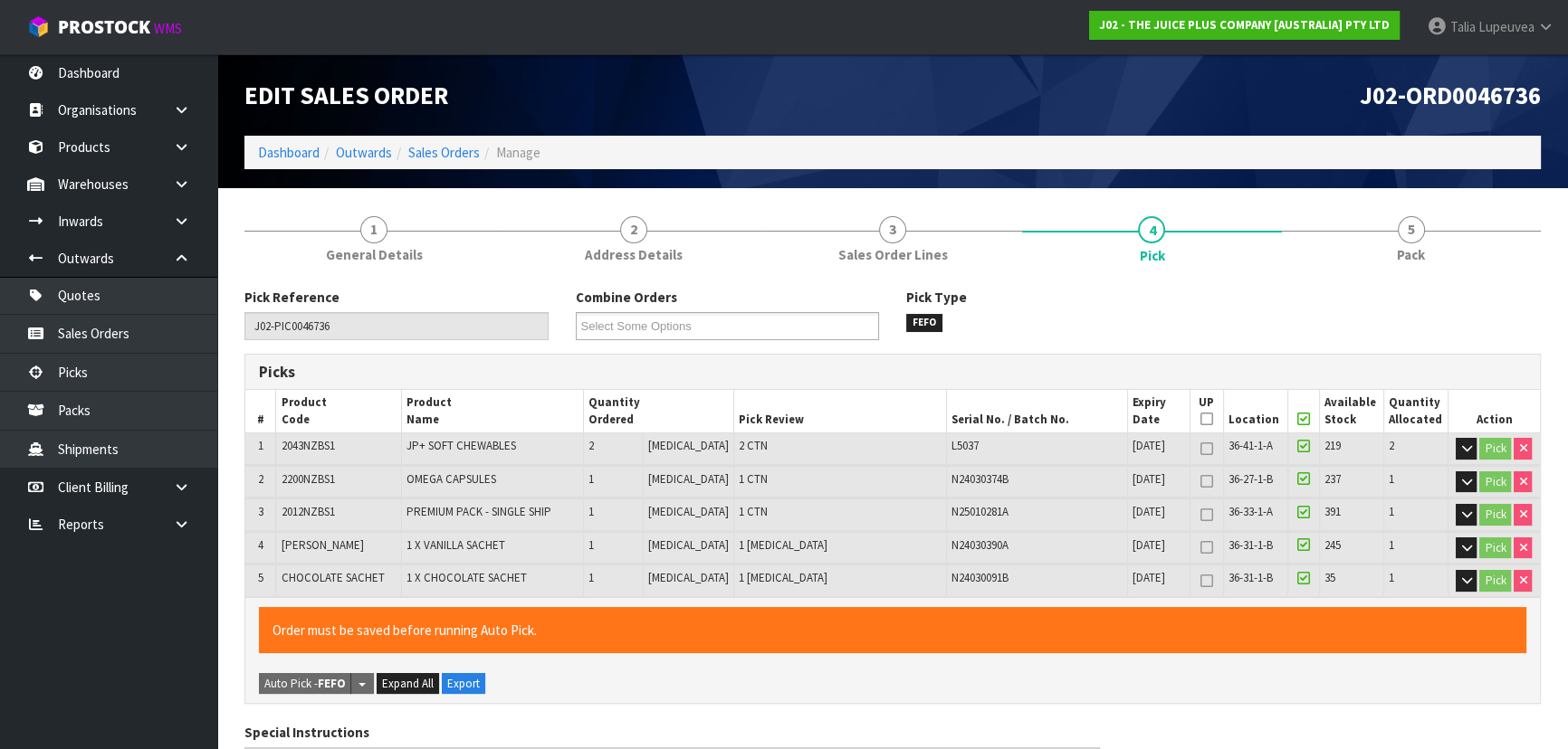
scroll to position [635, 0]
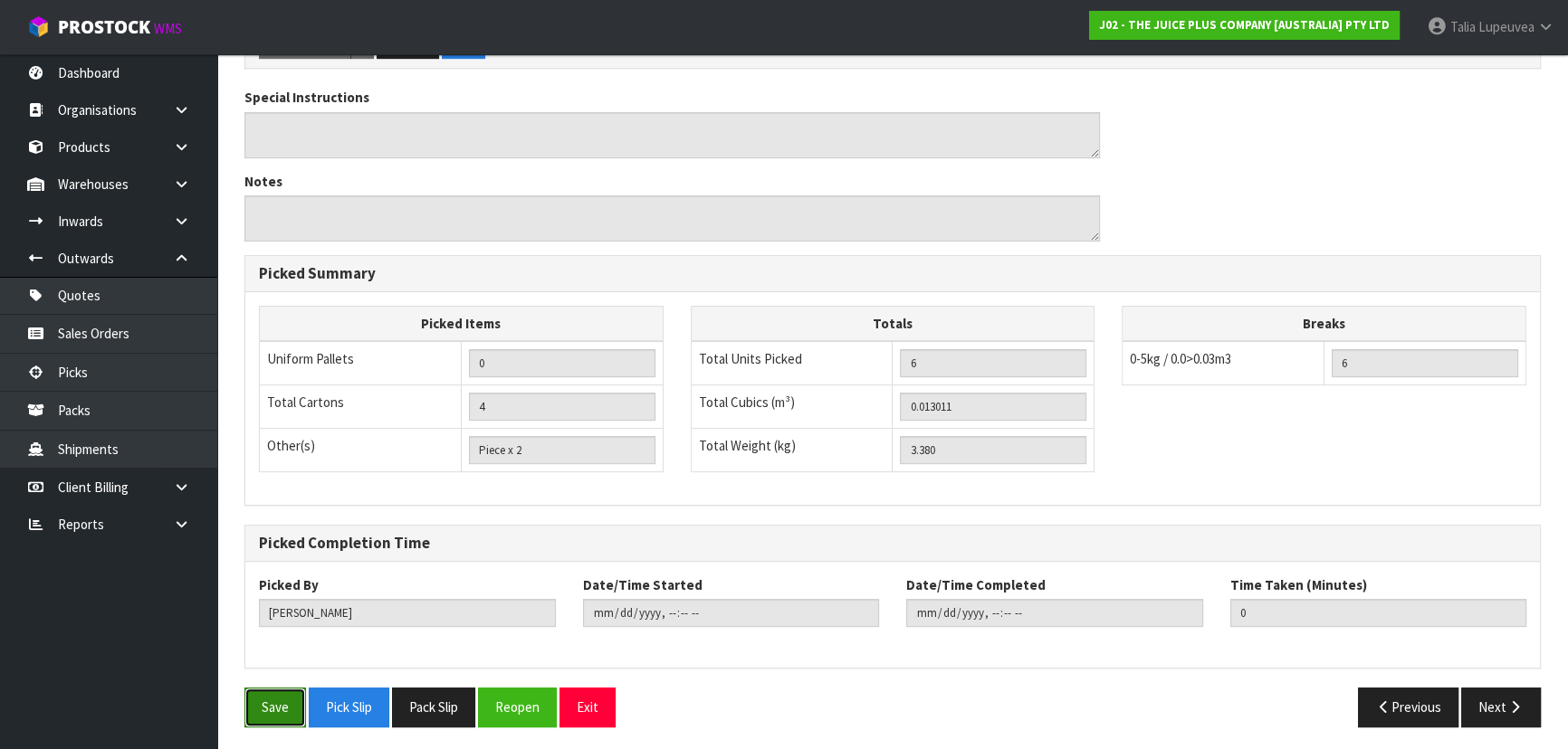
click at [271, 700] on button "Save" at bounding box center [274, 706] width 62 height 39
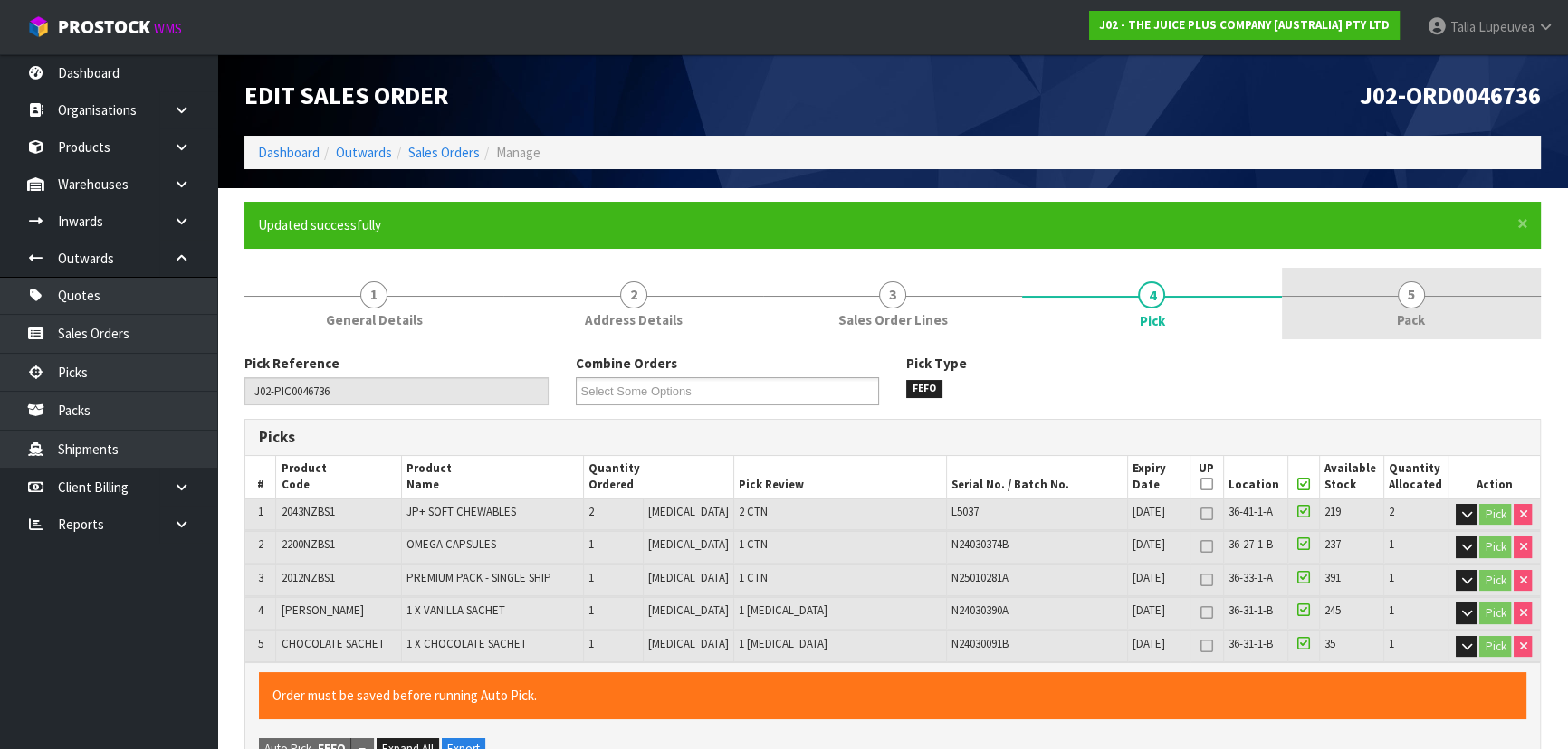
type input "[PERSON_NAME]"
type input "2025-09-24T14:41:29"
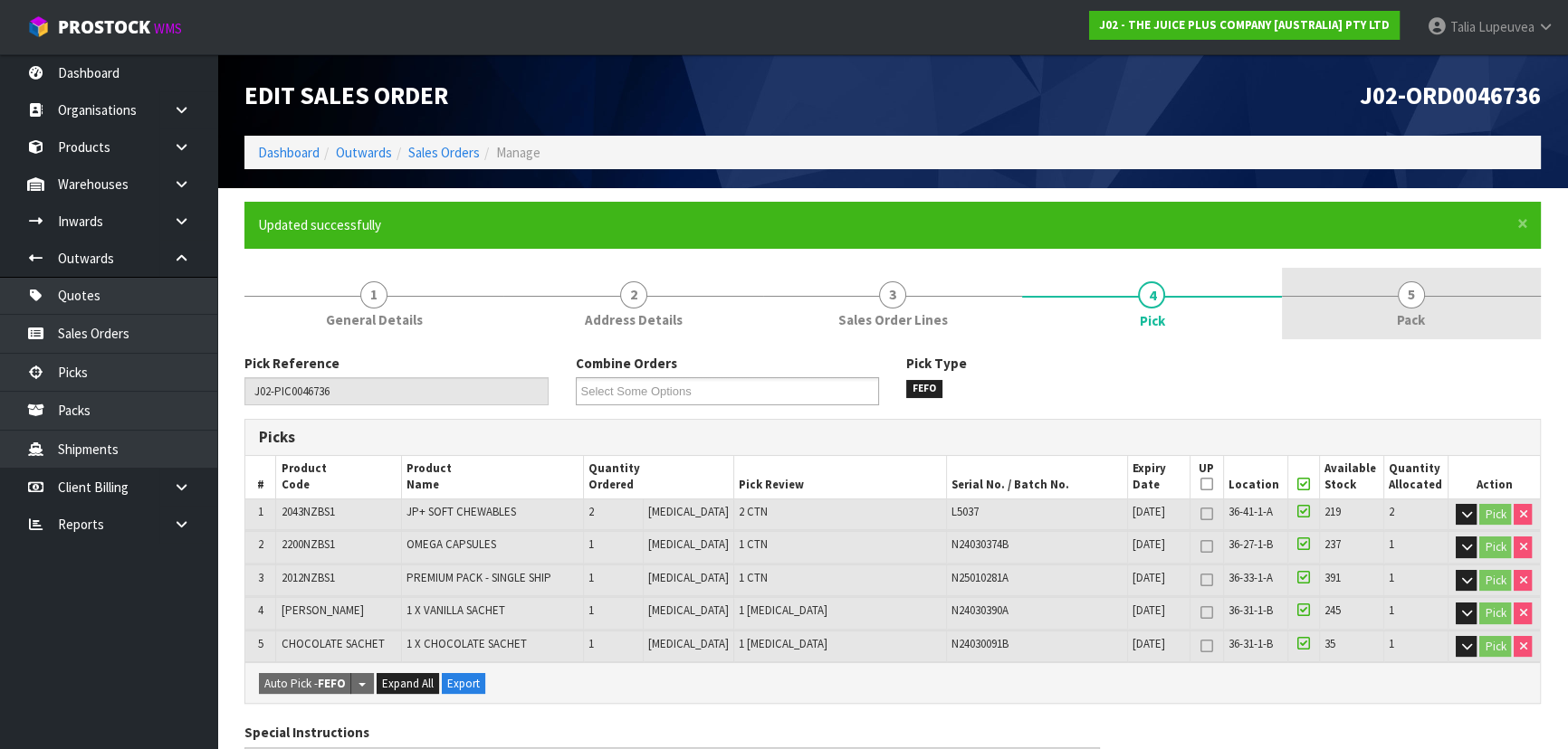
click at [1428, 312] on link "5 Pack" at bounding box center [1411, 304] width 259 height 72
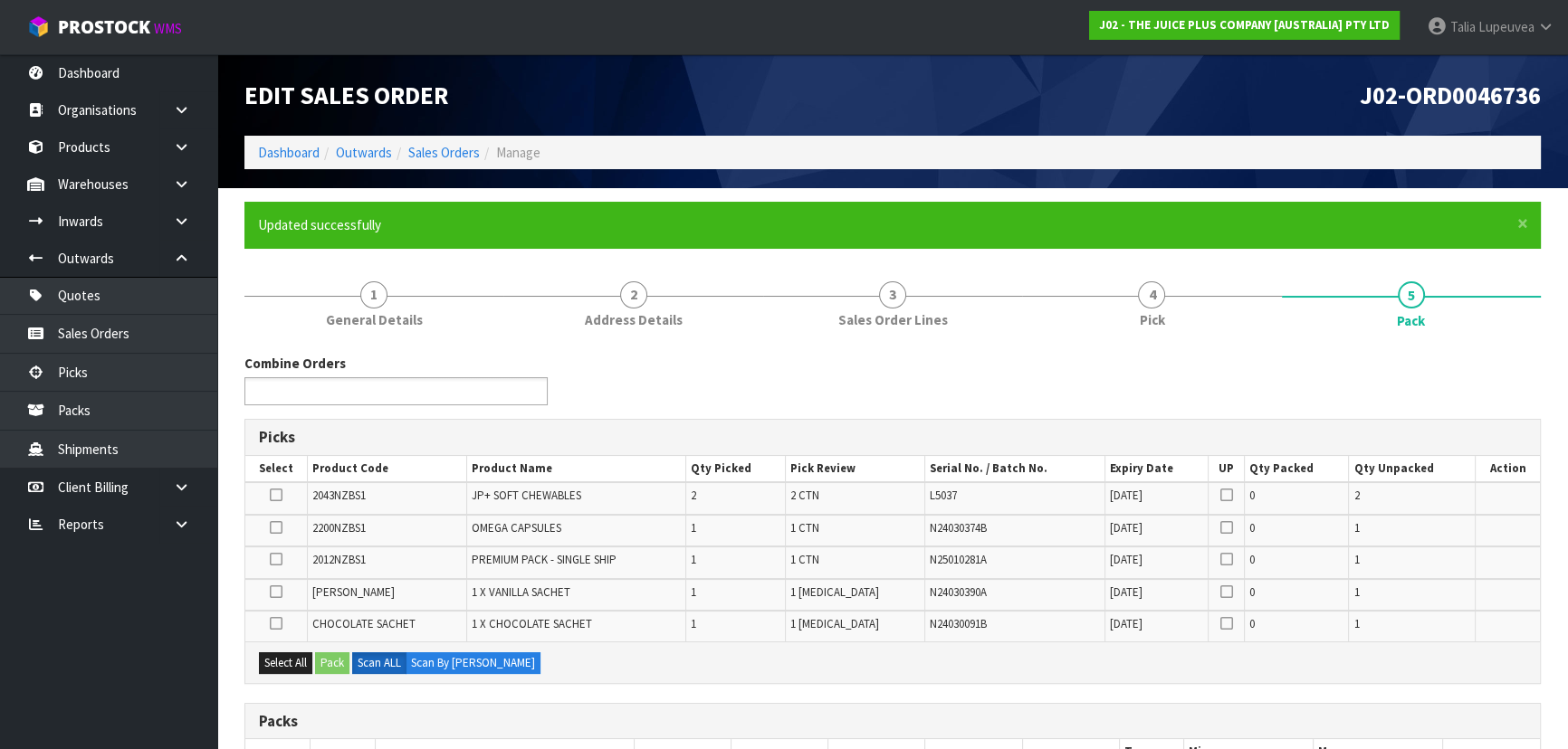
click at [428, 398] on ul at bounding box center [396, 392] width 303 height 28
type input "46735"
click at [465, 409] on li "J02-ORD00 46735" at bounding box center [396, 417] width 302 height 23
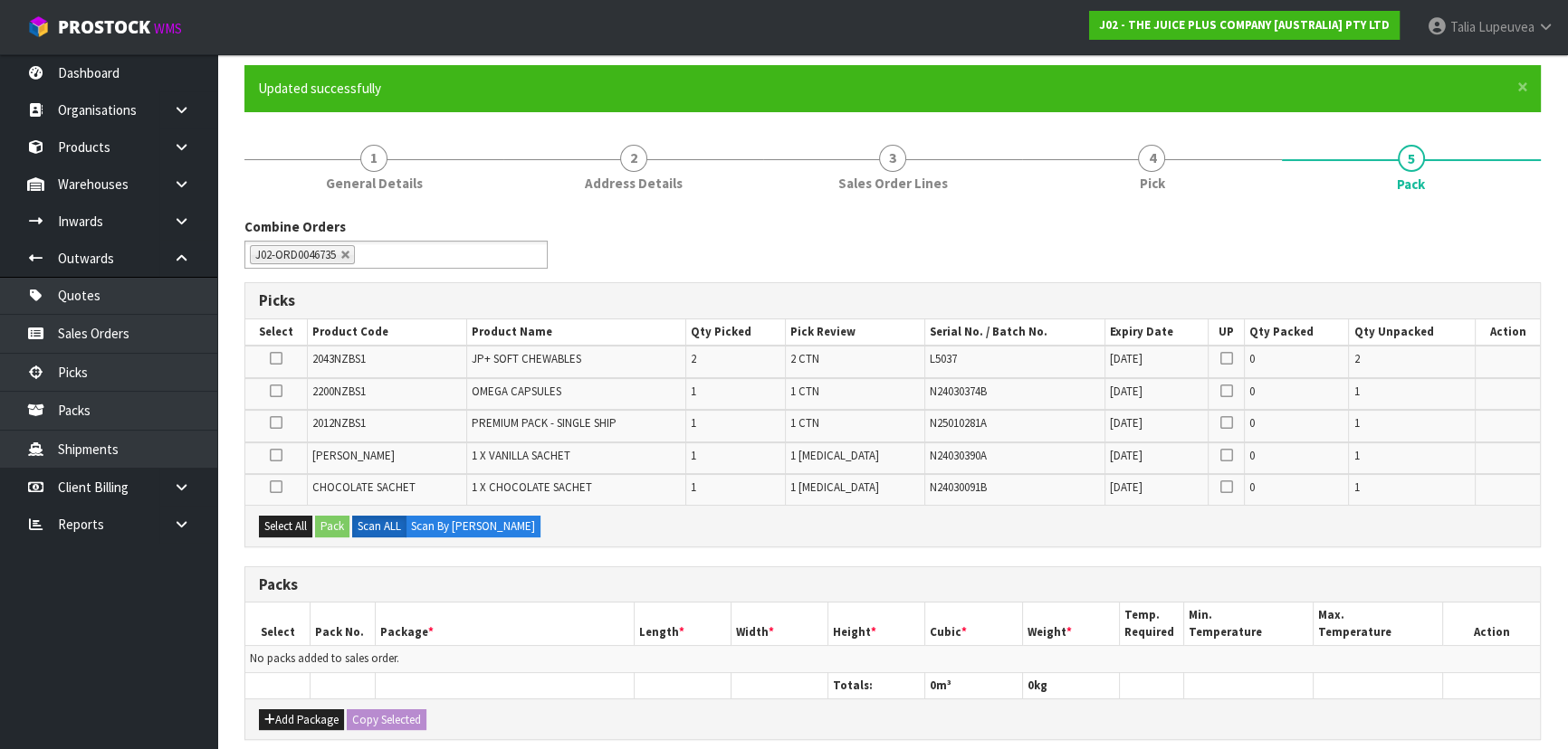
scroll to position [458, 0]
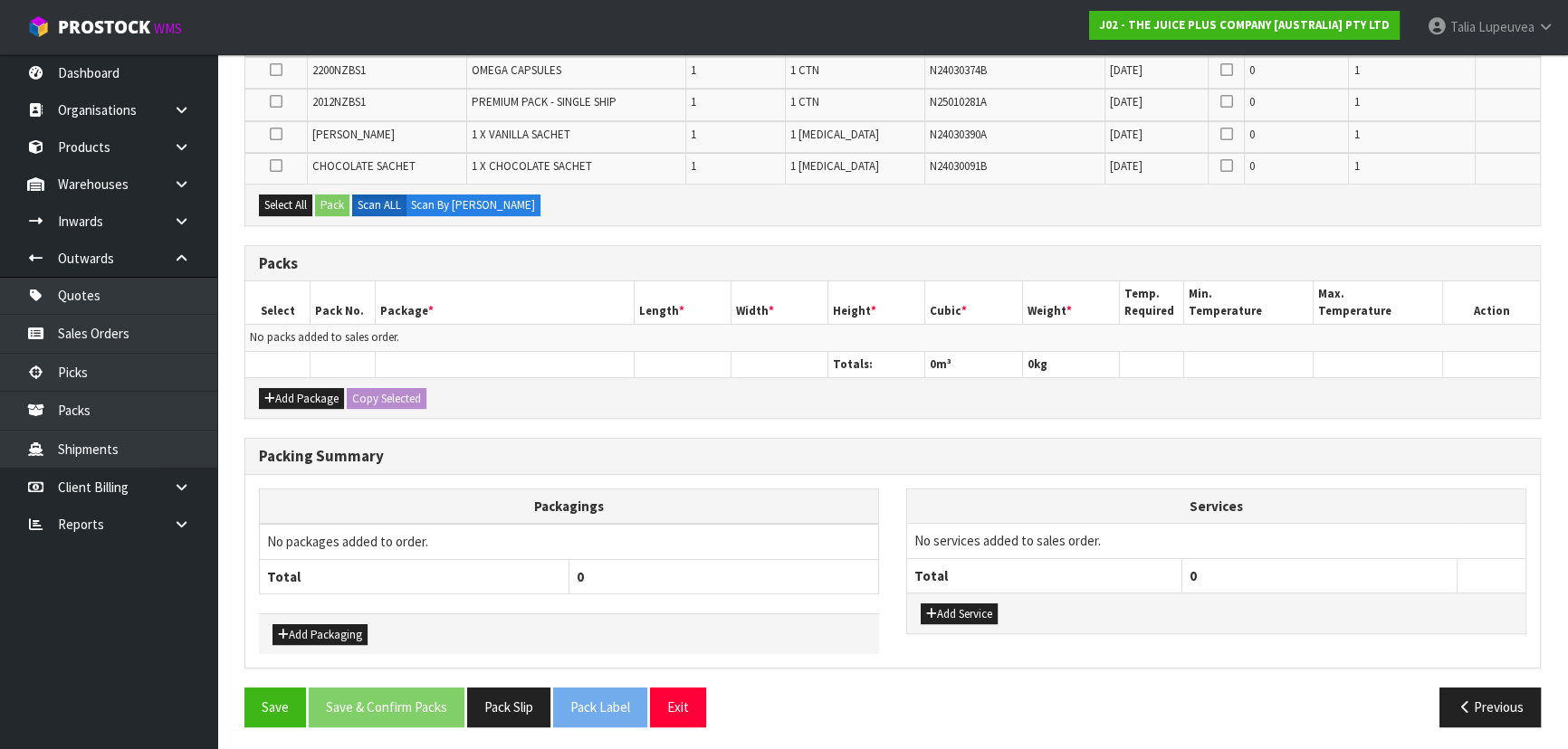
click at [301, 370] on th at bounding box center [277, 364] width 65 height 26
click at [296, 388] on button "Add Package" at bounding box center [302, 398] width 85 height 22
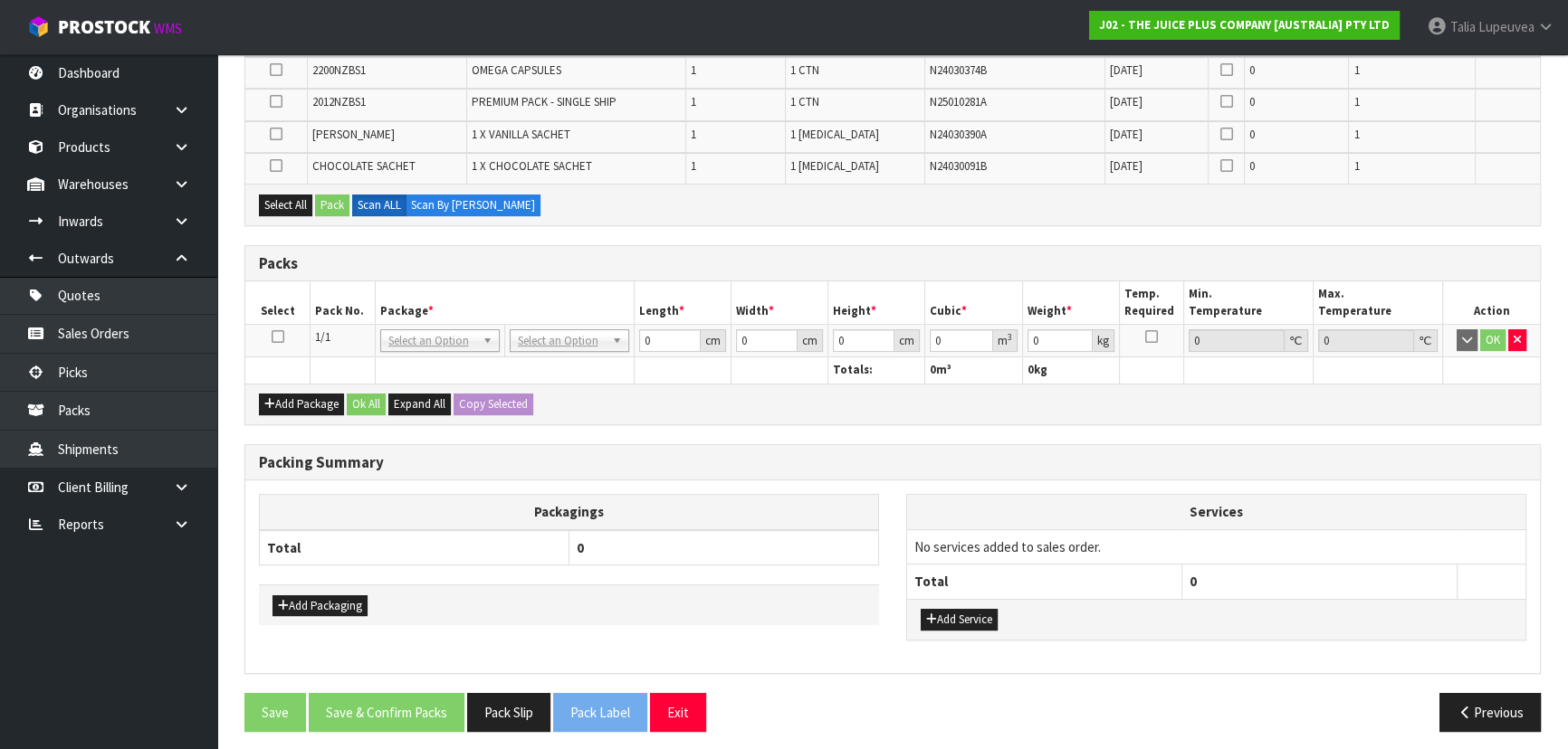
drag, startPoint x: 273, startPoint y: 333, endPoint x: 282, endPoint y: 246, distance: 87.5
click at [276, 337] on icon at bounding box center [277, 337] width 12 height 1
drag, startPoint x: 270, startPoint y: 203, endPoint x: 313, endPoint y: 197, distance: 43.4
click at [273, 201] on button "Select All" at bounding box center [286, 205] width 53 height 22
click at [317, 197] on div "Select All Pack Scan ALL Scan By Quantity" at bounding box center [892, 203] width 1295 height 41
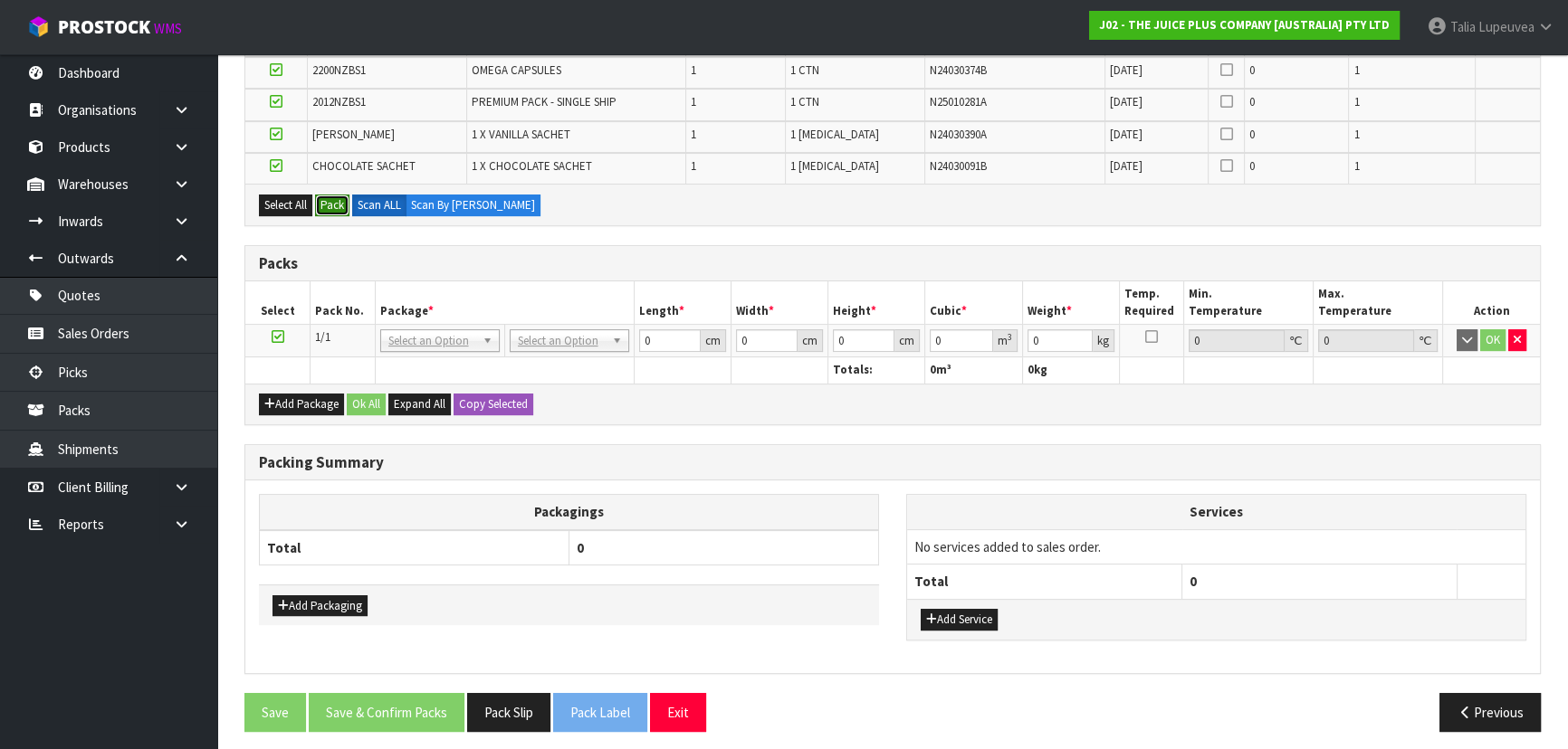
click at [323, 198] on button "Pack" at bounding box center [332, 205] width 34 height 22
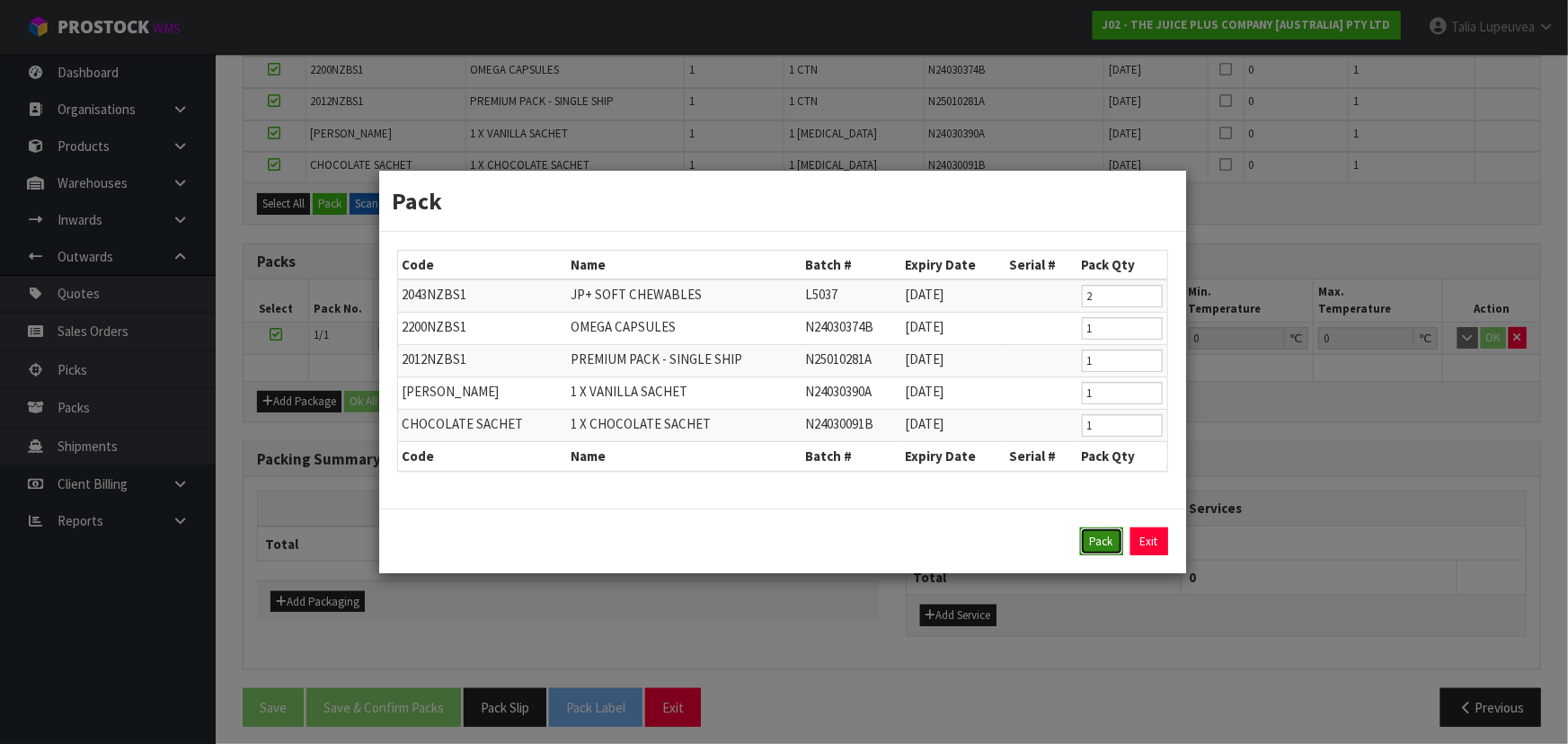
click at [1105, 542] on button "Pack" at bounding box center [1102, 541] width 43 height 29
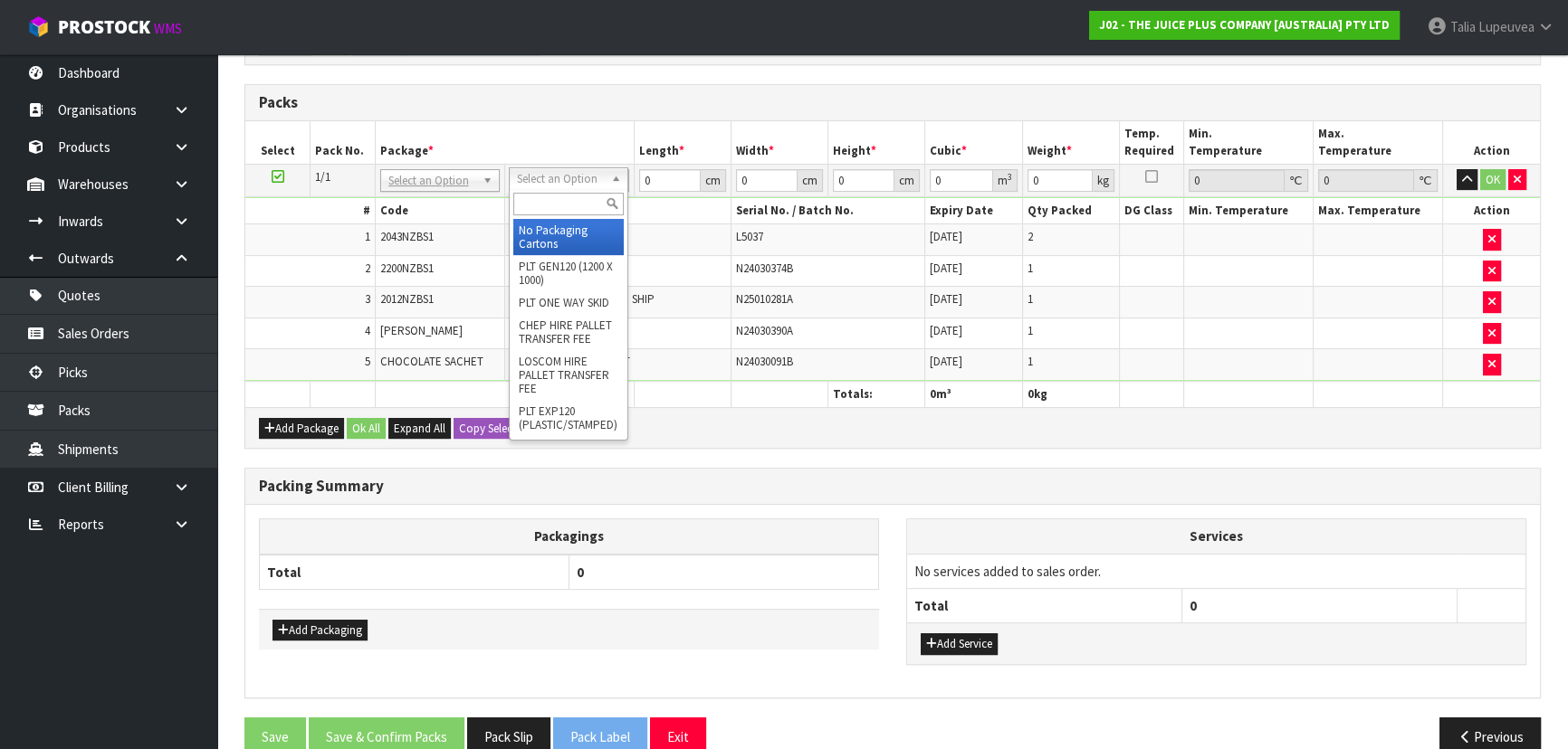
click at [571, 195] on input "text" at bounding box center [568, 204] width 111 height 23
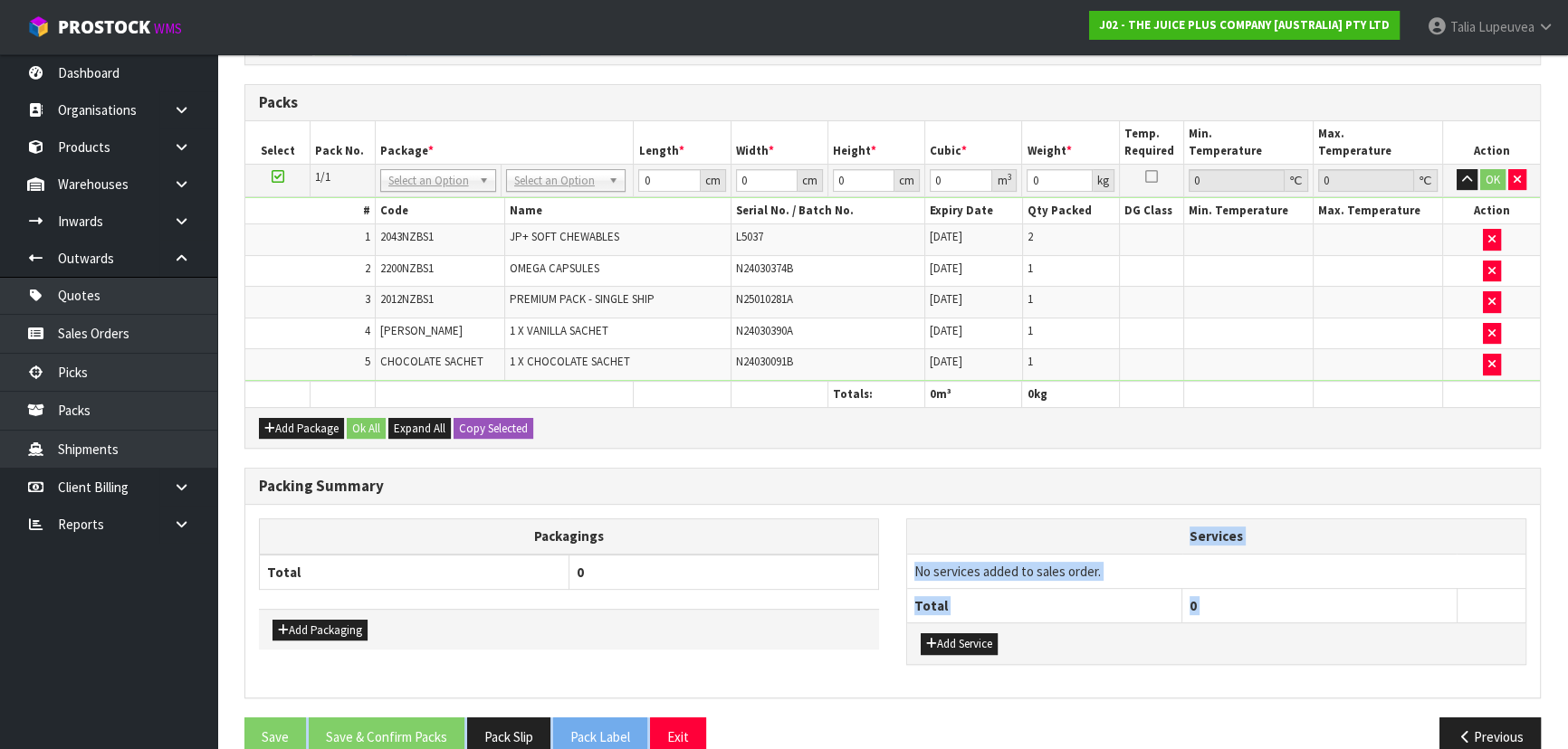
scroll to position [486, 0]
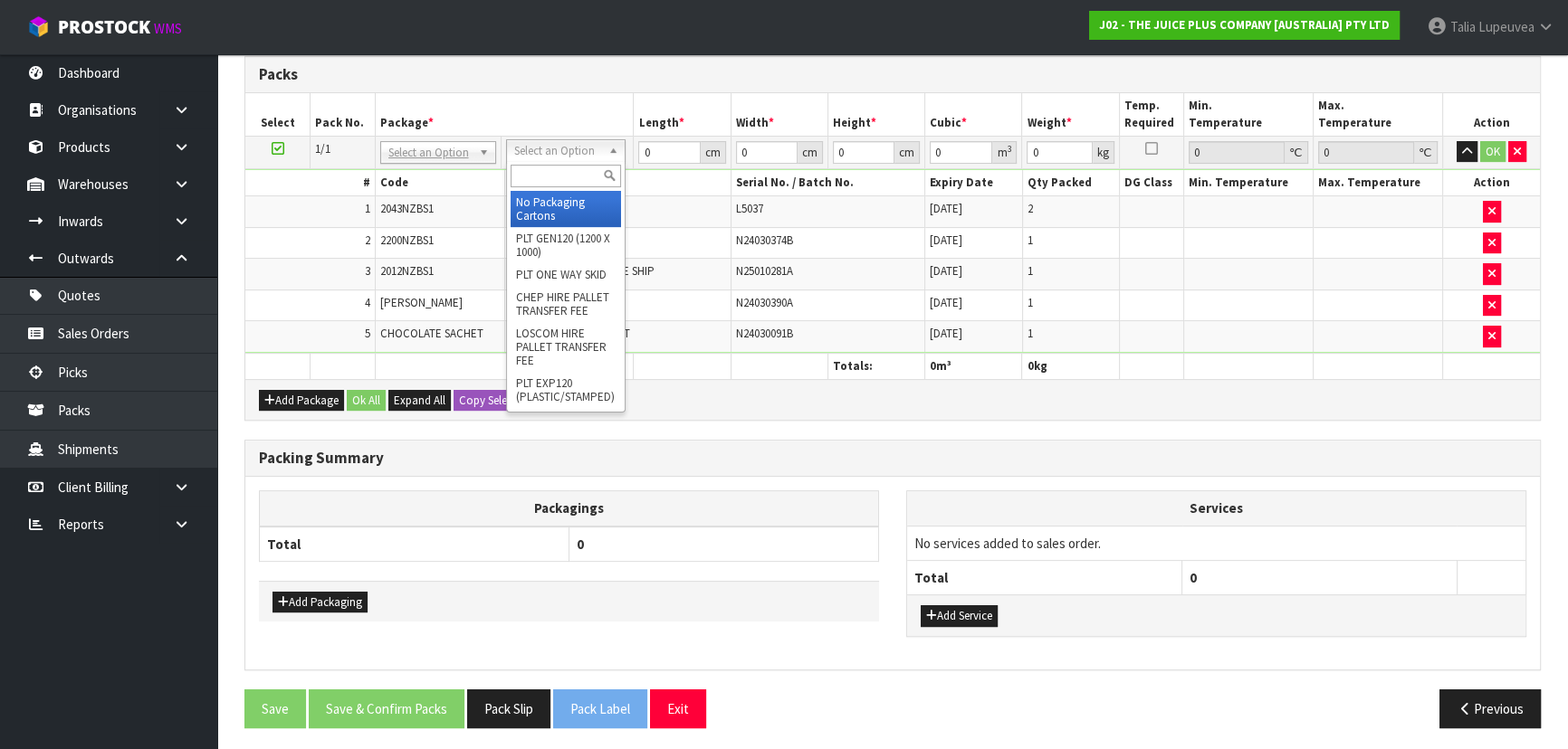
click at [572, 169] on input "text" at bounding box center [565, 176] width 111 height 23
type input "CTN7"
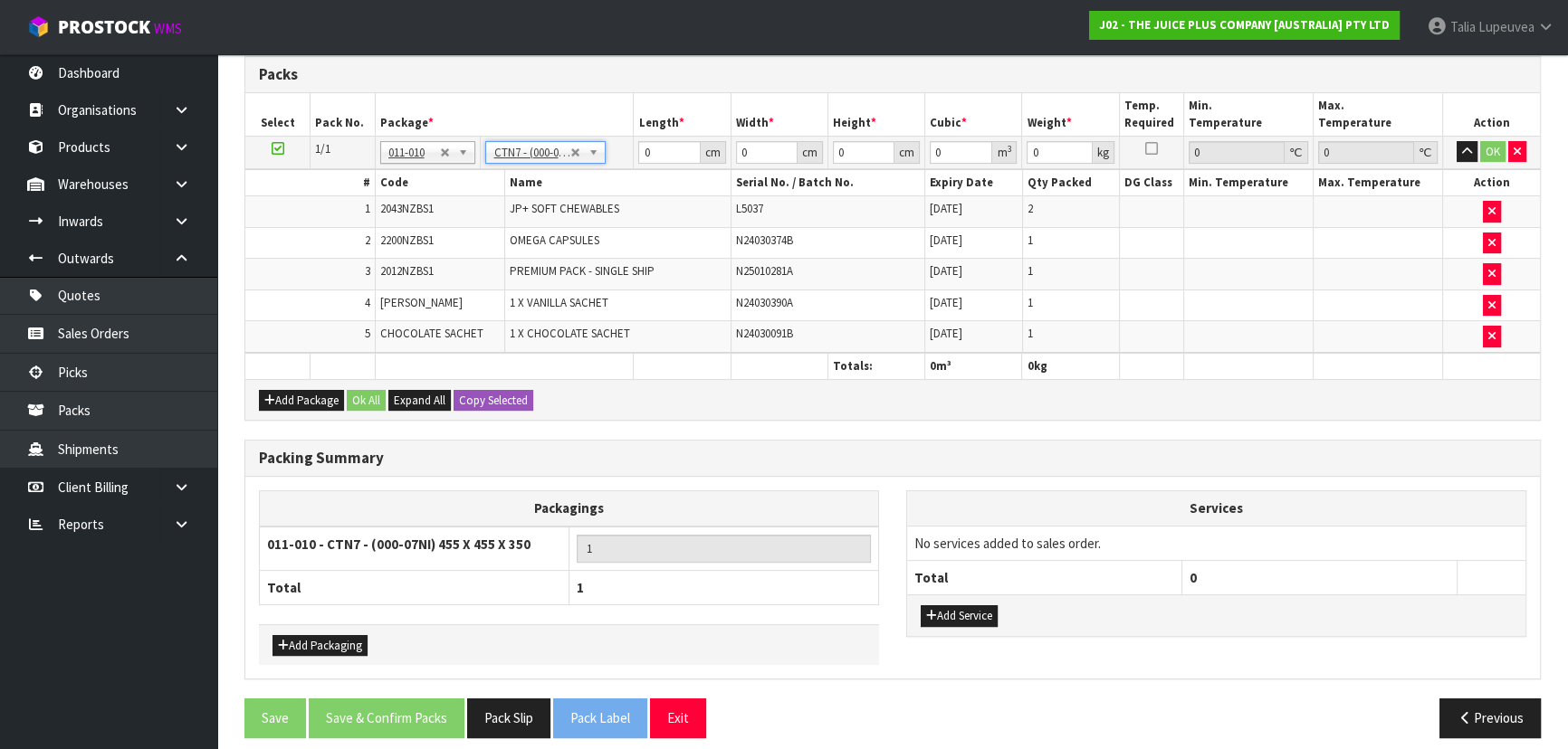
type input "45.5"
type input "35"
type input "0.072459"
type input "3.58"
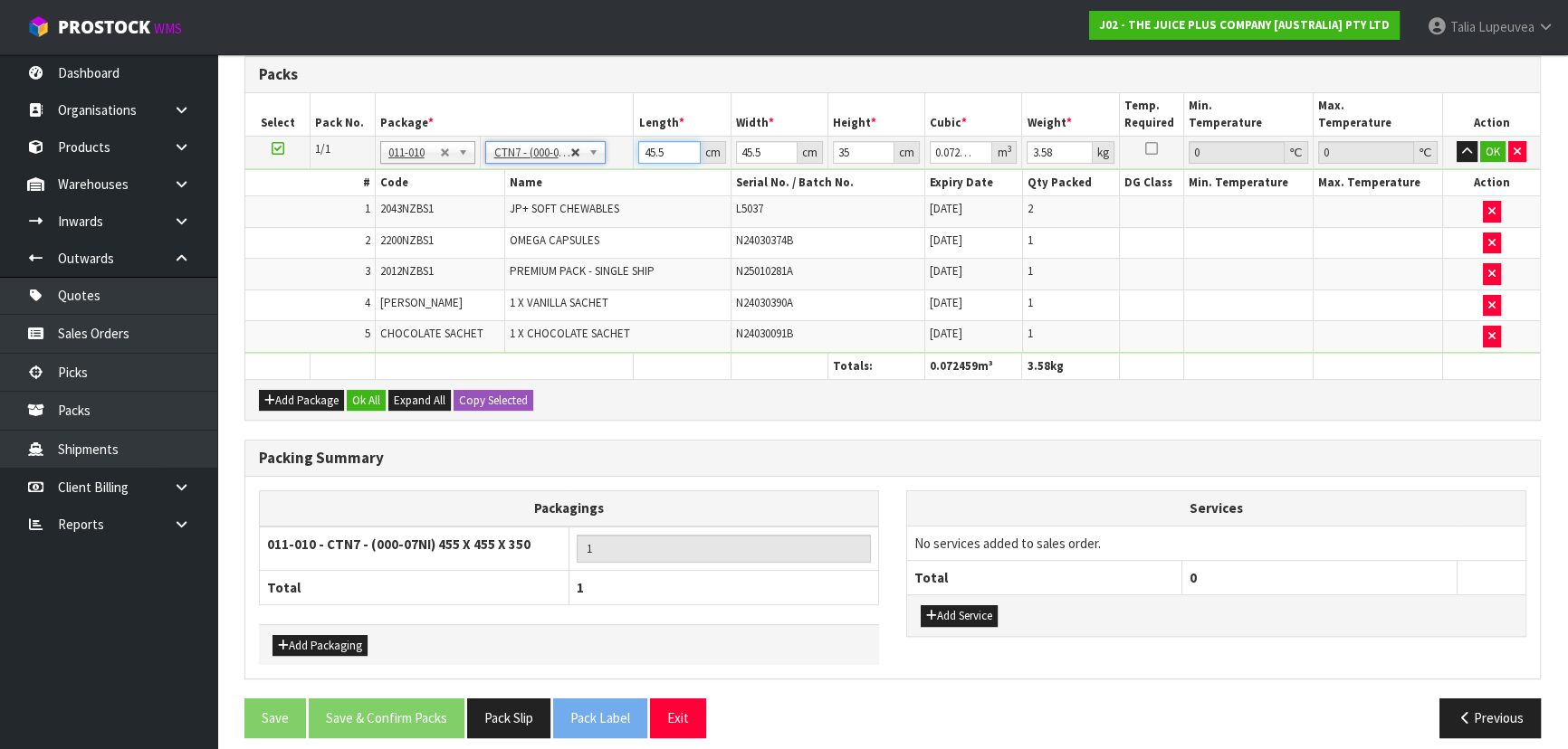
drag, startPoint x: 645, startPoint y: 145, endPoint x: 572, endPoint y: 153, distance: 73.4
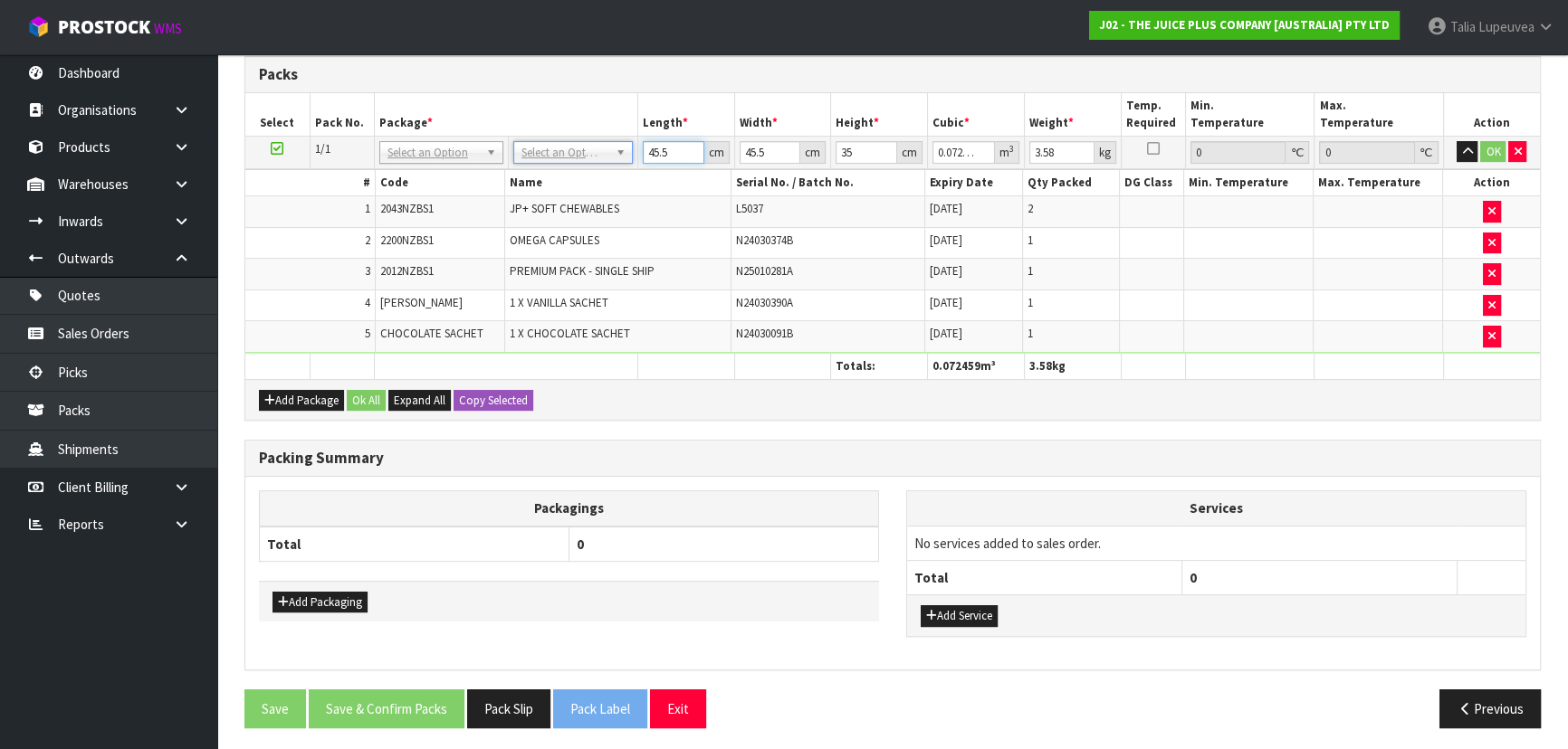
type input "4"
type input "0.00637"
type input "47"
type input "0.074847"
type input "47"
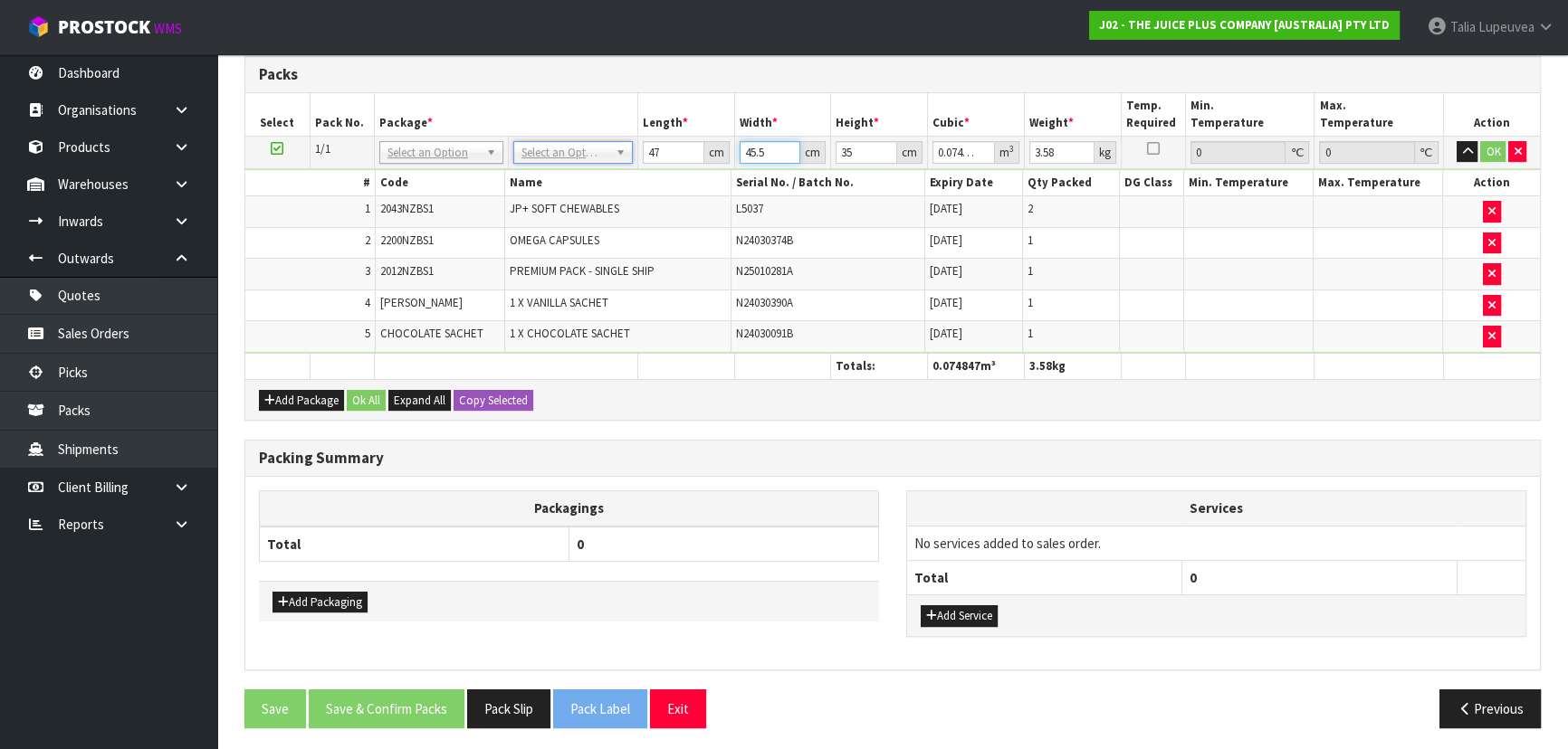
type input "4"
type input "0.00658"
type input "46"
type input "0.07567"
type input "46"
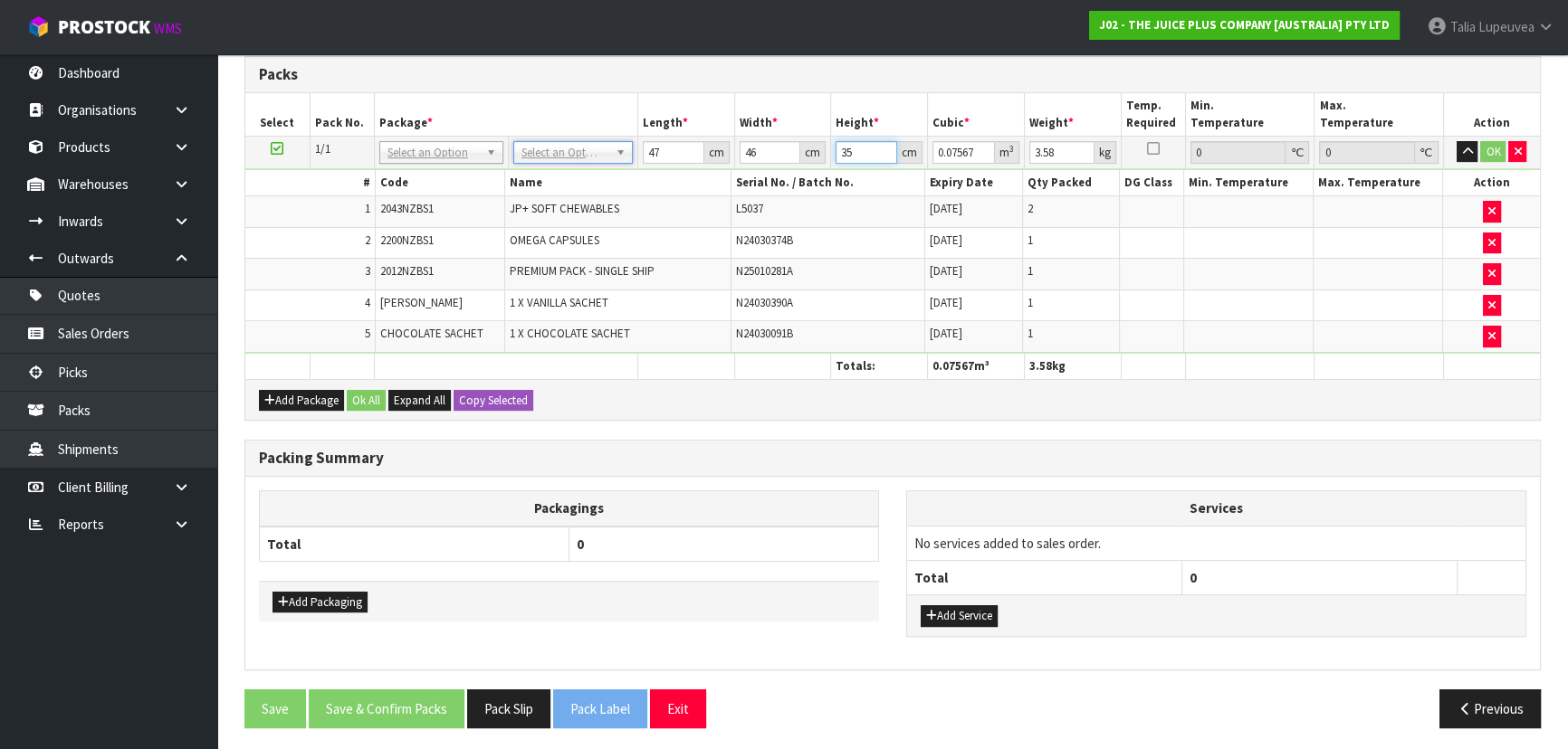
type input "2"
type input "0.004324"
type input "21"
type input "0.045402"
type input "21"
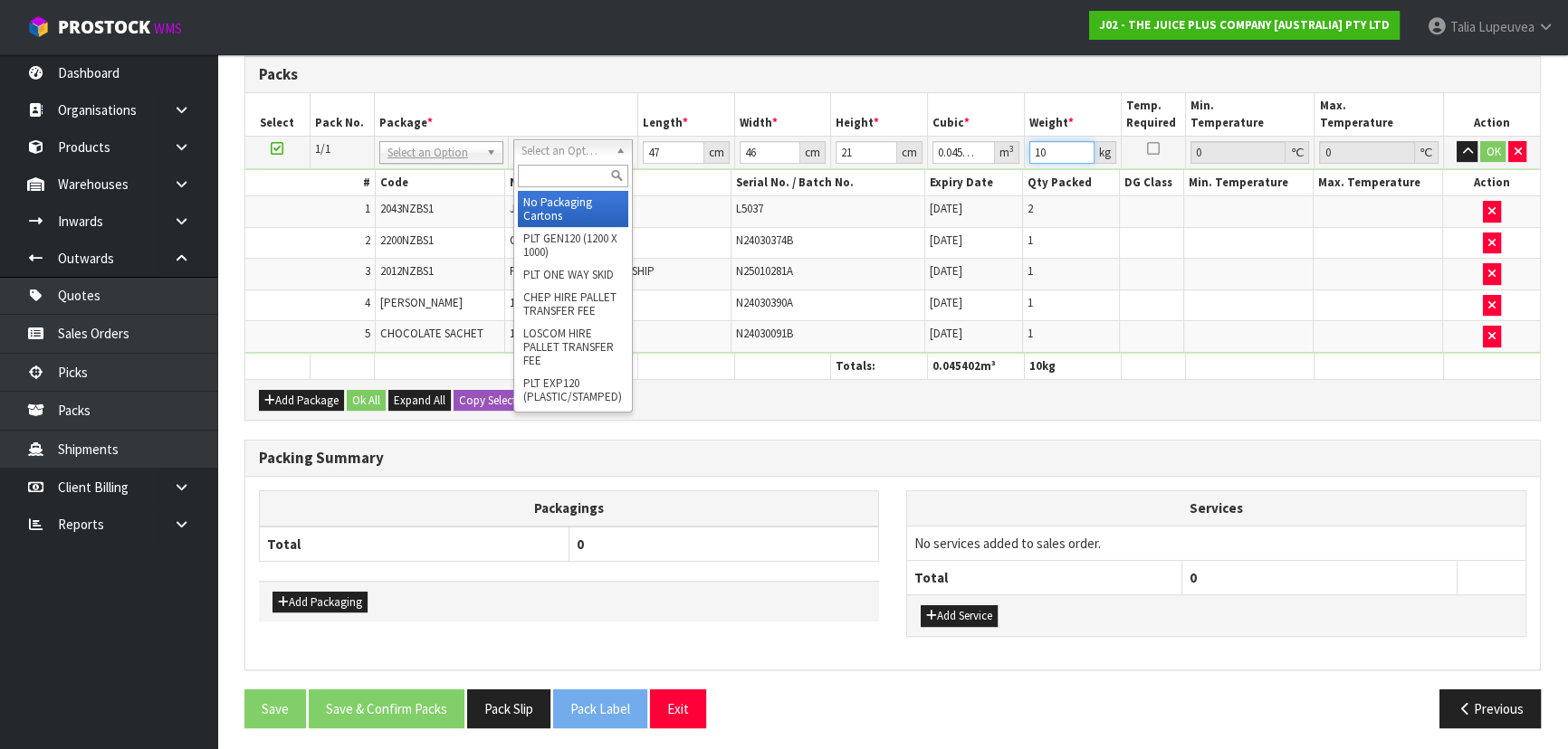
type input "10"
click at [569, 178] on input "text" at bounding box center [573, 176] width 111 height 23
type input "CTN7"
type input "45.5"
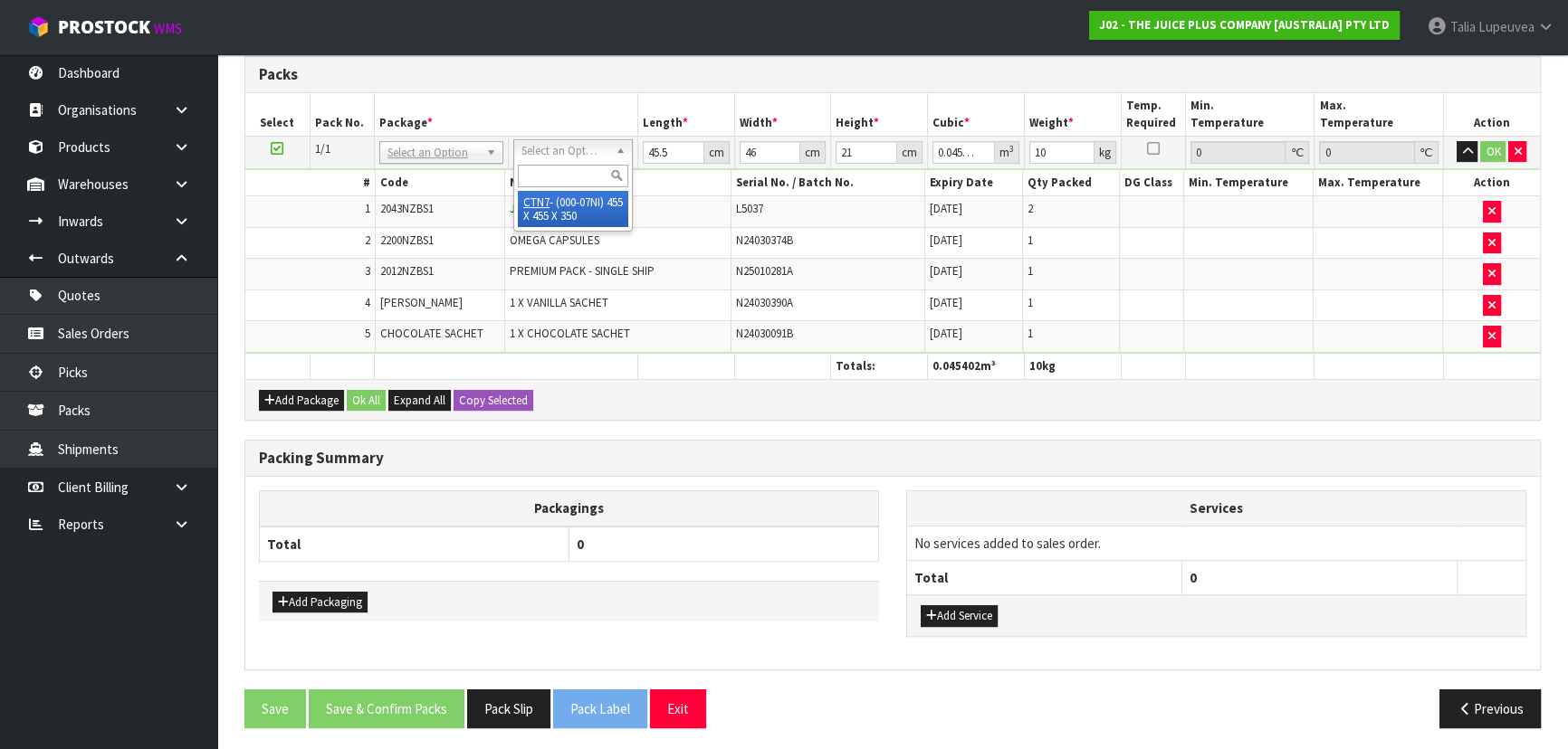
type input "35"
type input "0.072459"
type input "3.58"
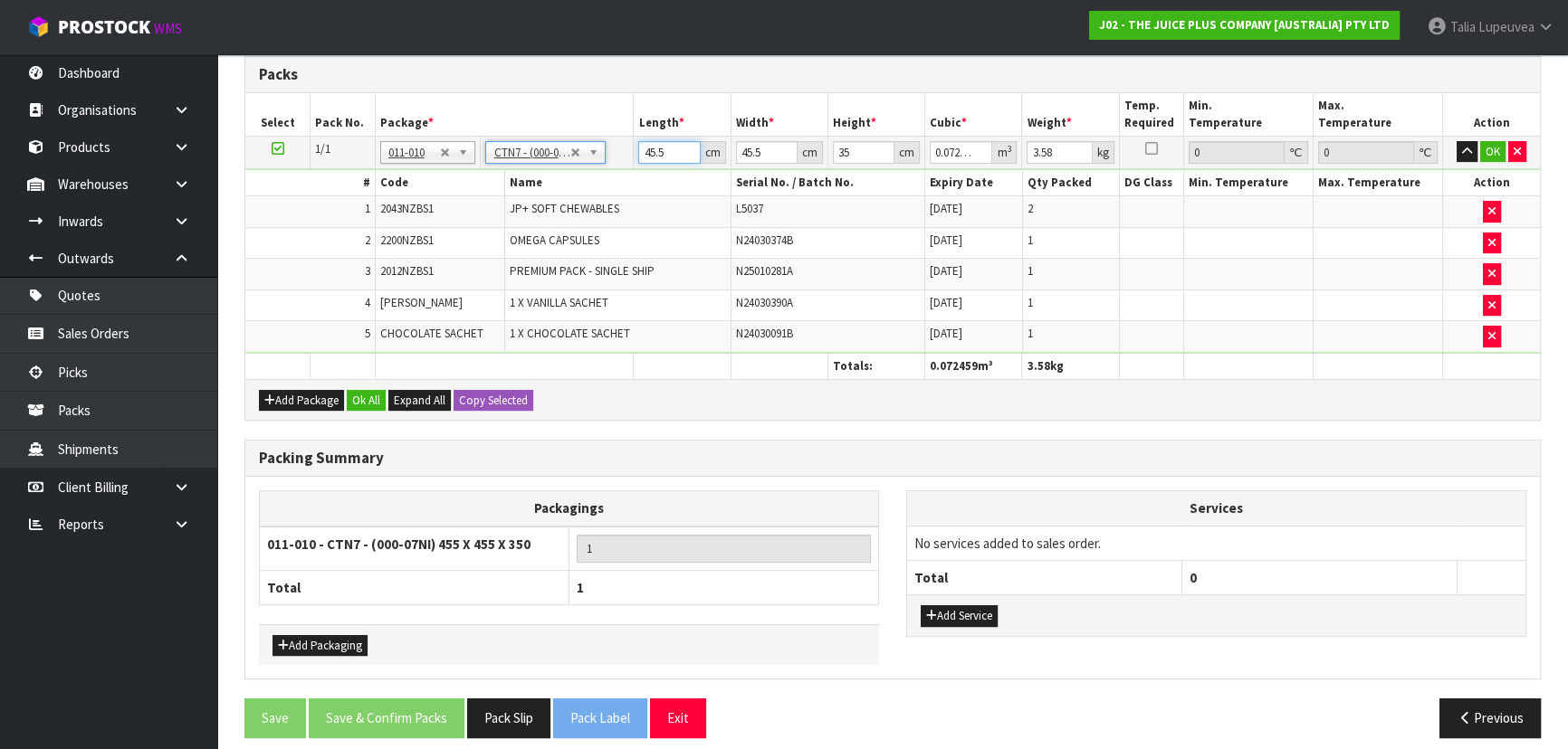
drag, startPoint x: 621, startPoint y: 149, endPoint x: 538, endPoint y: 129, distance: 85.4
click at [538, 129] on table "Select Pack No. Package * Length * Width * Height * Cubic * Weight * Temp. Requ…" at bounding box center [892, 236] width 1295 height 286
type input "4"
type input "0.00637"
type input "47"
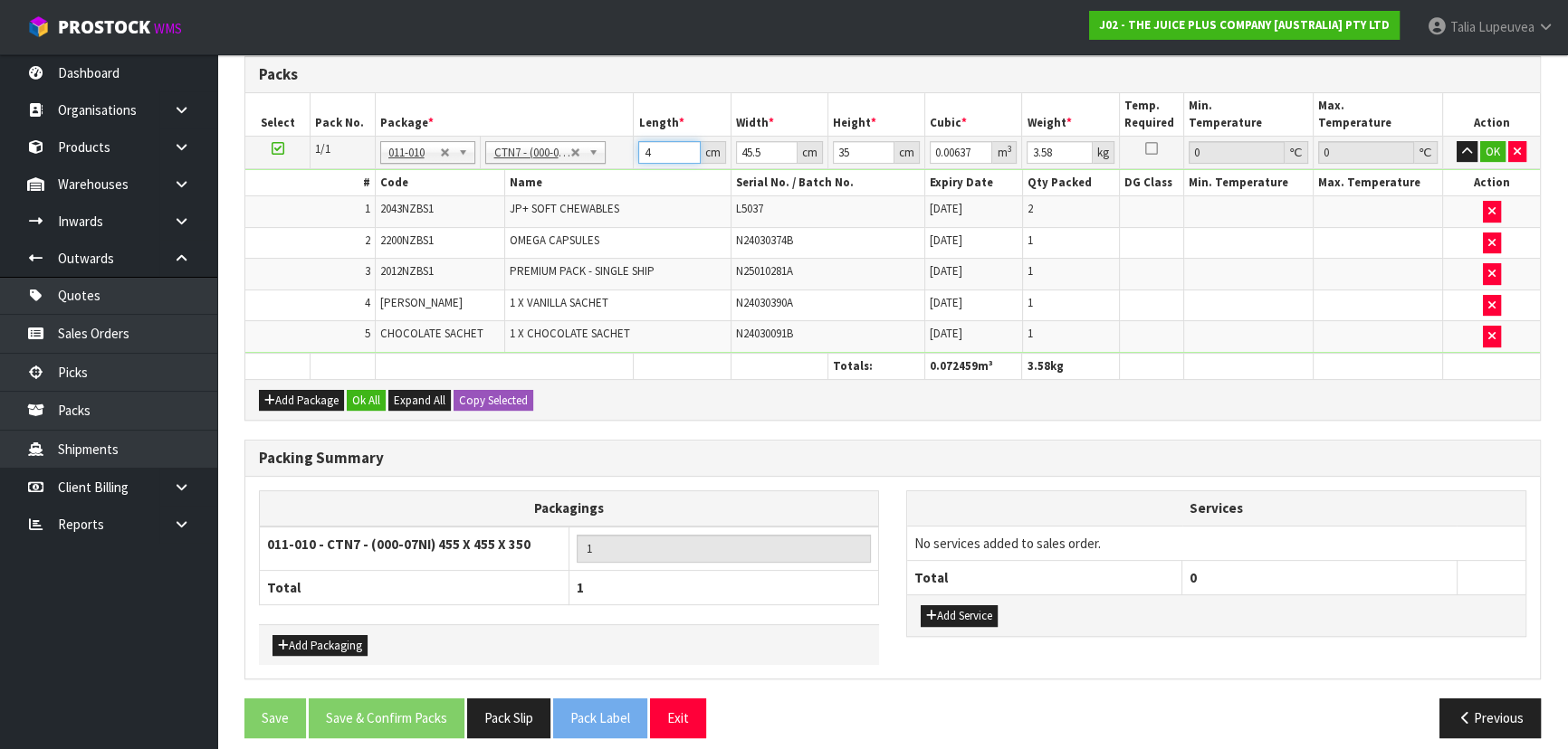
type input "0.074847"
type input "47"
type input "4"
type input "0.00658"
type input "42"
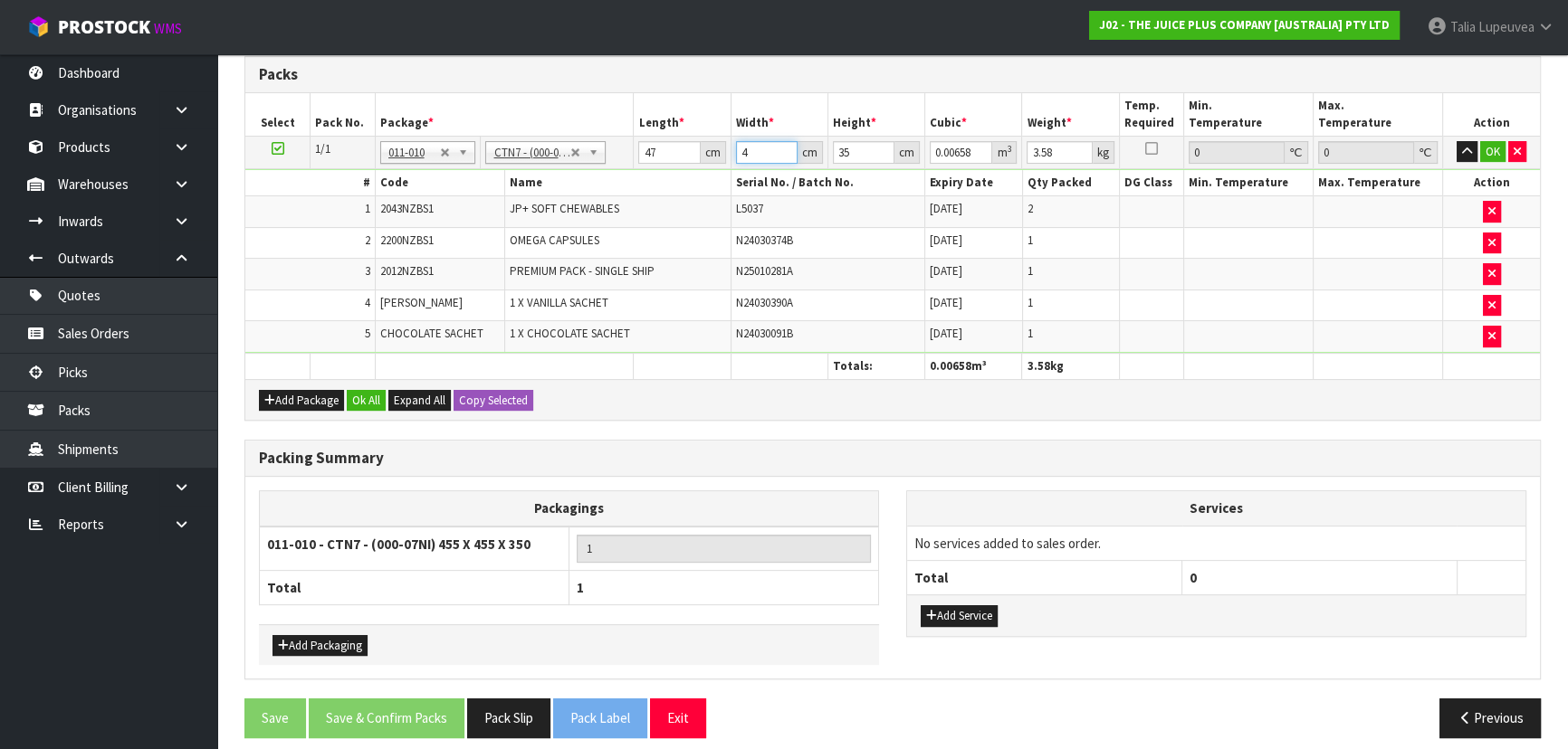
type input "0.06909"
type input "4"
type input "0.00658"
type input "46"
type input "0.07567"
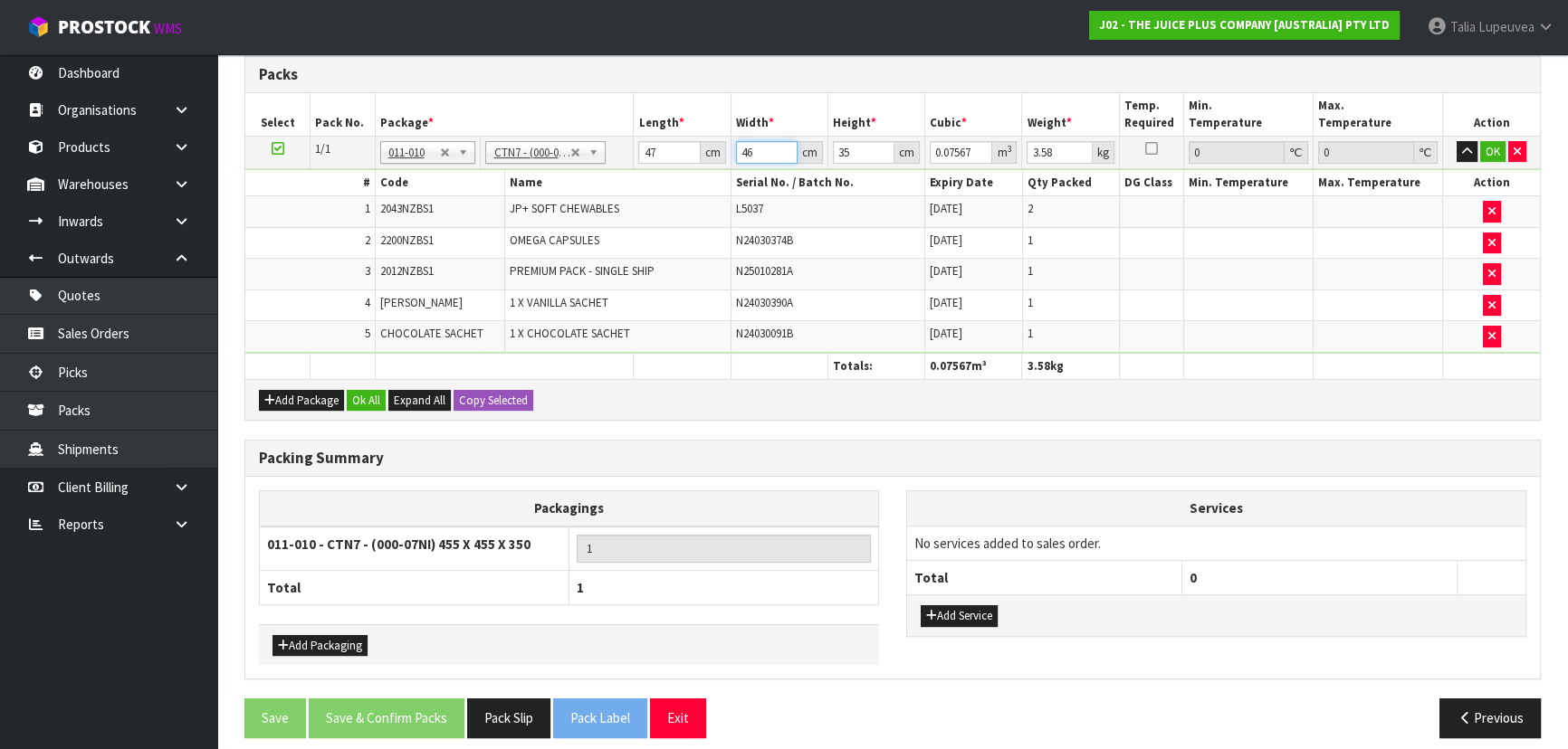
type input "46"
type input "2"
type input "0.004324"
type input "21"
type input "0.045402"
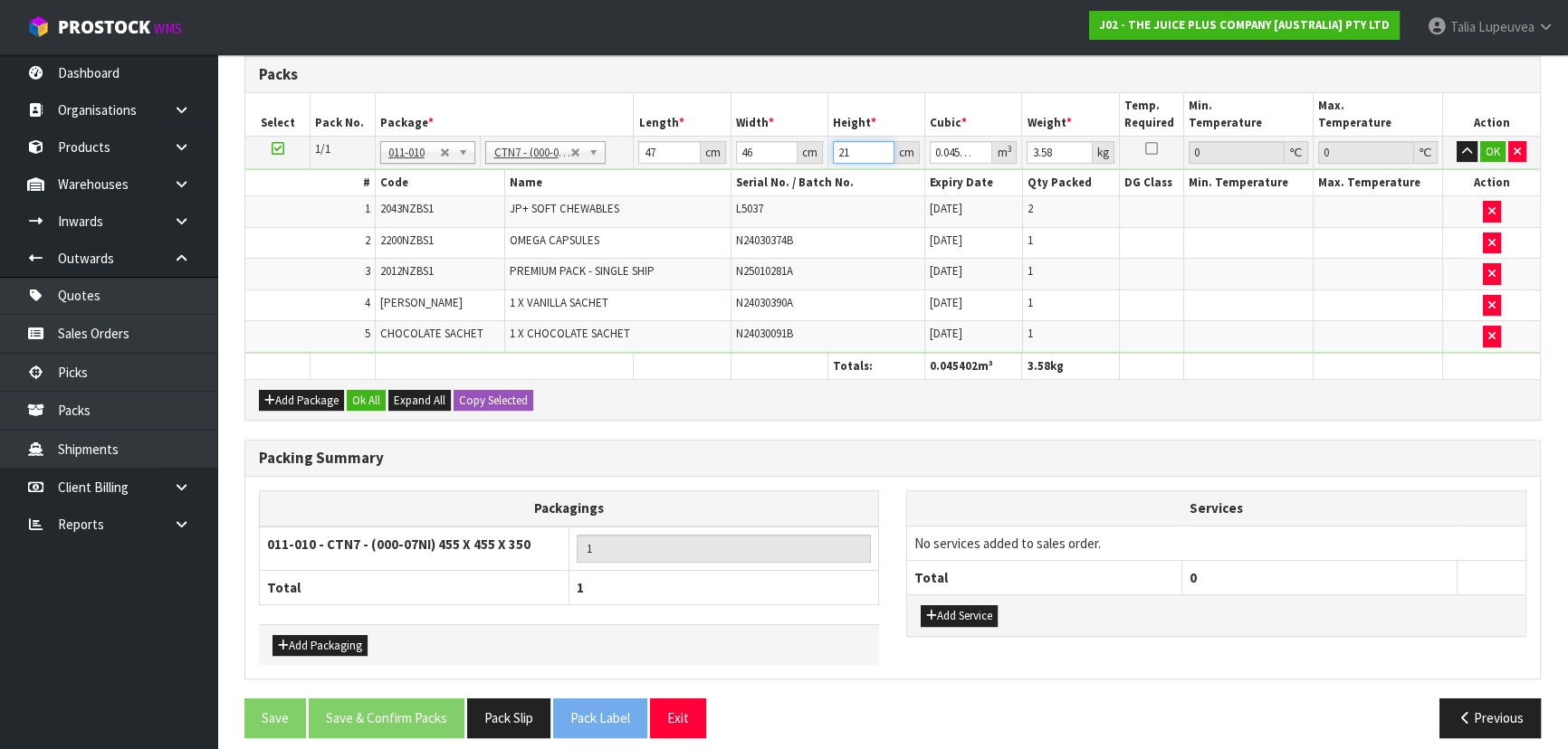
type input "21"
type input "10"
click at [1501, 156] on button "OK" at bounding box center [1492, 151] width 26 height 22
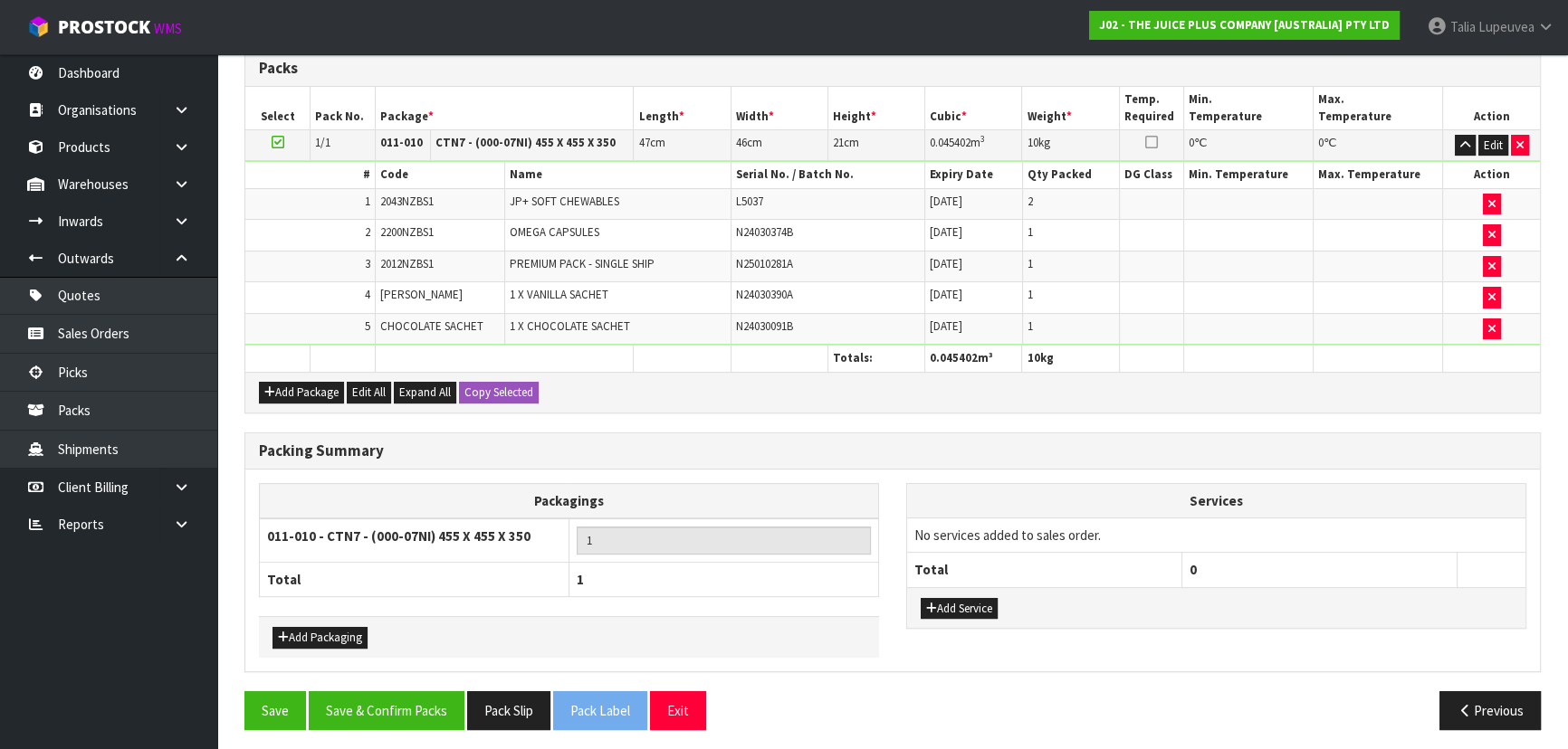
scroll to position [494, 0]
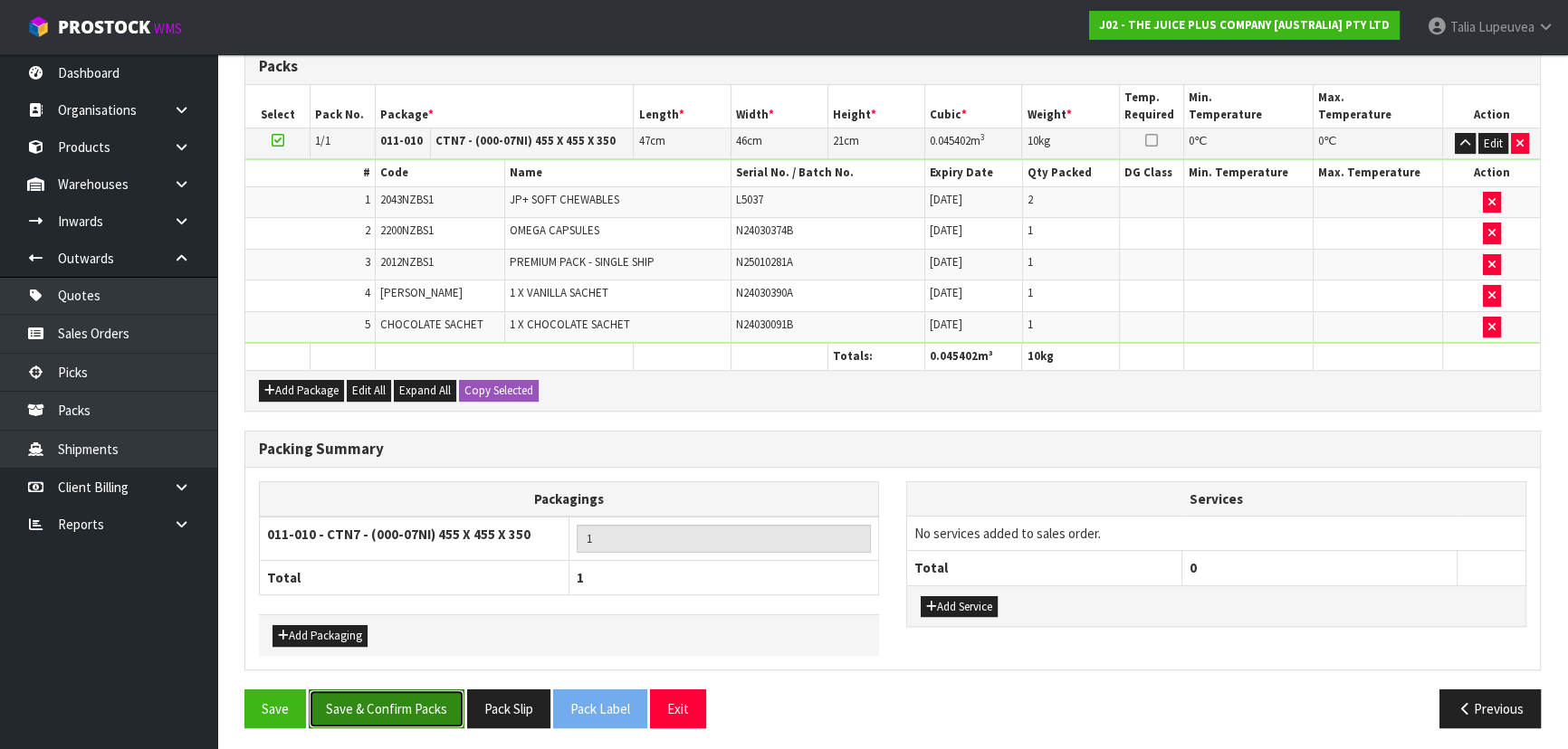
click at [404, 709] on button "Save & Confirm Packs" at bounding box center [386, 708] width 156 height 39
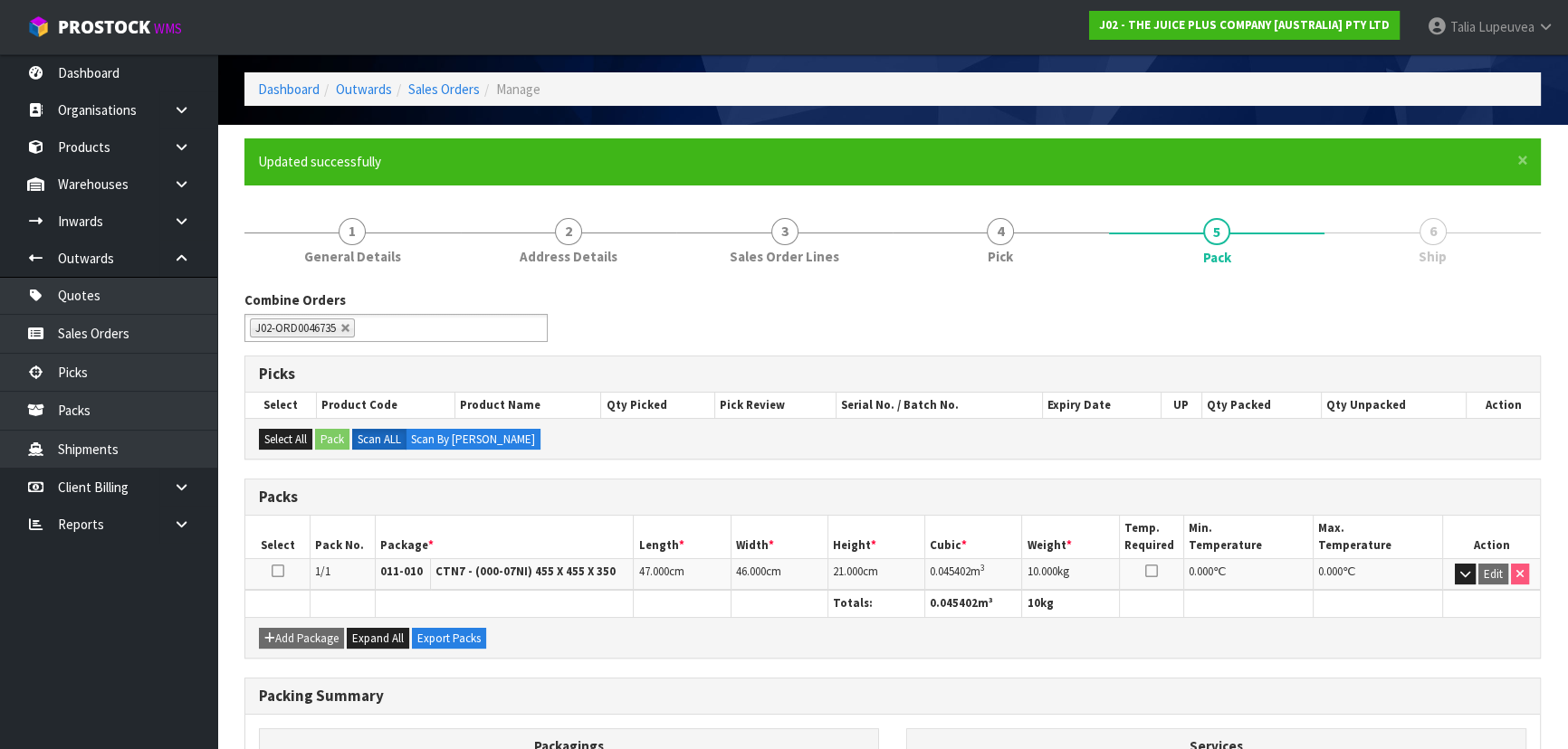
scroll to position [271, 0]
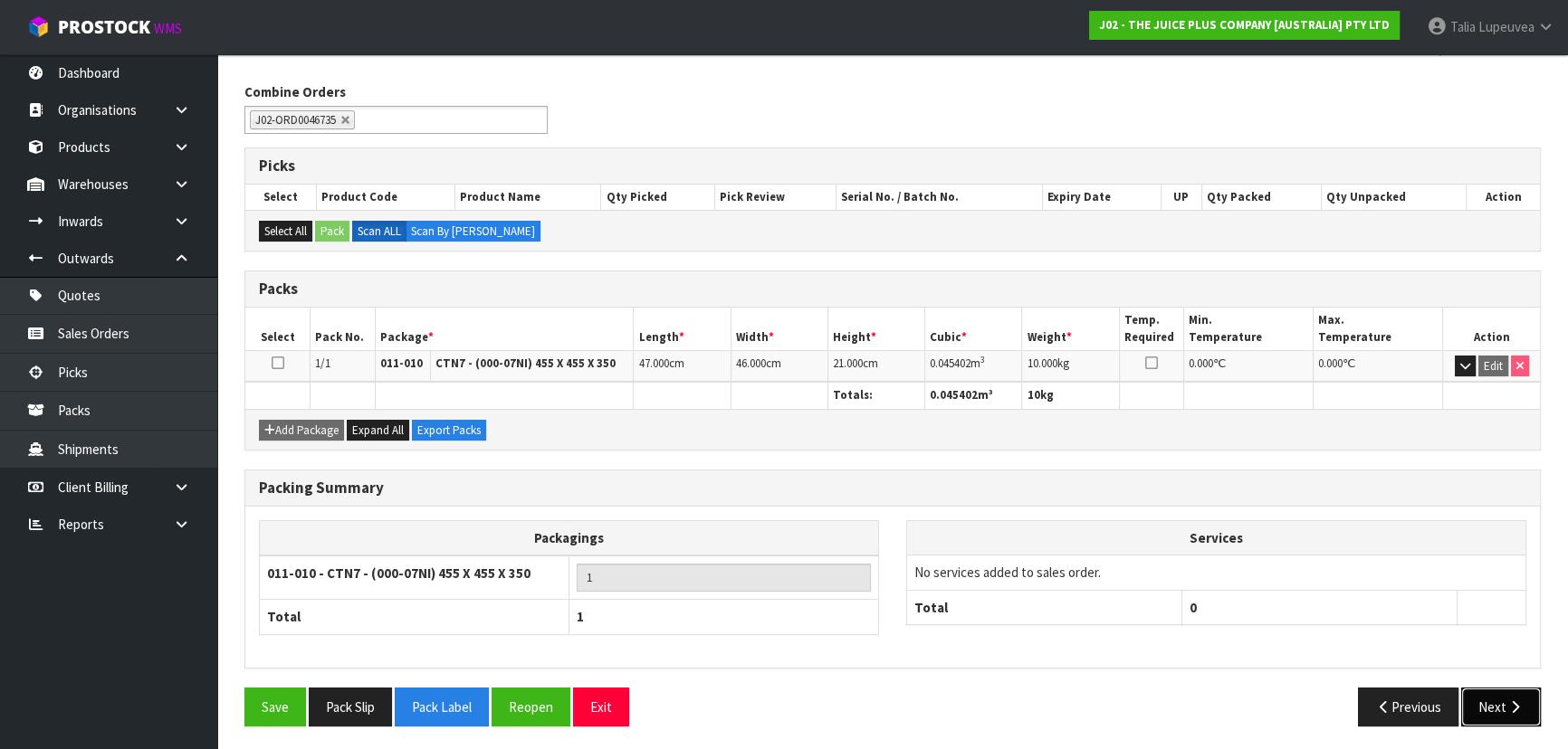
click at [1495, 692] on button "Next" at bounding box center [1501, 706] width 79 height 39
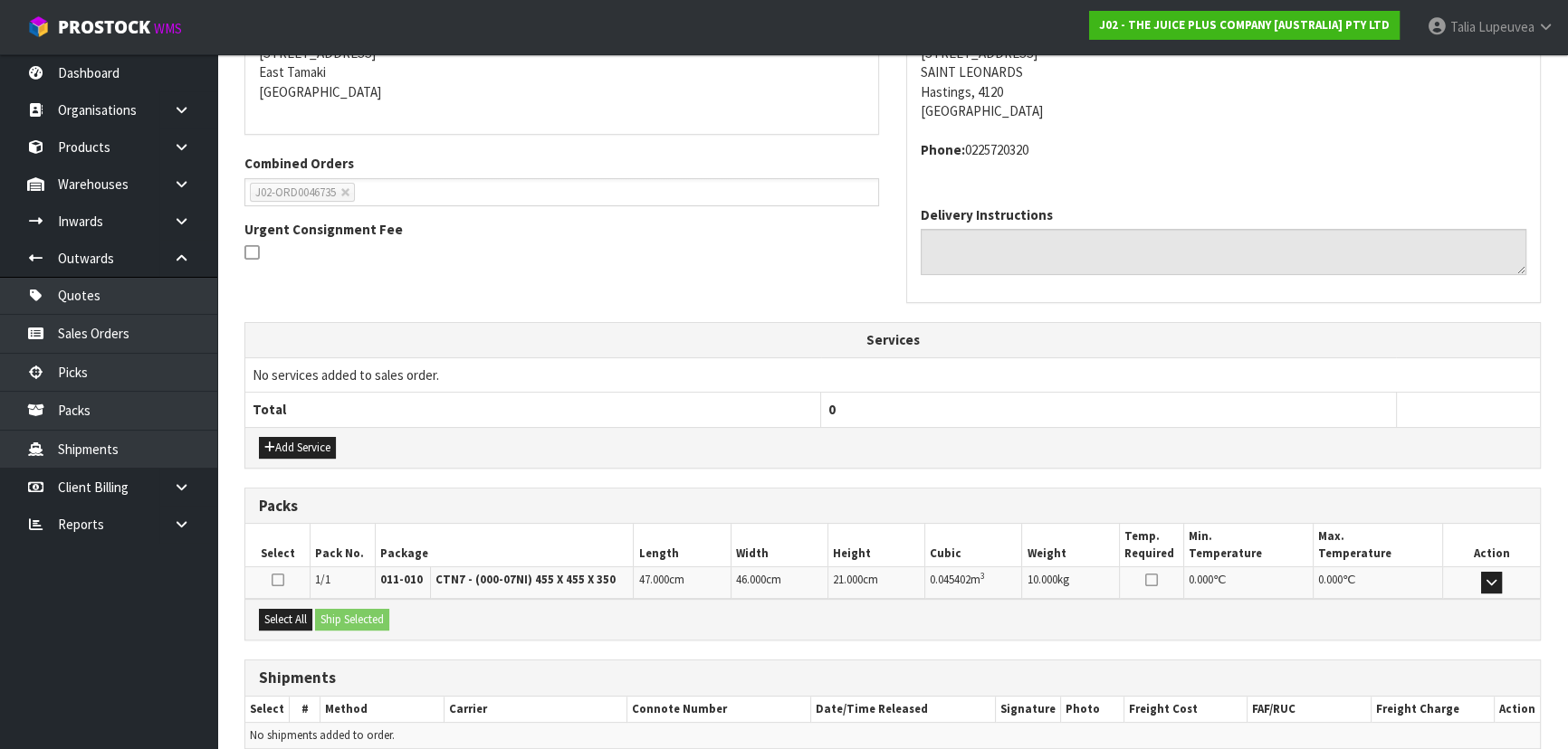
scroll to position [462, 0]
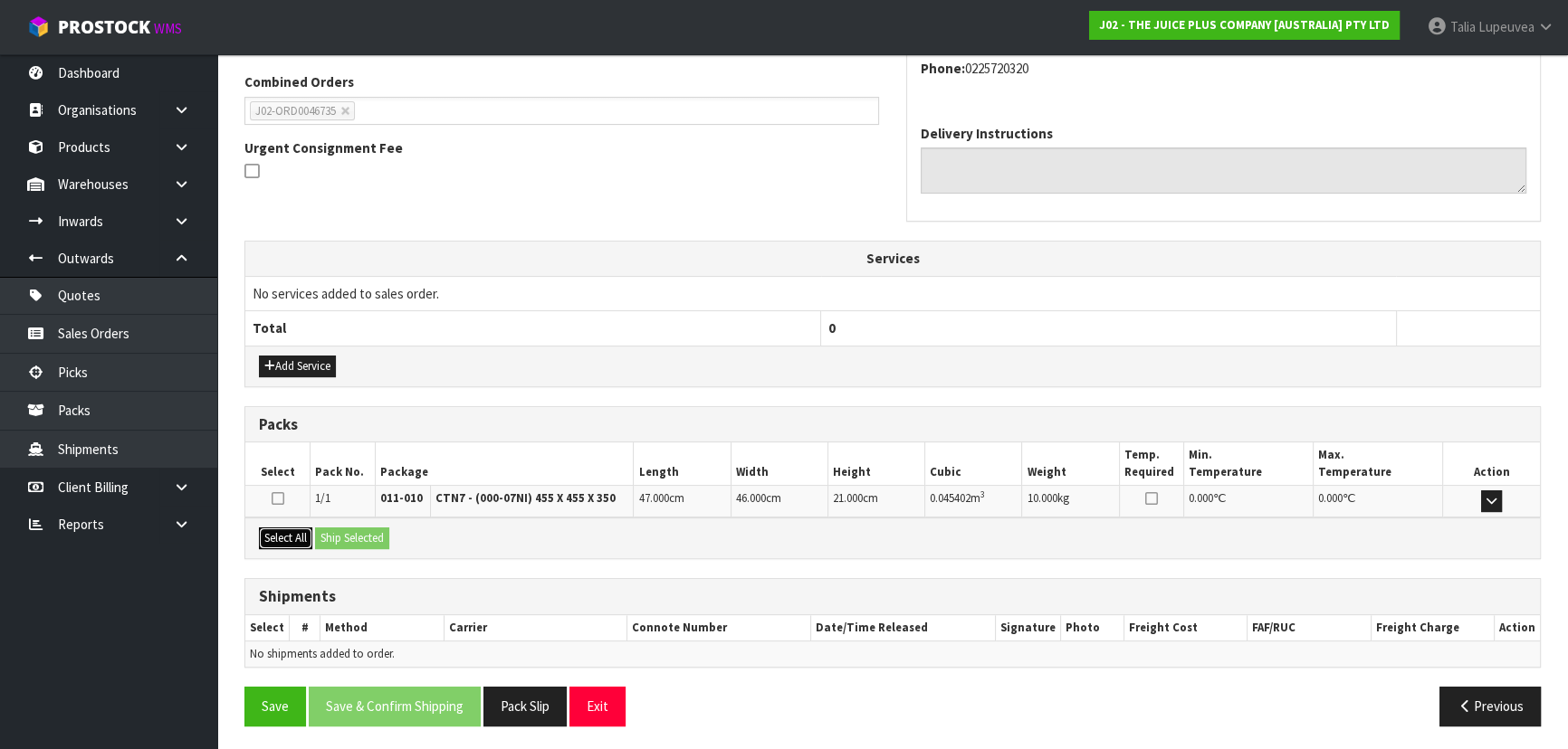
drag, startPoint x: 291, startPoint y: 531, endPoint x: 317, endPoint y: 531, distance: 26.0
click at [299, 531] on button "Select All" at bounding box center [286, 538] width 53 height 22
click at [330, 531] on button "Ship Selected" at bounding box center [352, 538] width 74 height 22
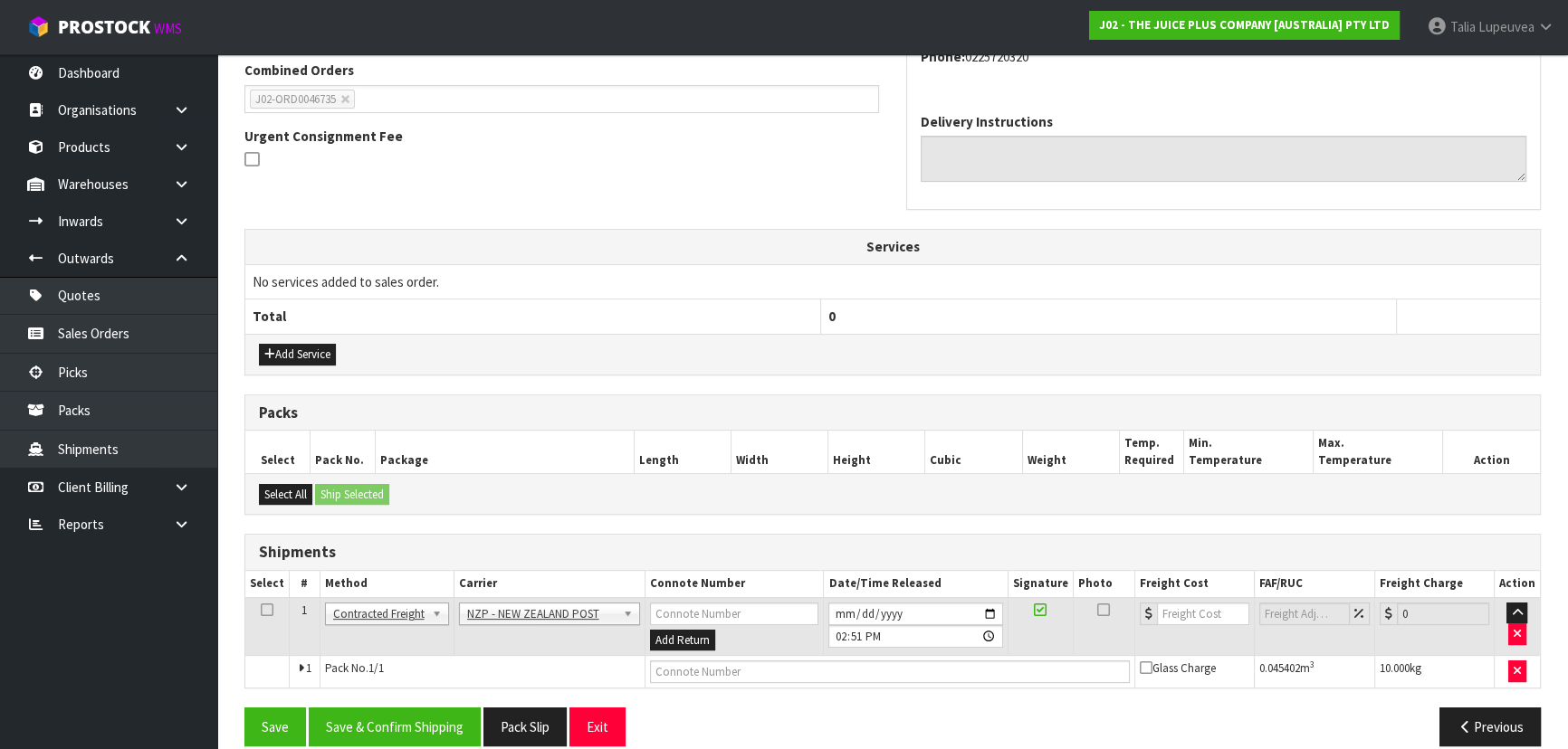
scroll to position [494, 0]
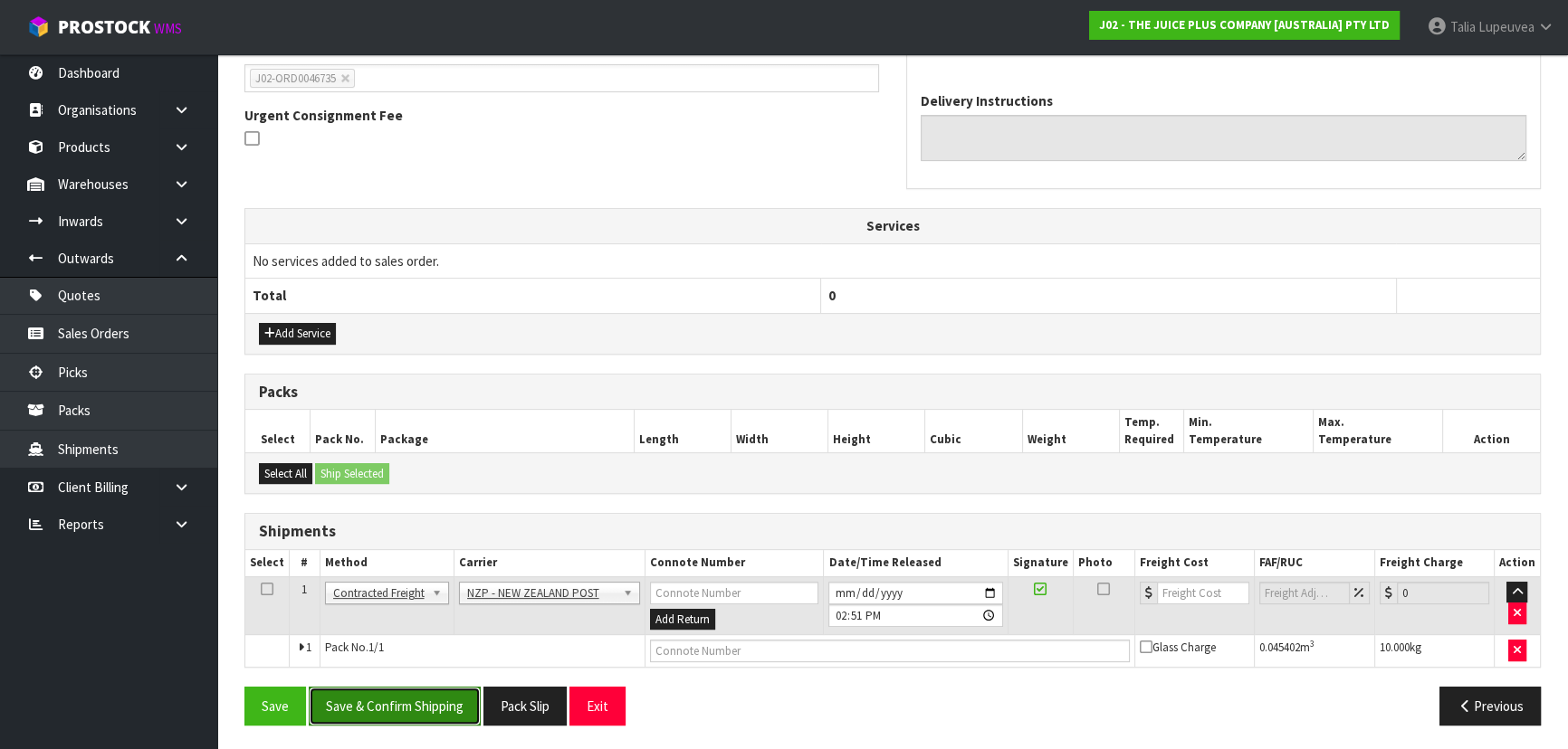
drag, startPoint x: 433, startPoint y: 704, endPoint x: 419, endPoint y: 697, distance: 15.7
click at [433, 702] on button "Save & Confirm Shipping" at bounding box center [395, 705] width 172 height 39
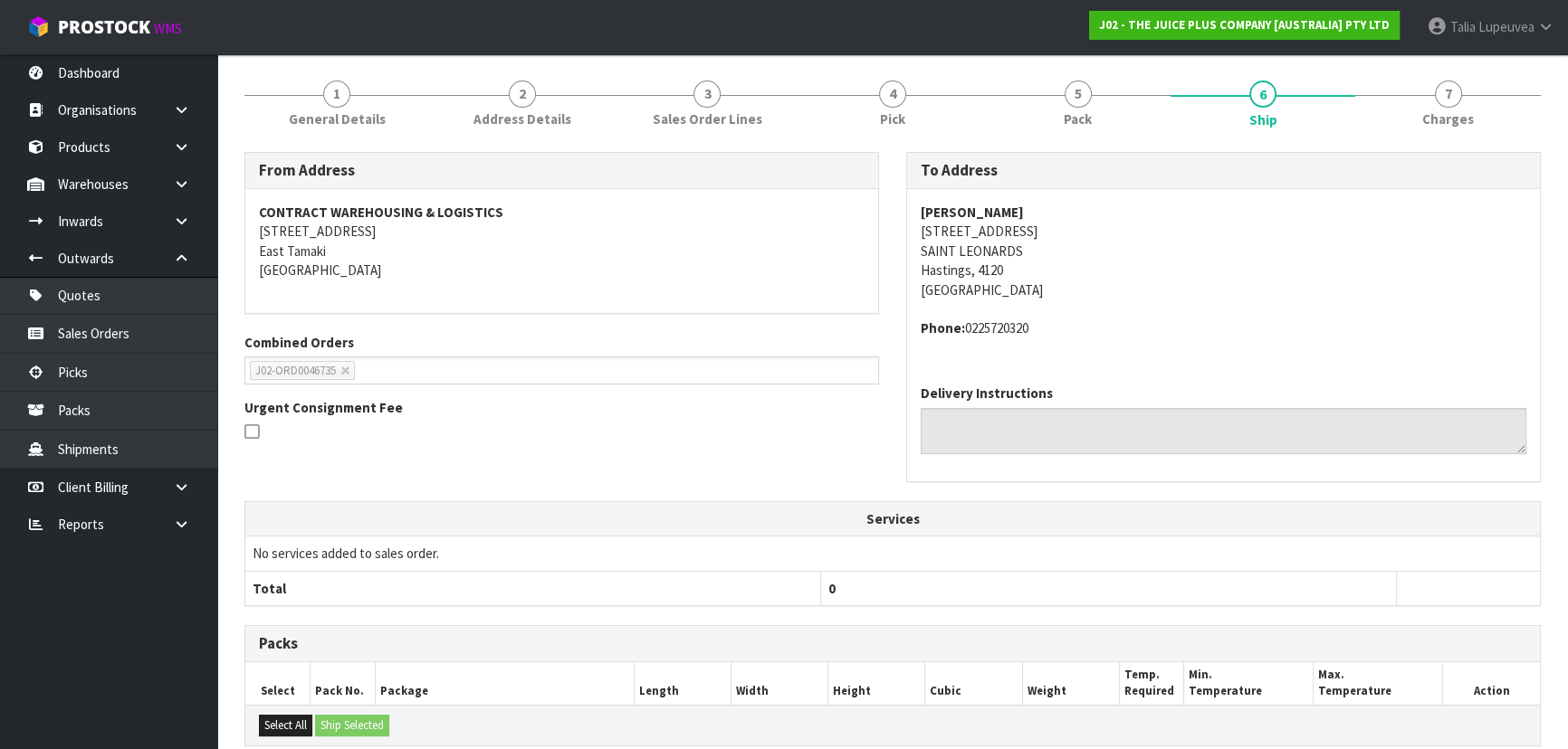
scroll to position [468, 0]
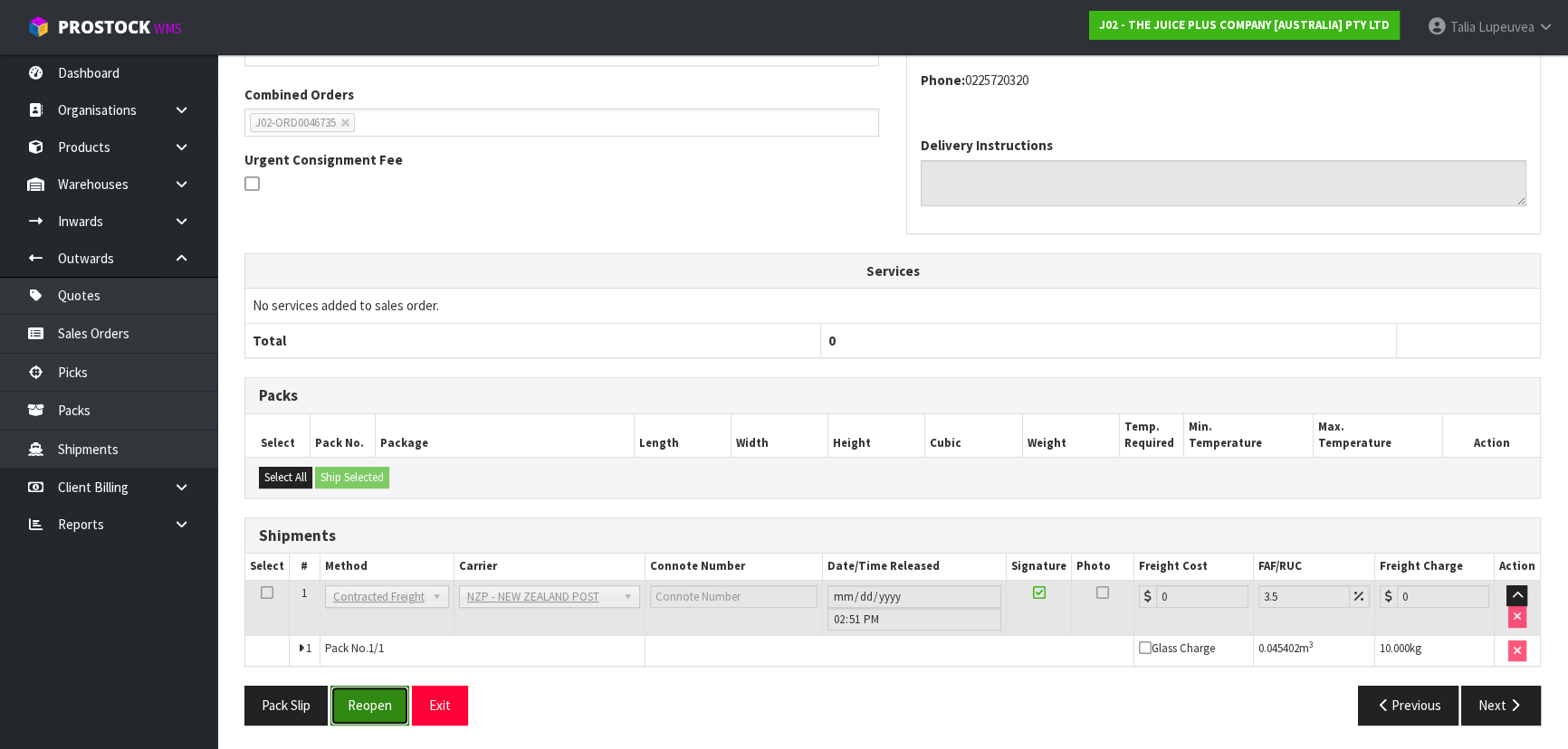
click at [379, 715] on button "Reopen" at bounding box center [369, 705] width 79 height 39
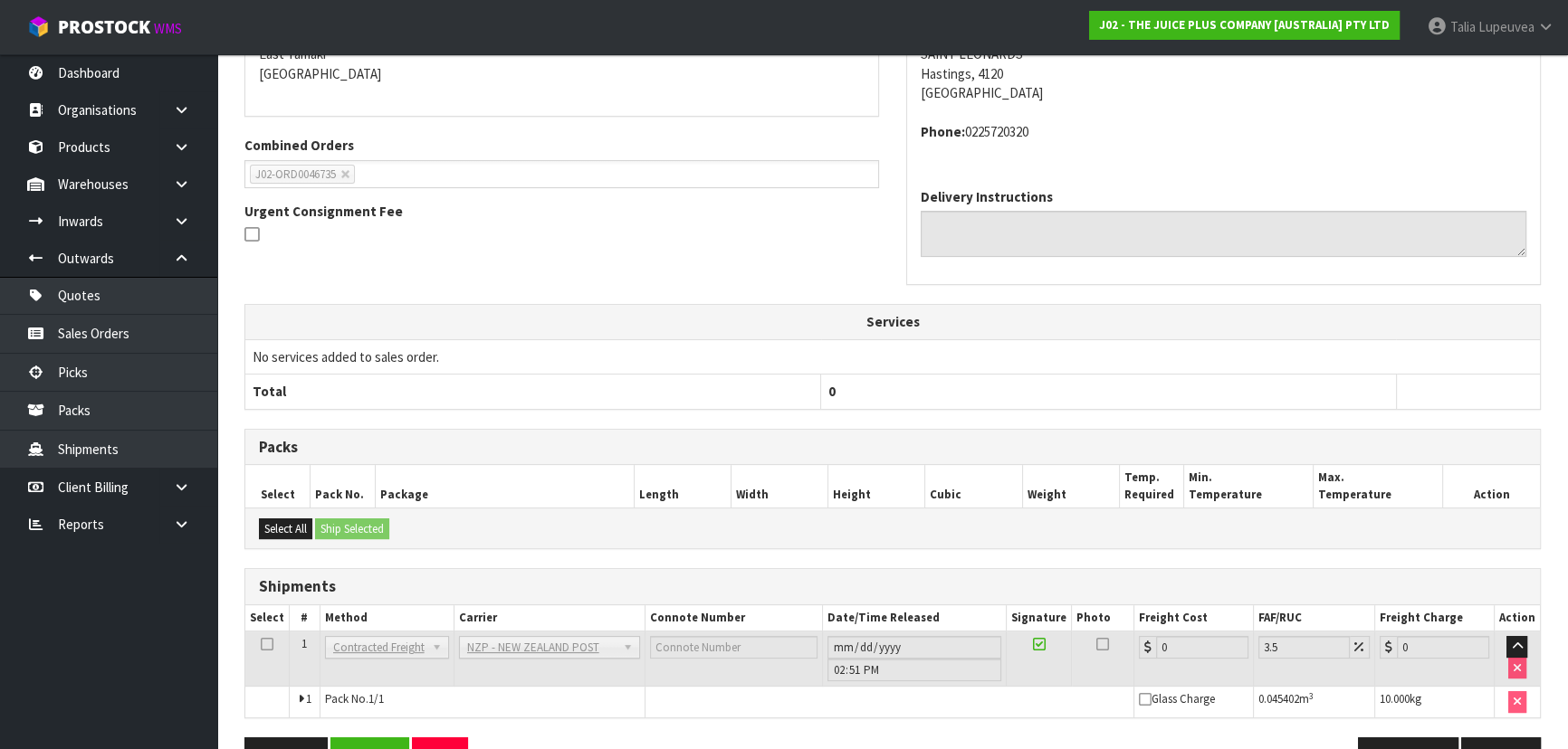
scroll to position [449, 0]
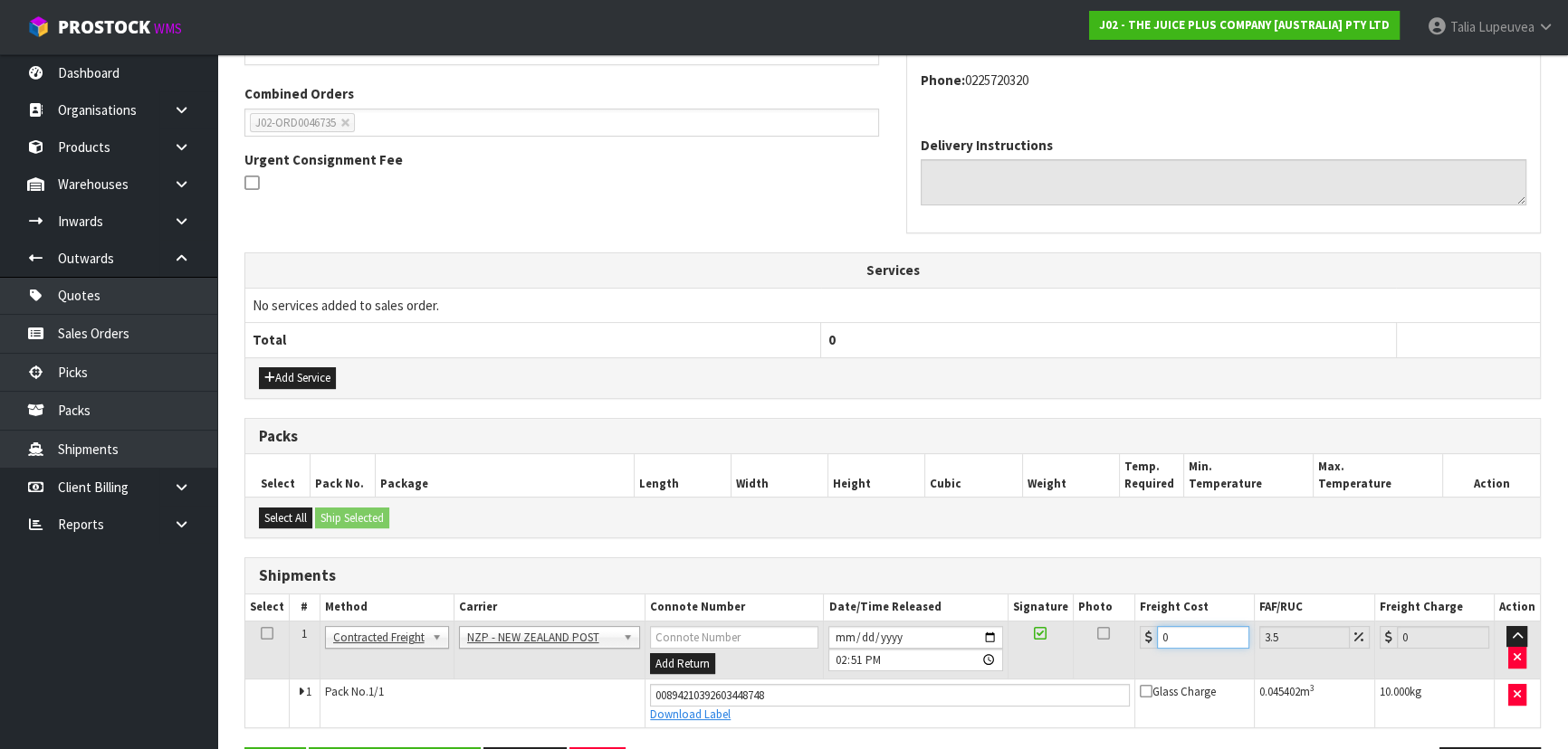
drag, startPoint x: 1107, startPoint y: 661, endPoint x: 1065, endPoint y: 676, distance: 44.6
click at [1065, 676] on tbody "1 Client Local Pickup Customer Local Pickup Company Freight Contracted Freight …" at bounding box center [892, 673] width 1295 height 107
type input "8"
type input "8.28"
type input "8.4"
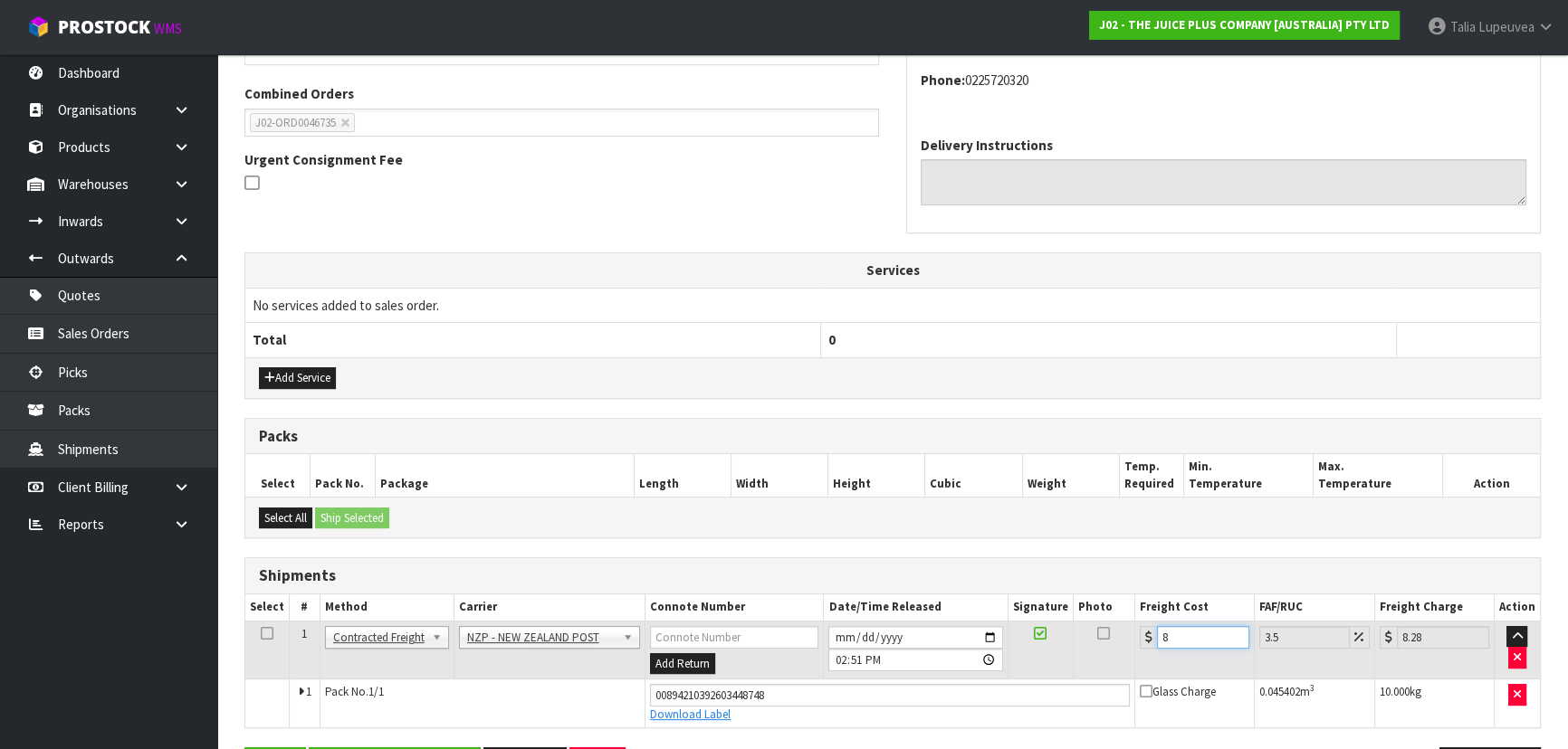
type input "8.69"
type input "8.45"
type input "8.75"
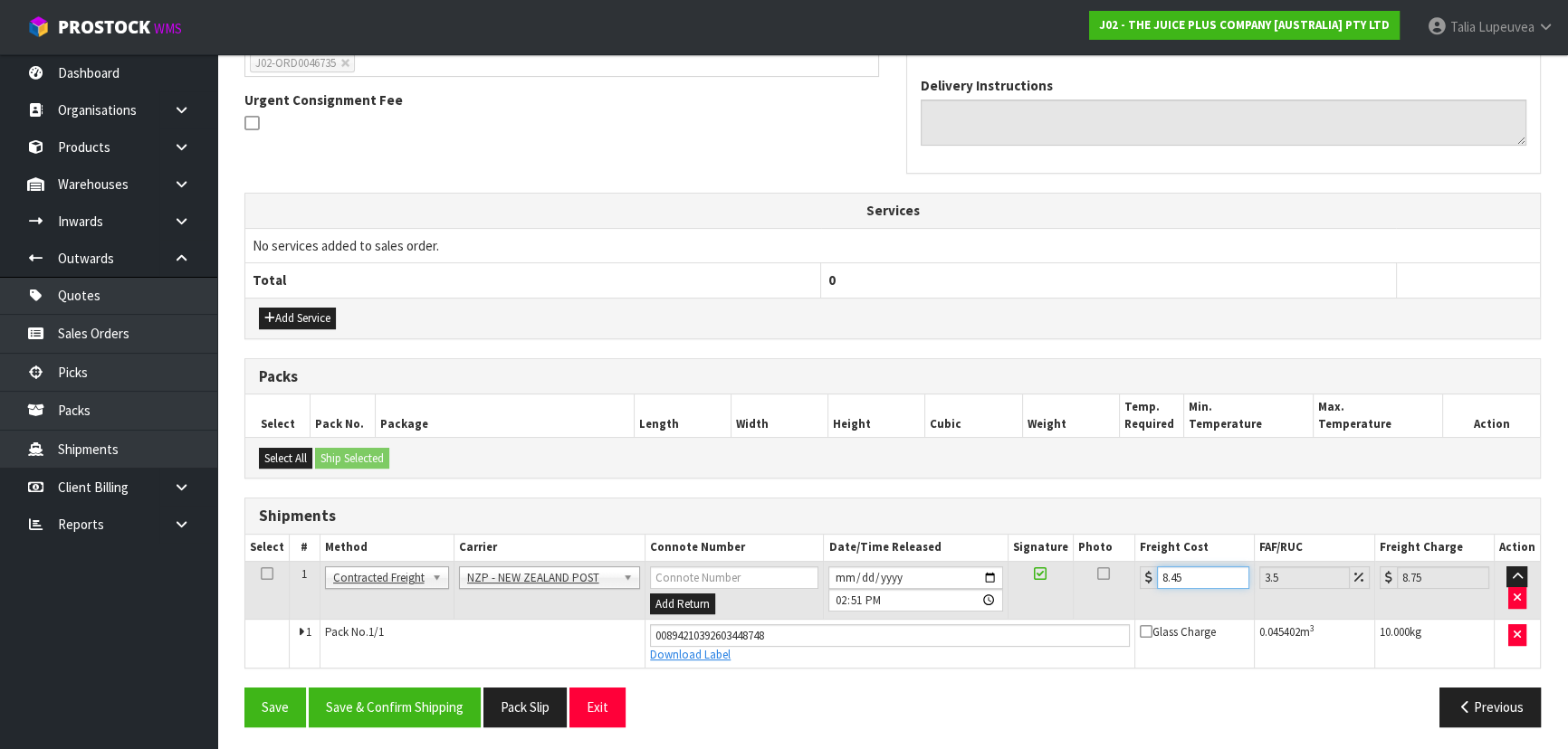
scroll to position [510, 0]
type input "8.45"
click at [427, 705] on button "Save & Confirm Shipping" at bounding box center [395, 705] width 172 height 39
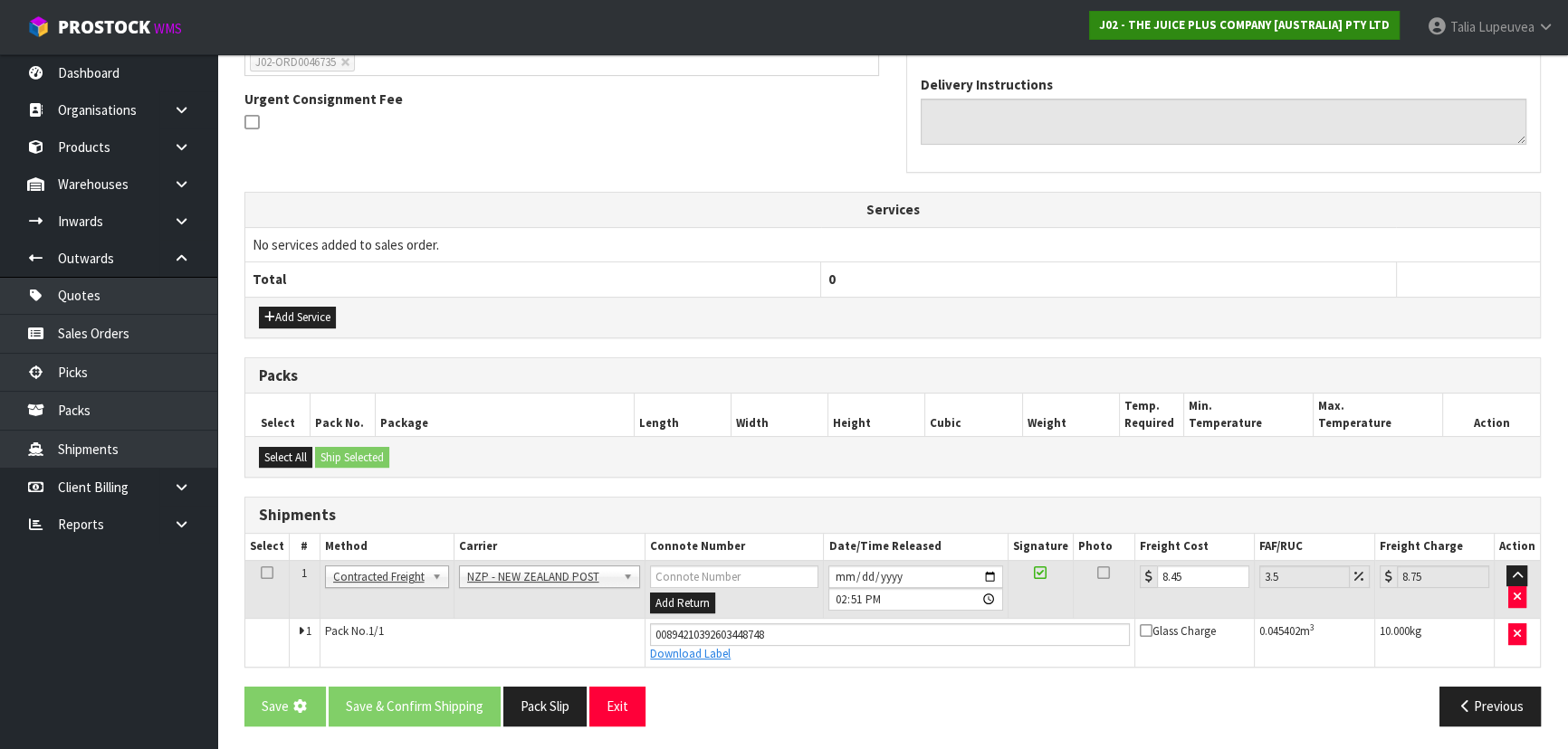
scroll to position [0, 0]
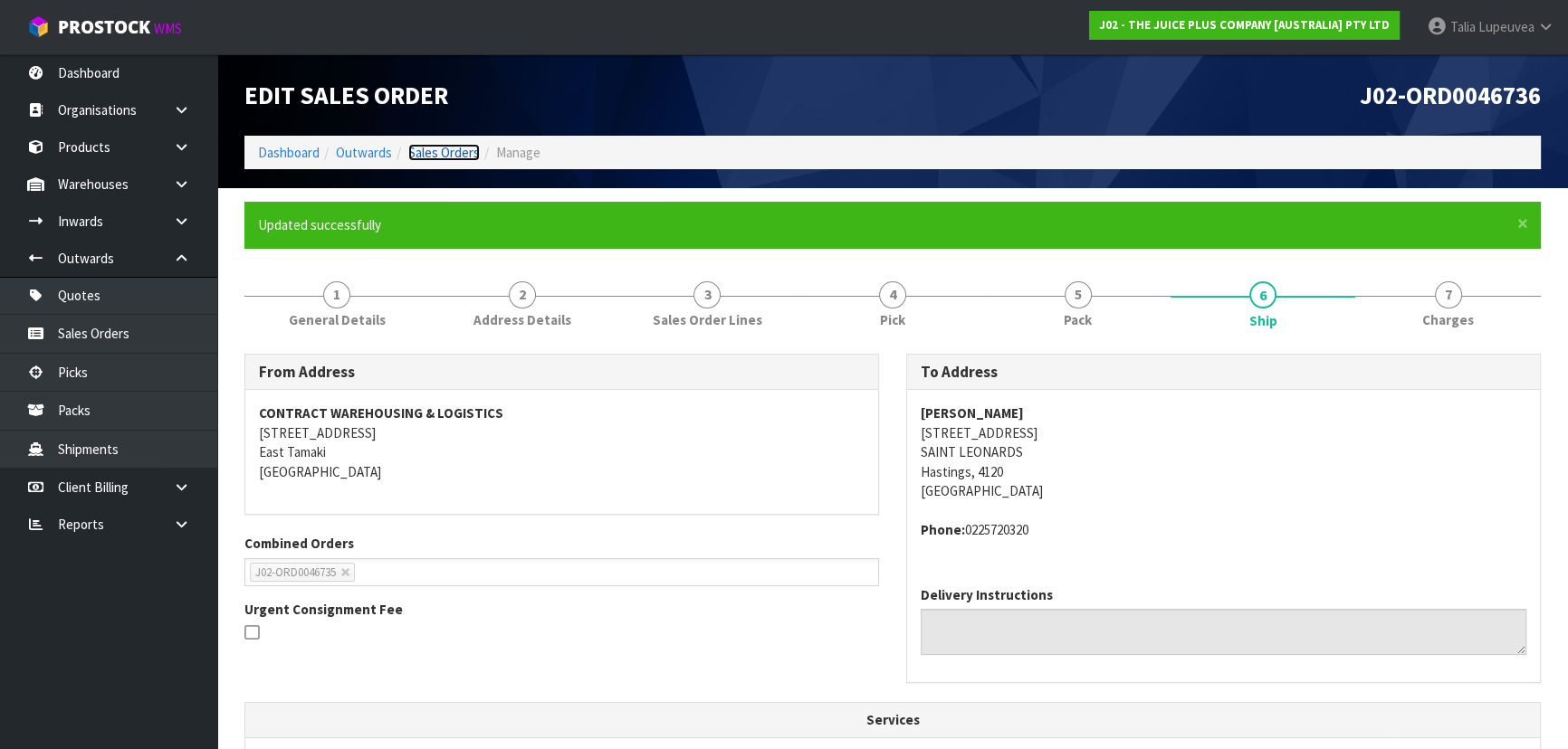
click at [435, 149] on link "Sales Orders" at bounding box center [444, 152] width 72 height 17
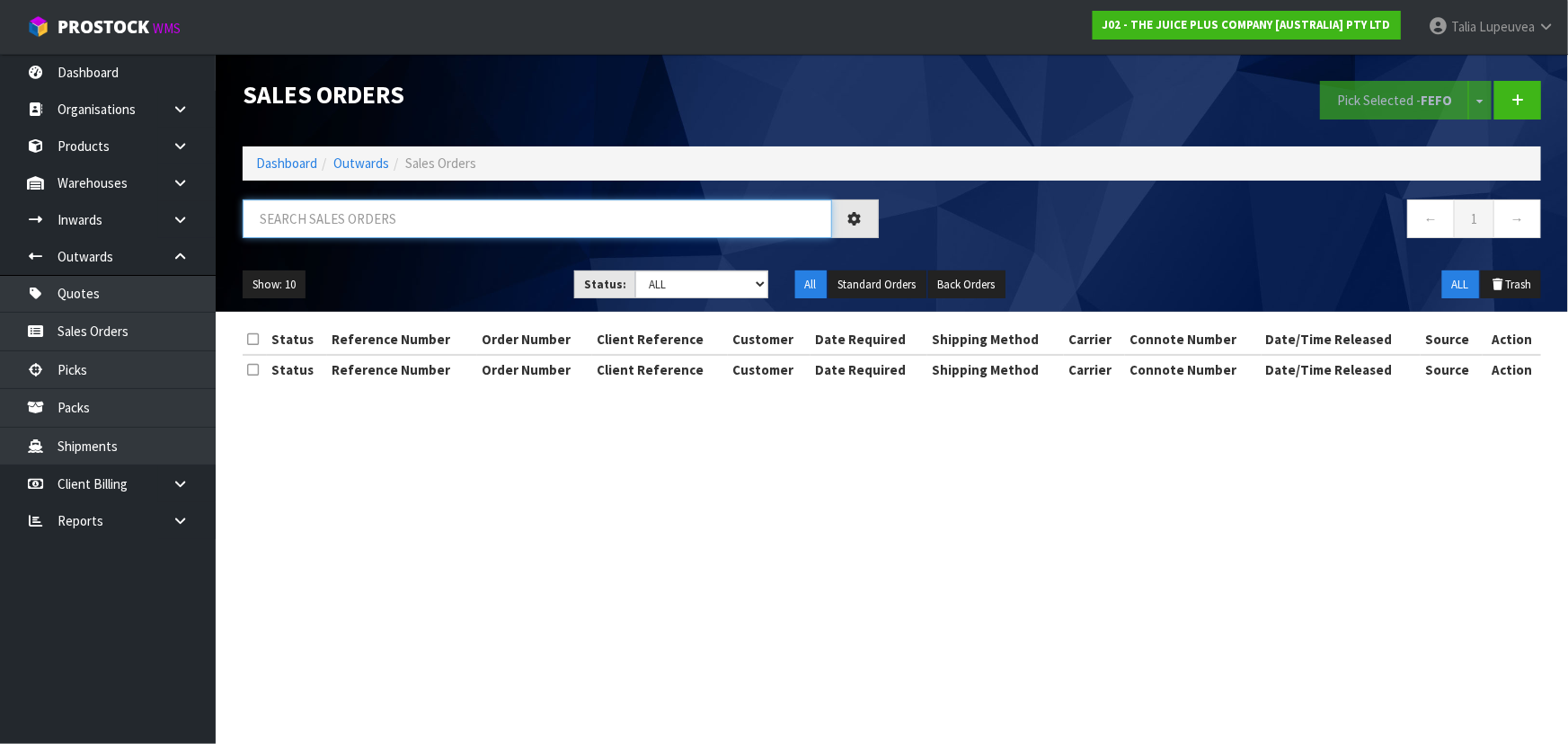
click at [455, 228] on input "text" at bounding box center [536, 218] width 589 height 39
type input "JOB-0414027"
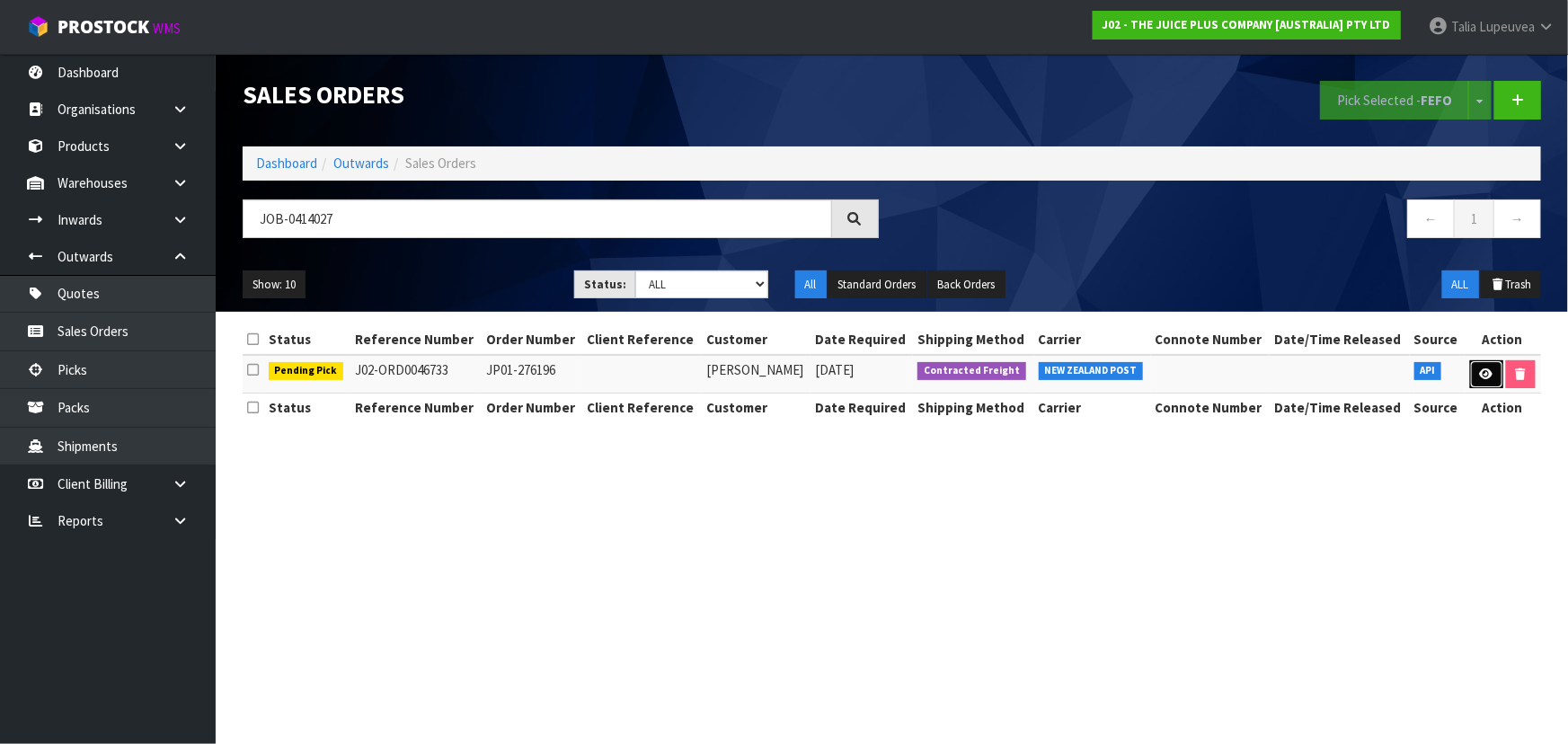
click at [1478, 365] on link at bounding box center [1486, 375] width 33 height 29
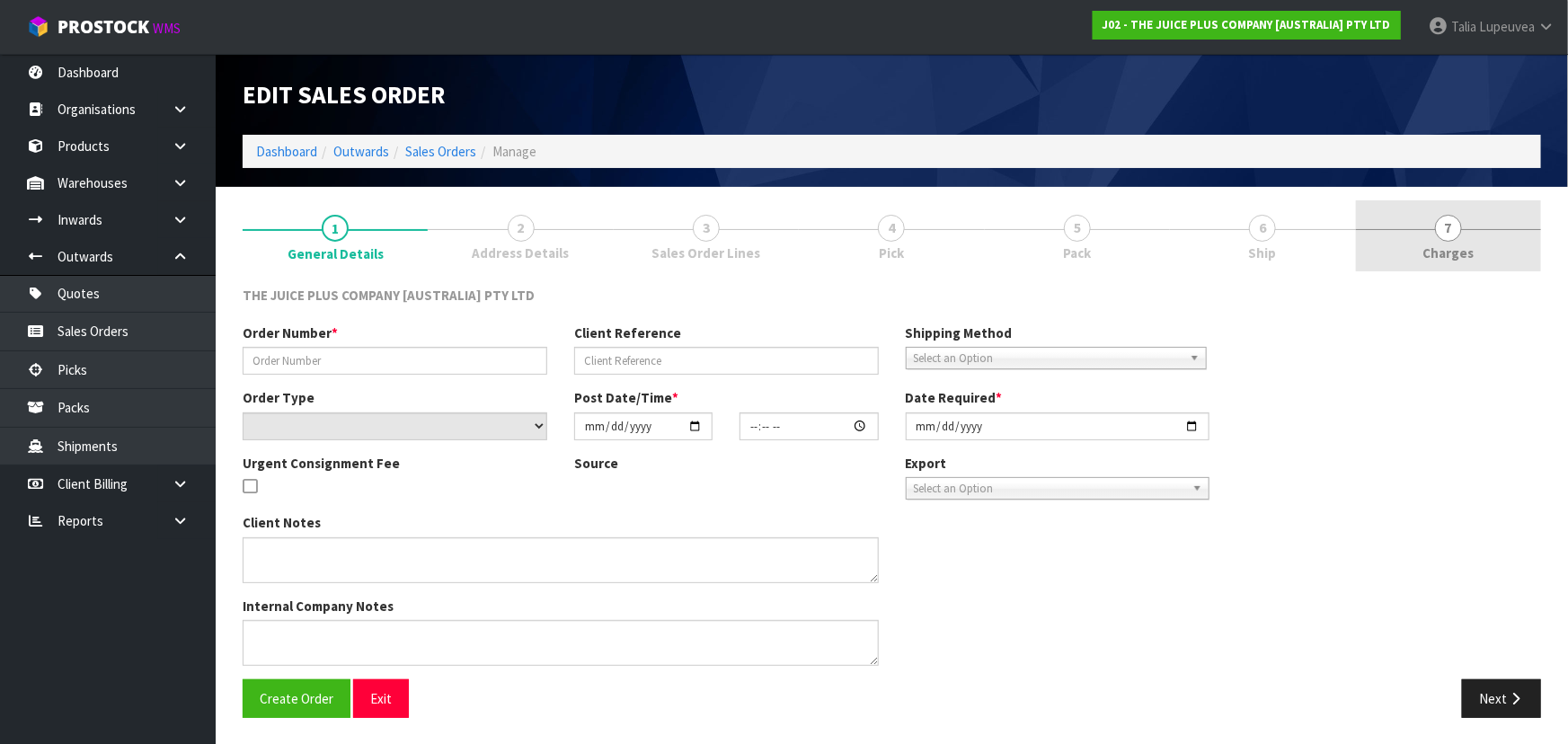
type input "JP01-276196"
select select "number:0"
type input "[DATE]"
type input "11:57:28.000"
type input "[DATE]"
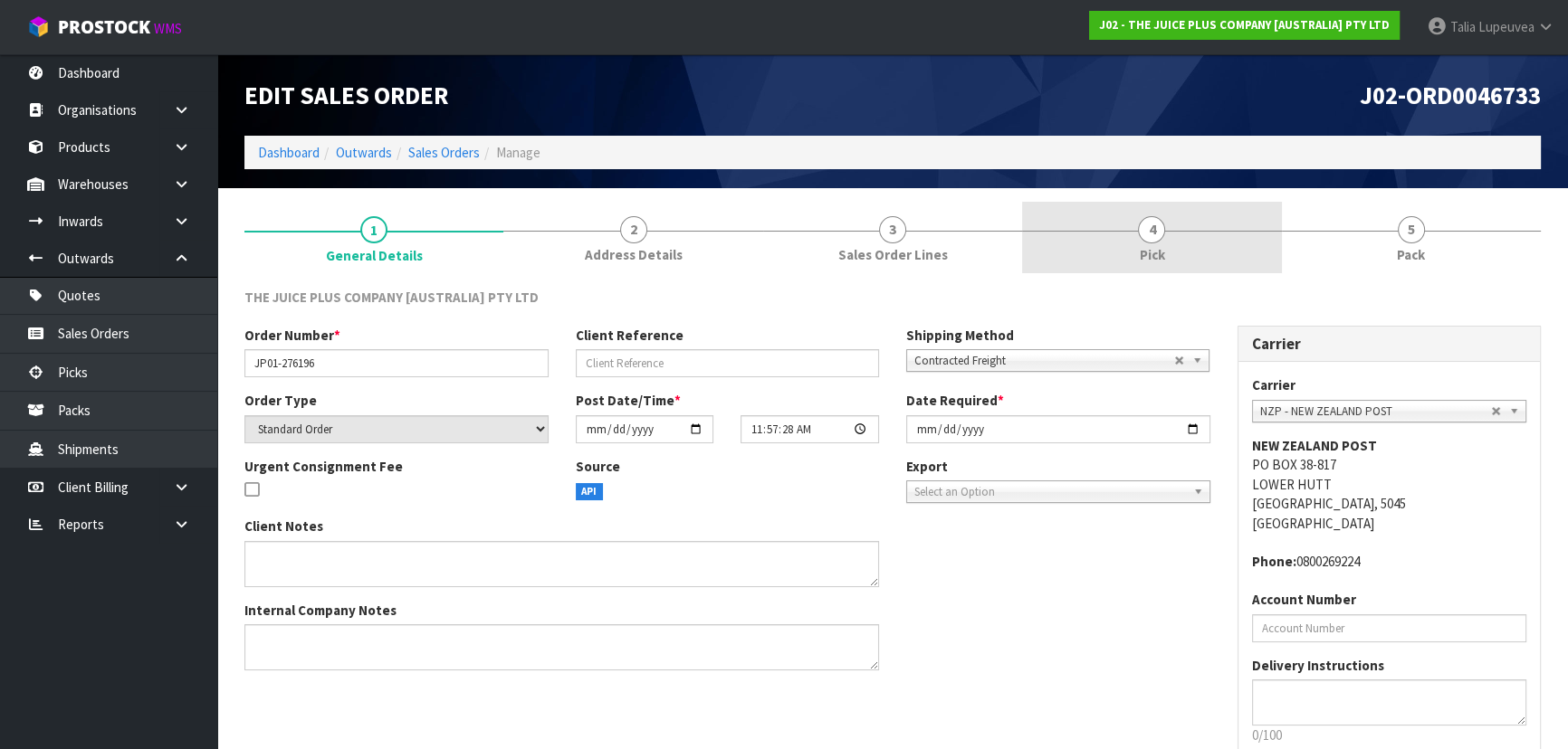
click at [1155, 263] on span "Pick" at bounding box center [1151, 254] width 26 height 19
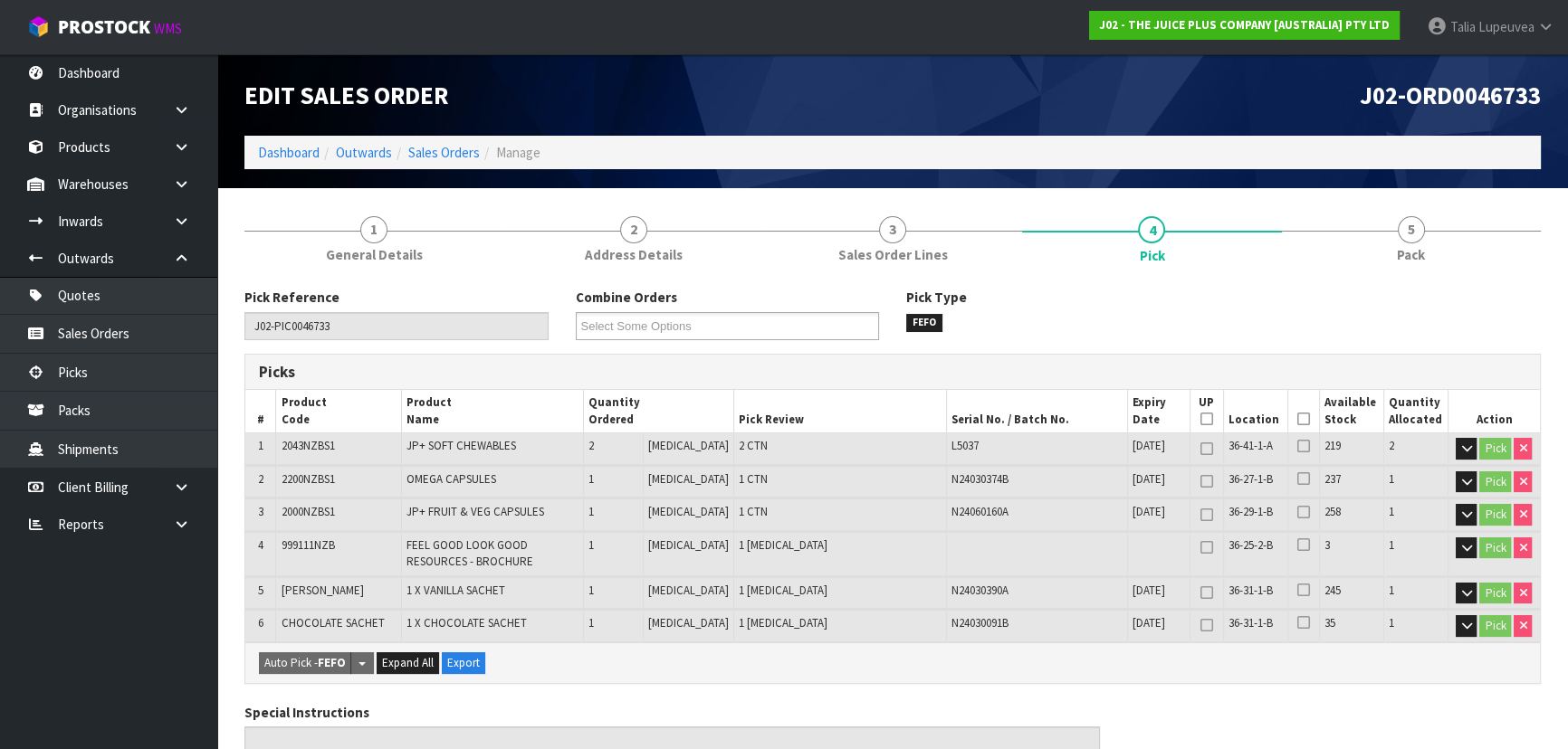
click at [1299, 419] on icon at bounding box center [1303, 419] width 12 height 1
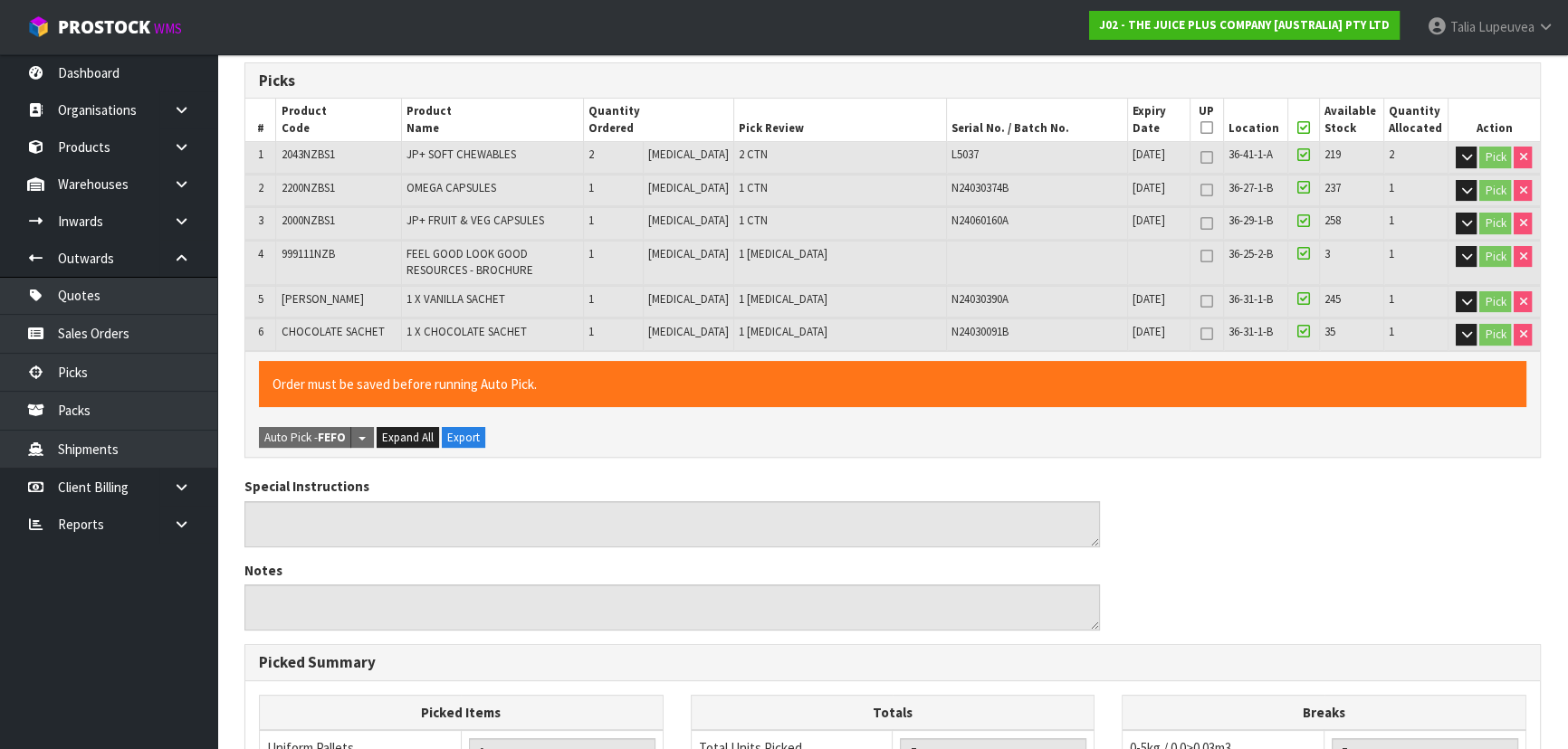
scroll to position [679, 0]
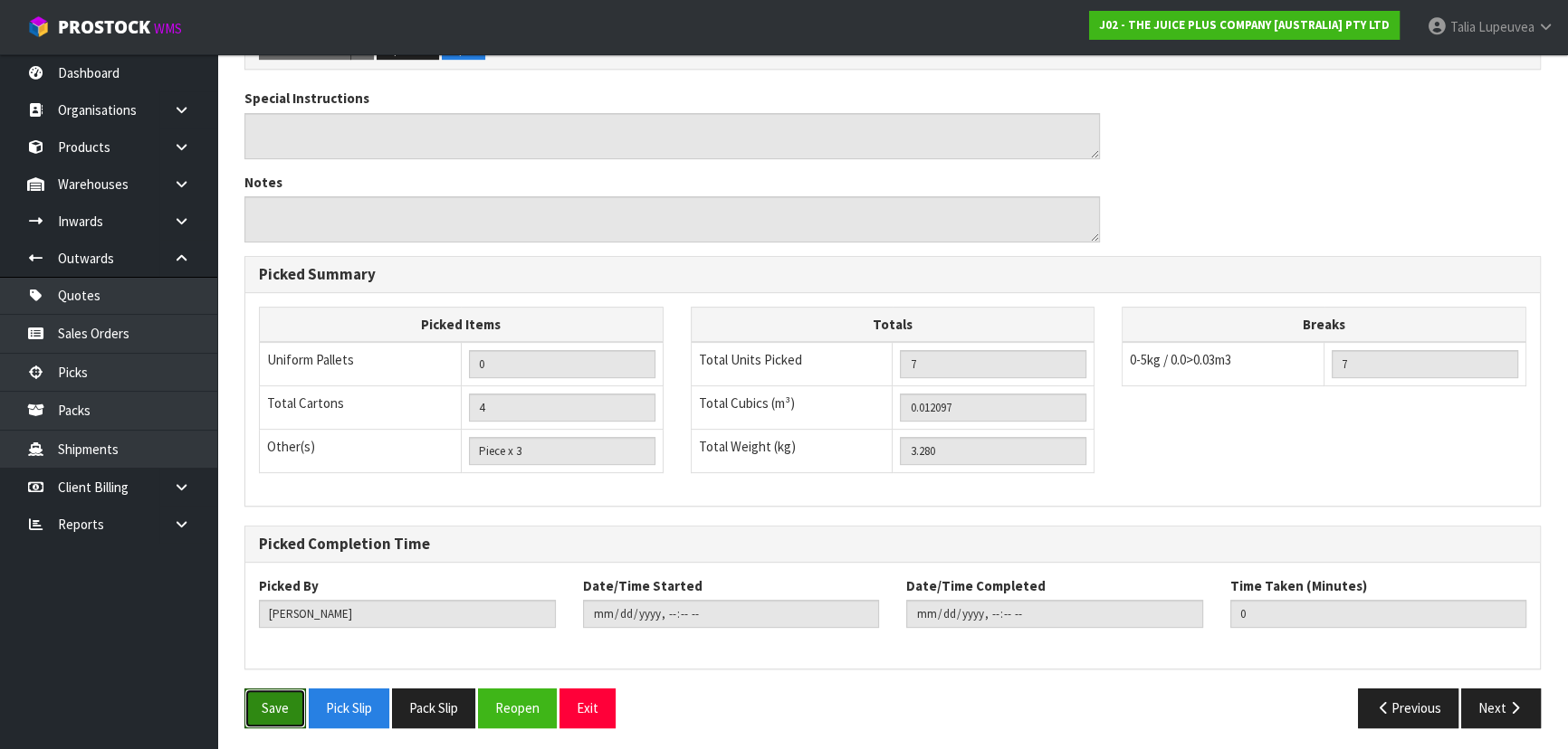
click at [290, 701] on button "Save" at bounding box center [274, 707] width 62 height 39
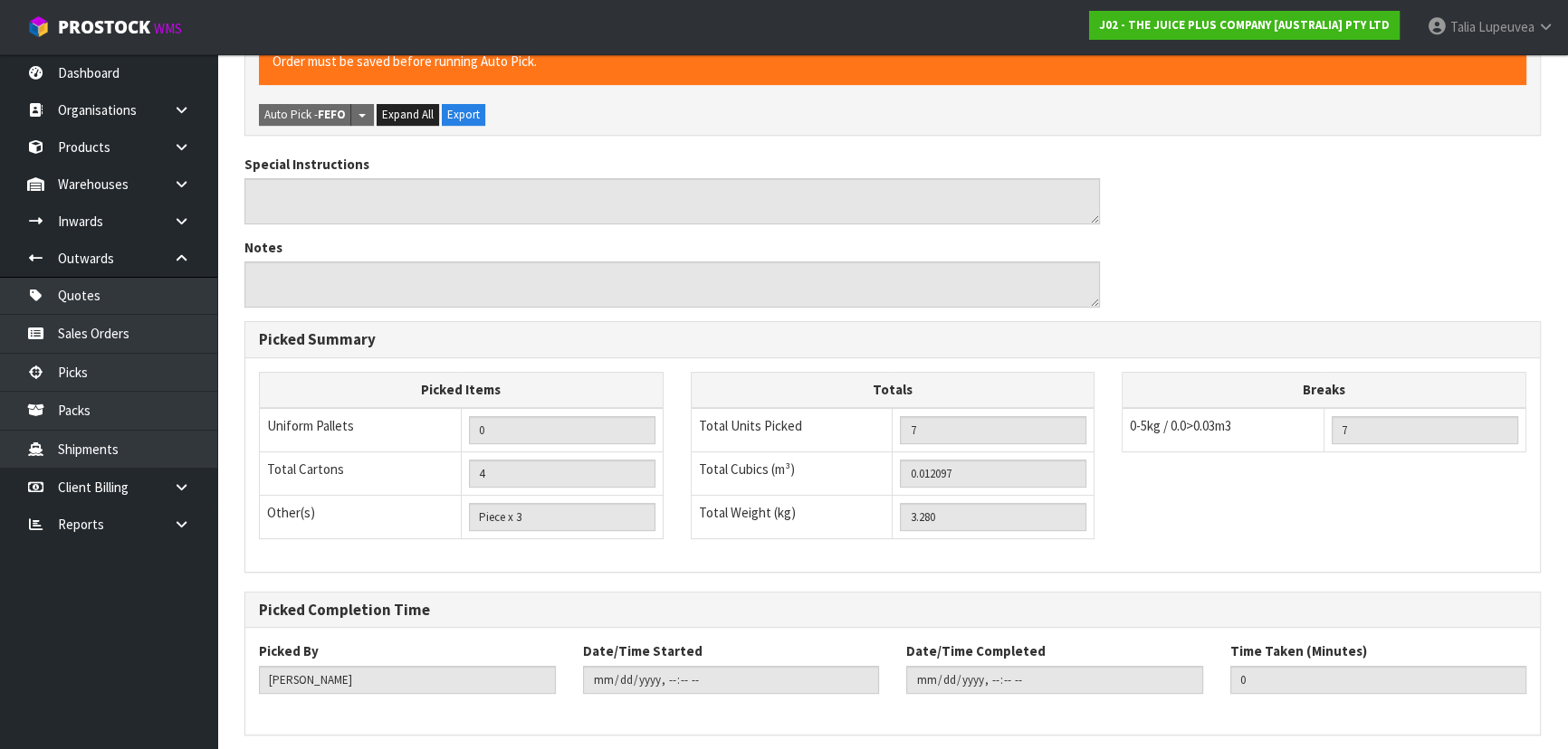
scroll to position [0, 0]
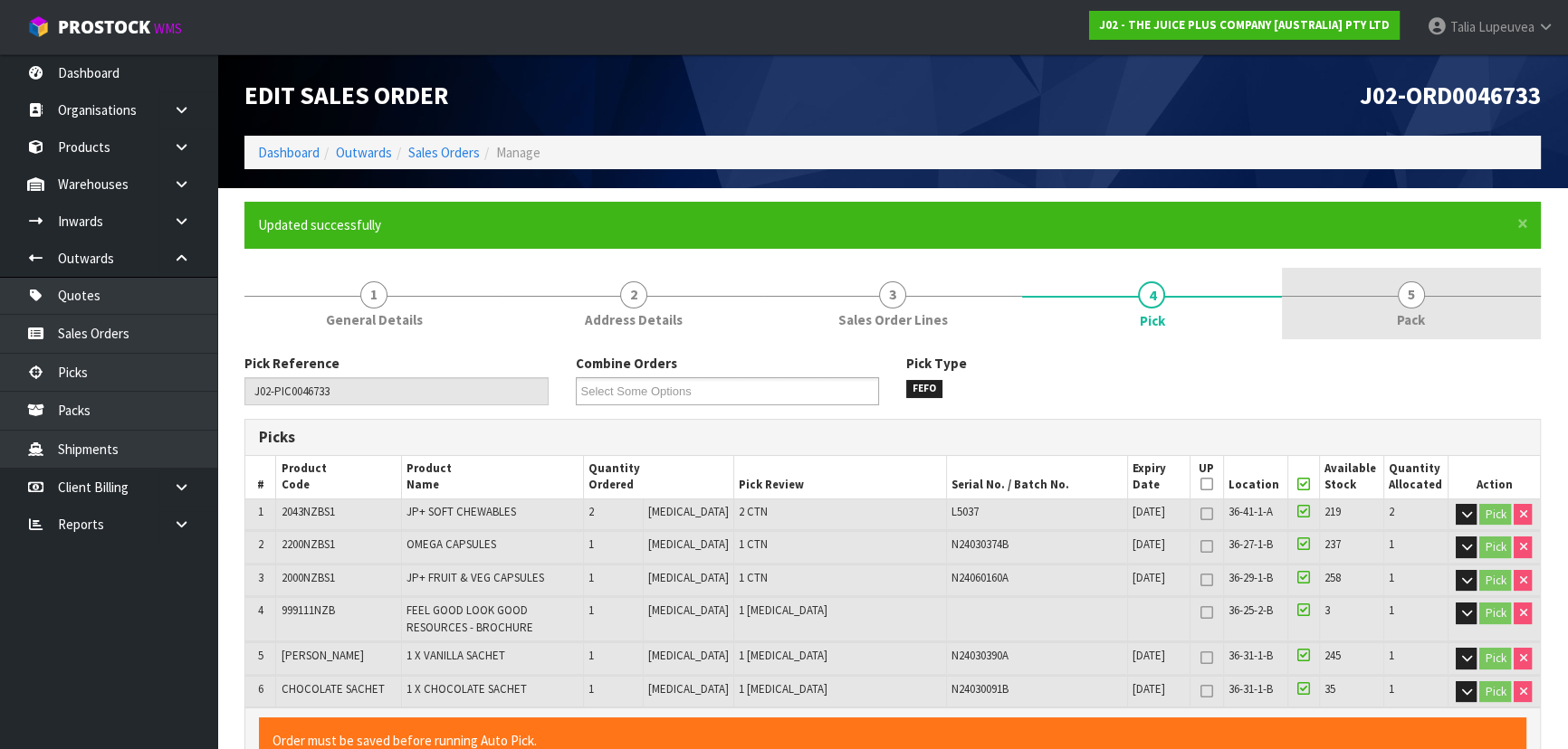
type input "[PERSON_NAME]"
type input "2025-09-24T14:56:06"
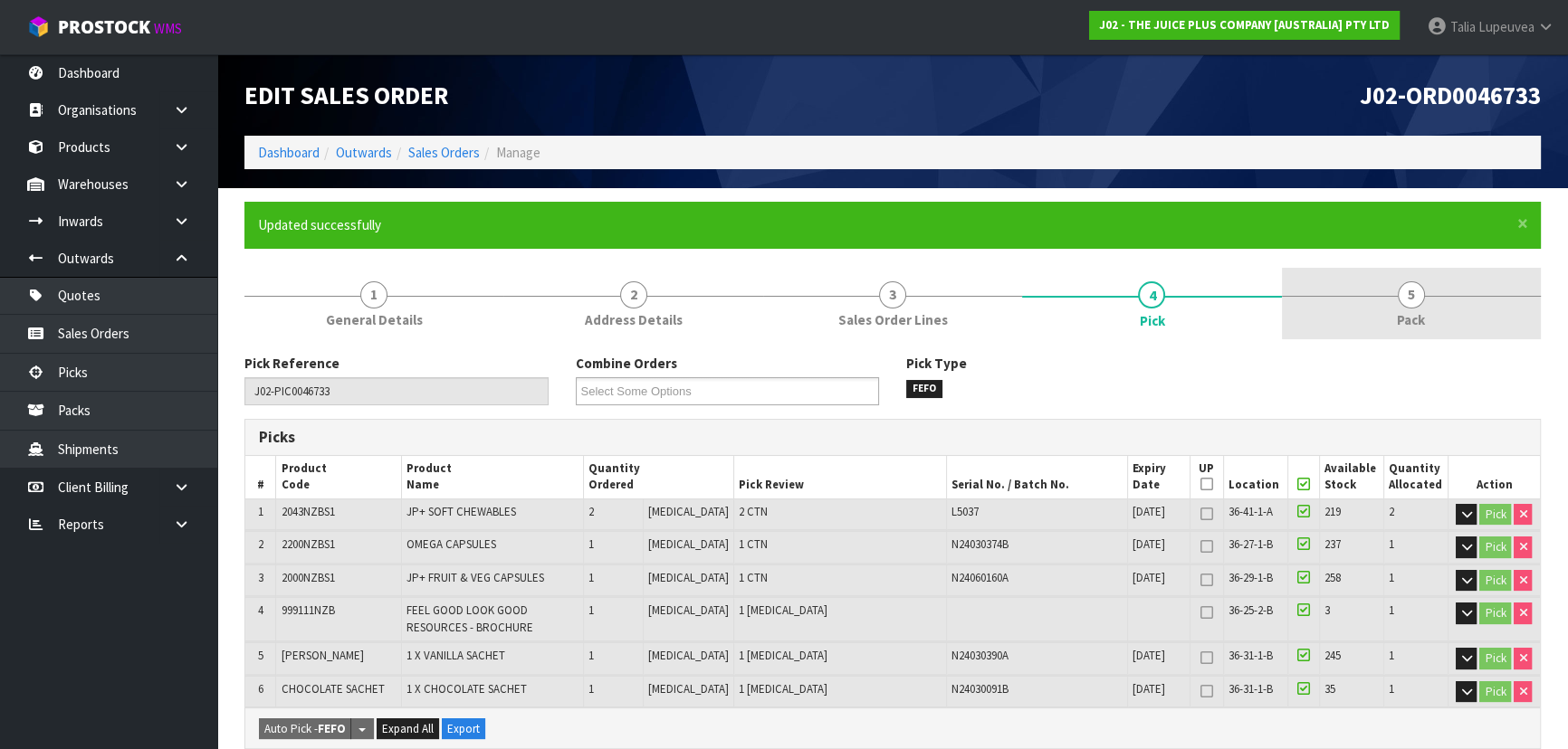
click at [1412, 294] on span "5" at bounding box center [1411, 294] width 27 height 27
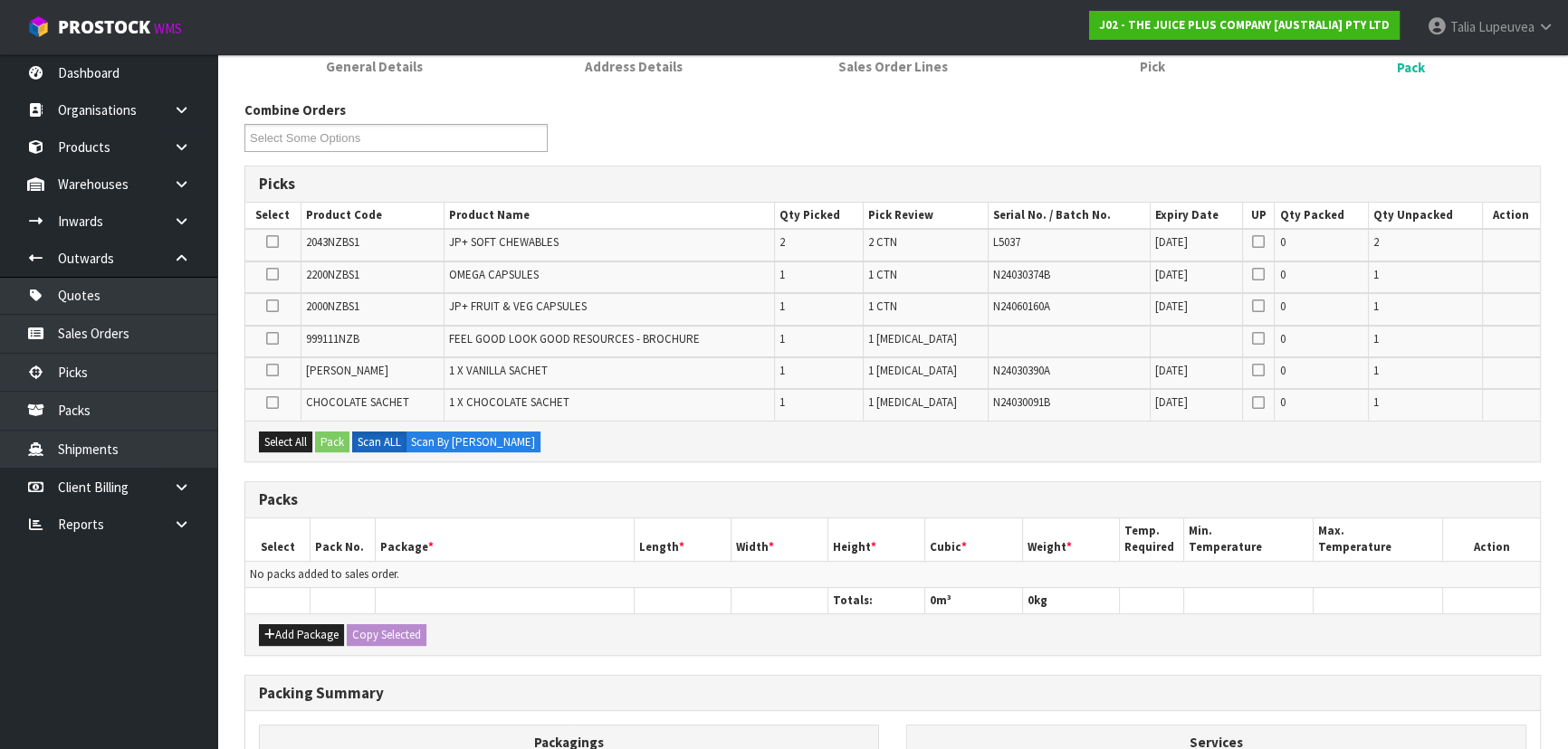
scroll to position [489, 0]
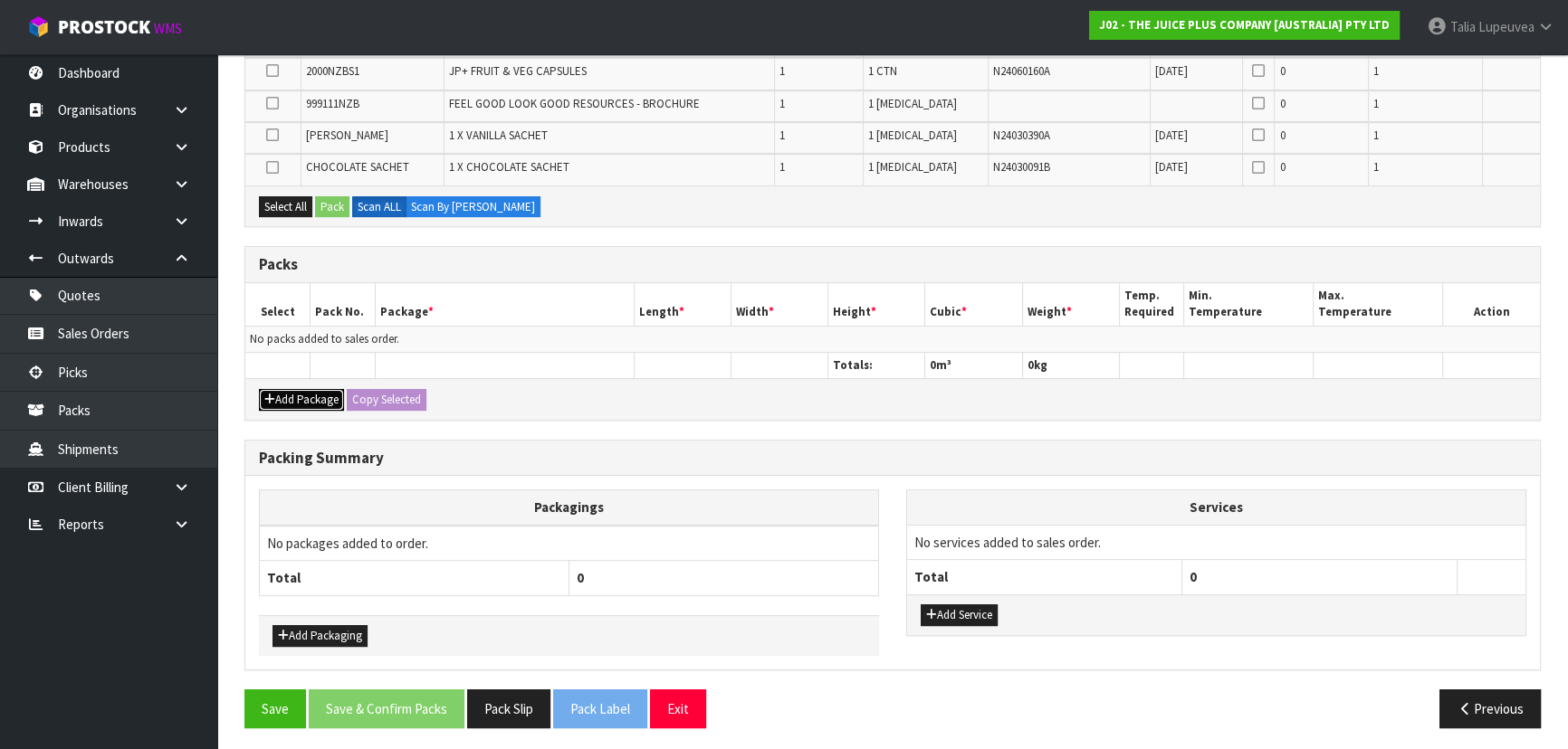
click at [311, 395] on button "Add Package" at bounding box center [302, 399] width 85 height 22
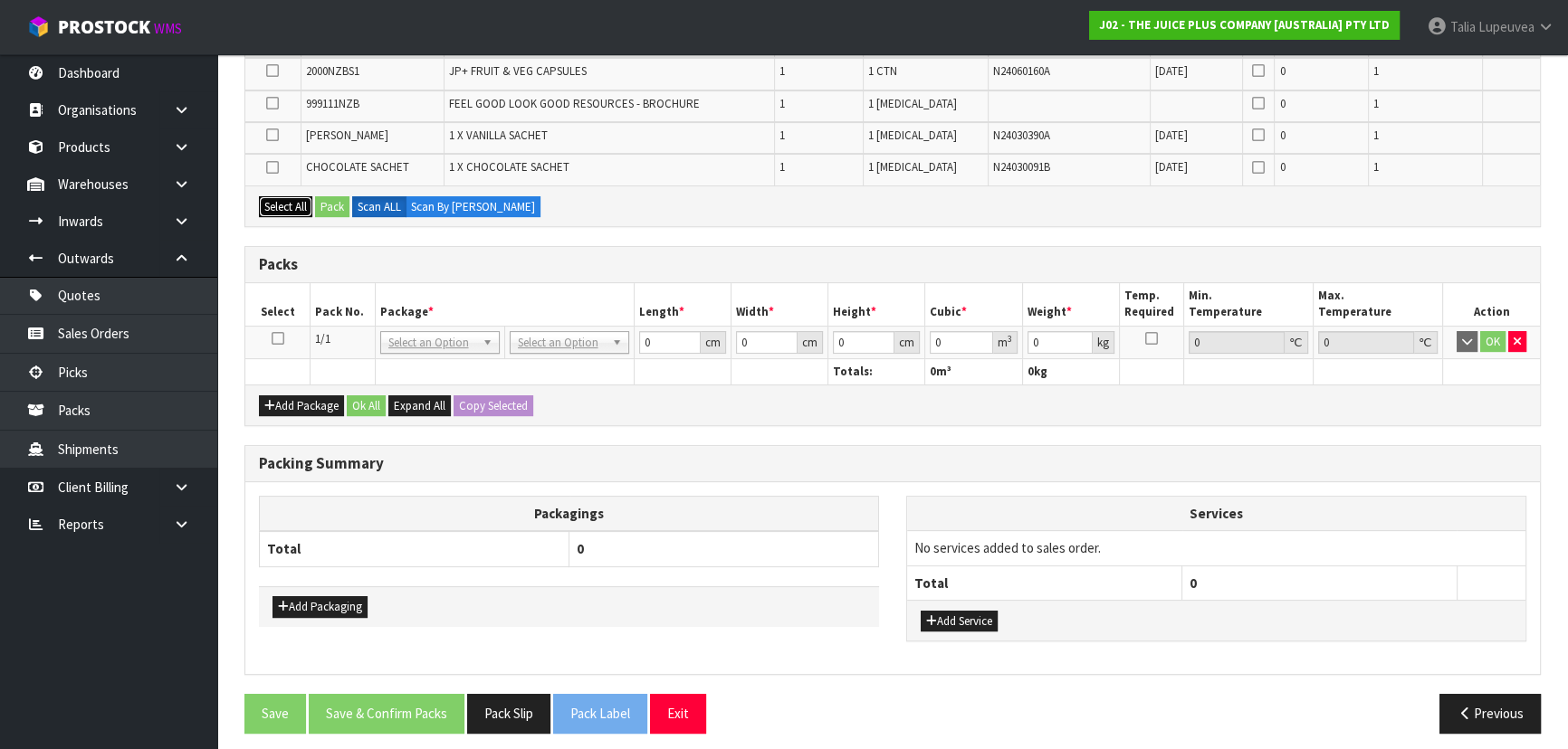
drag, startPoint x: 267, startPoint y: 203, endPoint x: 330, endPoint y: 213, distance: 63.8
click at [272, 202] on button "Select All" at bounding box center [286, 207] width 53 height 22
click at [335, 205] on button "Pack" at bounding box center [332, 207] width 34 height 22
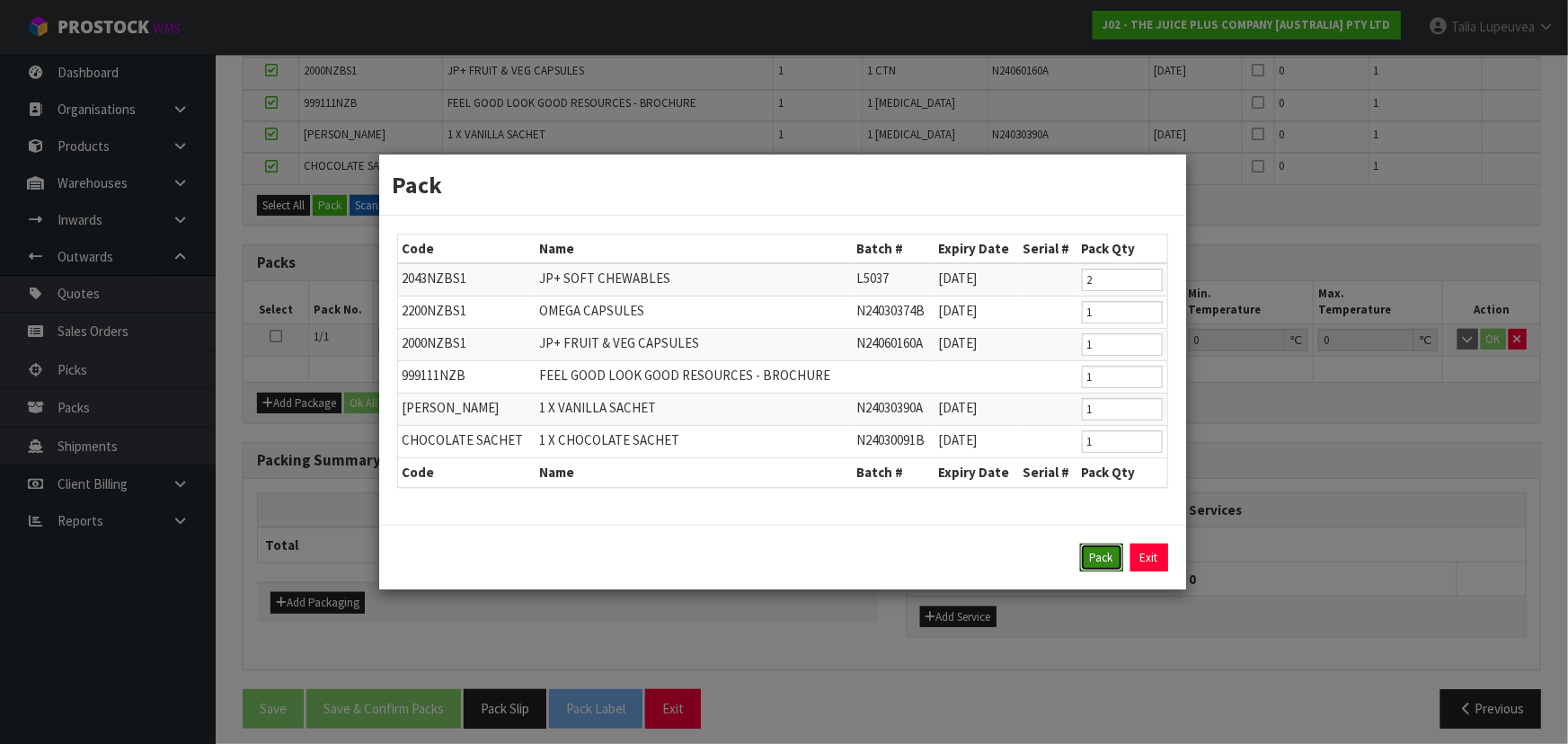
drag, startPoint x: 1100, startPoint y: 553, endPoint x: 702, endPoint y: 516, distance: 399.7
click at [1083, 550] on button "Pack" at bounding box center [1102, 558] width 43 height 29
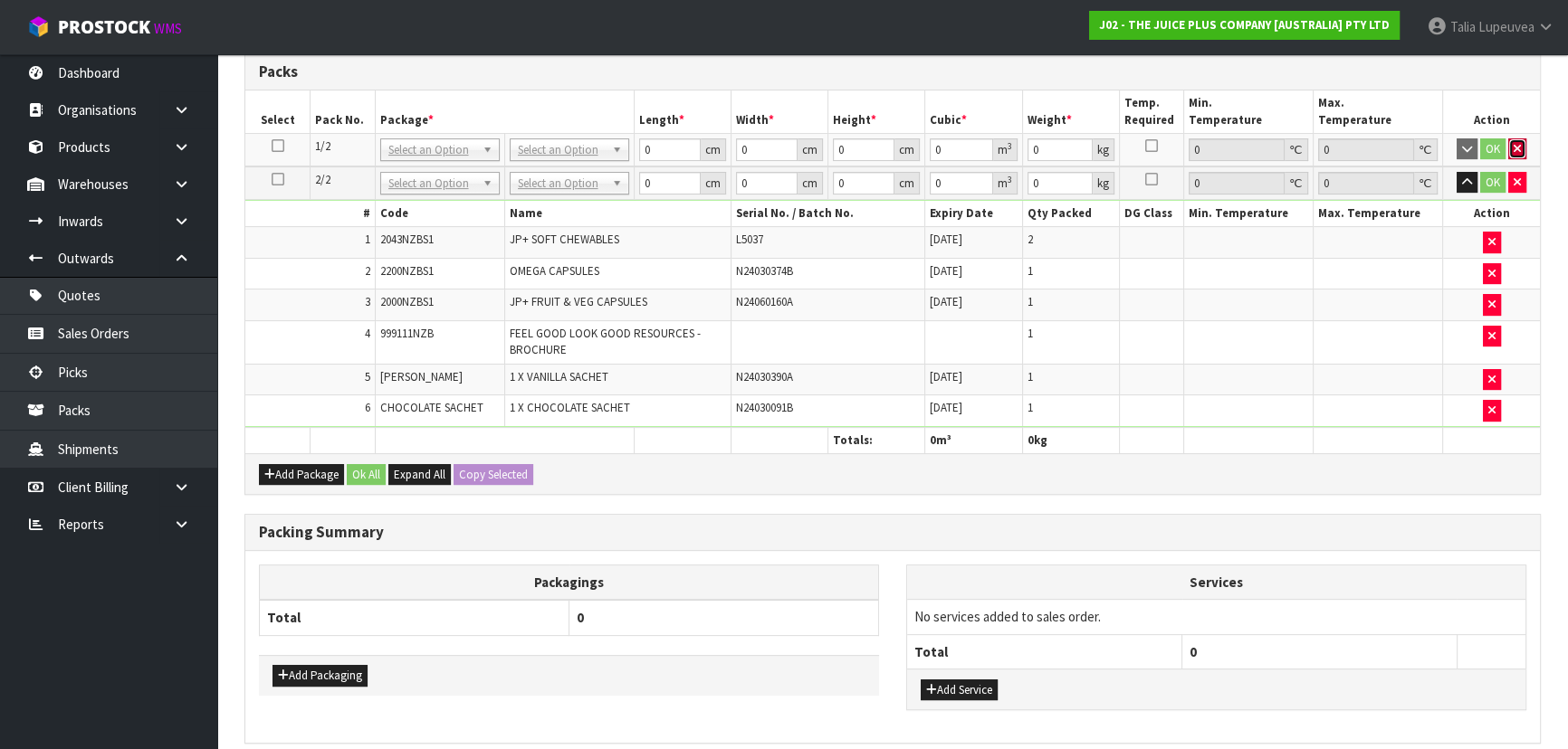
click at [1513, 143] on icon "button" at bounding box center [1517, 148] width 8 height 11
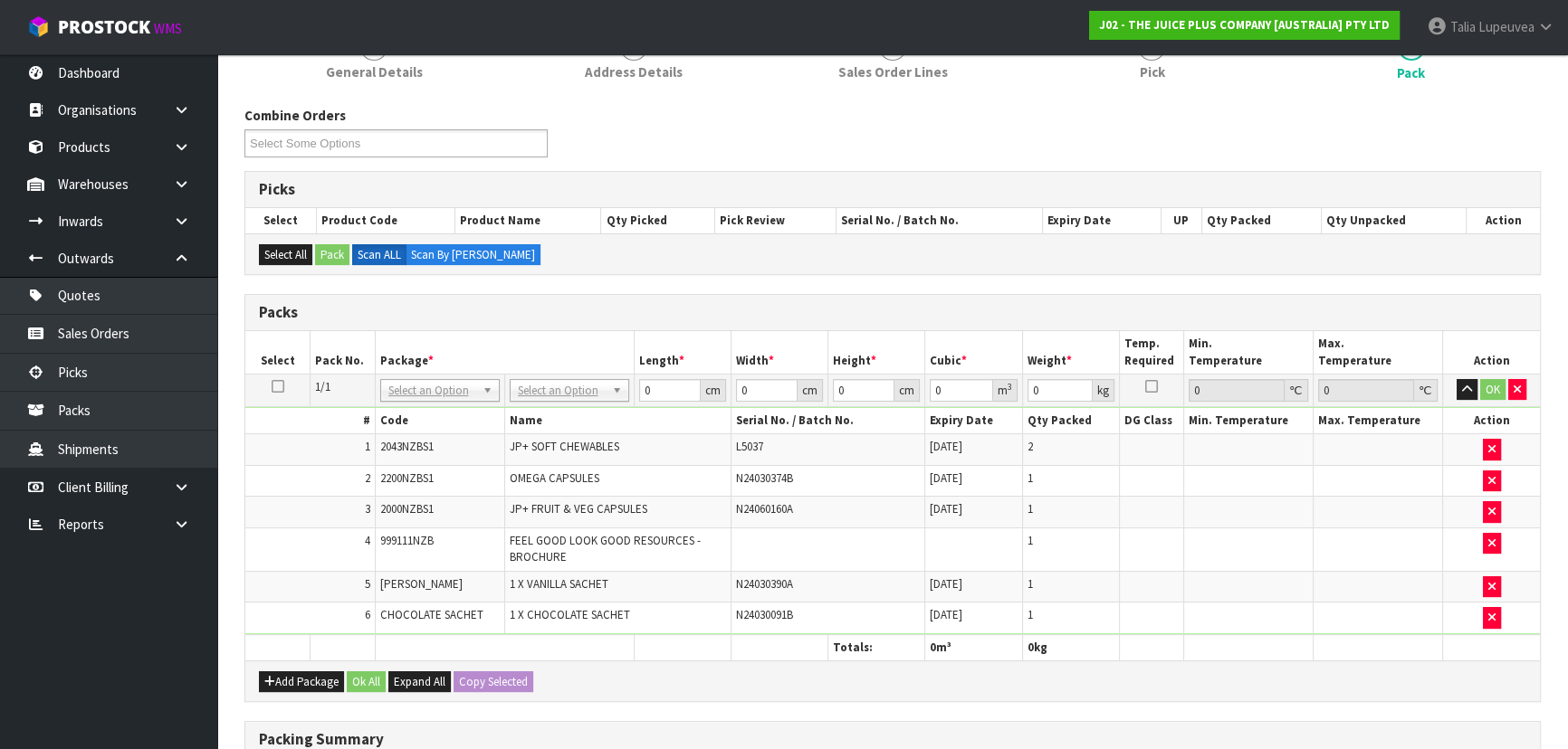
scroll to position [242, 0]
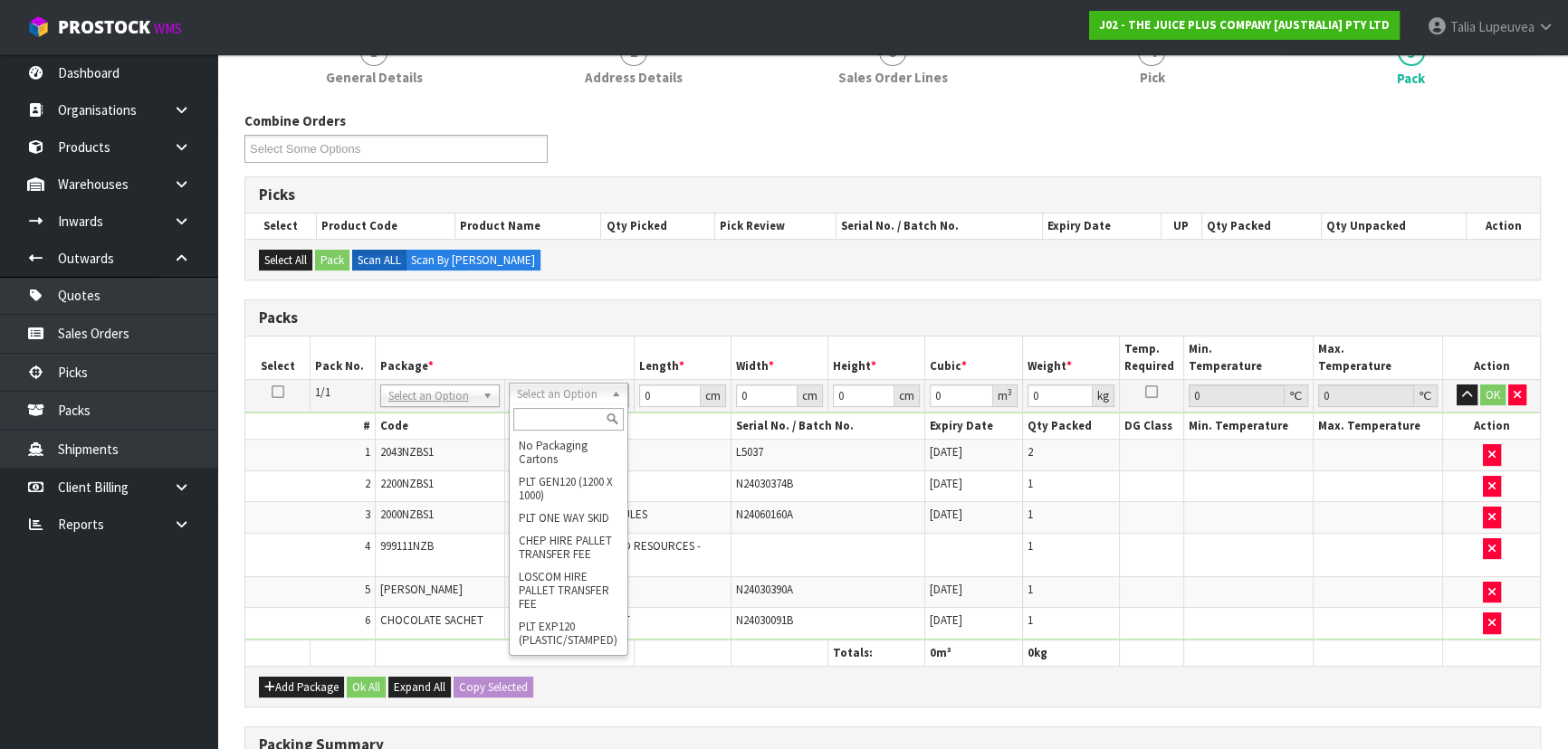
click at [543, 424] on input "text" at bounding box center [568, 419] width 111 height 23
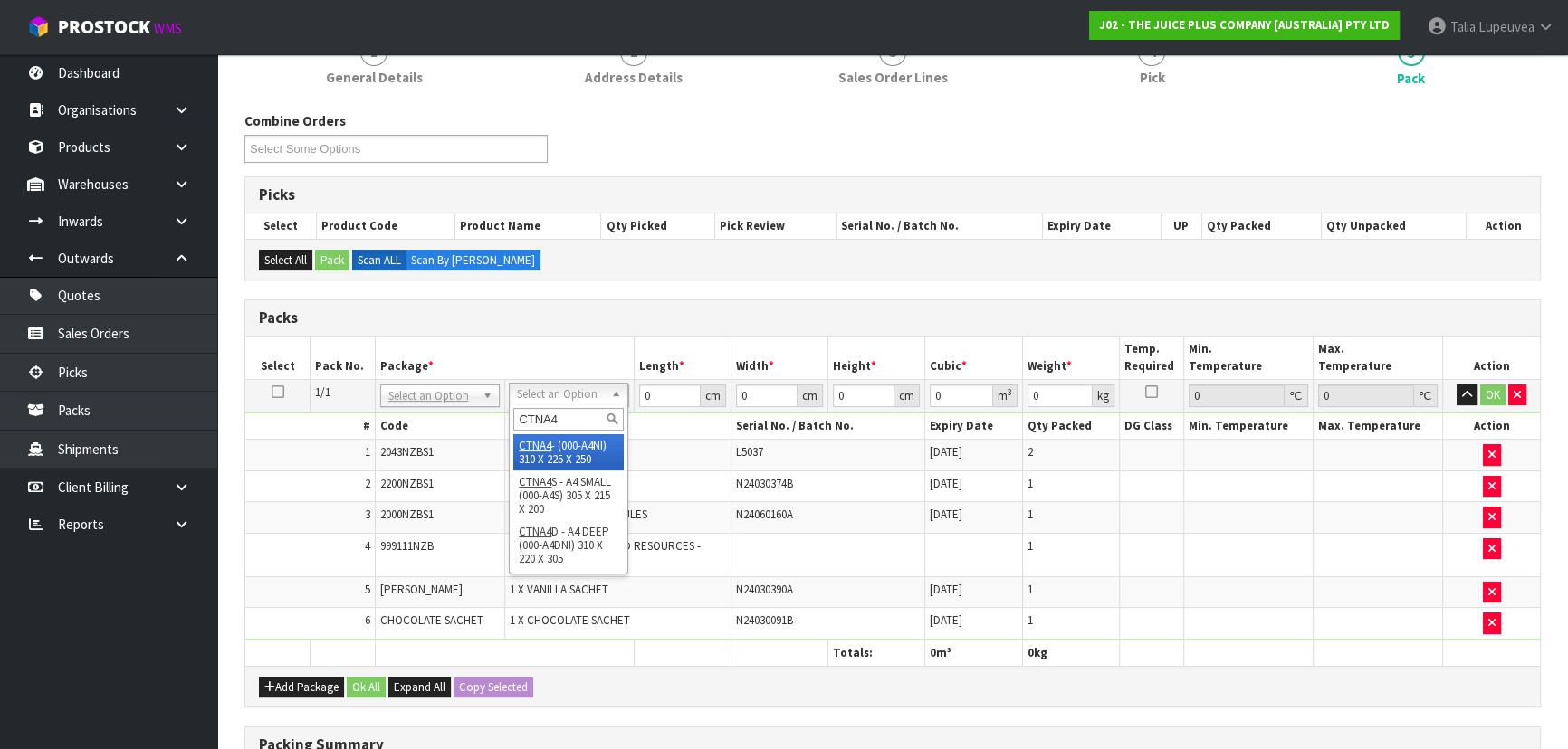
type input "CTNA4"
drag, startPoint x: 555, startPoint y: 443, endPoint x: 691, endPoint y: 391, distance: 145.6
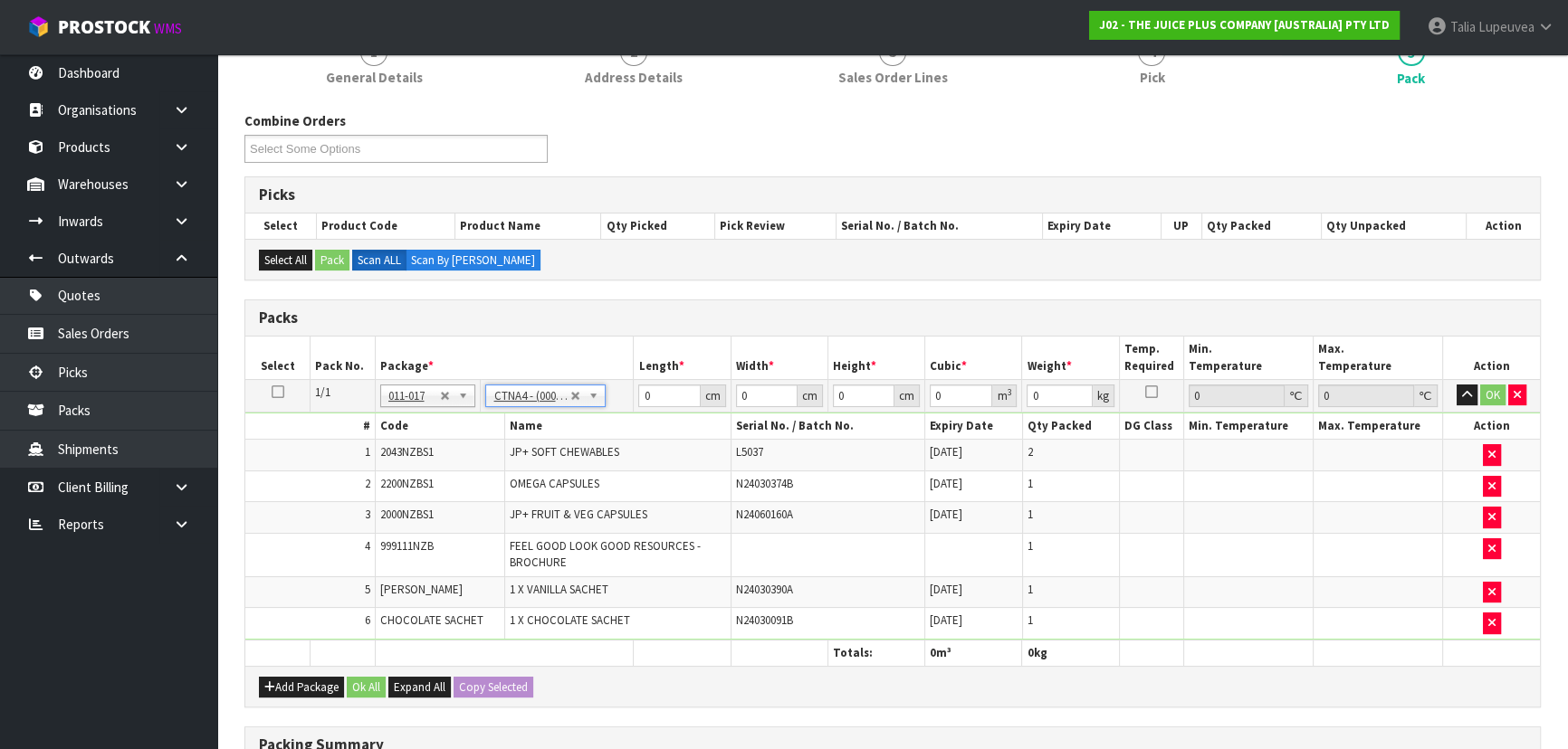
type input "31"
type input "22.5"
type input "25"
type input "0.017438"
type input "3.48"
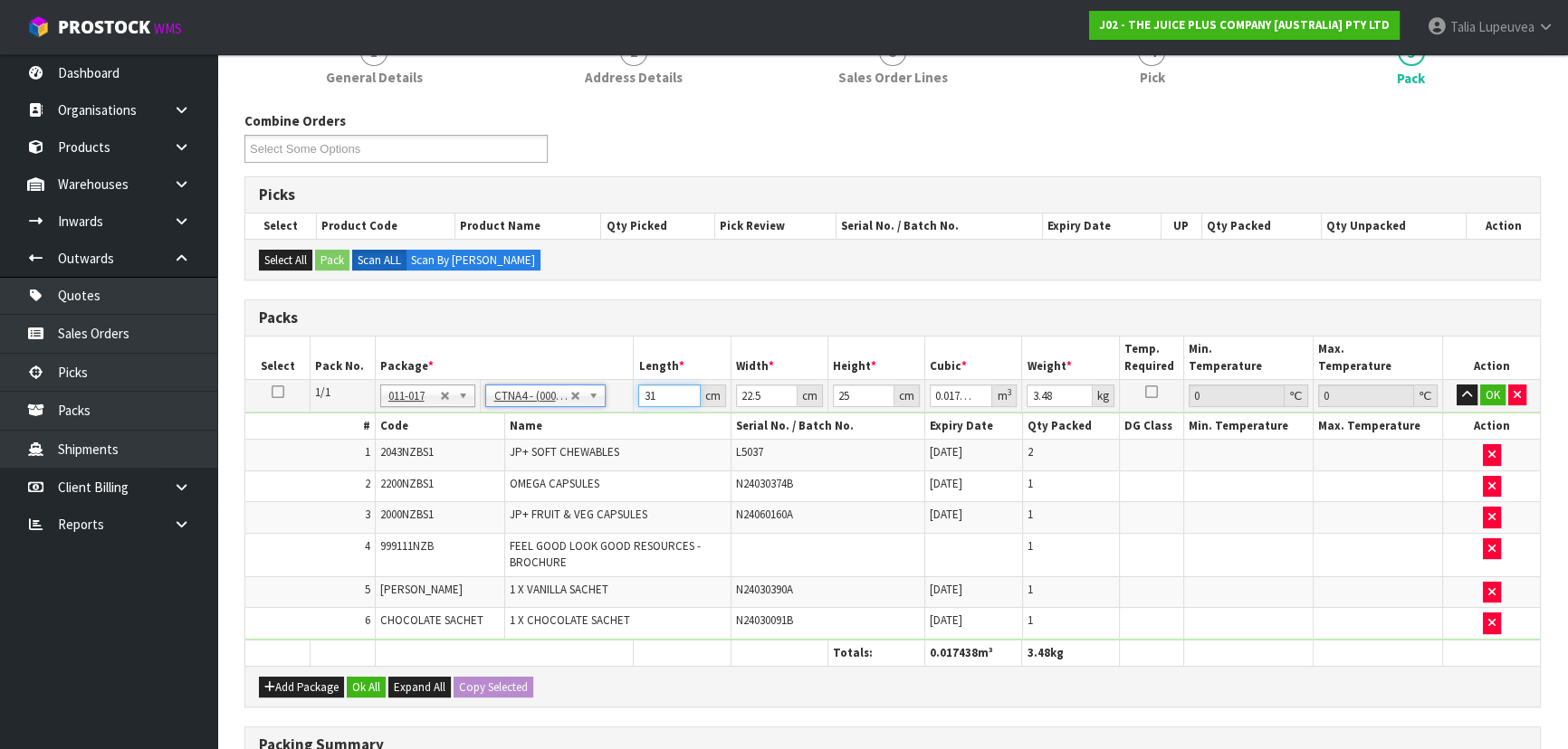
drag, startPoint x: 644, startPoint y: 401, endPoint x: 540, endPoint y: 432, distance: 108.5
click at [540, 432] on tbody "1/1 NONE 007-001 007-002 007-004 007-009 007-013 007-014 007-015 007-017 007-01…" at bounding box center [892, 509] width 1295 height 260
type input "3"
type input "0.001687"
type input "32"
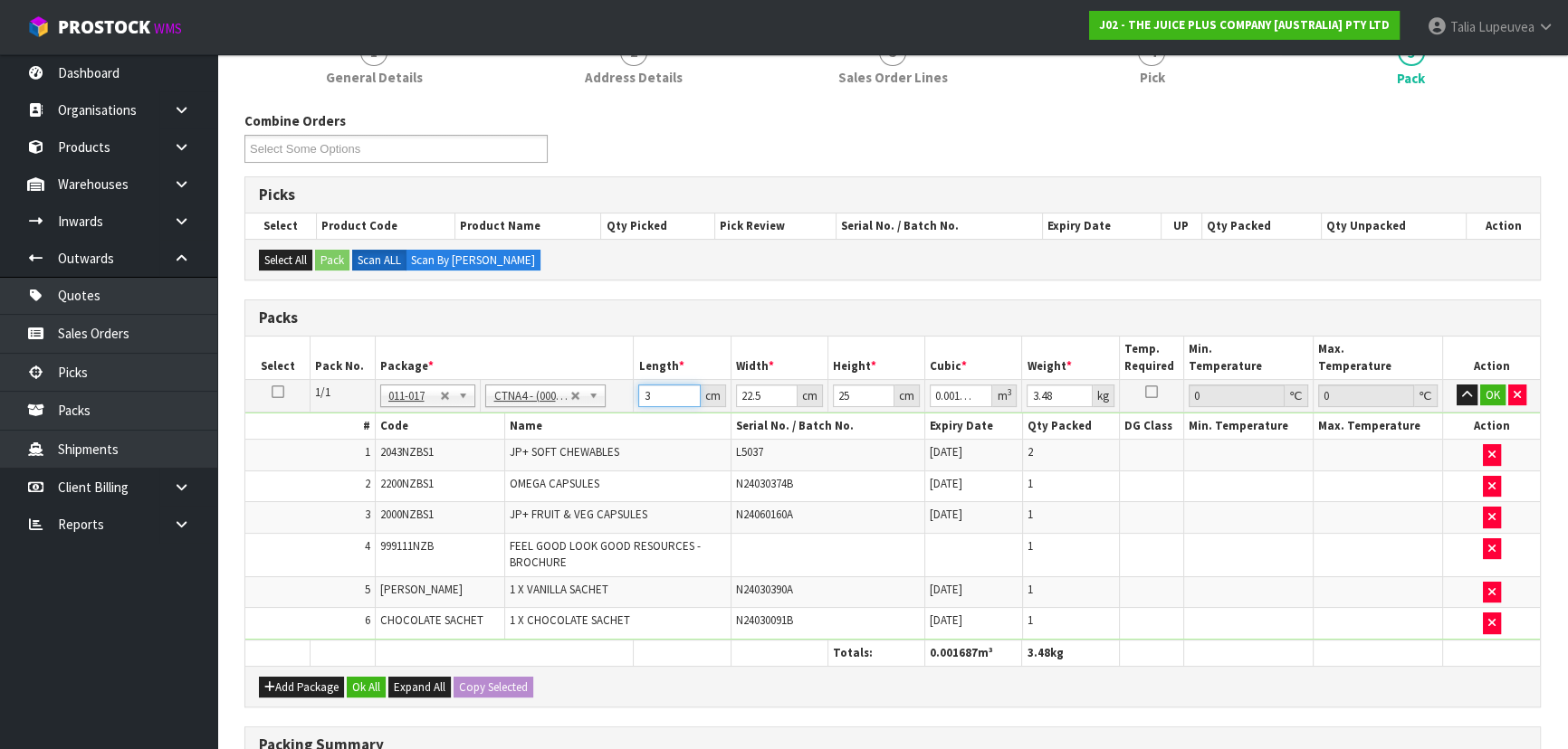
type input "0.018"
type input "32"
type input "2"
type input "0.0016"
type input "24"
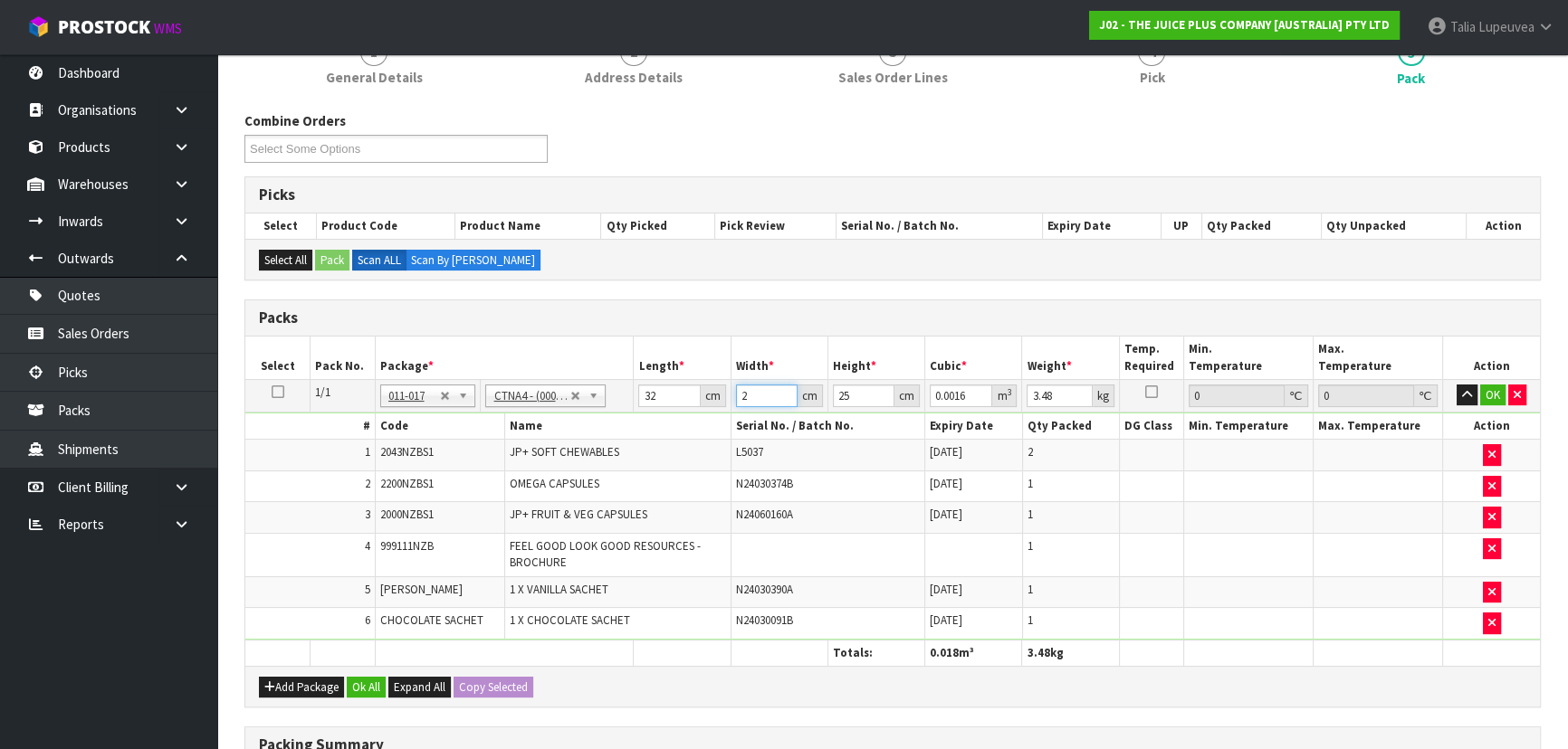
type input "0.0192"
type input "24"
type input "2"
type input "0.001536"
click at [1489, 391] on button "OK" at bounding box center [1492, 395] width 26 height 22
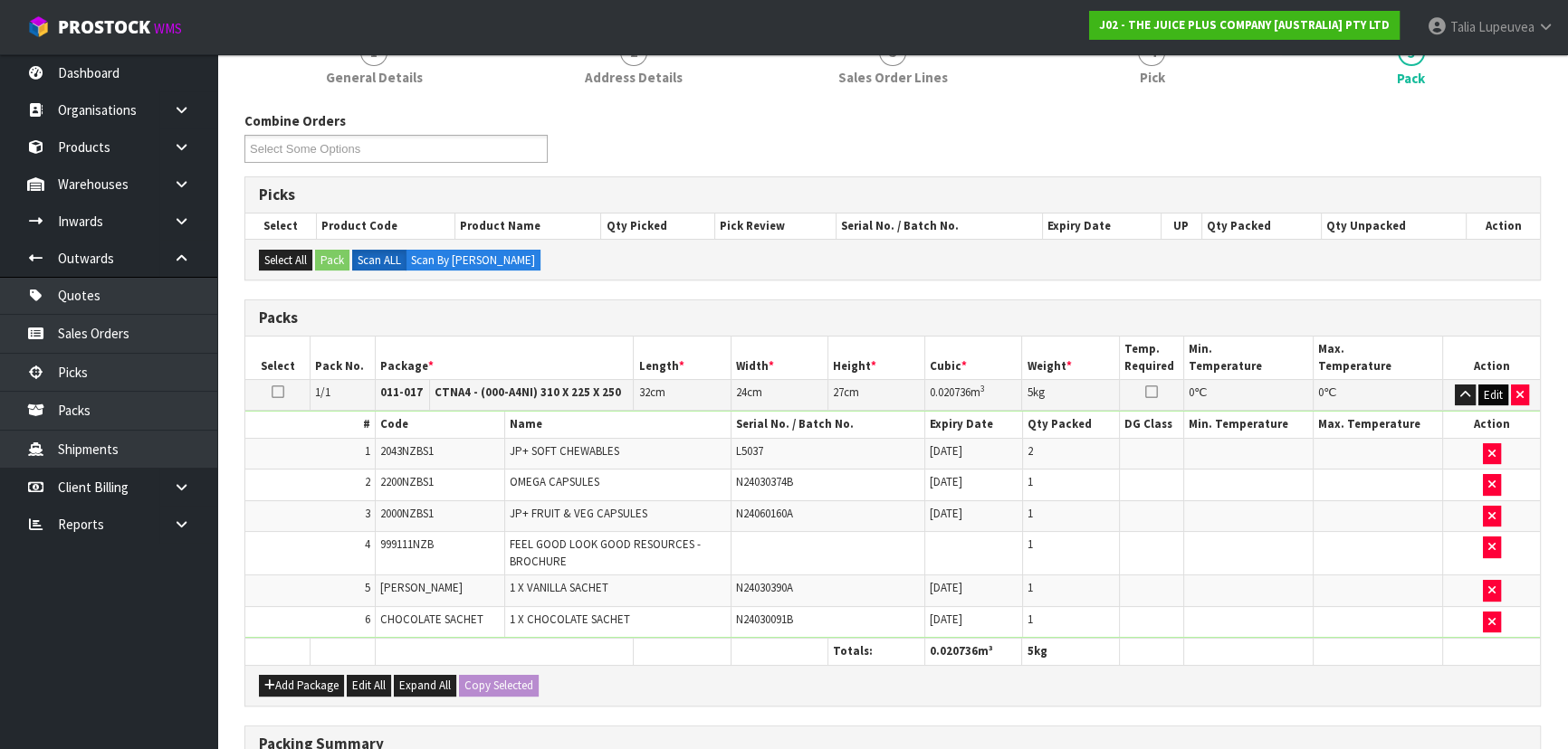
scroll to position [537, 0]
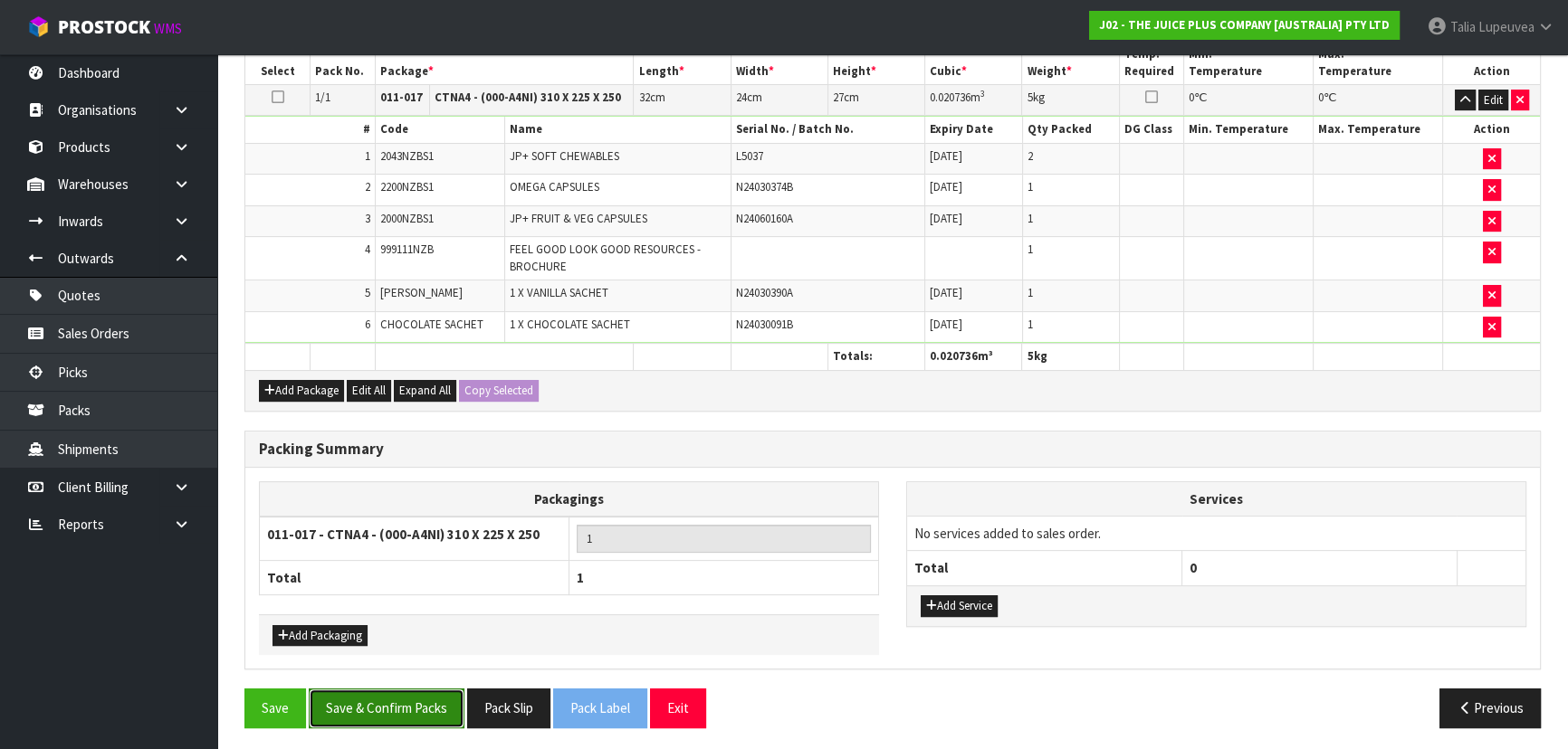
drag, startPoint x: 395, startPoint y: 704, endPoint x: 427, endPoint y: 684, distance: 37.7
click at [395, 703] on button "Save & Confirm Packs" at bounding box center [386, 707] width 156 height 39
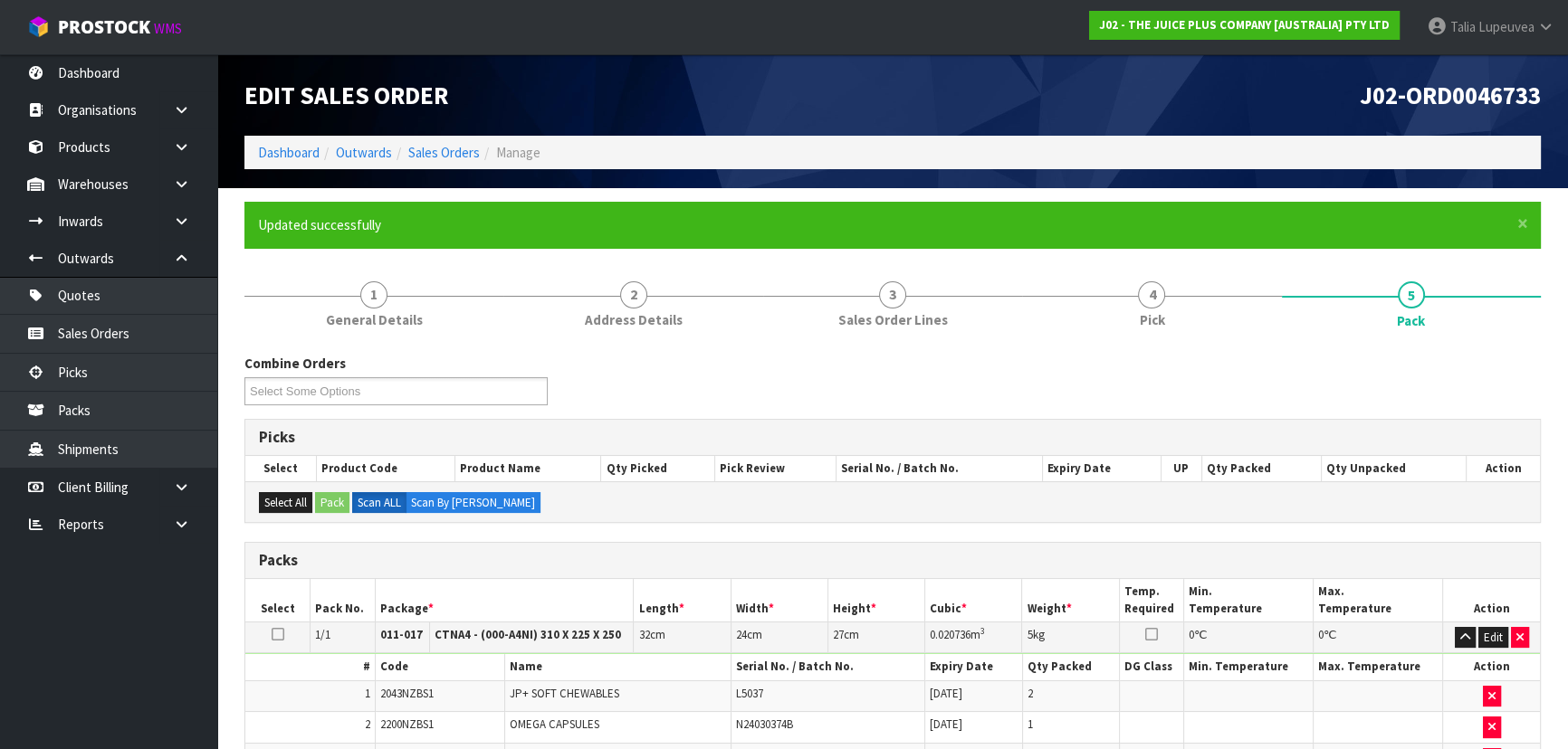
scroll to position [271, 0]
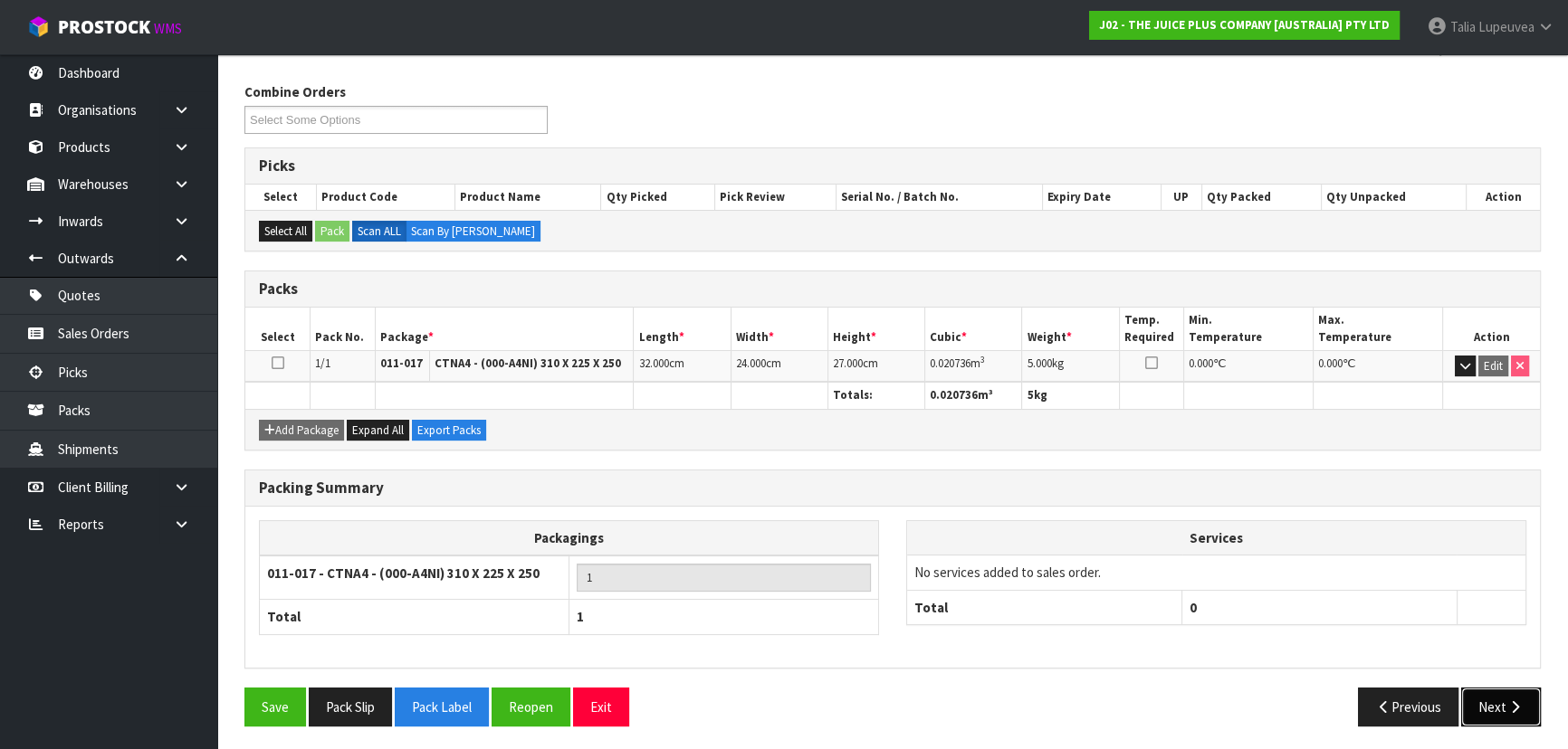
click at [1494, 705] on button "Next" at bounding box center [1501, 706] width 79 height 39
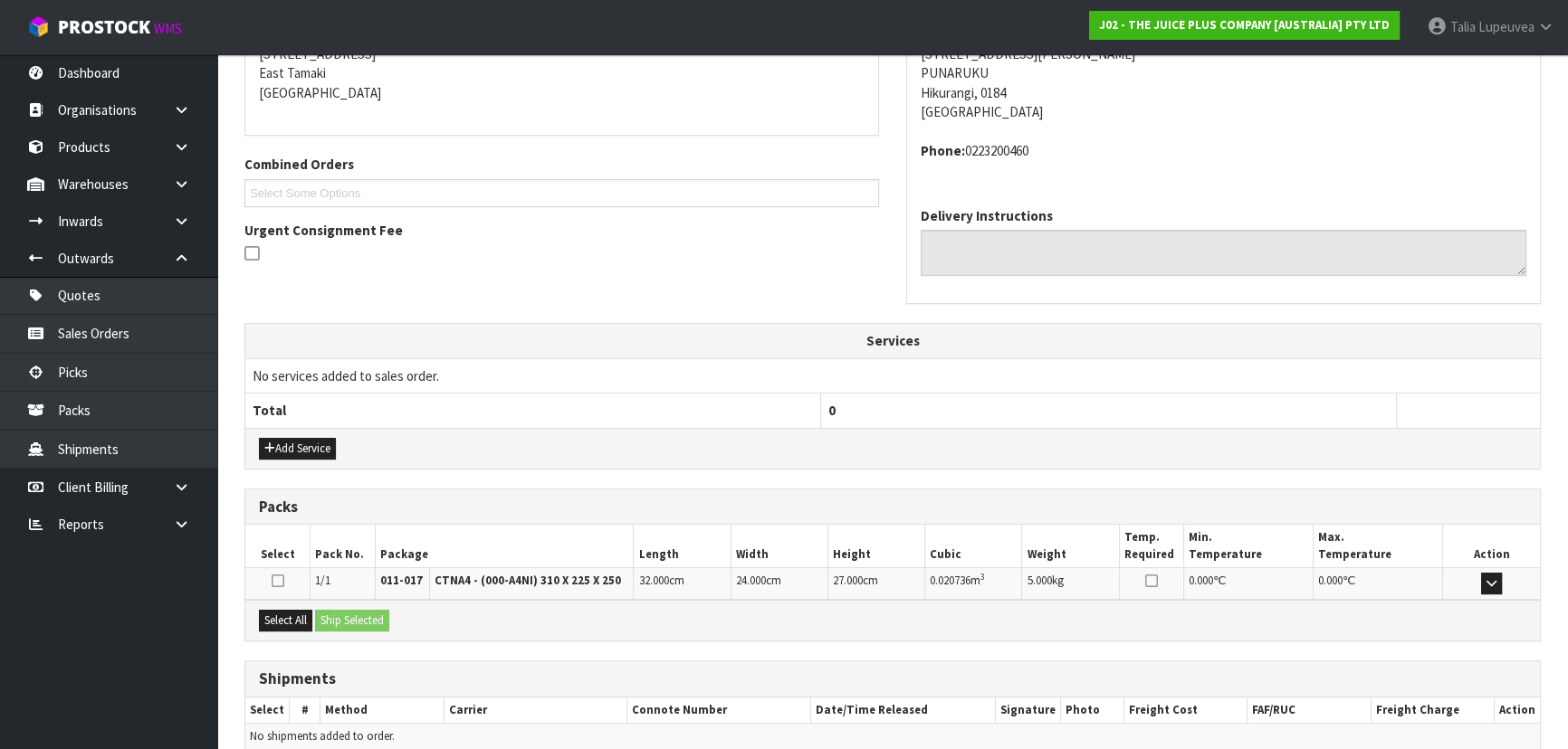
scroll to position [462, 0]
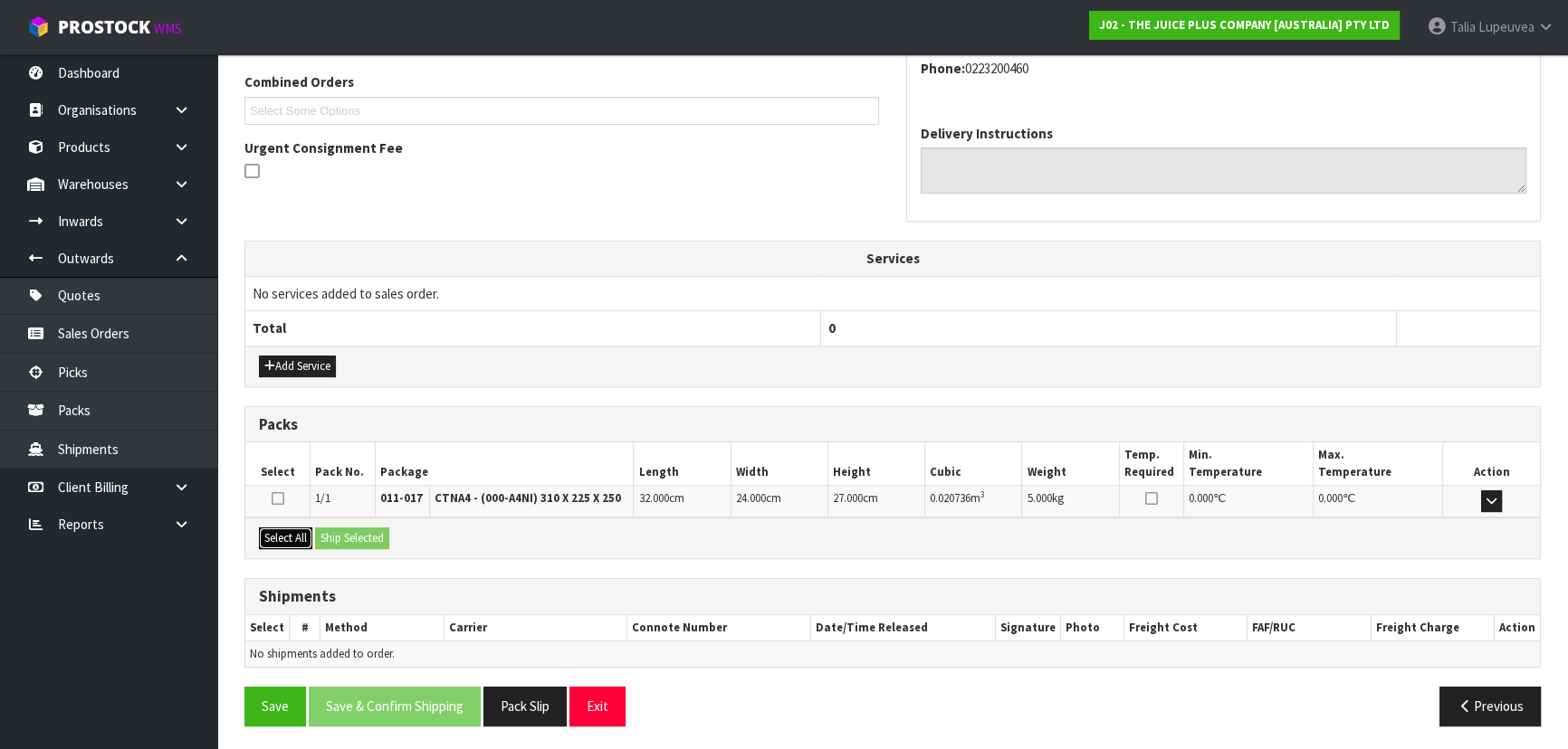
drag, startPoint x: 265, startPoint y: 532, endPoint x: 412, endPoint y: 530, distance: 147.0
click at [304, 532] on button "Select All" at bounding box center [286, 538] width 53 height 22
click at [412, 530] on div "Select All Ship Selected" at bounding box center [892, 537] width 1295 height 41
click at [371, 533] on button "Ship Selected" at bounding box center [352, 538] width 74 height 22
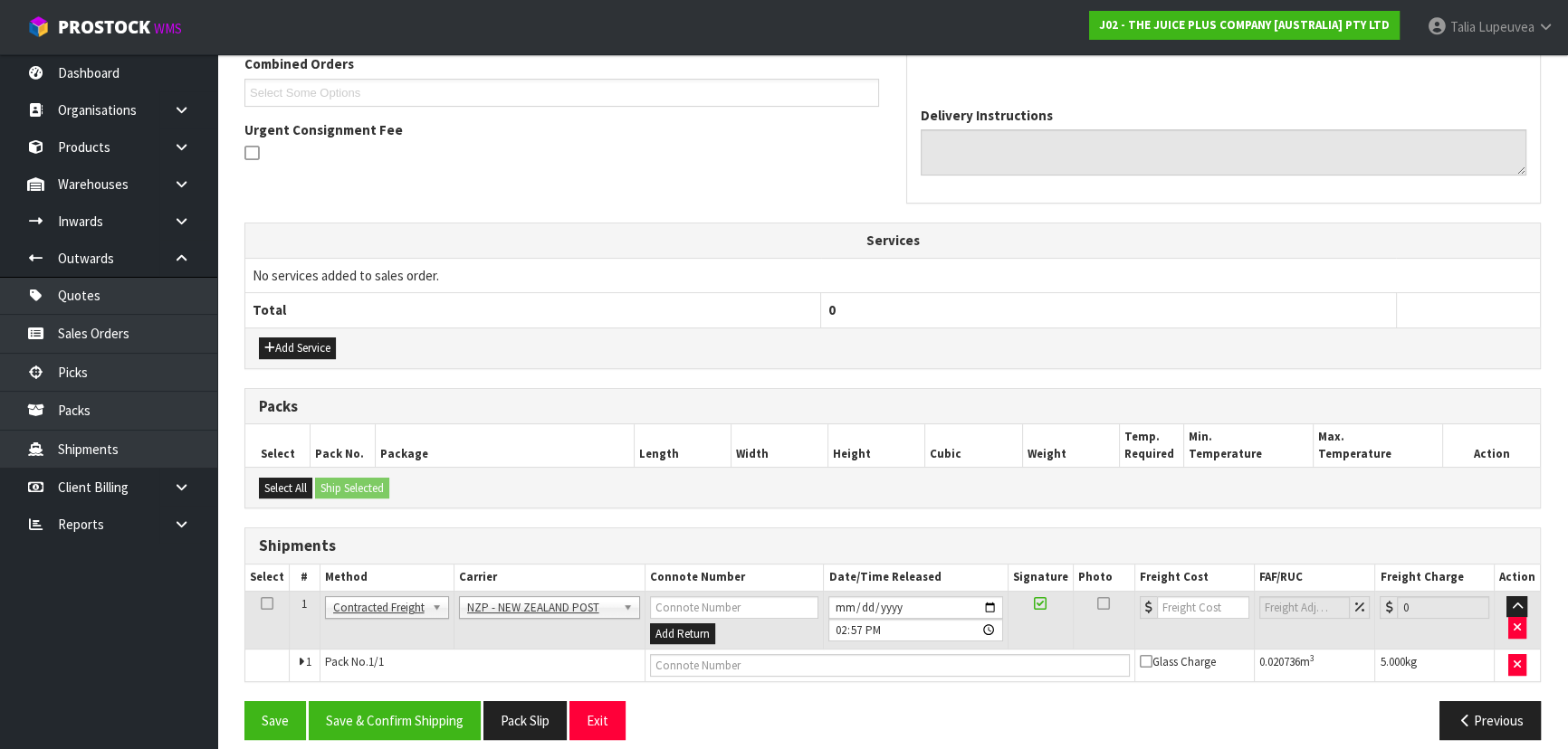
scroll to position [494, 0]
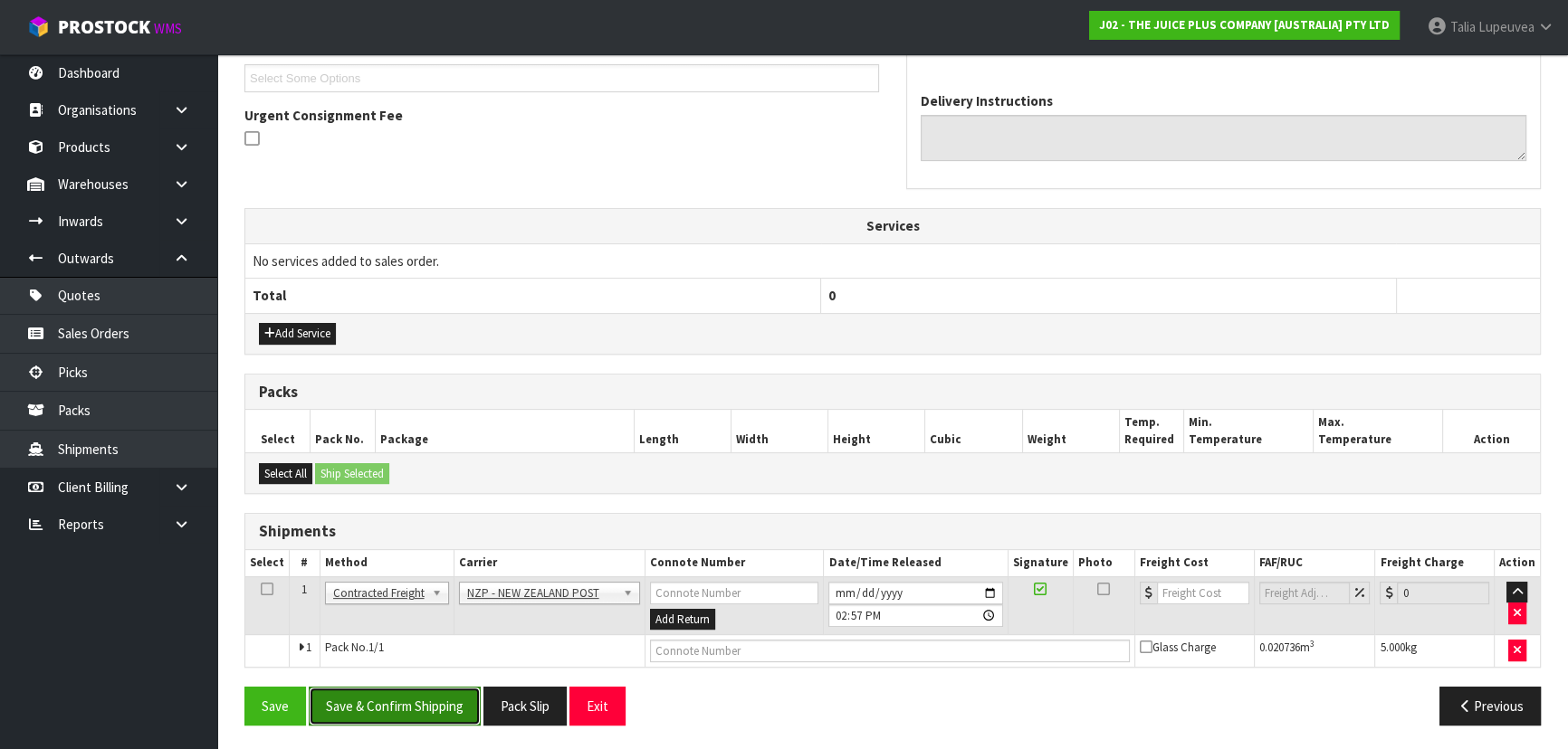
click at [417, 697] on button "Save & Confirm Shipping" at bounding box center [395, 705] width 172 height 39
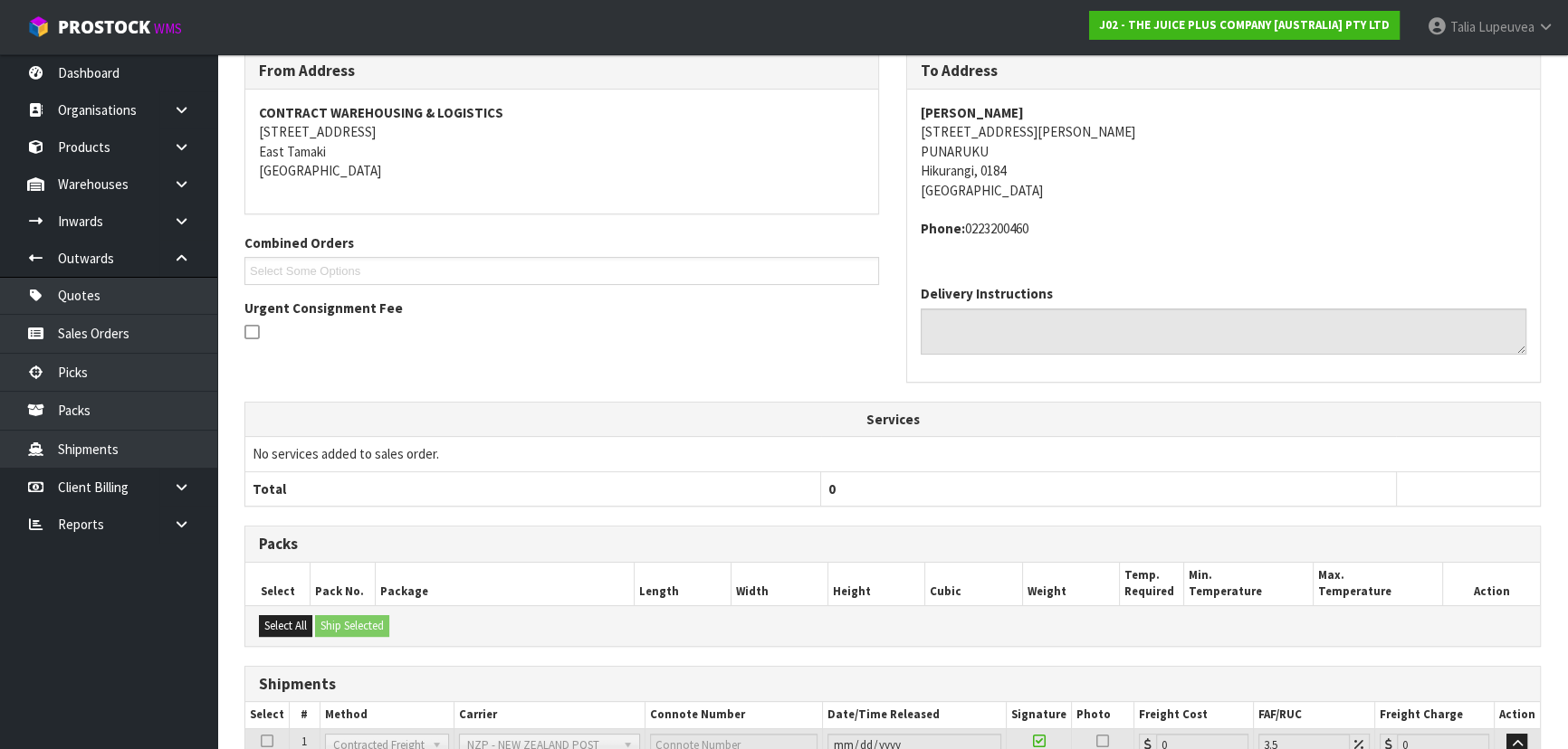
scroll to position [468, 0]
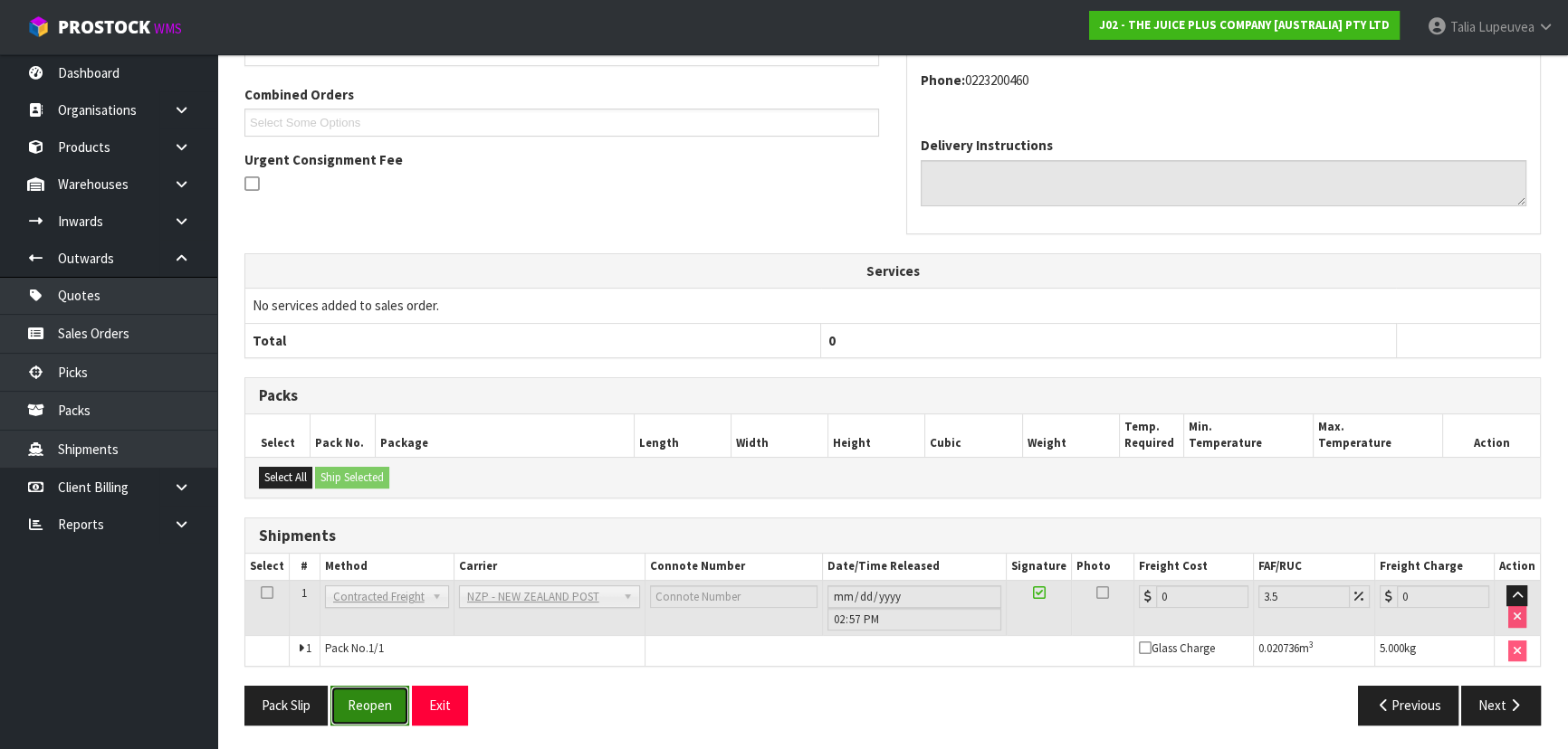
drag, startPoint x: 378, startPoint y: 701, endPoint x: 399, endPoint y: 683, distance: 27.7
click at [378, 701] on button "Reopen" at bounding box center [369, 705] width 79 height 39
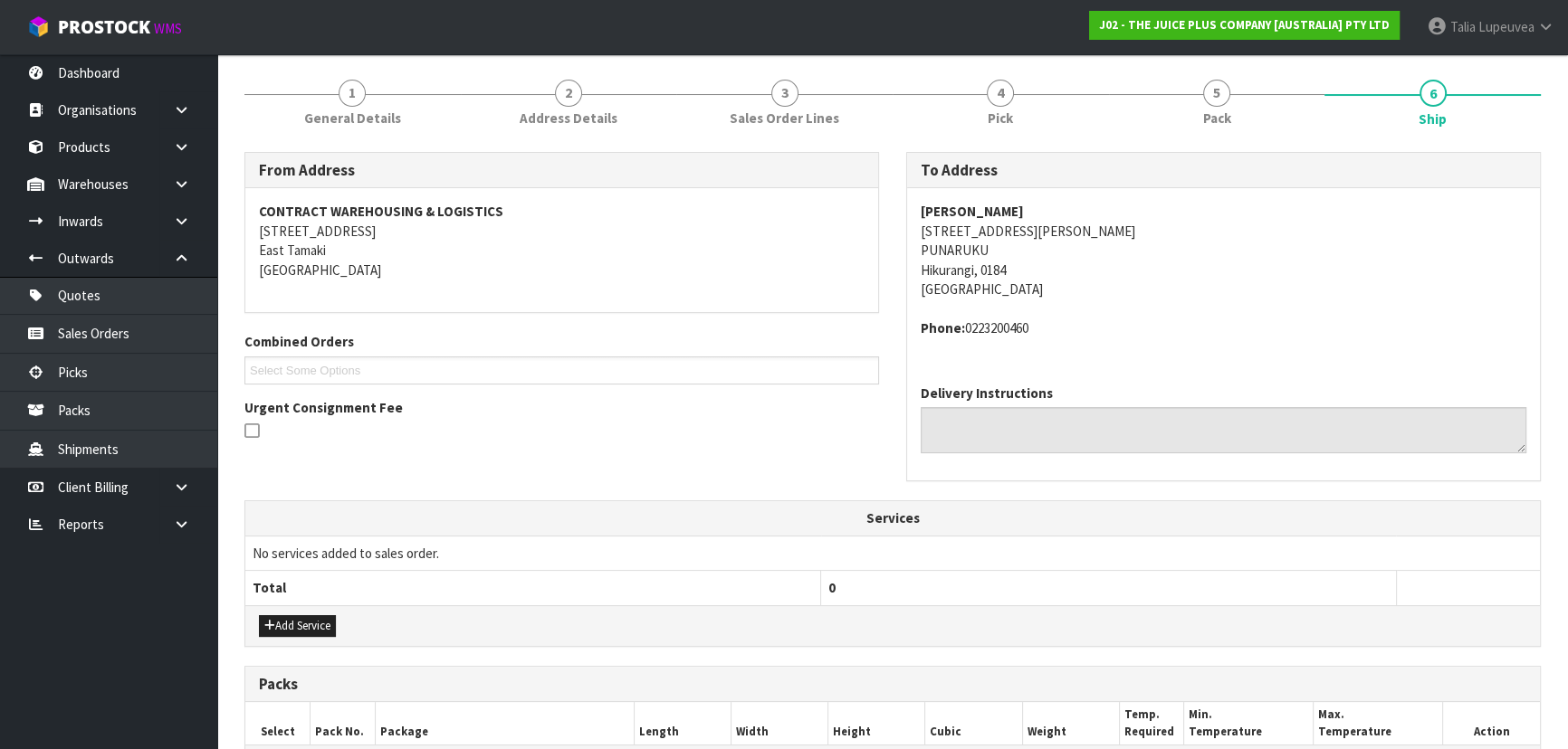
scroll to position [510, 0]
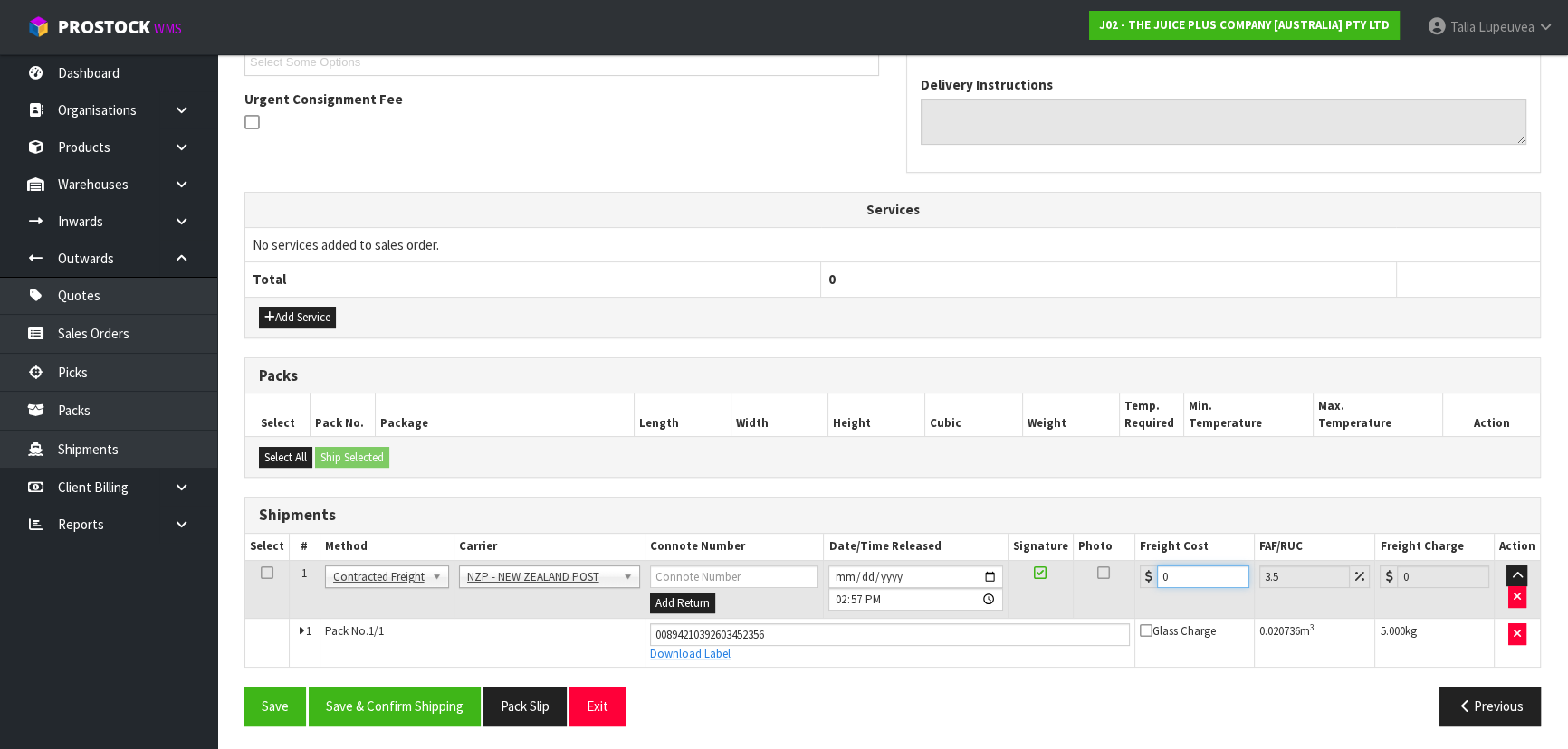
drag, startPoint x: 1155, startPoint y: 578, endPoint x: 1086, endPoint y: 590, distance: 70.0
click at [1086, 590] on tr "1 Client Local Pickup Customer Local Pickup Company Freight Contracted Freight …" at bounding box center [892, 589] width 1295 height 59
click at [443, 702] on button "Save & Confirm Shipping" at bounding box center [395, 705] width 172 height 39
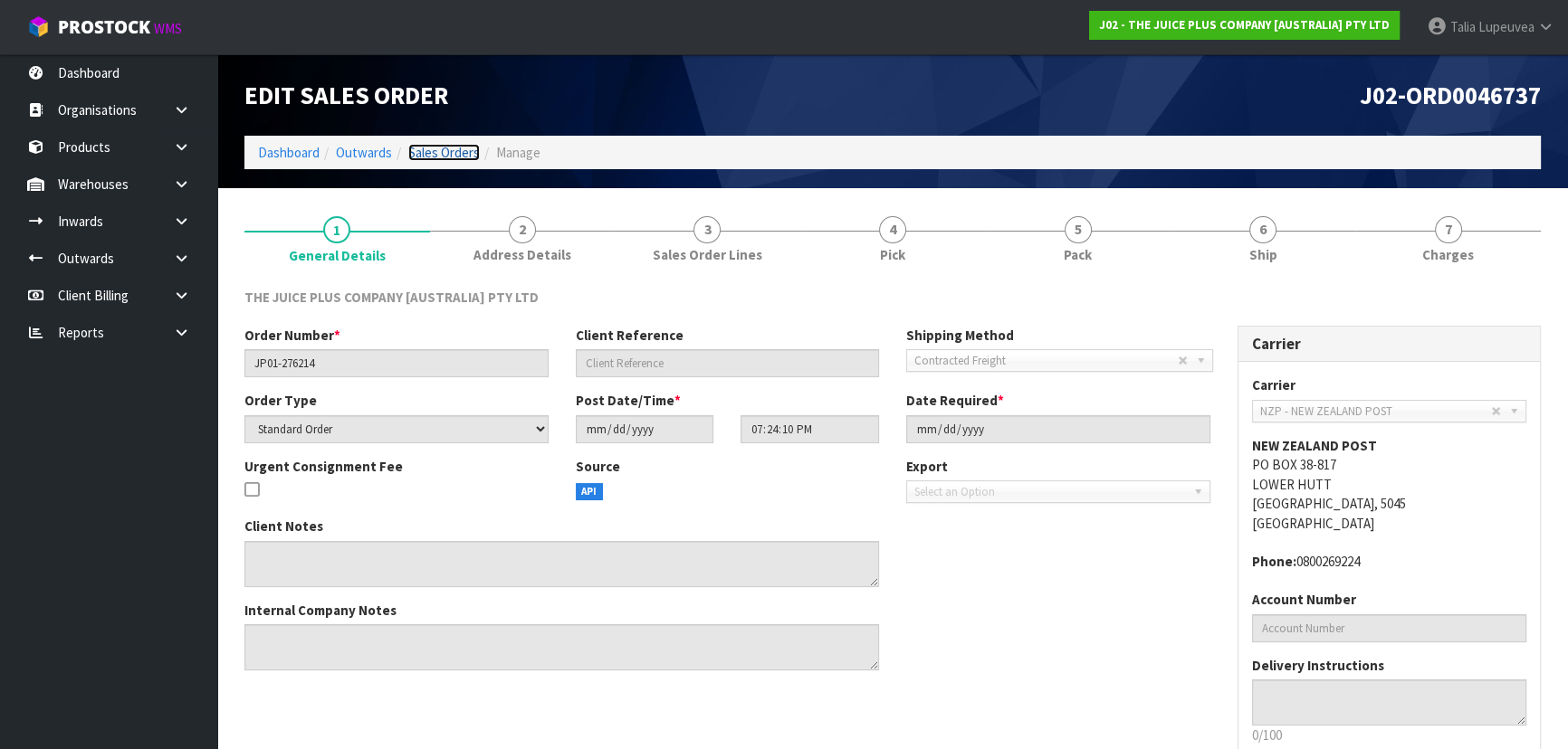
click at [442, 152] on link "Sales Orders" at bounding box center [444, 152] width 72 height 17
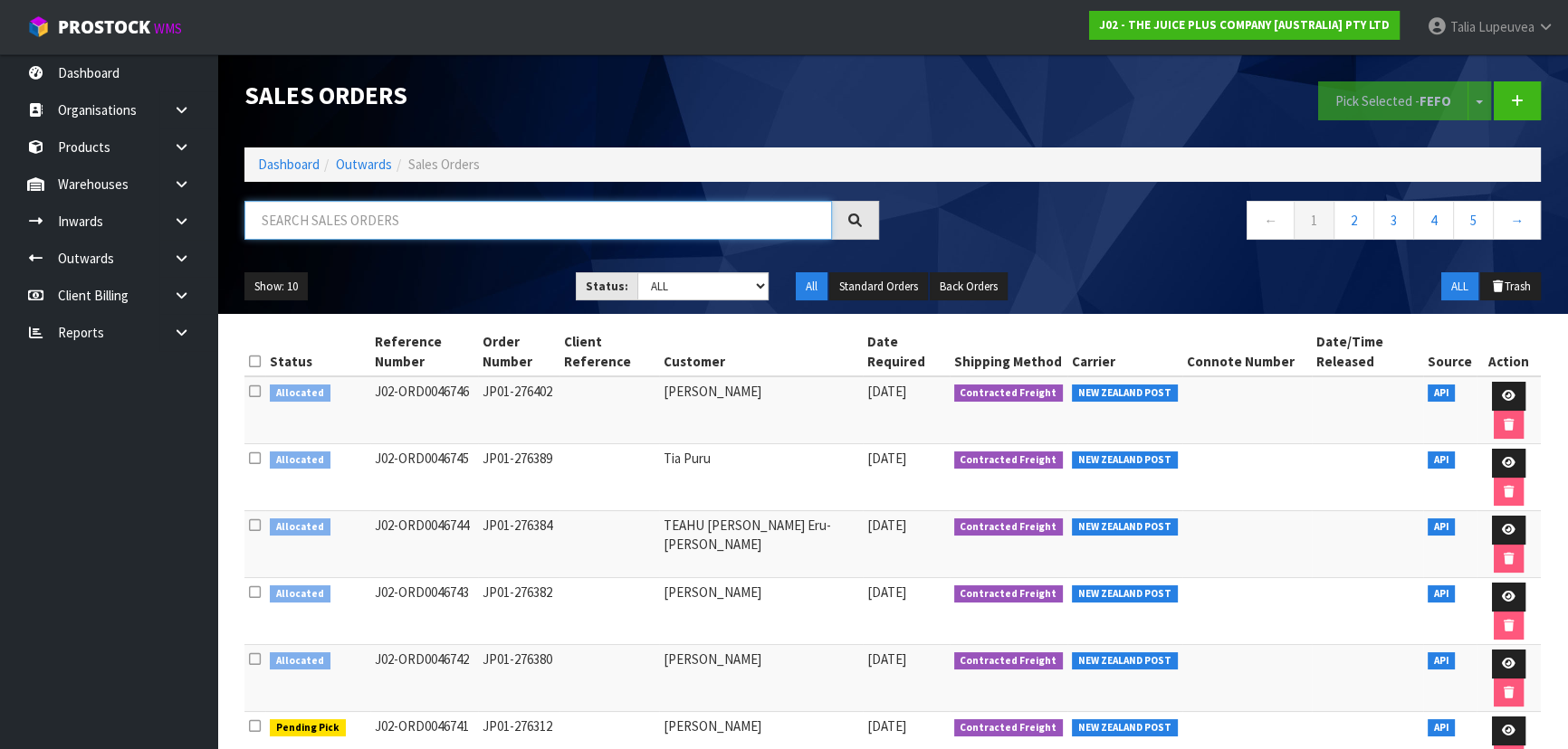
click at [489, 220] on input "text" at bounding box center [537, 219] width 588 height 39
type input "JOB-0414174"
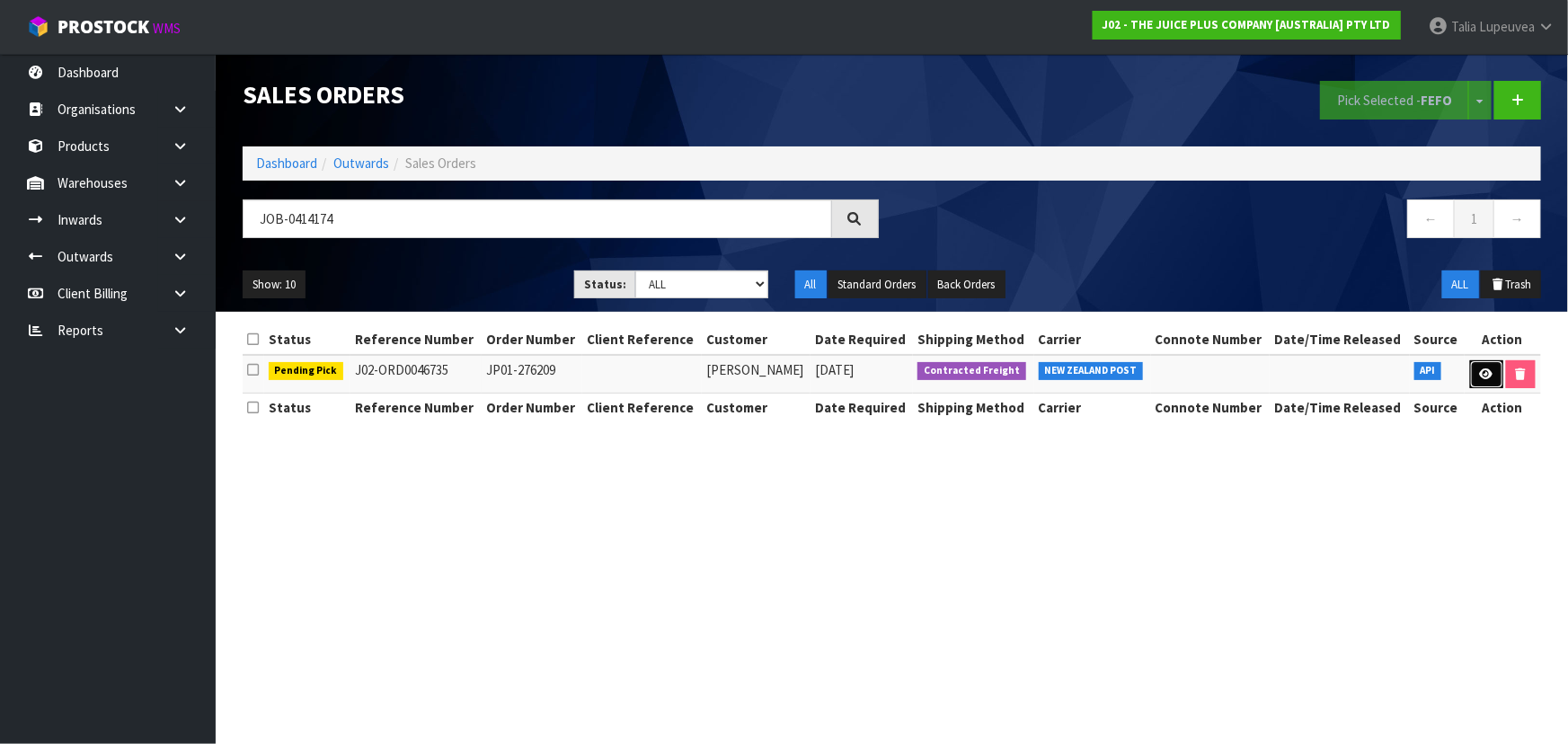
click at [1482, 370] on icon at bounding box center [1486, 374] width 13 height 11
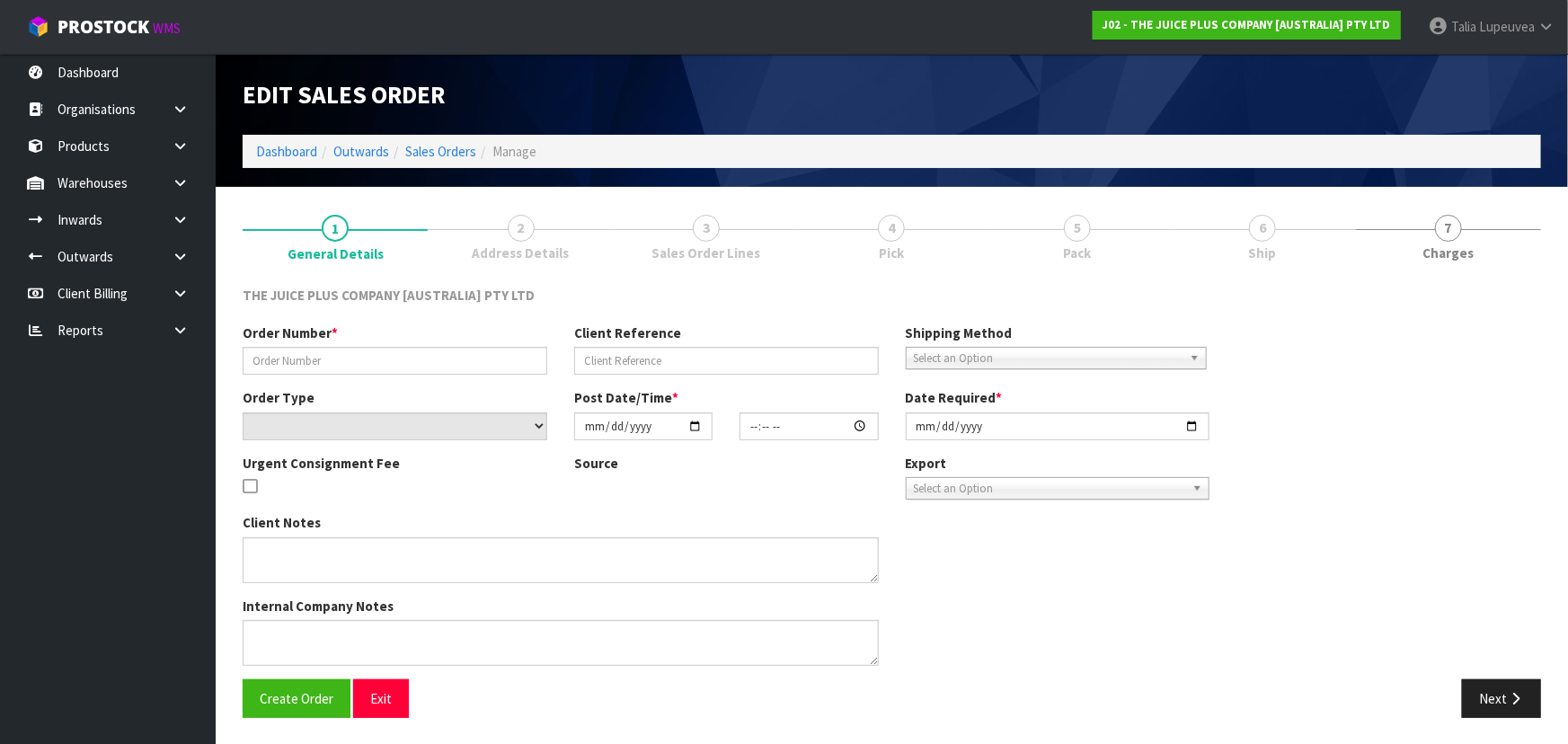
type input "JP01-276209"
select select "number:0"
type input "[DATE]"
type input "18:07:28.000"
type input "[DATE]"
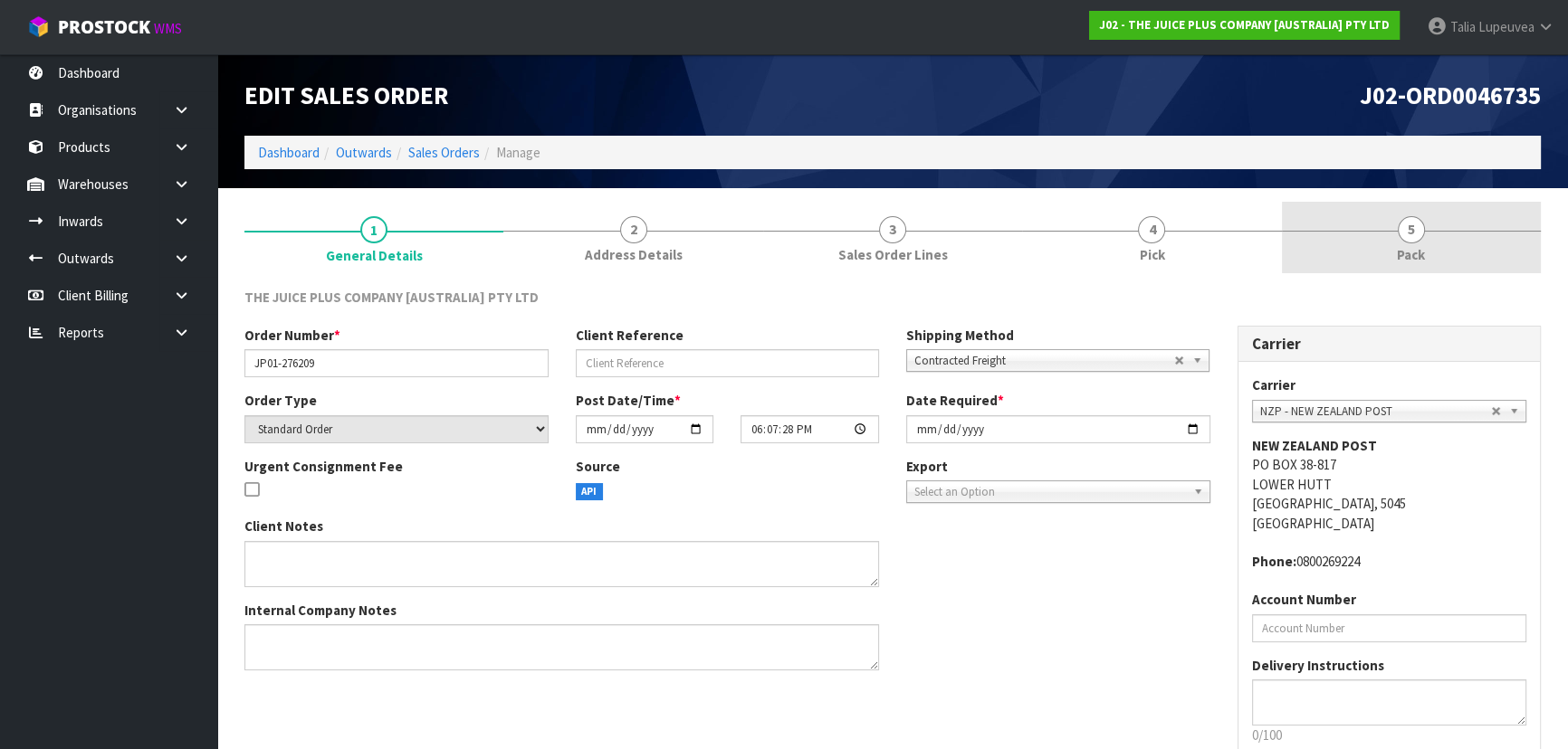
drag, startPoint x: 1451, startPoint y: 239, endPoint x: 1420, endPoint y: 273, distance: 46.0
click at [1450, 239] on link "5 Pack" at bounding box center [1411, 237] width 259 height 72
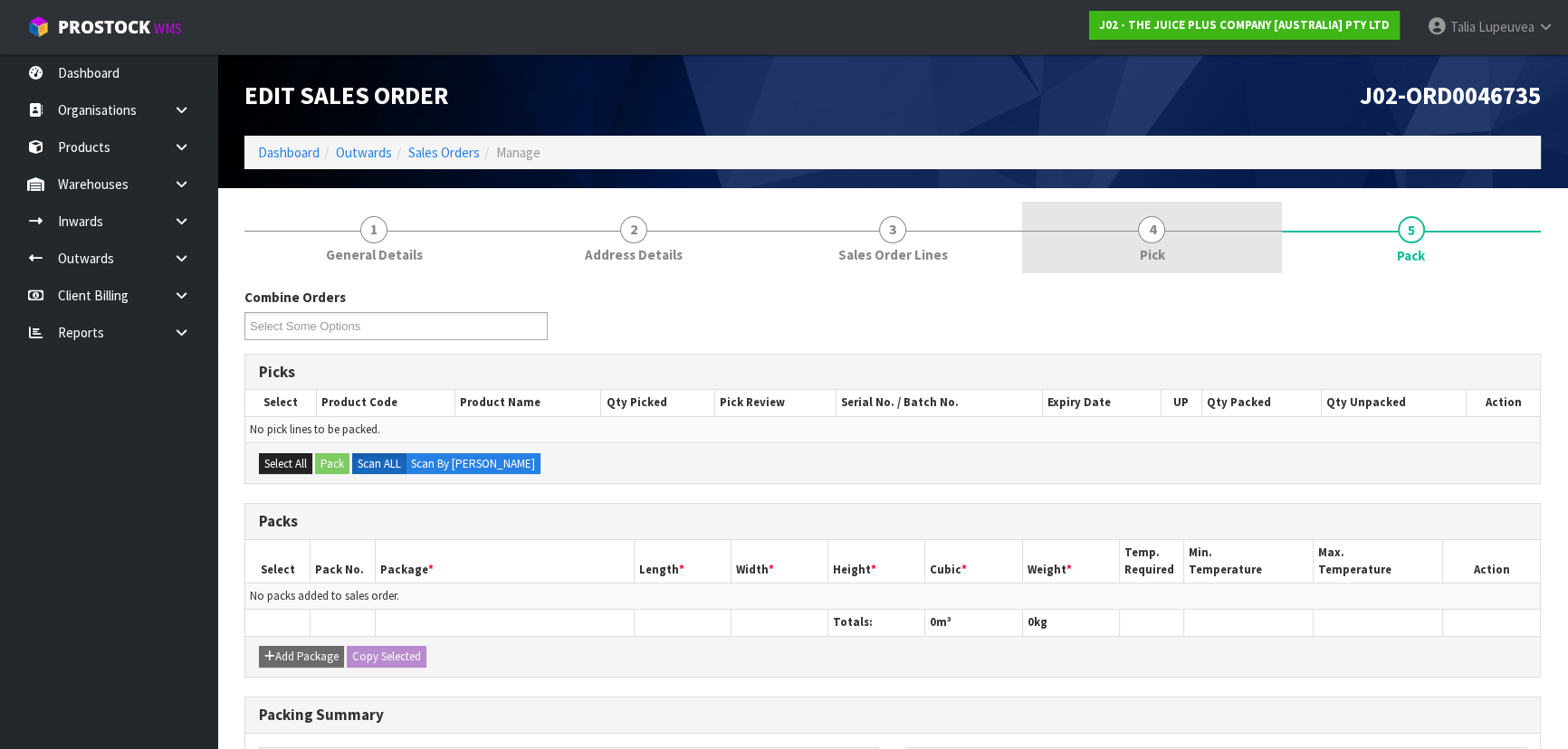
click at [1187, 234] on link "4 Pick" at bounding box center [1152, 237] width 259 height 72
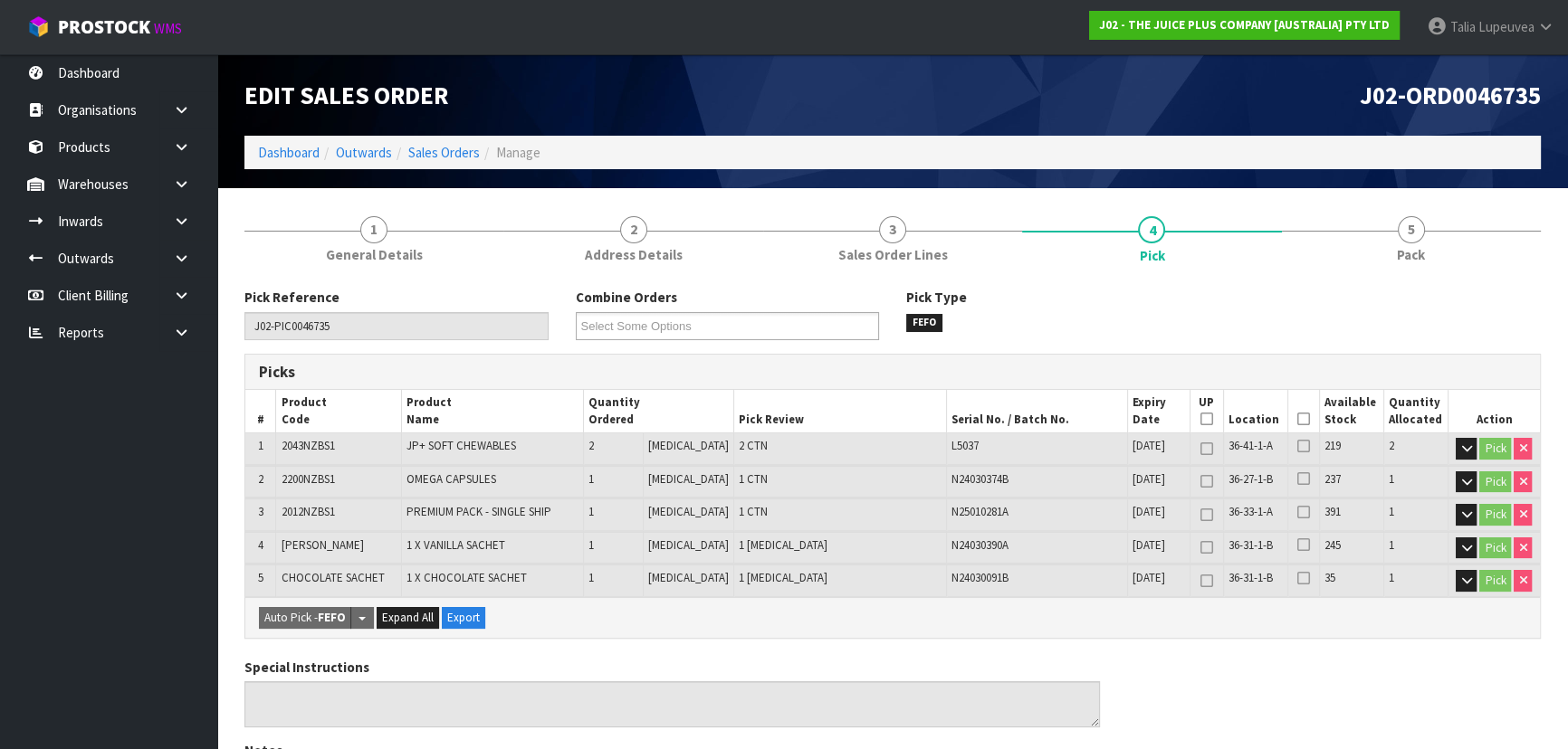
click at [1300, 420] on icon at bounding box center [1303, 419] width 12 height 1
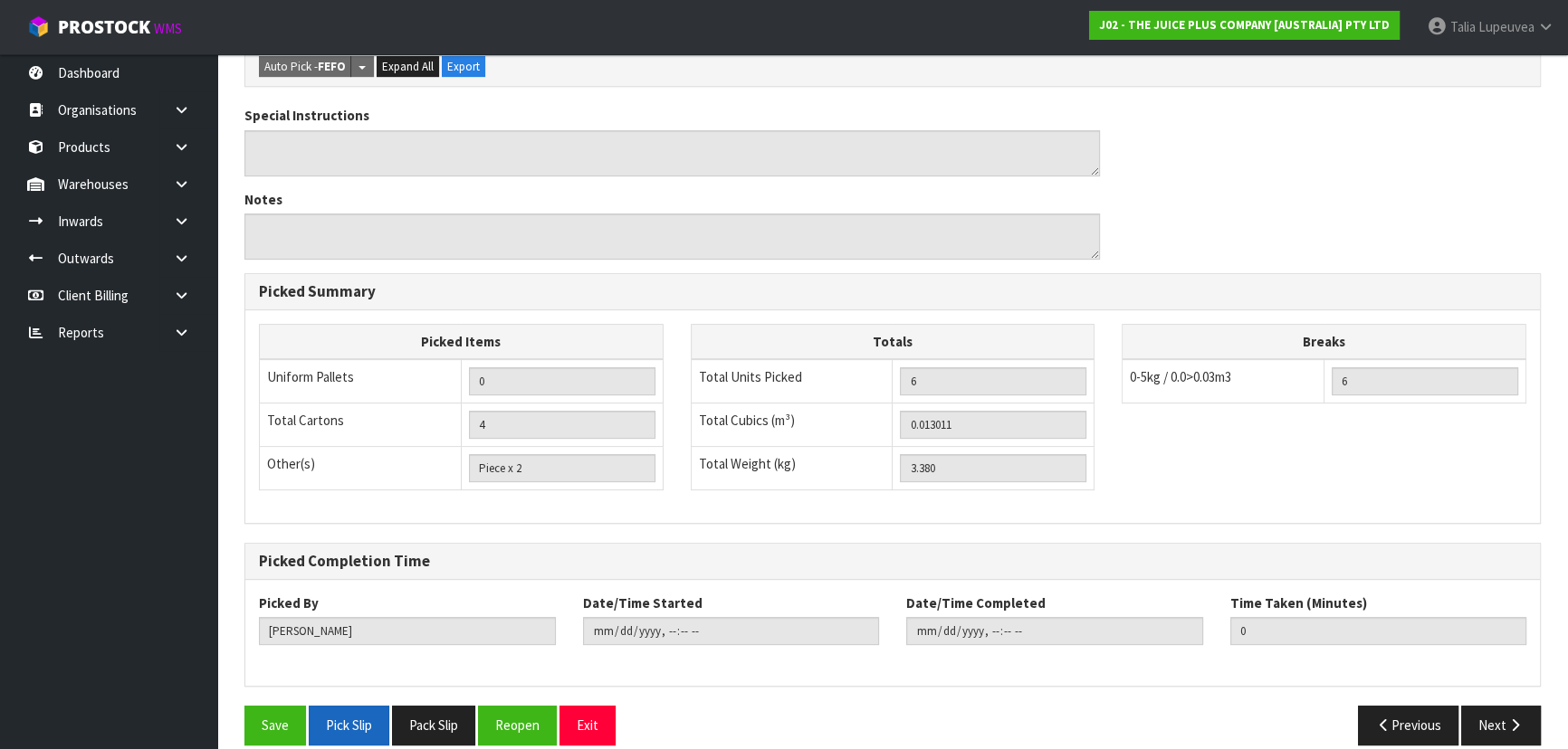
scroll to position [635, 0]
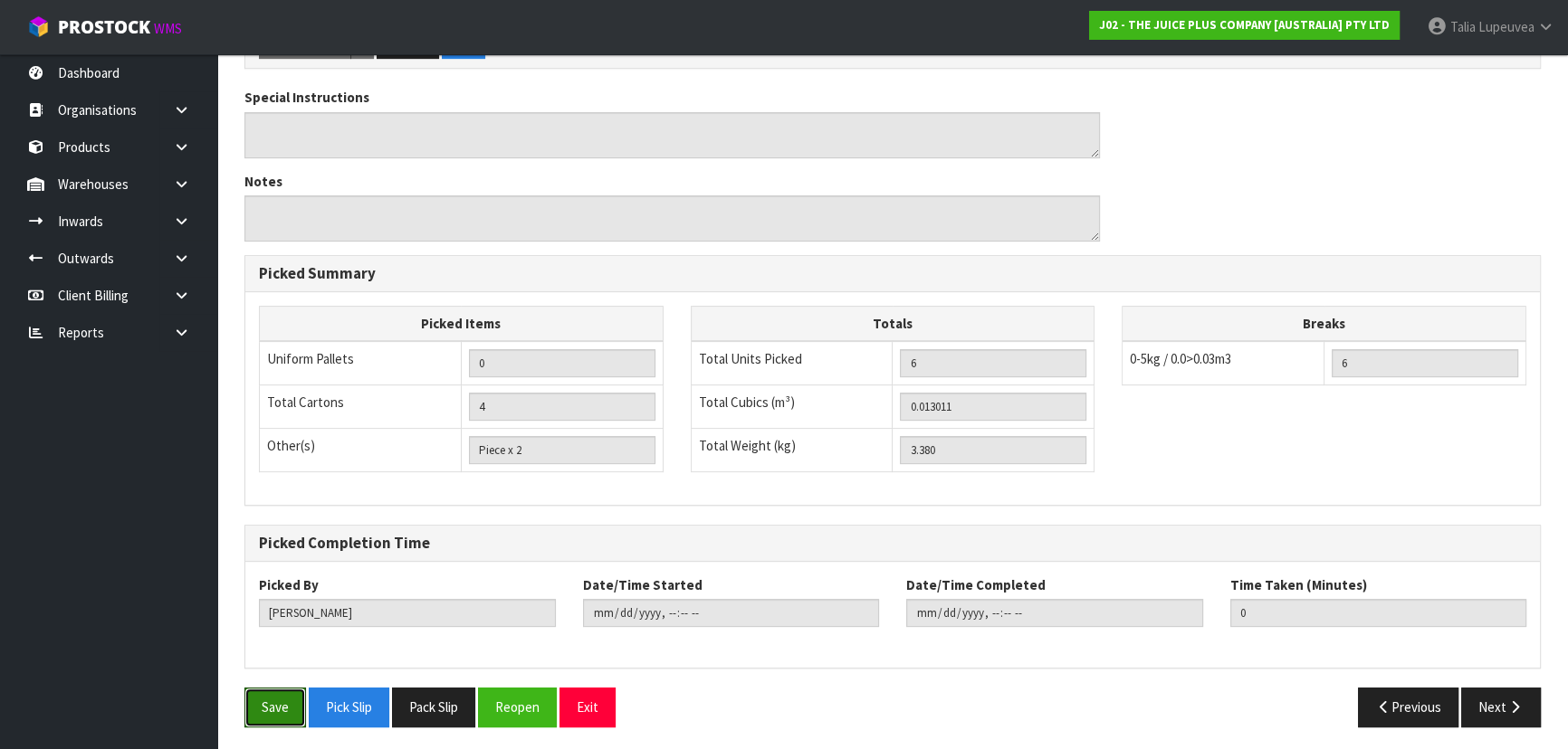
drag, startPoint x: 294, startPoint y: 704, endPoint x: 497, endPoint y: 642, distance: 212.3
click at [298, 704] on button "Save" at bounding box center [274, 706] width 62 height 39
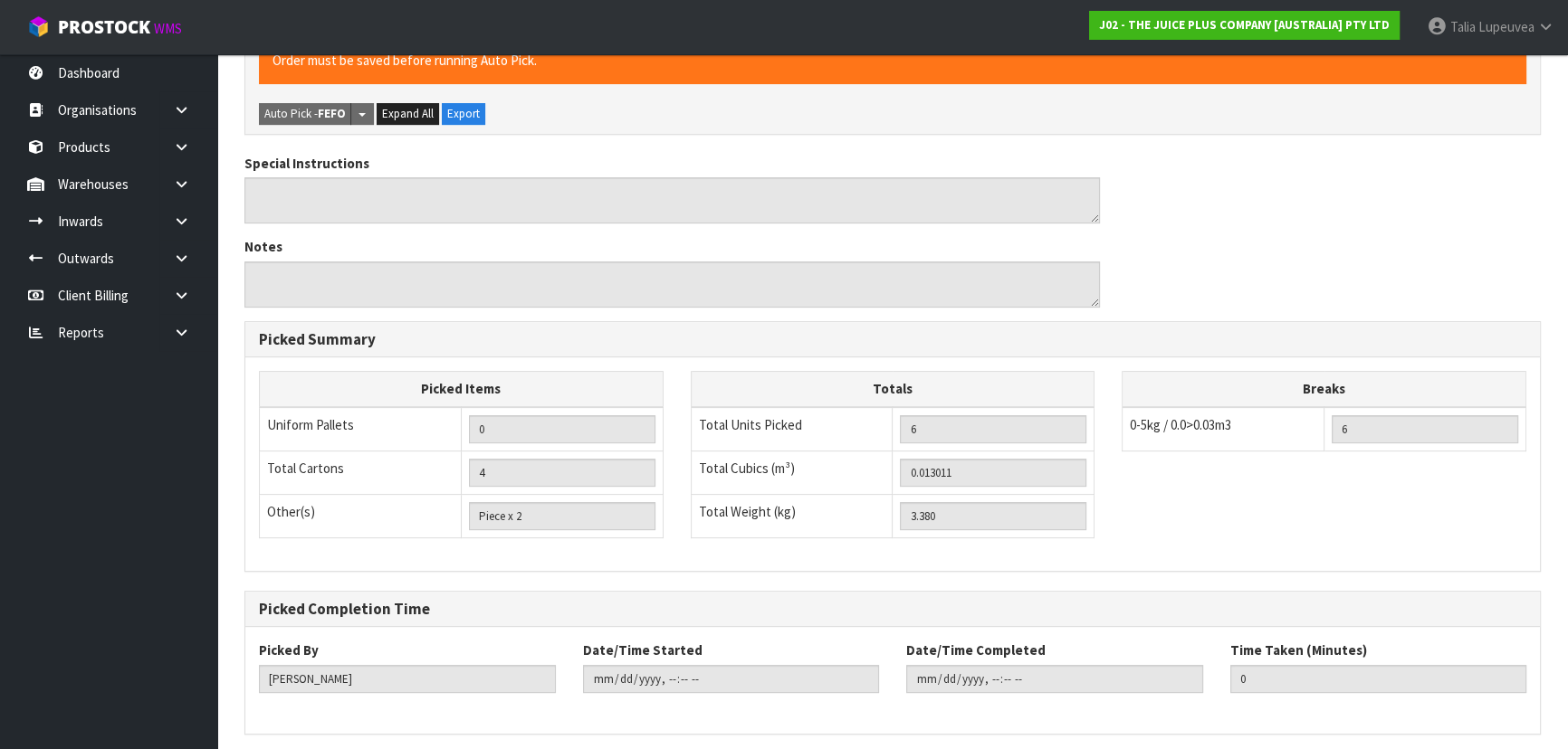
scroll to position [0, 0]
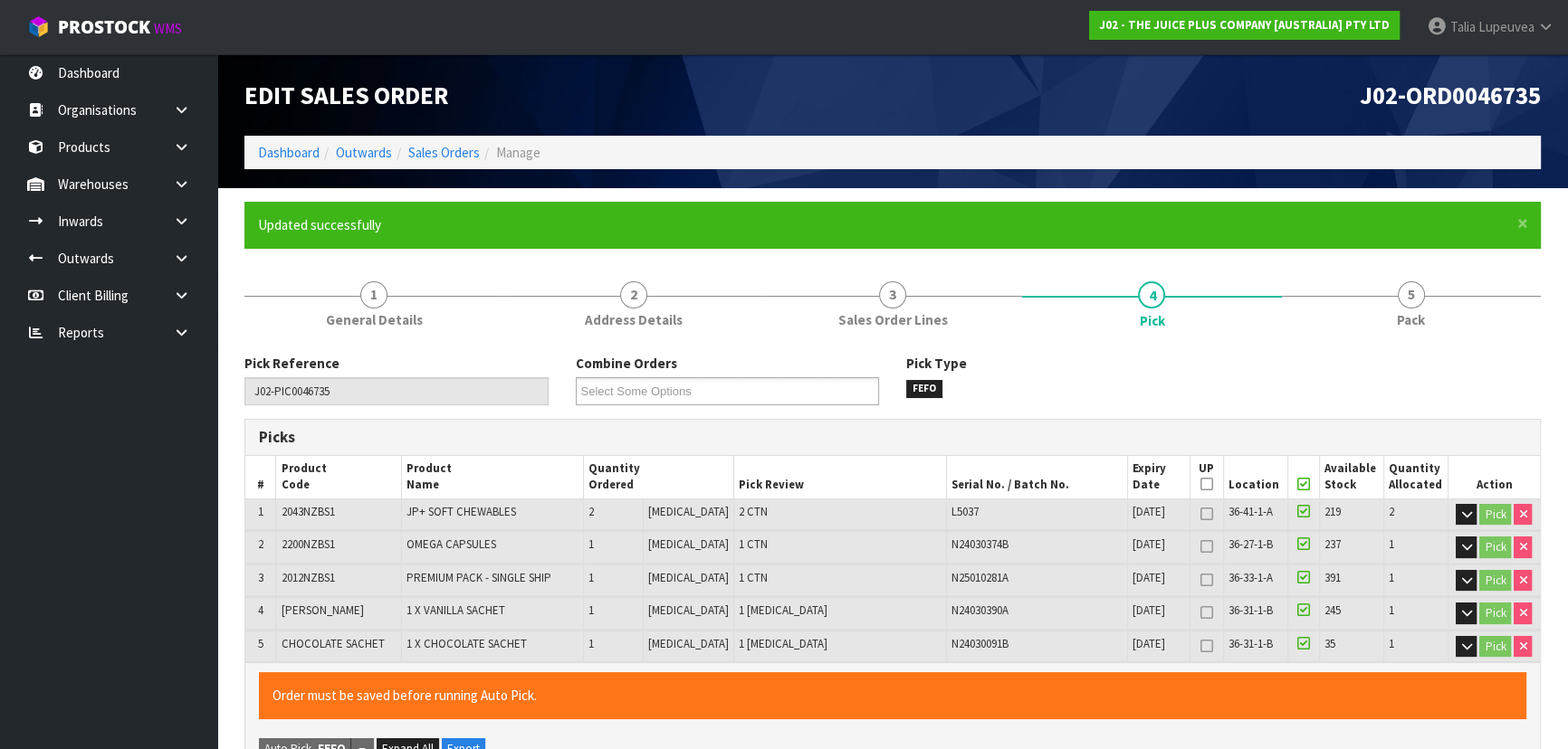
type input "[PERSON_NAME]"
type input "[DATE]T14:41:44"
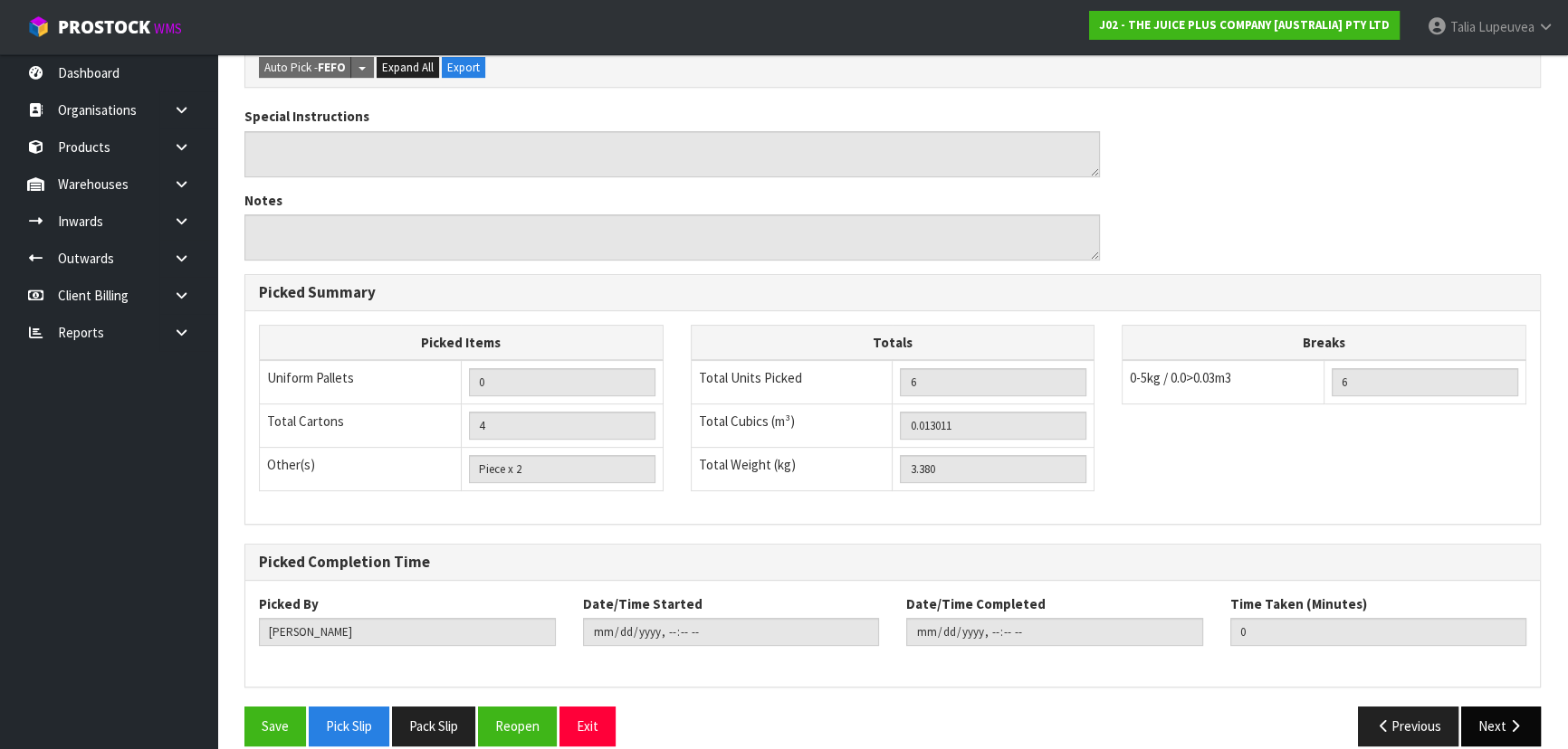
scroll to position [635, 0]
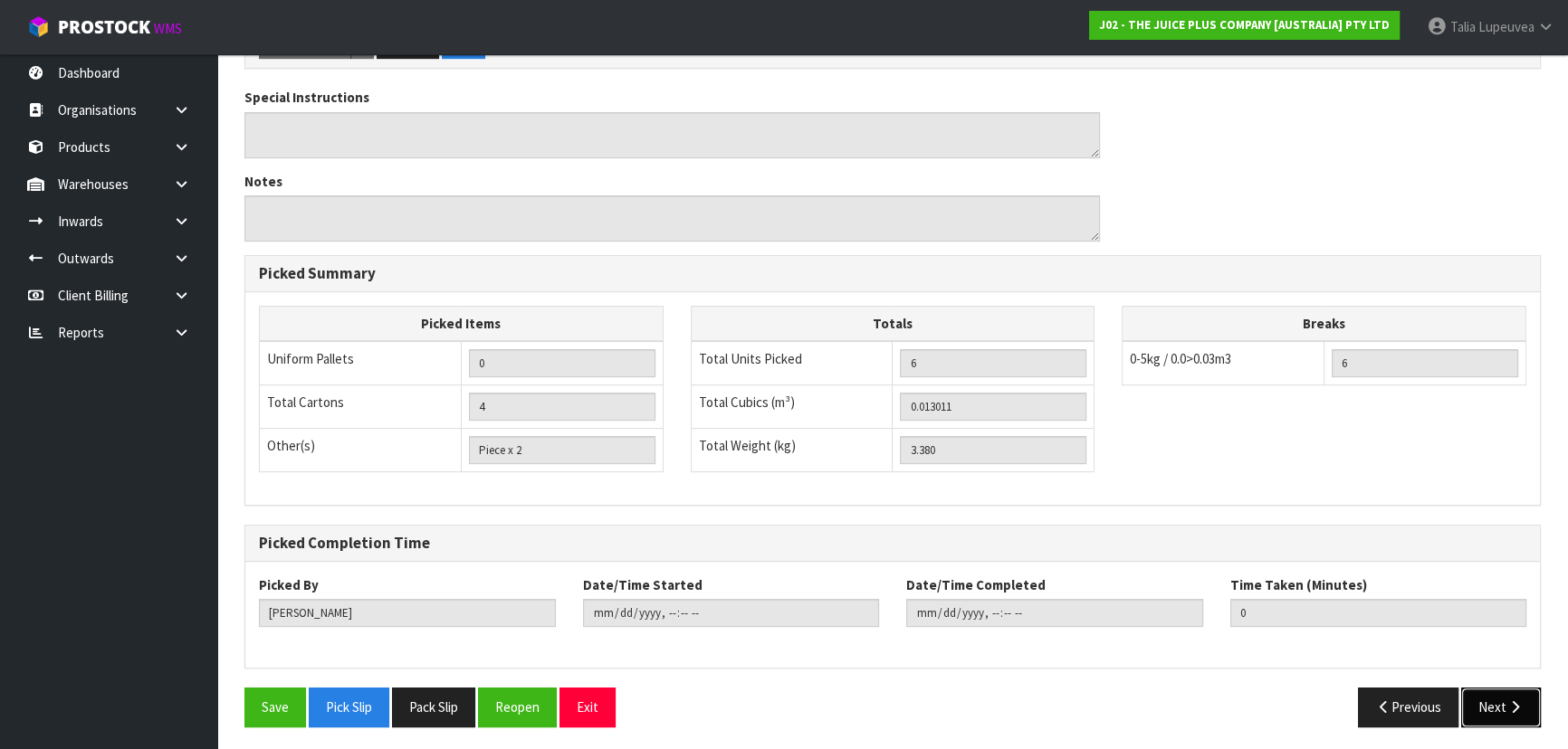
click at [1498, 704] on button "Next" at bounding box center [1501, 706] width 79 height 39
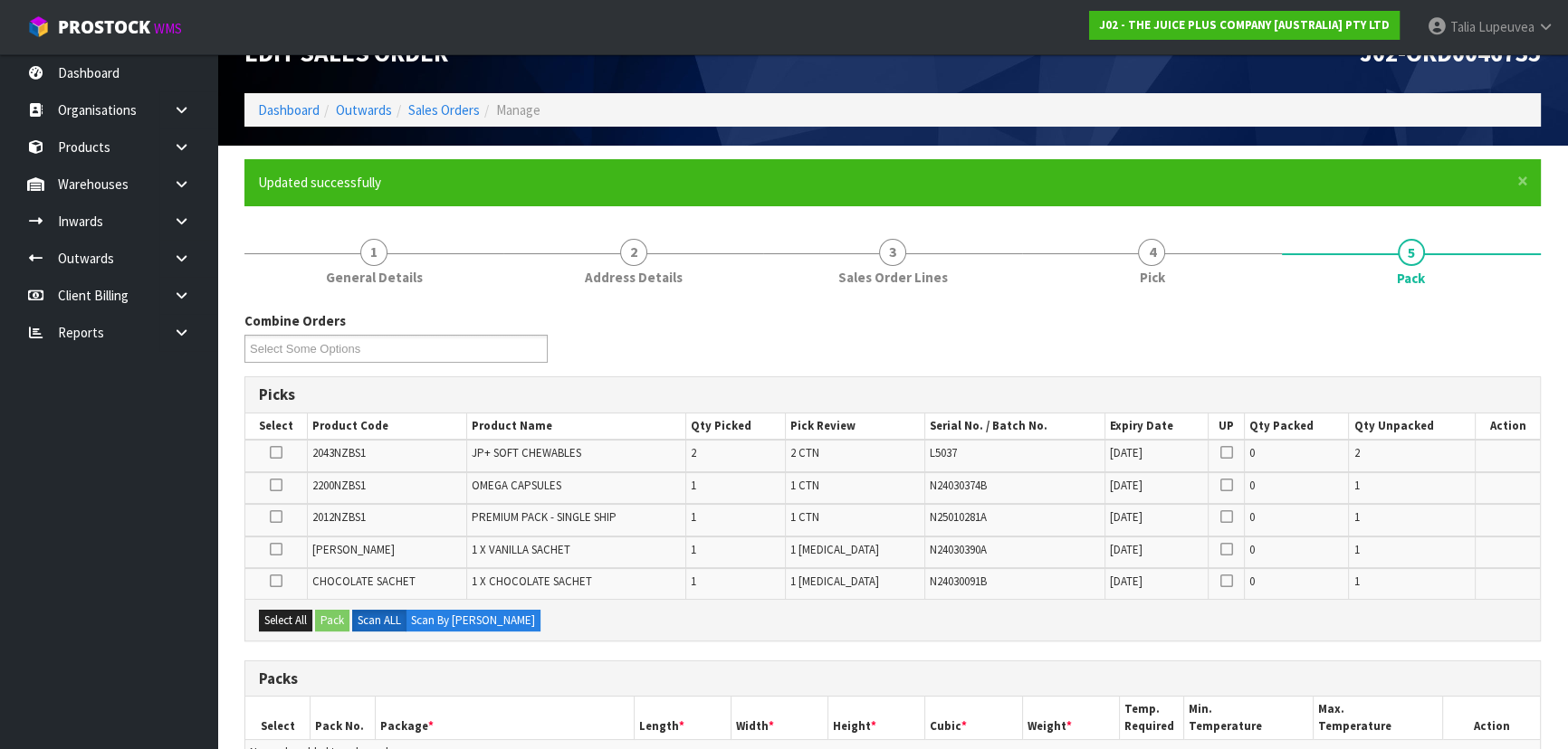
scroll to position [81, 0]
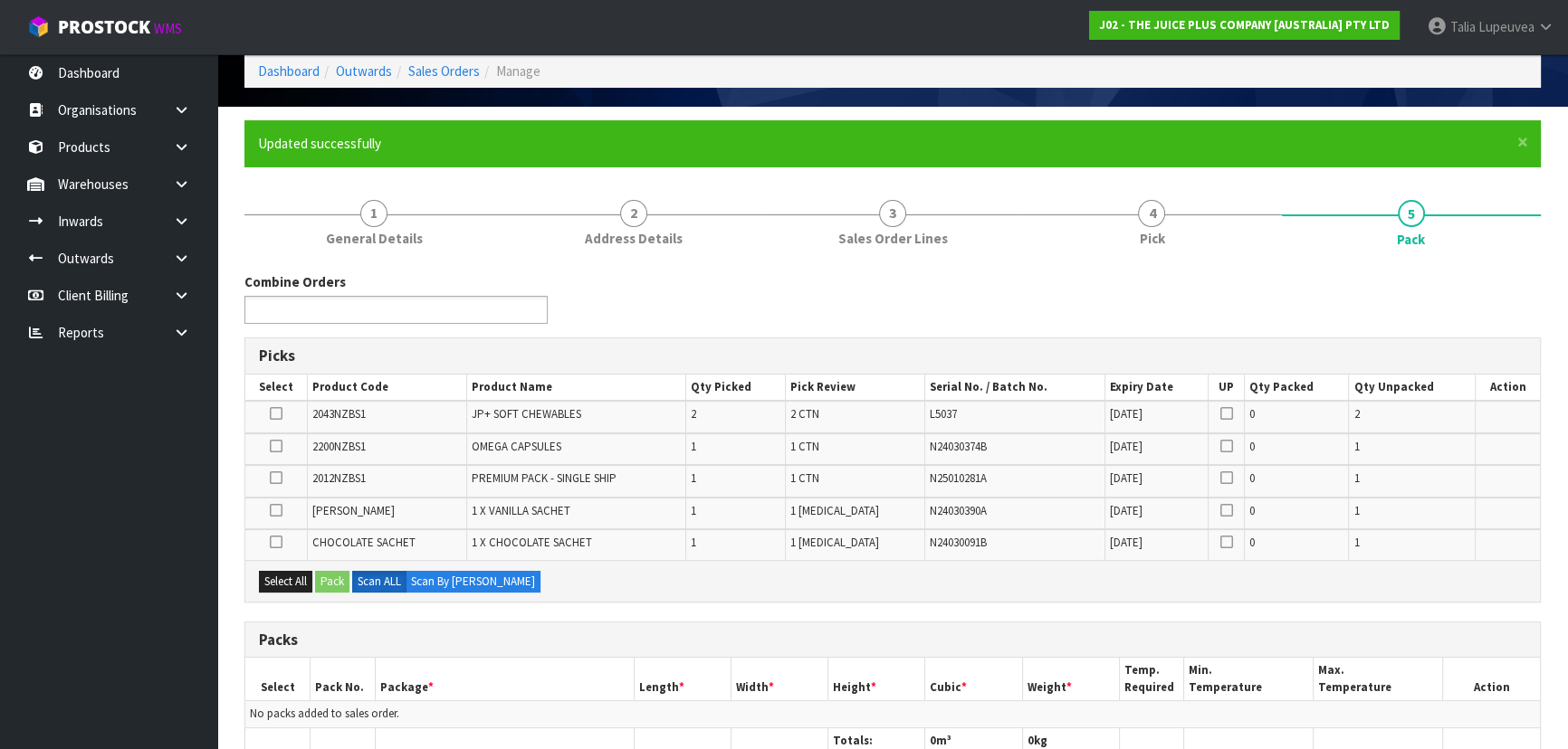
click at [317, 311] on input "text" at bounding box center [316, 310] width 133 height 23
type input "46736"
click at [338, 333] on li "J02-ORD00 46736" at bounding box center [396, 335] width 302 height 23
click at [855, 297] on div "Combine Orders J02-ORD0046730 J02-ORD0046731 J02-ORD0046732 J02-ORD0046733 J02-…" at bounding box center [892, 305] width 1323 height 65
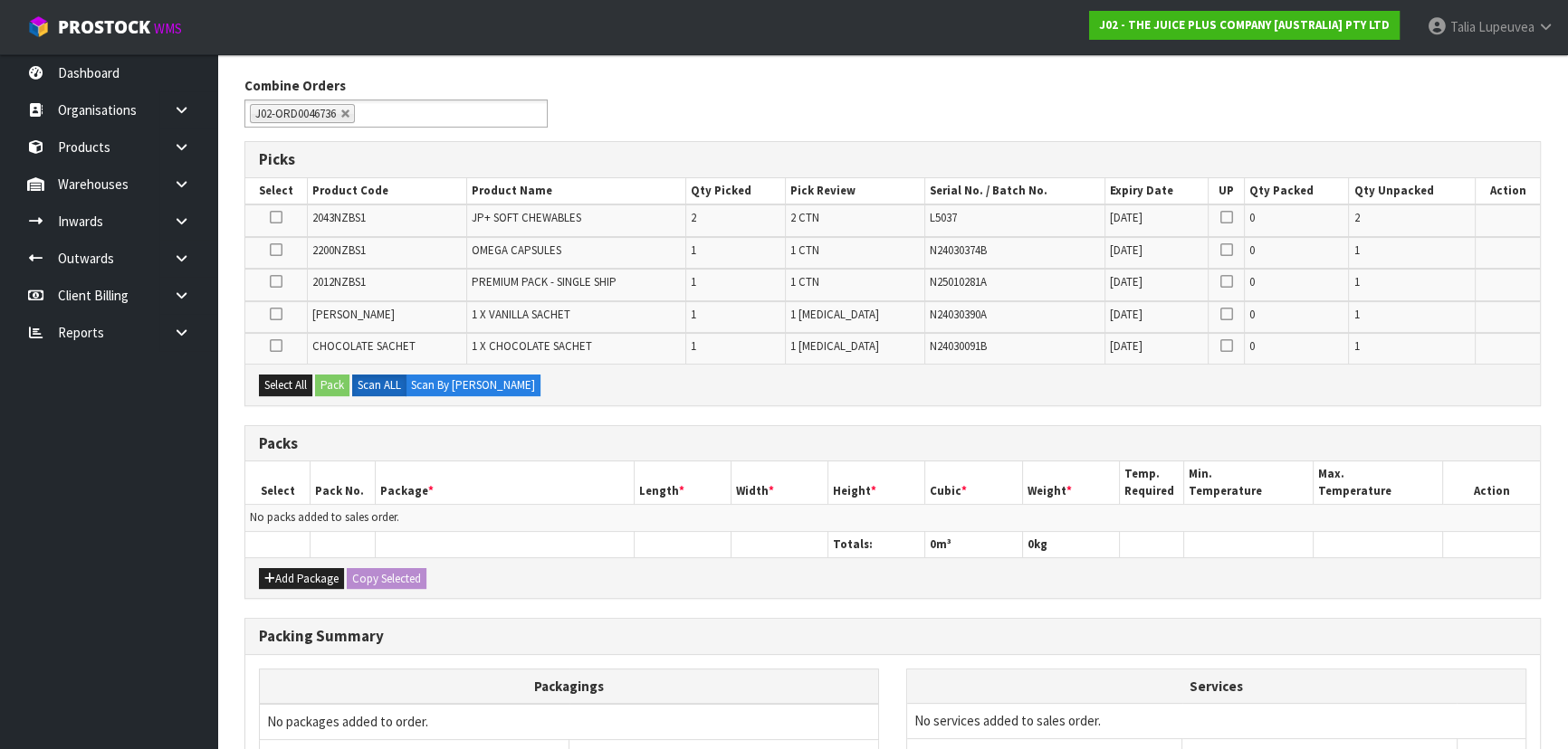
scroll to position [328, 0]
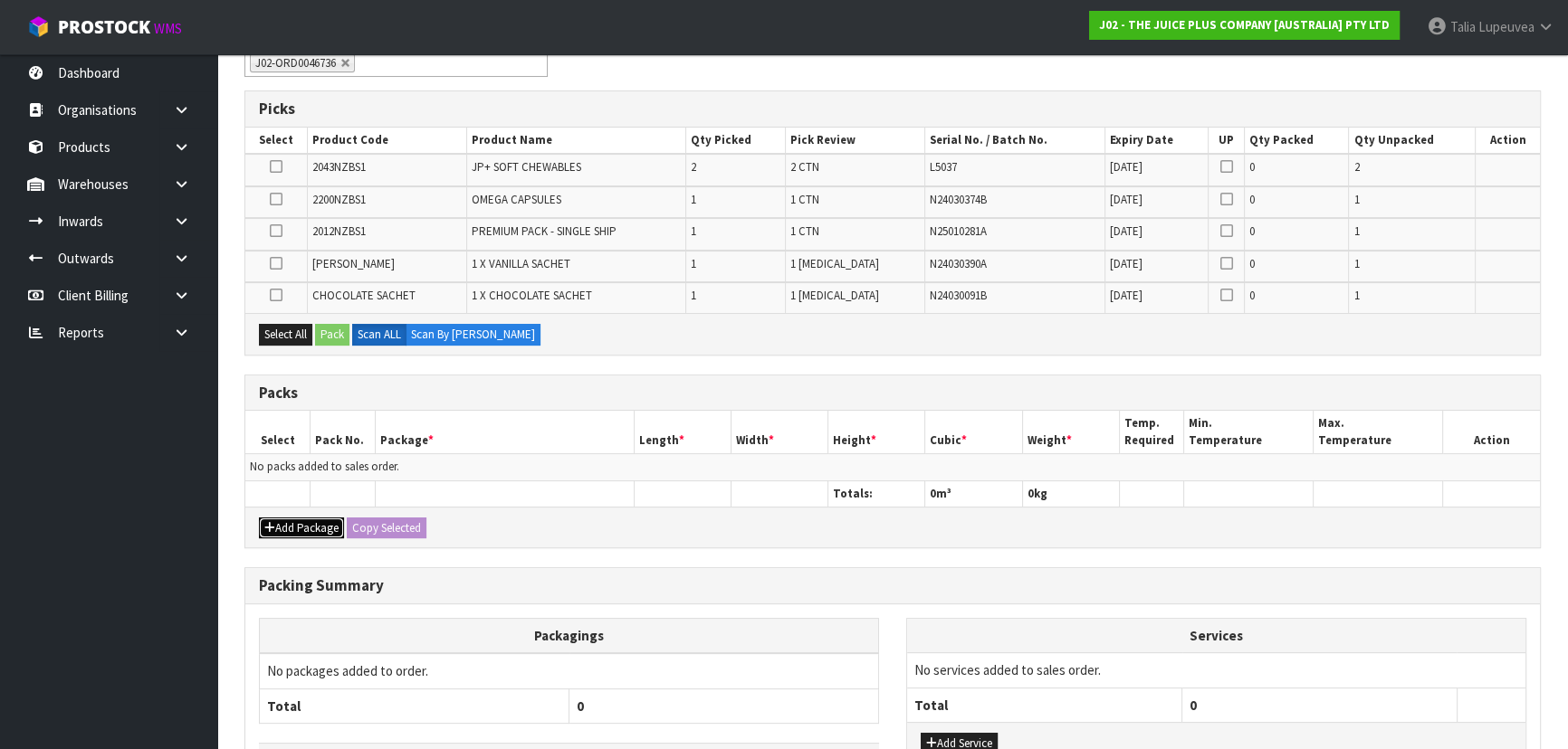
drag, startPoint x: 297, startPoint y: 525, endPoint x: 260, endPoint y: 507, distance: 41.1
click at [295, 525] on button "Add Package" at bounding box center [302, 528] width 85 height 22
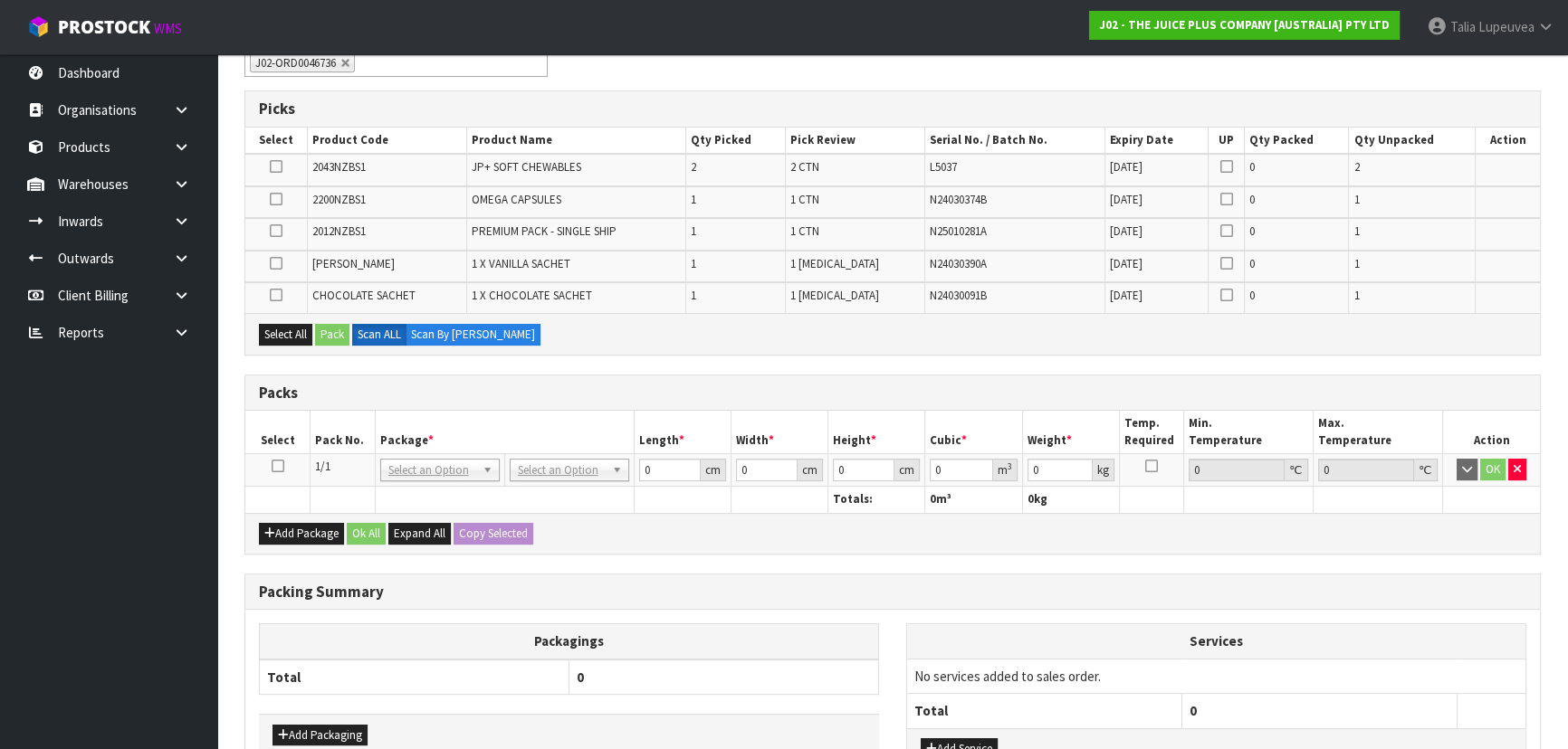
click at [281, 466] on icon at bounding box center [277, 466] width 12 height 1
drag, startPoint x: 278, startPoint y: 334, endPoint x: 307, endPoint y: 335, distance: 29.0
click at [279, 334] on button "Select All" at bounding box center [286, 334] width 53 height 22
click at [323, 335] on button "Pack" at bounding box center [332, 334] width 34 height 22
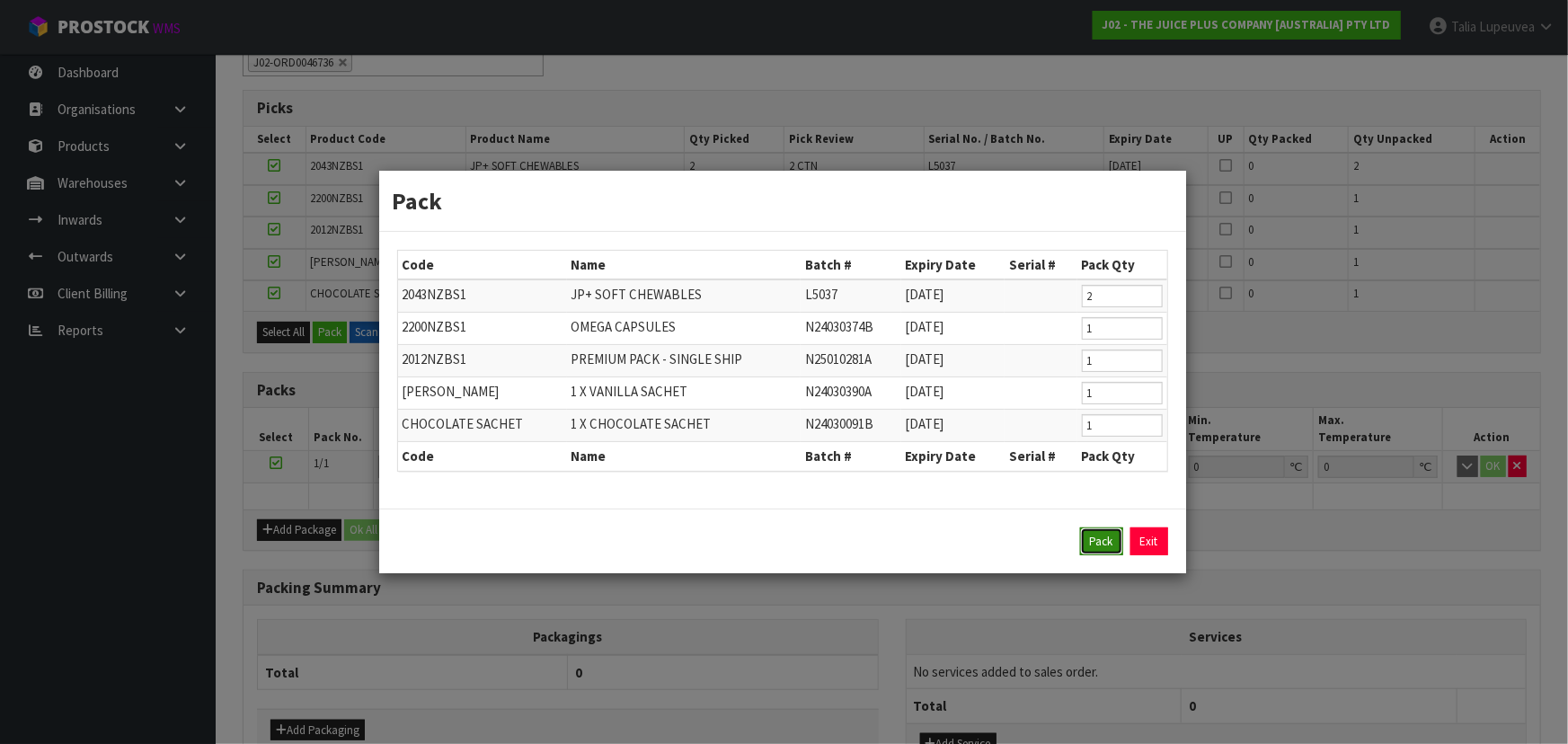
click at [1099, 538] on button "Pack" at bounding box center [1102, 541] width 43 height 29
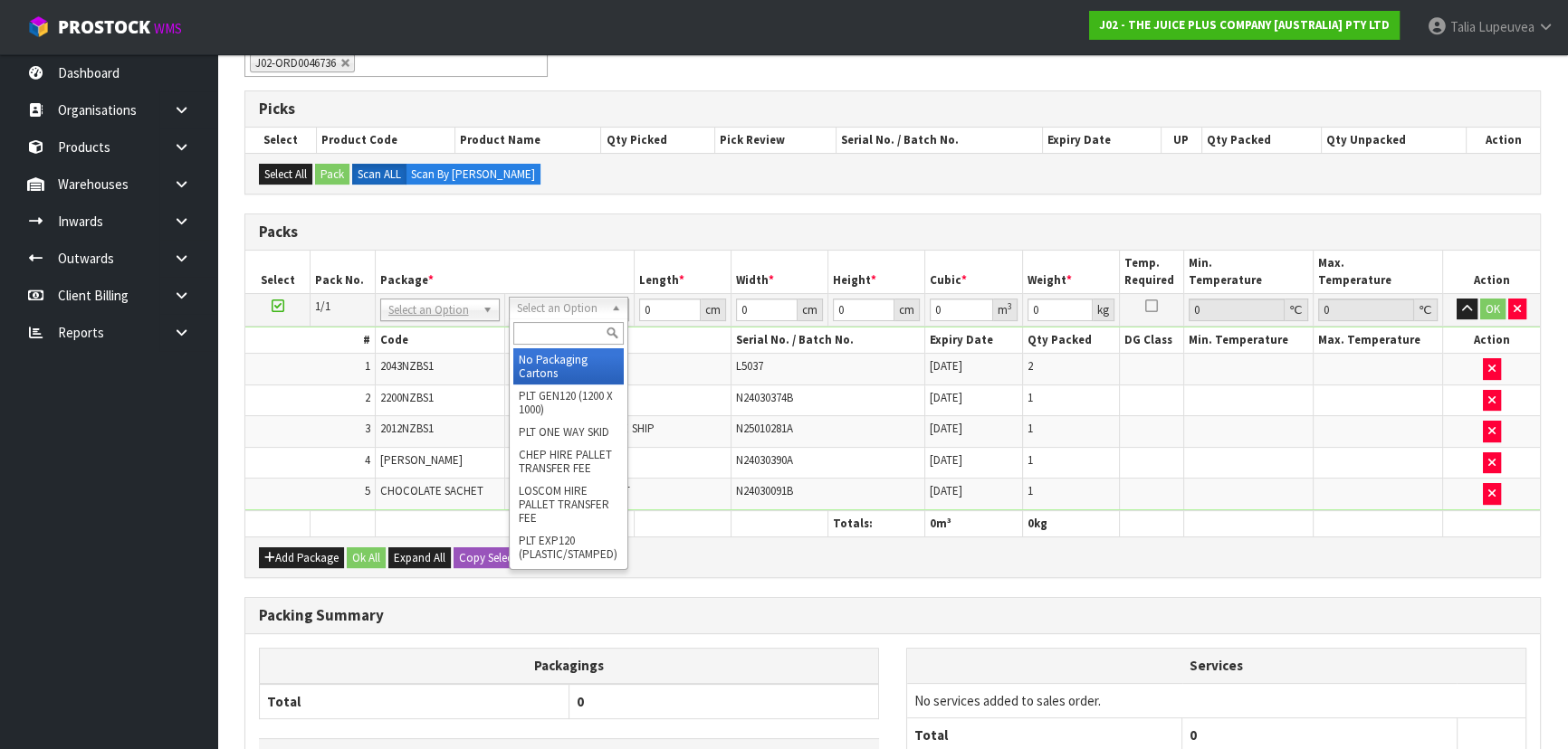
drag, startPoint x: 574, startPoint y: 360, endPoint x: 625, endPoint y: 329, distance: 59.7
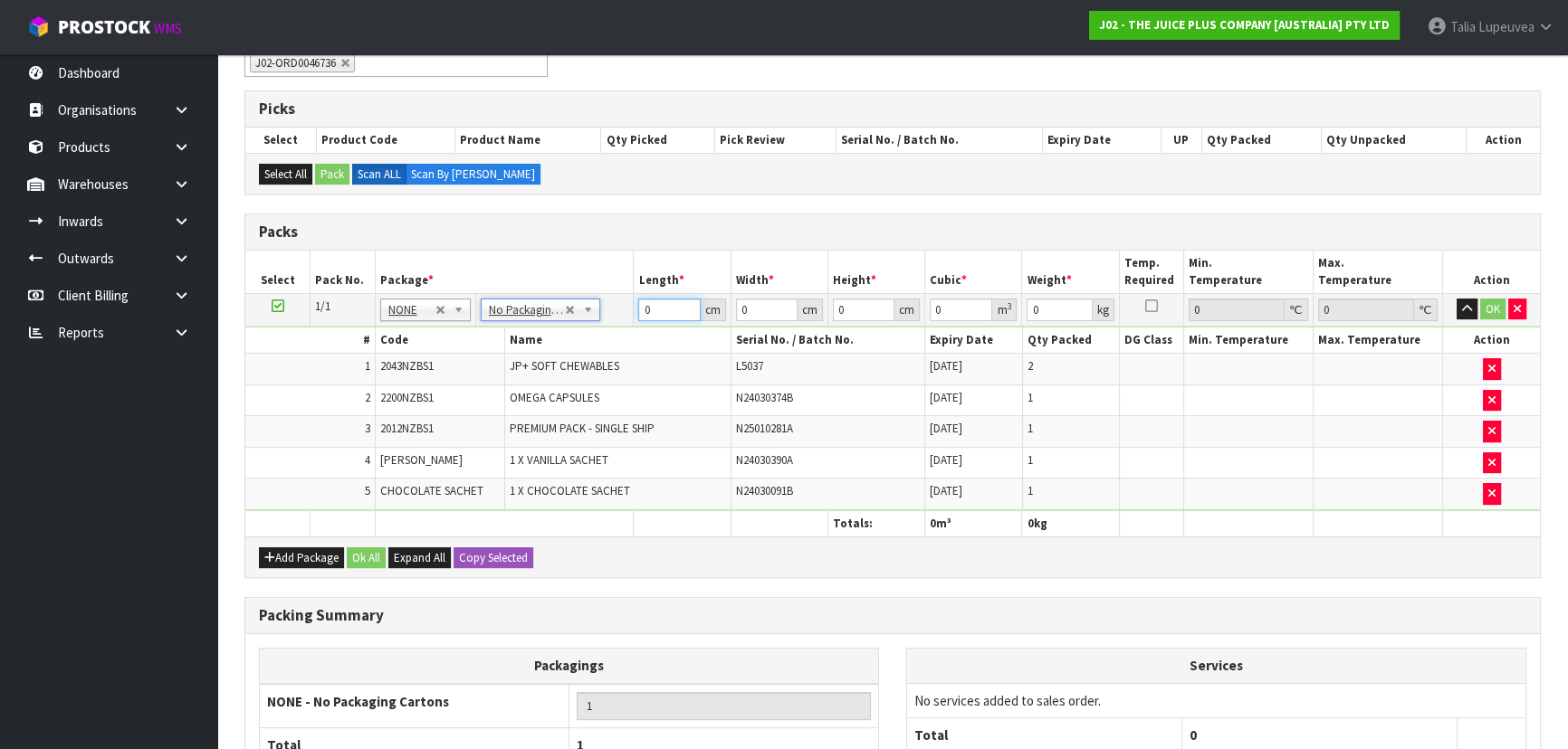
drag, startPoint x: 658, startPoint y: 306, endPoint x: 614, endPoint y: 322, distance: 46.8
click at [614, 322] on tr "1/1 NONE 007-001 007-002 007-004 007-009 007-013 007-014 007-015 007-017 007-01…" at bounding box center [892, 309] width 1295 height 32
type input "47"
type input "46"
type input "2"
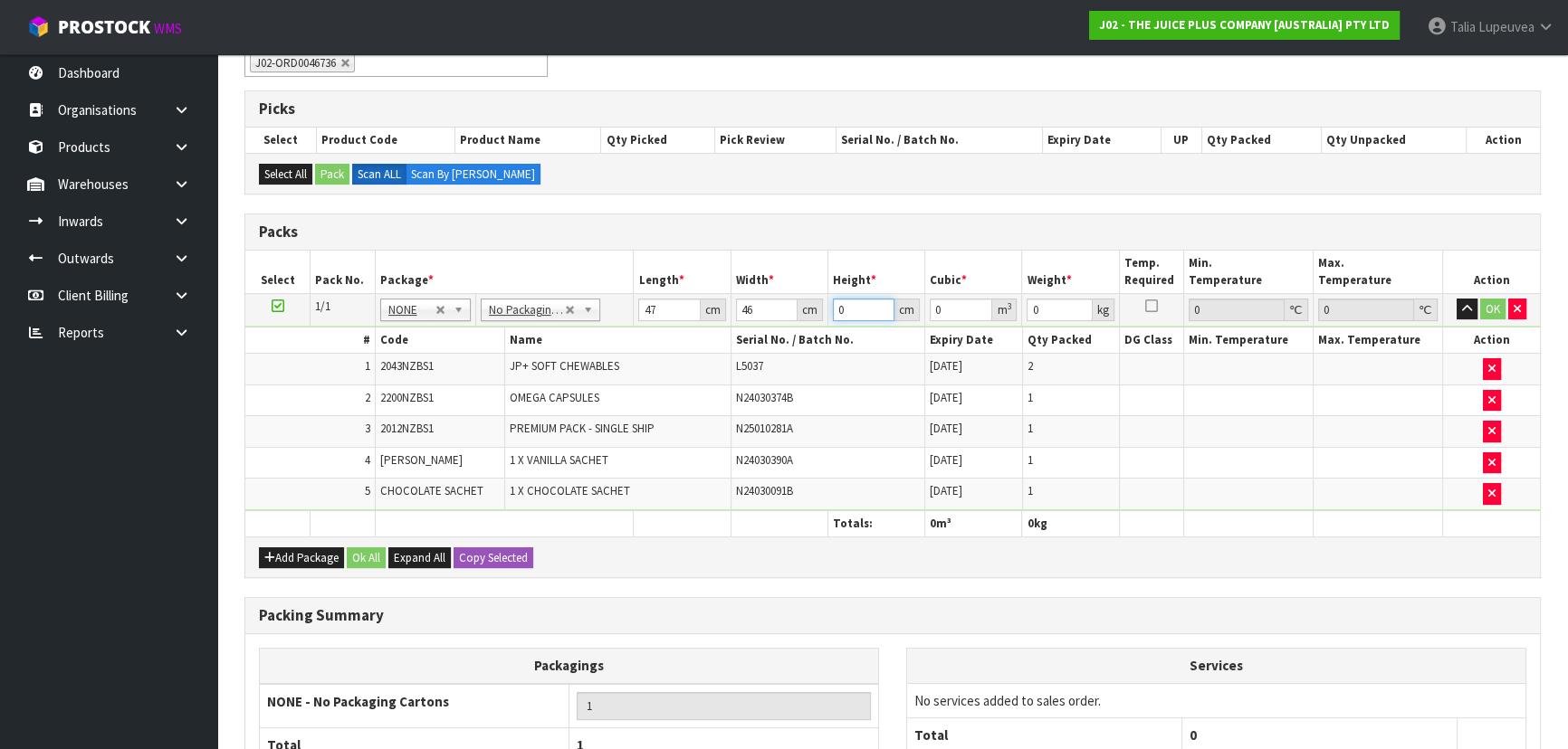
type input "0.004324"
type input "21"
type input "0.045402"
type input "21"
type input "10"
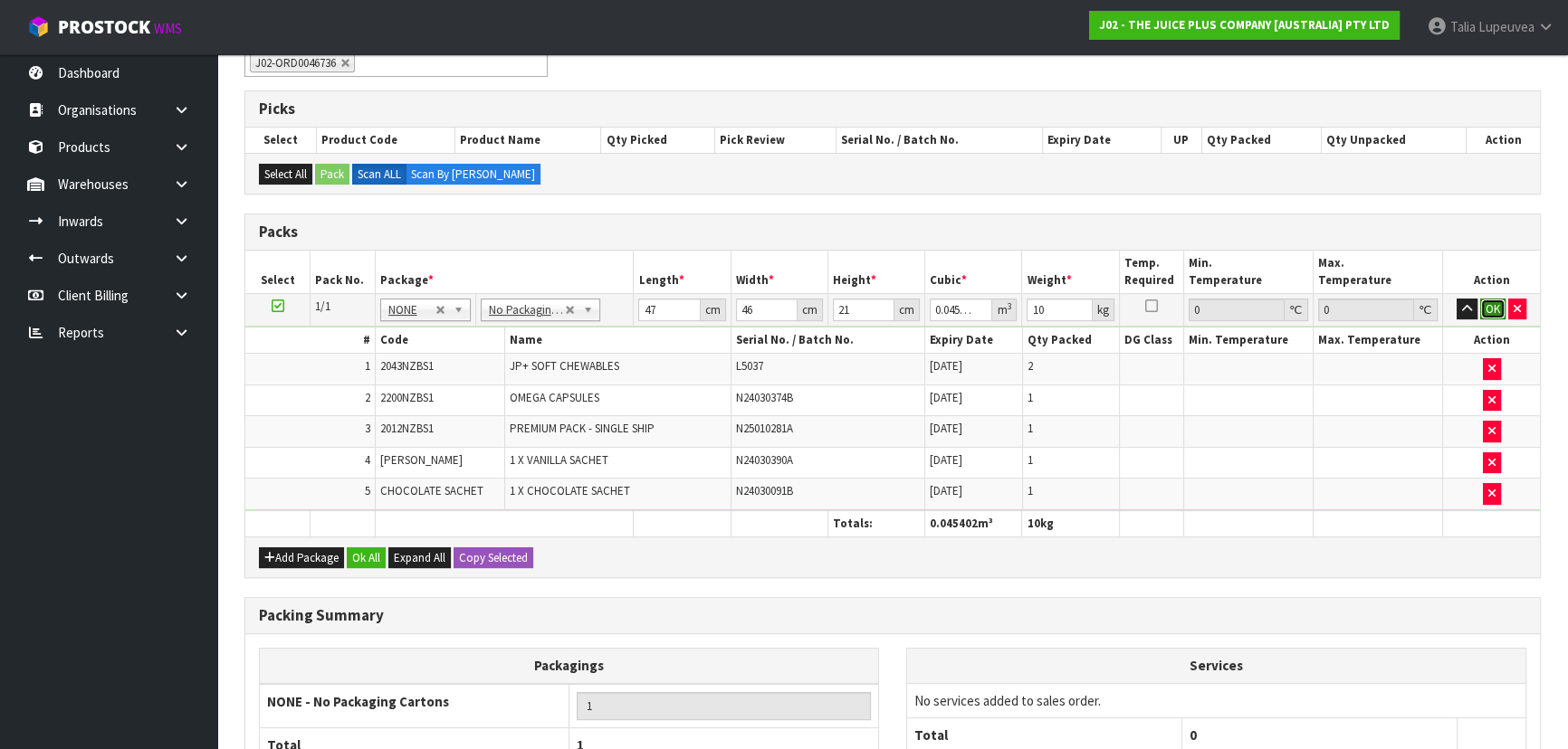
click at [1491, 309] on button "OK" at bounding box center [1492, 309] width 26 height 22
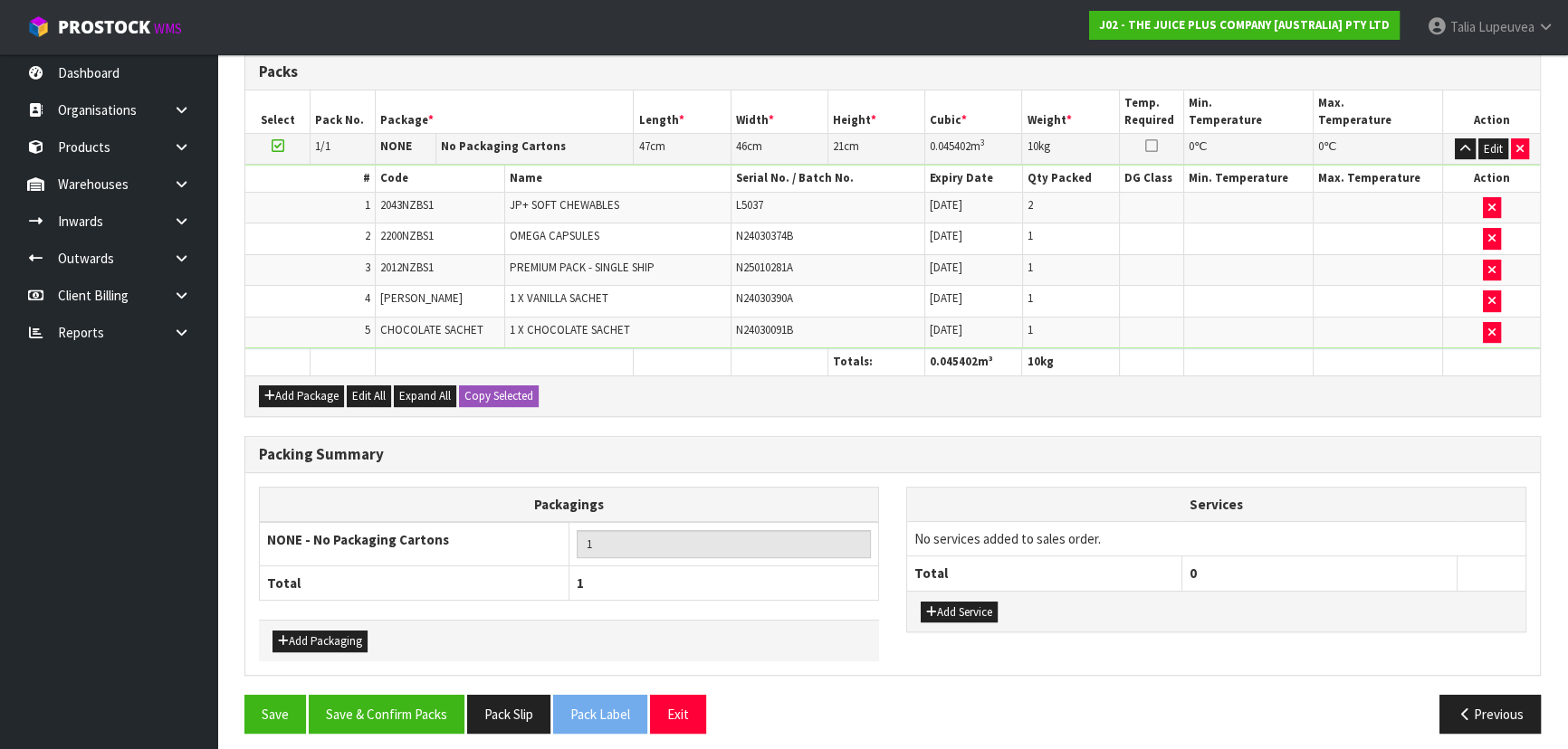
scroll to position [494, 0]
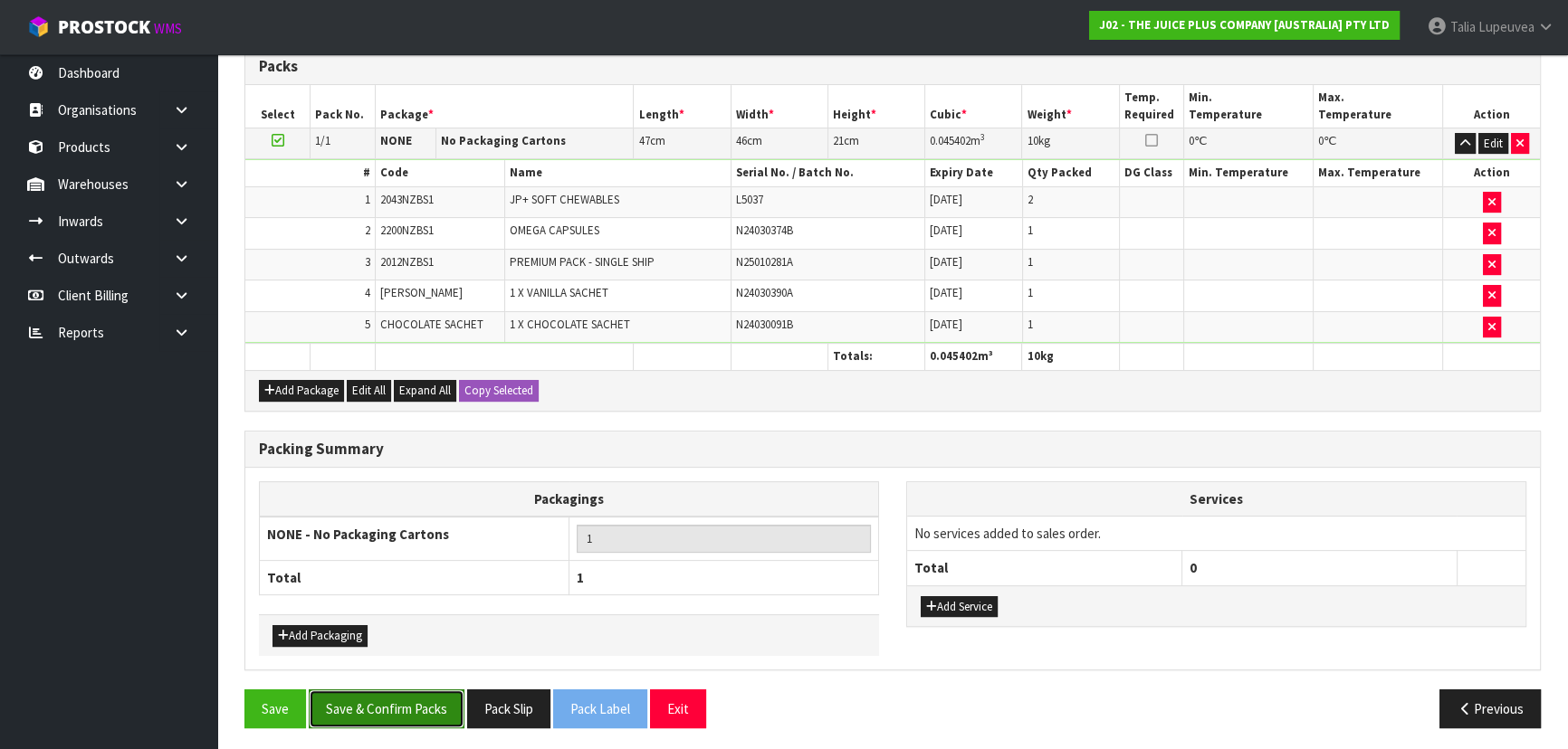
click at [379, 703] on button "Save & Confirm Packs" at bounding box center [386, 708] width 156 height 39
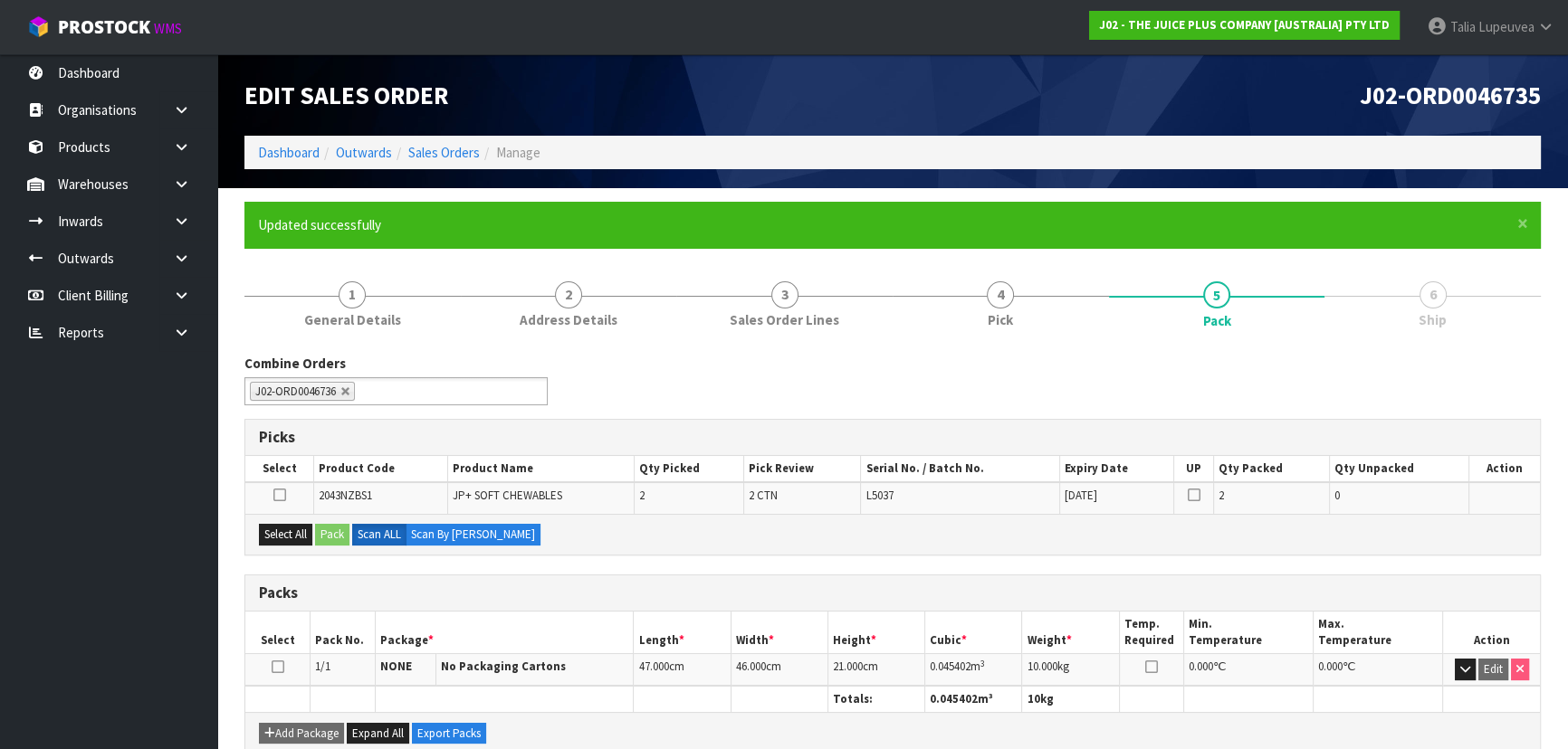
scroll to position [271, 0]
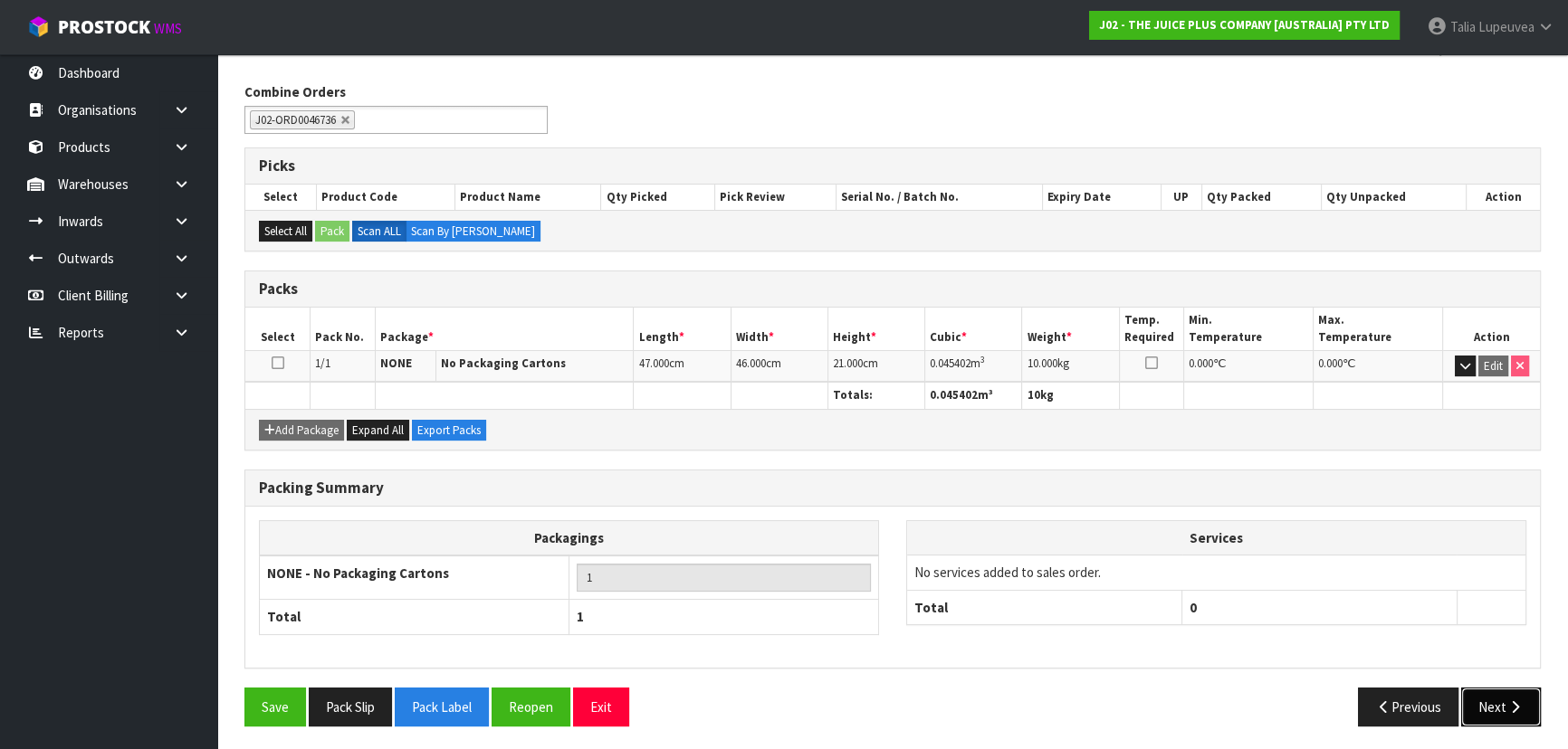
click at [1504, 702] on button "Next" at bounding box center [1501, 706] width 79 height 39
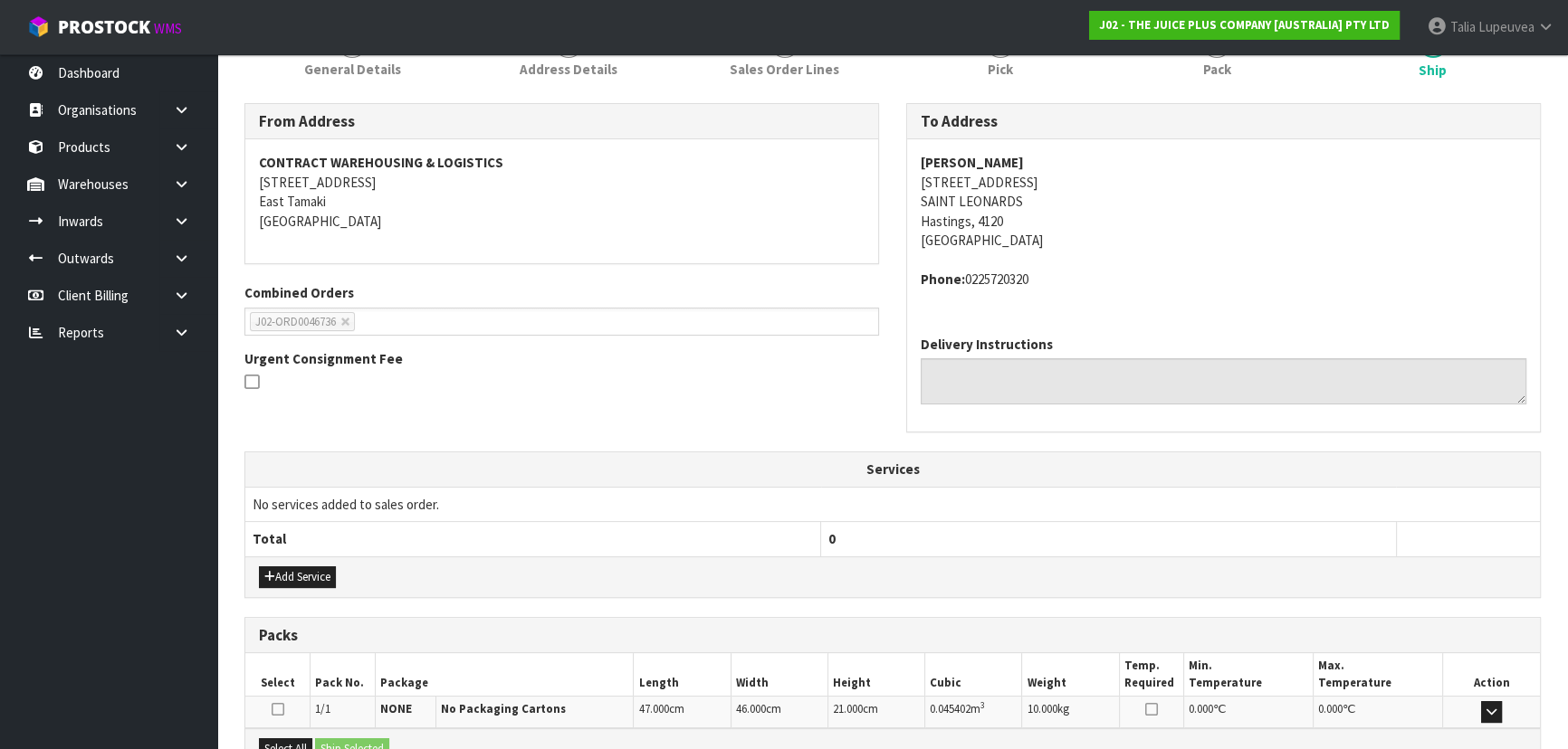
scroll to position [462, 0]
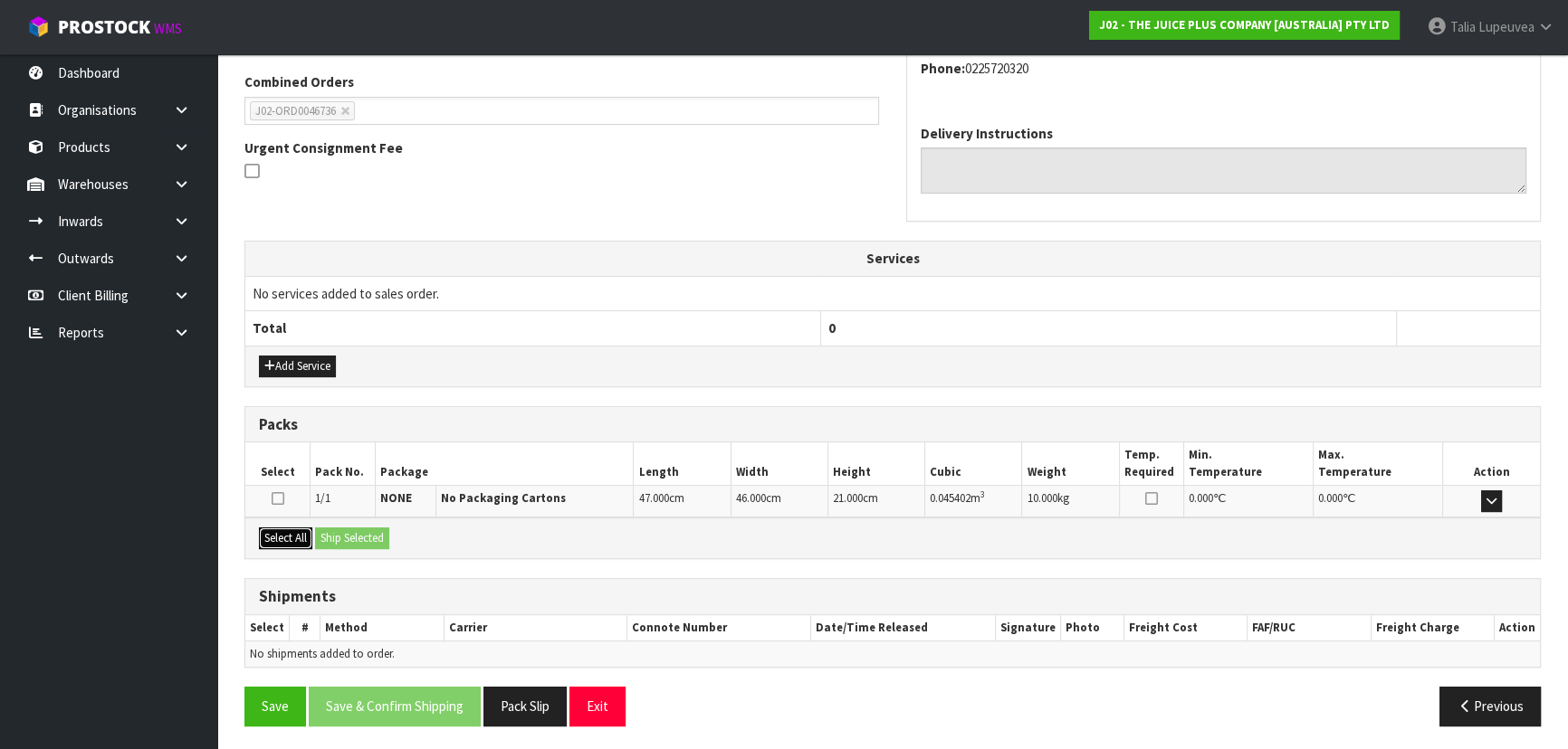
drag, startPoint x: 264, startPoint y: 532, endPoint x: 351, endPoint y: 531, distance: 87.0
click at [278, 531] on button "Select All" at bounding box center [286, 538] width 53 height 22
click at [351, 531] on button "Ship Selected" at bounding box center [352, 538] width 74 height 22
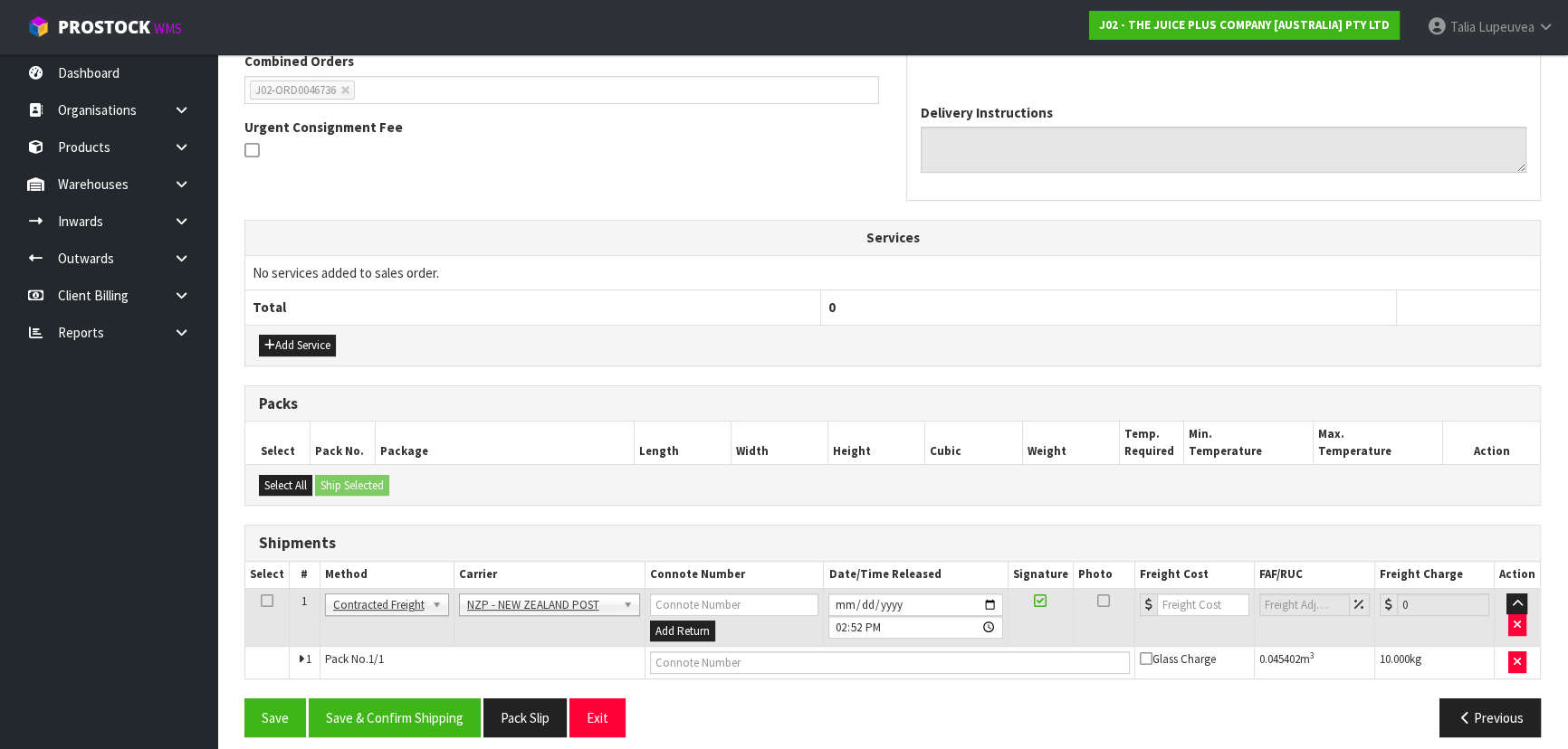
scroll to position [494, 0]
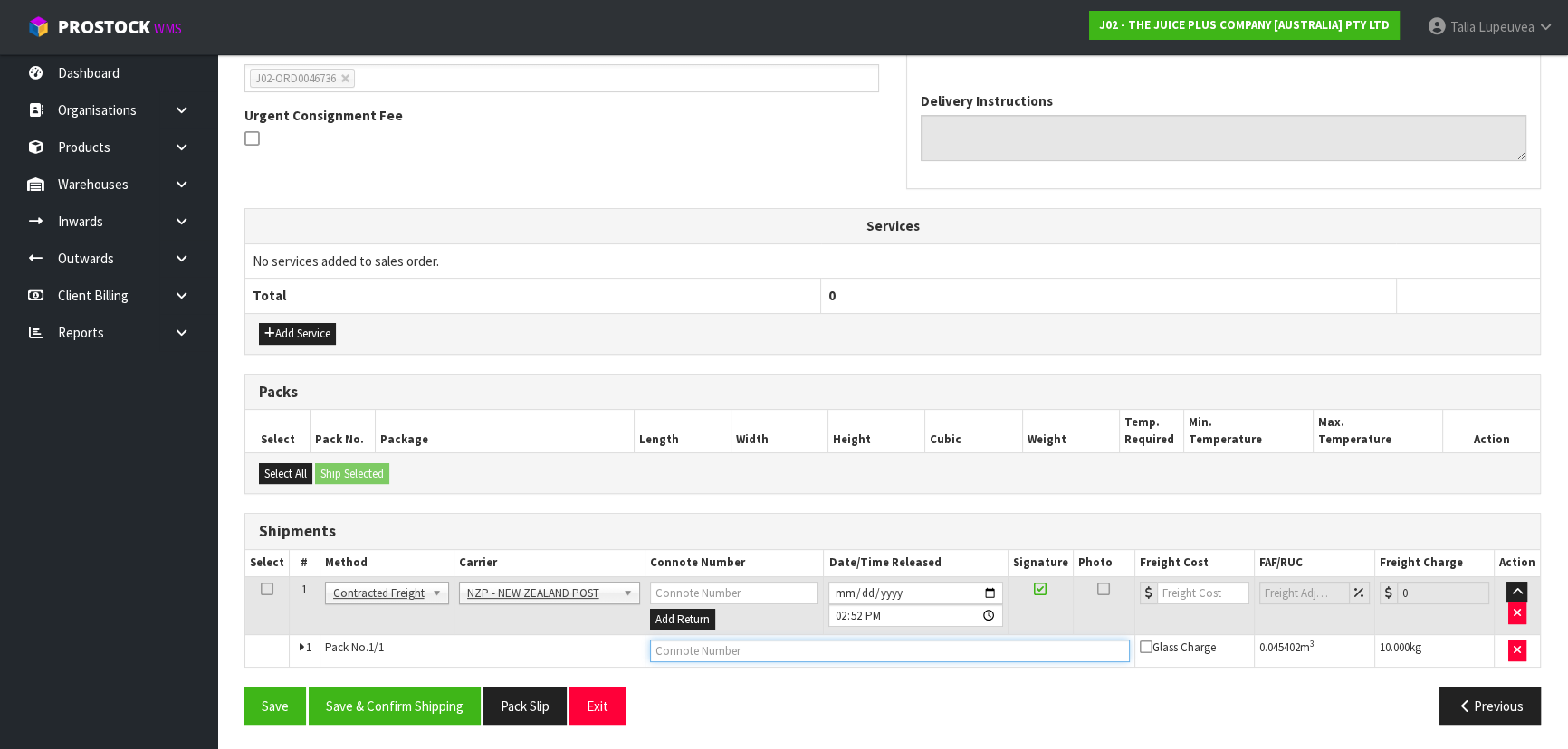
click at [742, 650] on input "text" at bounding box center [890, 651] width 480 height 23
type input "00894210392603448748"
click at [244, 687] on button "Save" at bounding box center [274, 705] width 62 height 39
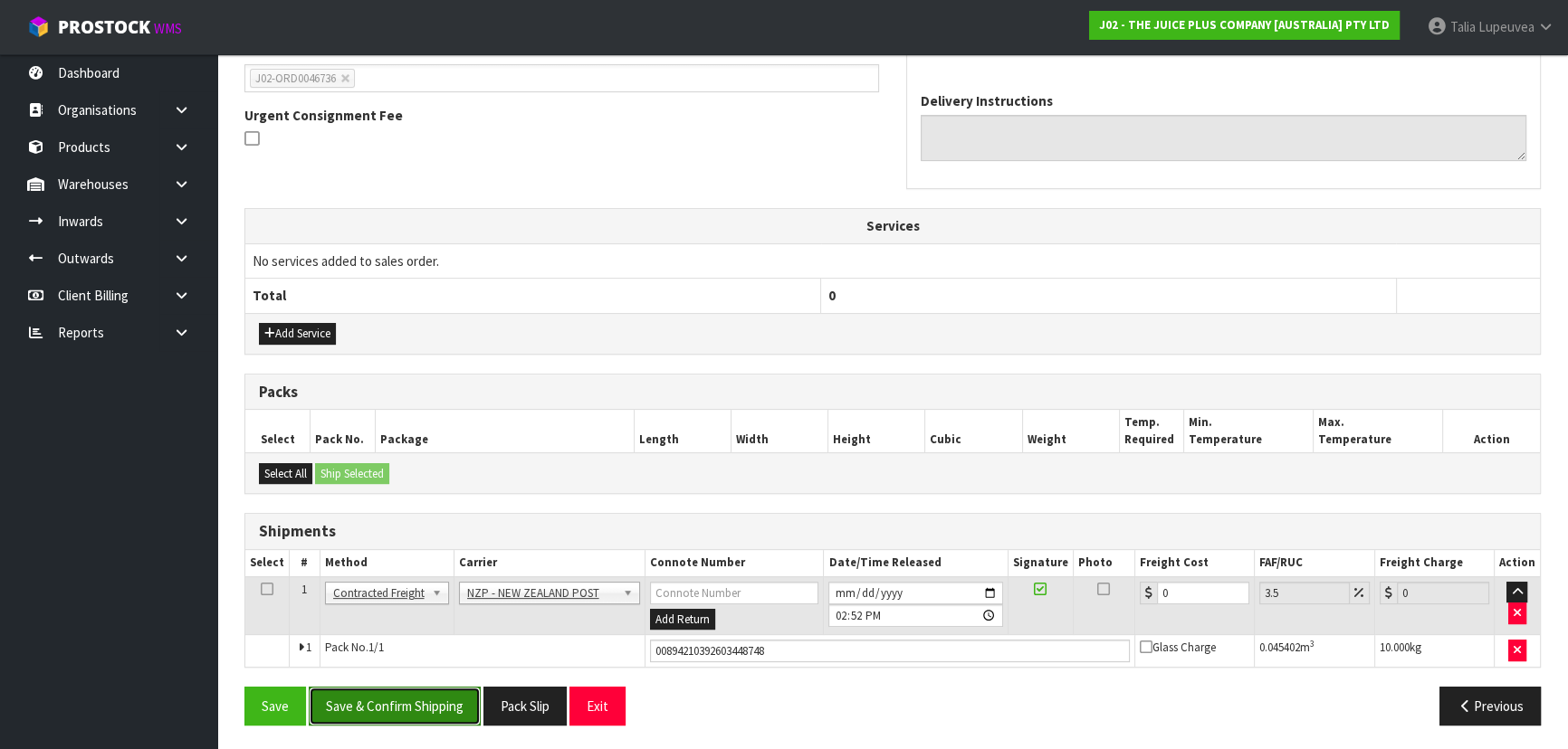
click at [404, 697] on button "Save & Confirm Shipping" at bounding box center [395, 705] width 172 height 39
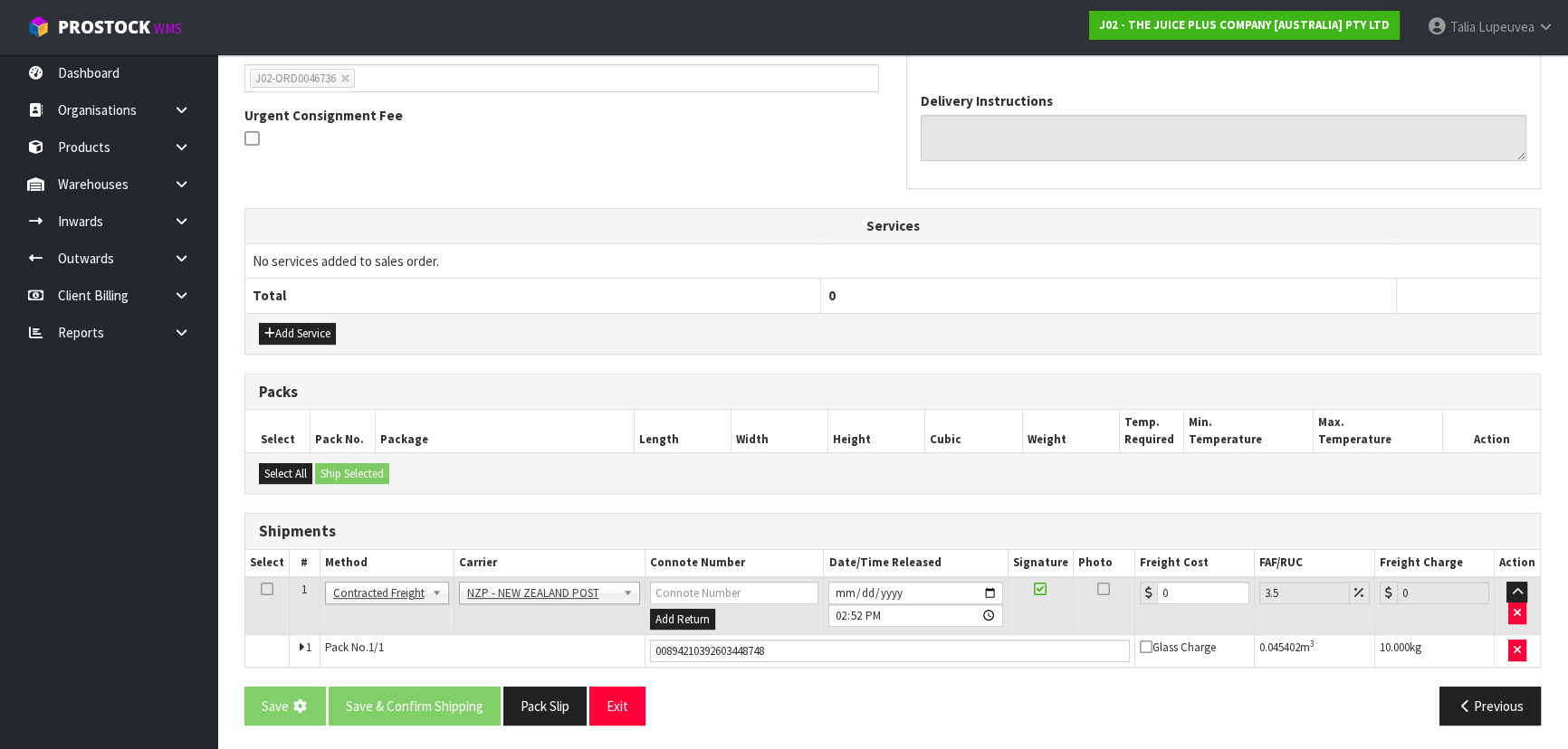
scroll to position [0, 0]
